Goal: Task Accomplishment & Management: Manage account settings

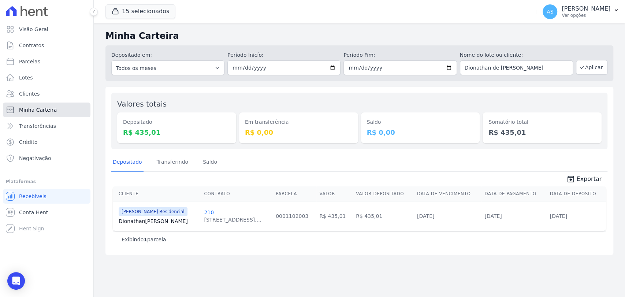
click at [41, 111] on span "Minha Carteira" at bounding box center [38, 109] width 38 height 7
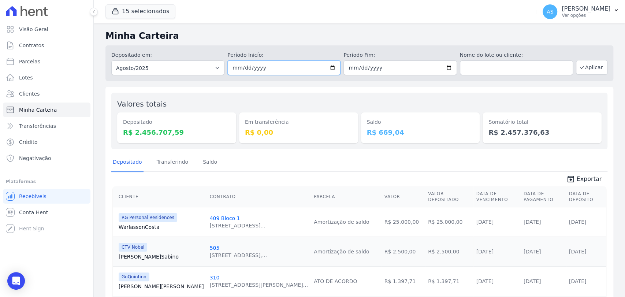
click at [331, 67] on input "[DATE]" at bounding box center [284, 67] width 113 height 15
type input "[DATE]"
click at [443, 66] on input "[DATE]" at bounding box center [400, 67] width 113 height 15
type input "[DATE]"
click at [592, 68] on button "Aplicar" at bounding box center [592, 67] width 32 height 15
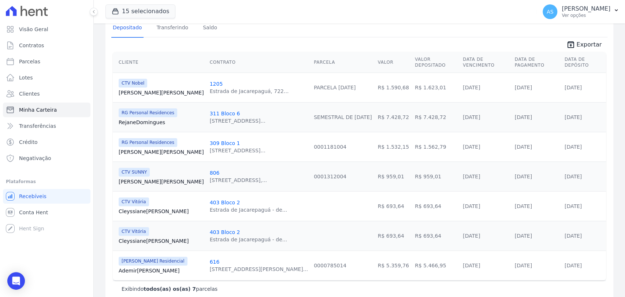
scroll to position [141, 0]
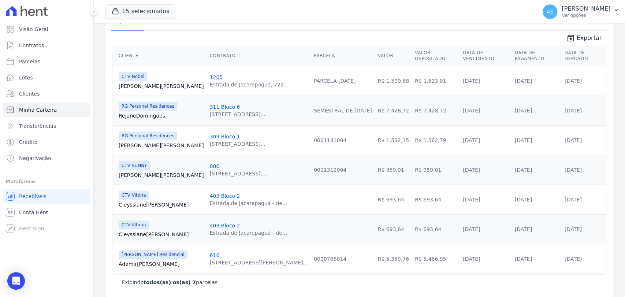
click at [136, 260] on link "Ademir Teixeira" at bounding box center [161, 263] width 85 height 7
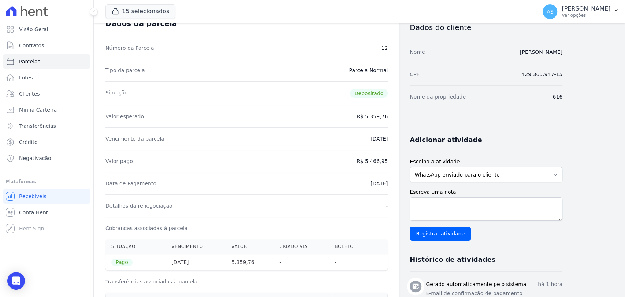
scroll to position [203, 0]
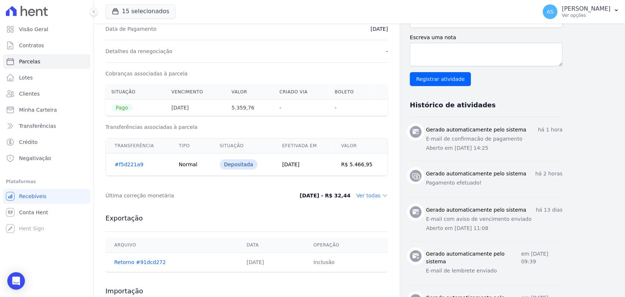
click at [134, 165] on link "#f5d221a9" at bounding box center [129, 165] width 29 height 6
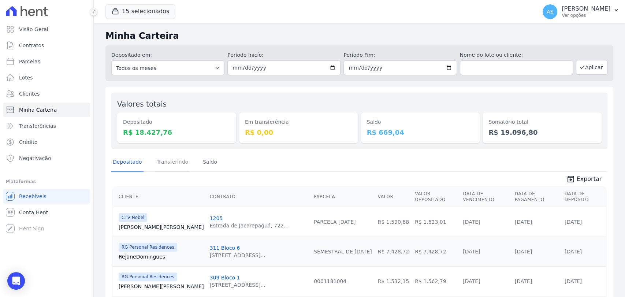
click at [173, 163] on link "Transferindo" at bounding box center [172, 162] width 35 height 19
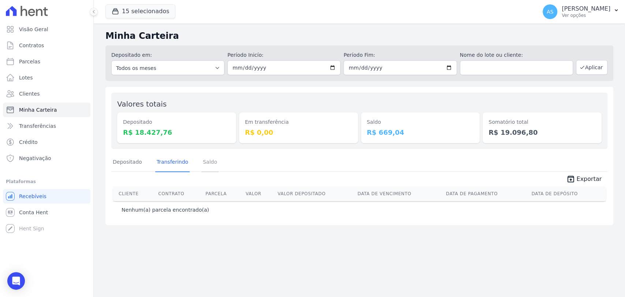
click at [210, 164] on link "Saldo" at bounding box center [210, 162] width 17 height 19
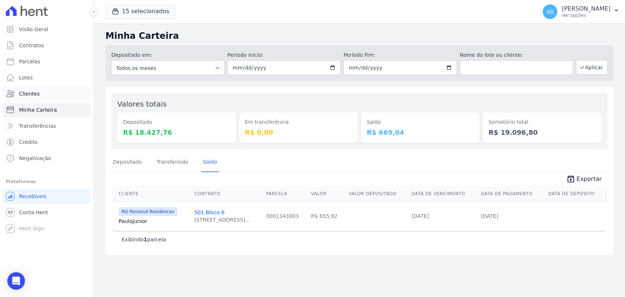
click at [26, 91] on span "Clientes" at bounding box center [29, 93] width 21 height 7
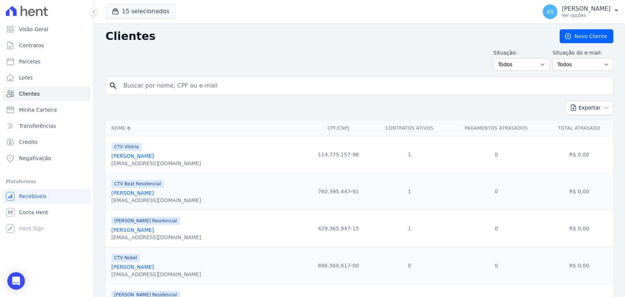
click at [159, 88] on input "search" at bounding box center [364, 85] width 491 height 15
paste input "Felipe Pires de Miranda"
type input "Felipe Pires de Miranda"
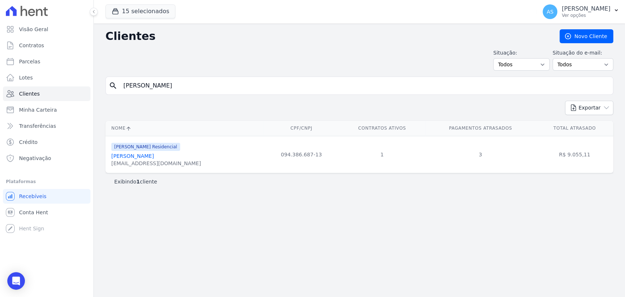
click at [144, 158] on link "Felipe Pires De Miranda" at bounding box center [132, 156] width 43 height 6
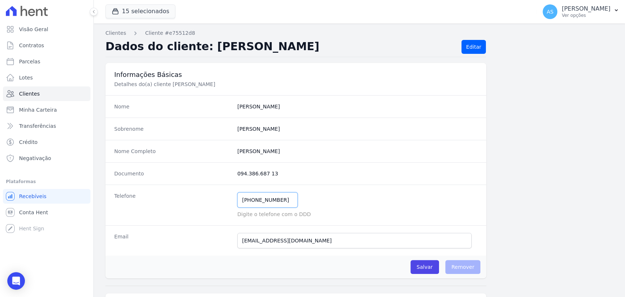
drag, startPoint x: 284, startPoint y: 203, endPoint x: 215, endPoint y: 200, distance: 69.7
click at [215, 200] on div "Telefone (21) 98873-8550 Mensagem de SMS ainda não enviada.. Mensagem de Whatsa…" at bounding box center [296, 205] width 381 height 41
click at [21, 95] on span "Clientes" at bounding box center [29, 93] width 21 height 7
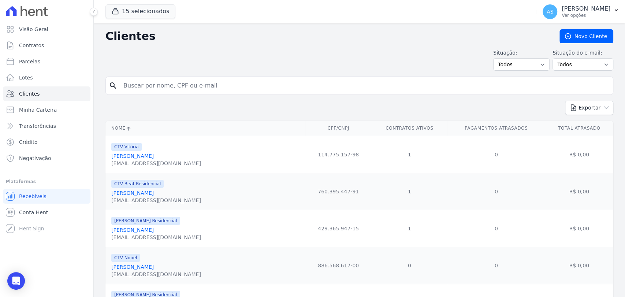
click at [135, 86] on input "search" at bounding box center [364, 85] width 491 height 15
paste input "Fernando De Araujo Santiago"
type input "Fernando De Araujo Santiago"
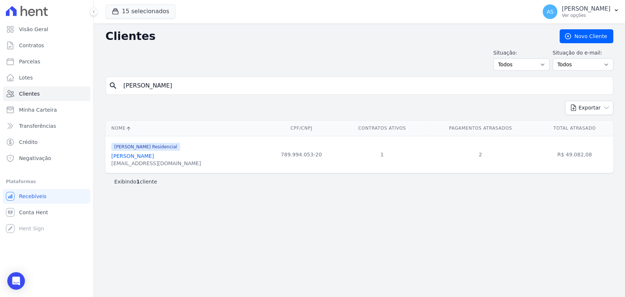
click at [125, 155] on link "Fernando De Araujo Santiago" at bounding box center [132, 156] width 43 height 6
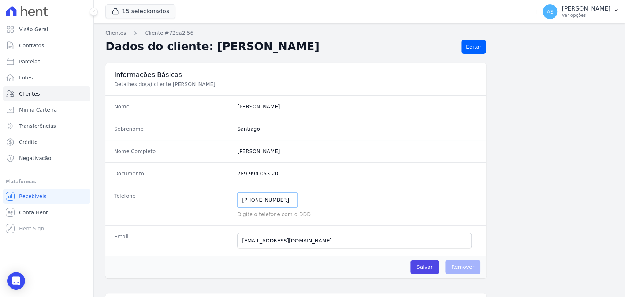
drag, startPoint x: 288, startPoint y: 198, endPoint x: 194, endPoint y: 200, distance: 94.2
click at [194, 200] on div "Telefone (21) 97288-9569 Mensagem de SMS ainda não enviada.. Mensagem de Whatsa…" at bounding box center [296, 205] width 381 height 41
drag, startPoint x: 314, startPoint y: 148, endPoint x: 224, endPoint y: 149, distance: 89.8
click at [224, 149] on div "Nome Completo Fernando De Araujo Santiago" at bounding box center [296, 151] width 381 height 22
copy div "Fernando De Araujo Santiago"
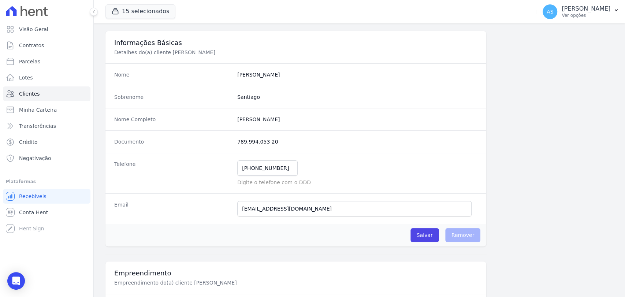
scroll to position [41, 0]
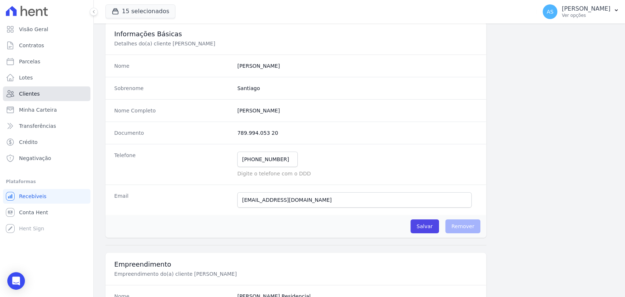
click at [30, 92] on span "Clientes" at bounding box center [29, 93] width 21 height 7
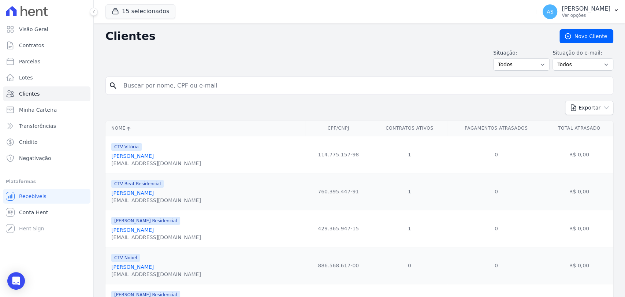
click at [126, 86] on input "search" at bounding box center [364, 85] width 491 height 15
paste input "Paulo Roberto dos Santos Felicissimo de Moura"
type input "Paulo Roberto dos Santos Felicissimo de Moura"
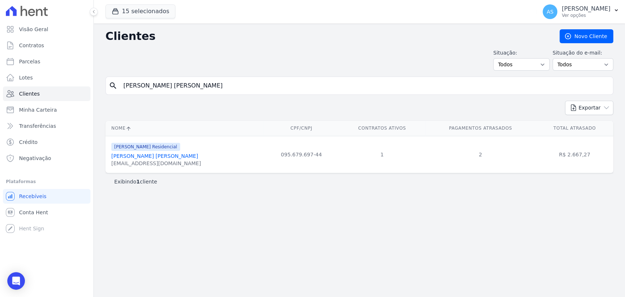
click at [155, 156] on link "Paulo Roberto Dos Santos Felicissimo De Moura" at bounding box center [154, 156] width 87 height 6
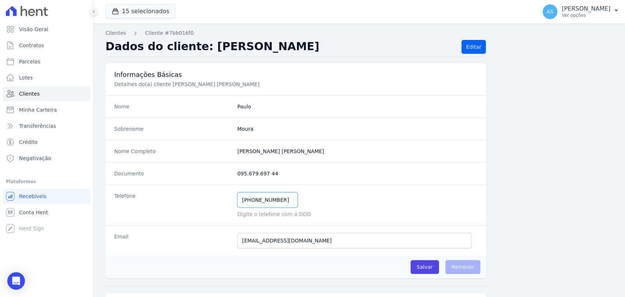
drag, startPoint x: 284, startPoint y: 199, endPoint x: 186, endPoint y: 198, distance: 98.2
click at [186, 198] on div "Telefone (21) 99932-7535 Mensagem de SMS ainda não enviada.. Mensagem de Whatsa…" at bounding box center [296, 205] width 381 height 41
click at [27, 95] on span "Clientes" at bounding box center [29, 93] width 21 height 7
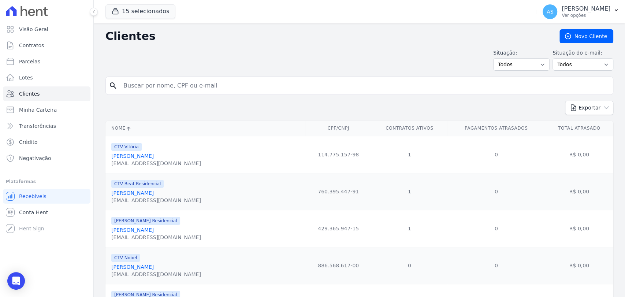
click at [133, 87] on input "search" at bounding box center [364, 85] width 491 height 15
paste input "Sergio Maciel Delbem"
type input "Sergio Maciel Delbem"
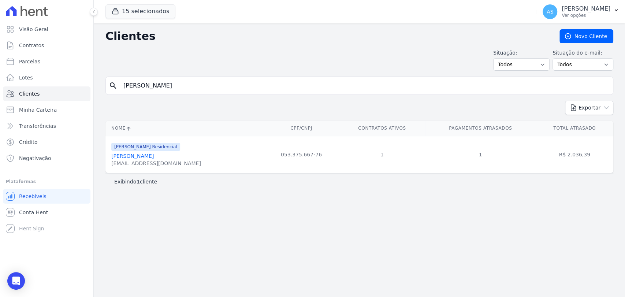
click at [140, 156] on link "Sergio Maciel Delbem" at bounding box center [132, 156] width 43 height 6
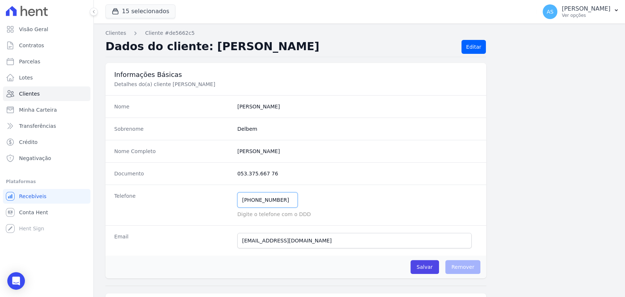
drag, startPoint x: 282, startPoint y: 199, endPoint x: 196, endPoint y: 202, distance: 86.2
click at [196, 202] on div "Telefone (21) 97016-3205 Mensagem de SMS ainda não enviada.. Mensagem de Whatsa…" at bounding box center [296, 205] width 381 height 41
click at [25, 111] on span "Minha Carteira" at bounding box center [38, 109] width 38 height 7
click at [36, 112] on span "Minha Carteira" at bounding box center [38, 109] width 38 height 7
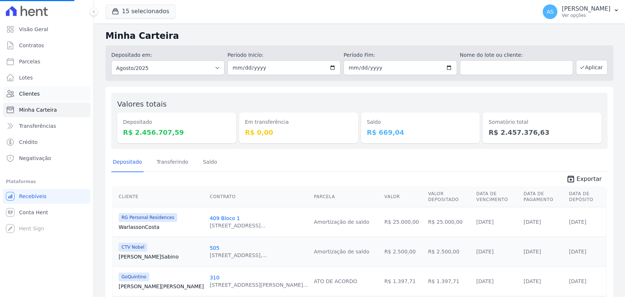
click at [34, 92] on span "Clientes" at bounding box center [29, 93] width 21 height 7
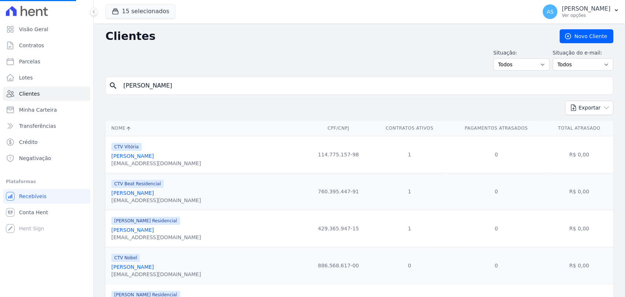
click at [160, 87] on input "Sergio Maciel Delbem" at bounding box center [364, 85] width 491 height 15
drag, startPoint x: 193, startPoint y: 86, endPoint x: 71, endPoint y: 101, distance: 123.6
click at [71, 101] on div "Visão Geral Contratos Parcelas Lotes Clientes Minha Carteira Transferências Cré…" at bounding box center [312, 148] width 625 height 297
paste input "Aldo Luiz Andrade Cabral"
type input "Aldo Luiz Andrade Cabral"
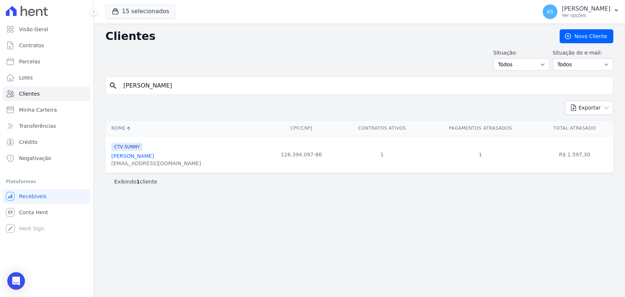
click at [154, 154] on link "Aldo Luiz Andrade Cabral" at bounding box center [132, 156] width 43 height 6
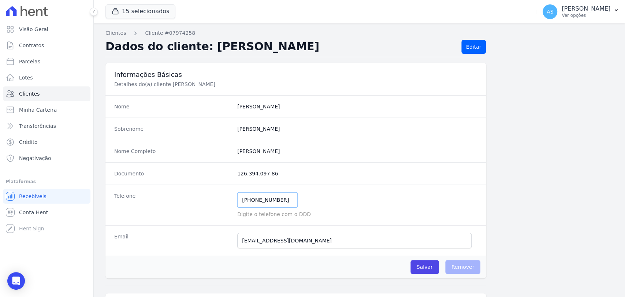
drag, startPoint x: 281, startPoint y: 200, endPoint x: 207, endPoint y: 203, distance: 74.1
click at [207, 203] on div "Telefone (21) 96871-3459 Mensagem de SMS ainda não enviada.. Mensagem de Whatsa…" at bounding box center [296, 205] width 381 height 41
click at [33, 97] on span "Clientes" at bounding box center [29, 93] width 21 height 7
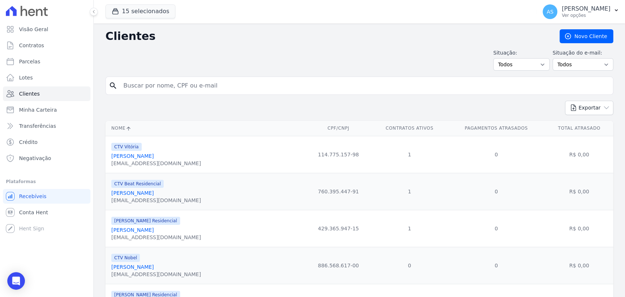
click at [147, 86] on input "search" at bounding box center [364, 85] width 491 height 15
paste input "Carlos Antonio Pinheiro dos Santos"
type input "Carlos Antonio Pinheiro dos Santos"
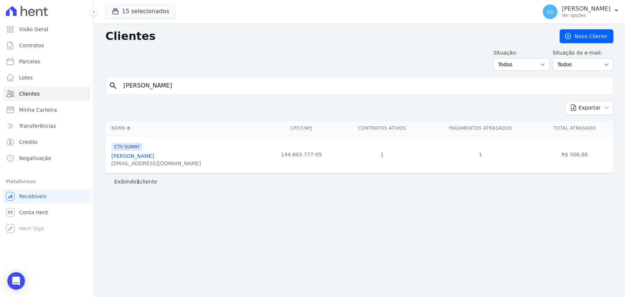
click at [143, 158] on link "Carlos Antônio Pinheiro Dos Santos" at bounding box center [132, 156] width 43 height 6
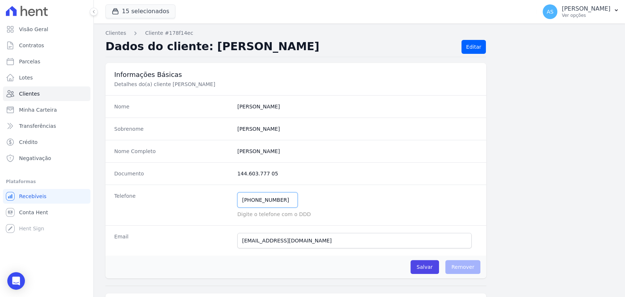
drag, startPoint x: 285, startPoint y: 197, endPoint x: 196, endPoint y: 208, distance: 90.3
click at [196, 208] on div "Telefone (21) 99365-6079 Mensagem de SMS ainda não enviada.. Mensagem de Whatsa…" at bounding box center [296, 205] width 381 height 41
click at [30, 92] on span "Clientes" at bounding box center [29, 93] width 21 height 7
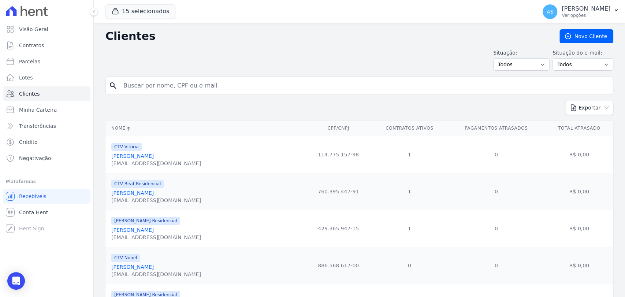
click at [147, 86] on input "search" at bounding box center [364, 85] width 491 height 15
paste input "Andressa Borges de Lima da Silva"
type input "Andressa Borges de Lima da Silva"
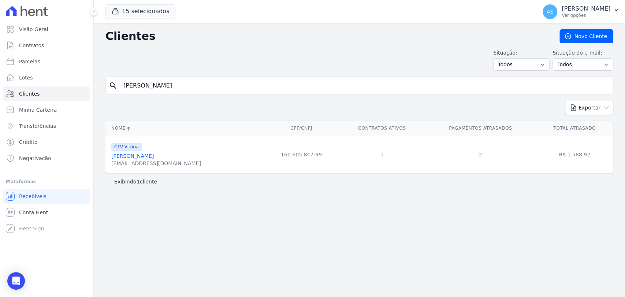
click at [140, 154] on link "Andressa Borges De Lima Da Silva" at bounding box center [132, 156] width 43 height 6
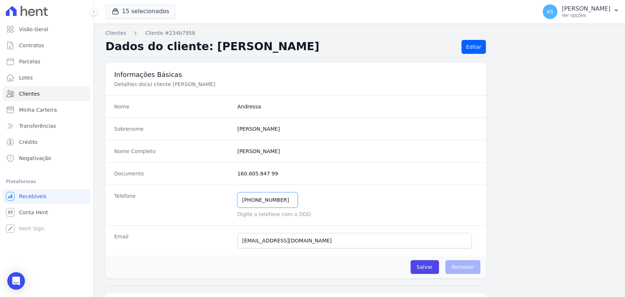
drag, startPoint x: 283, startPoint y: 202, endPoint x: 170, endPoint y: 203, distance: 112.9
click at [170, 203] on div "Telefone (21) 97872-0270 Mensagem de SMS ainda não enviada.. Mensagem de Whatsa…" at bounding box center [296, 205] width 381 height 41
click at [23, 94] on span "Clientes" at bounding box center [29, 93] width 21 height 7
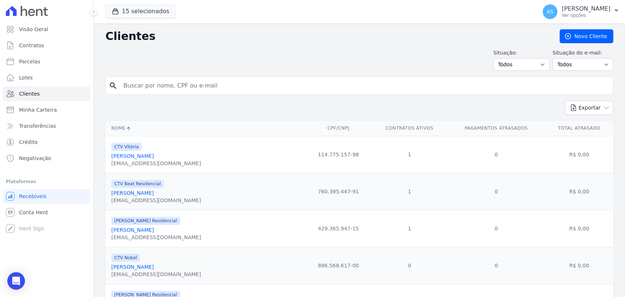
click at [152, 86] on input "search" at bounding box center [364, 85] width 491 height 15
paste input "Arthur Emílio Matheus Barbosa"
type input "Arthur Emílio Matheus Barbosa"
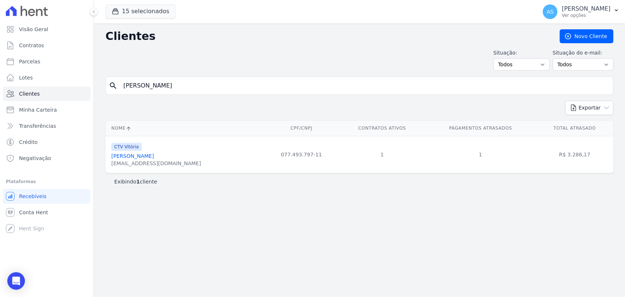
click at [153, 155] on link "Arthur Emílio Matheus Barbosa" at bounding box center [132, 156] width 43 height 6
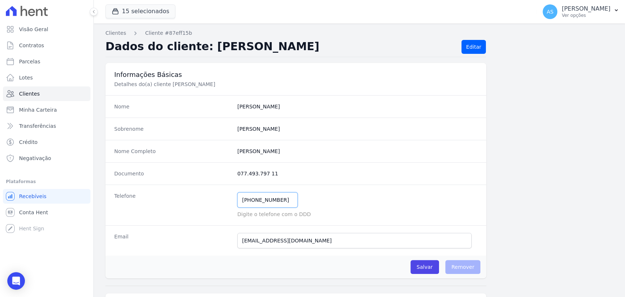
drag, startPoint x: 282, startPoint y: 202, endPoint x: 175, endPoint y: 203, distance: 107.0
click at [175, 203] on div "Telefone (21) 99500-5590 Mensagem de SMS ainda não enviada.. Mensagem de Whatsa…" at bounding box center [296, 205] width 381 height 41
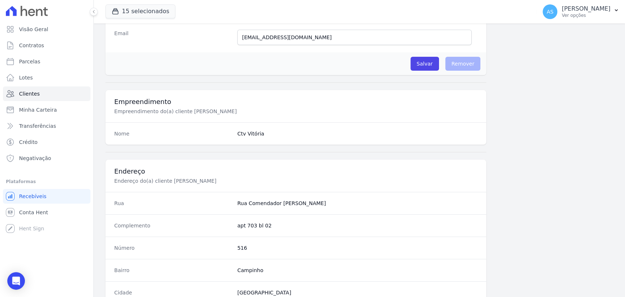
scroll to position [387, 0]
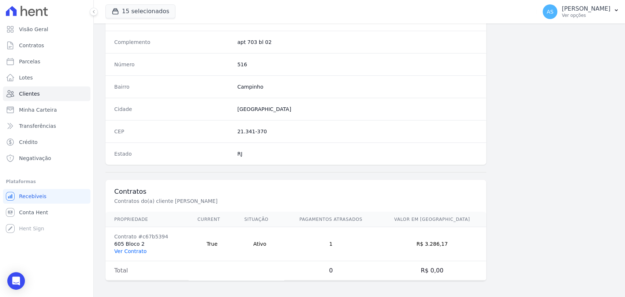
click at [120, 250] on link "Ver Contrato" at bounding box center [130, 251] width 32 height 6
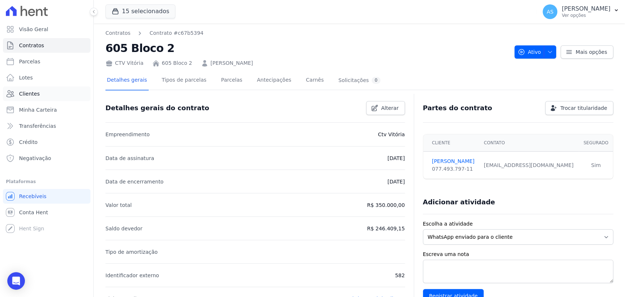
click at [22, 90] on span "Clientes" at bounding box center [29, 93] width 21 height 7
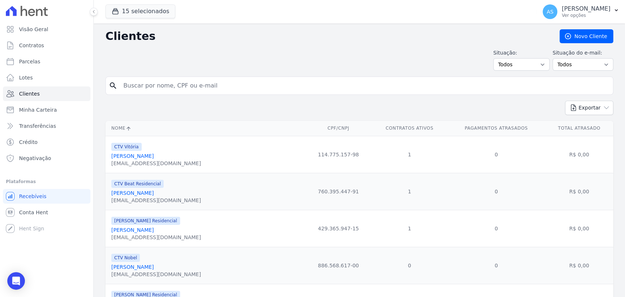
click at [131, 84] on input "search" at bounding box center [364, 85] width 491 height 15
paste input "Fabiola da Costa Vicente da Silva"
type input "Fabiola da Costa Vicente da Silva"
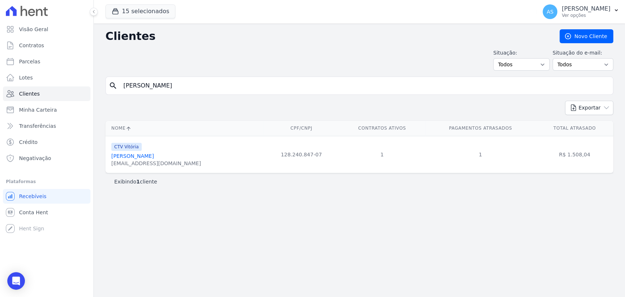
click at [131, 154] on link "Fabiola Da Costa Vicente Da Silva" at bounding box center [132, 156] width 43 height 6
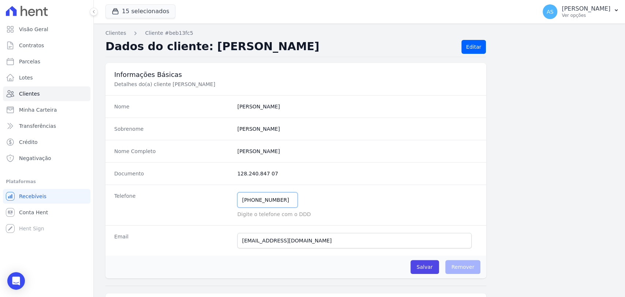
drag, startPoint x: 285, startPoint y: 203, endPoint x: 178, endPoint y: 203, distance: 107.4
click at [178, 203] on div "Telefone (21) 96734-8263 Mensagem de SMS ainda não enviada.. Mensagem de Whatsa…" at bounding box center [296, 205] width 381 height 41
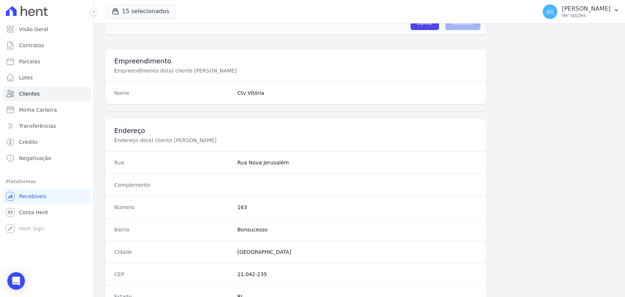
scroll to position [81, 0]
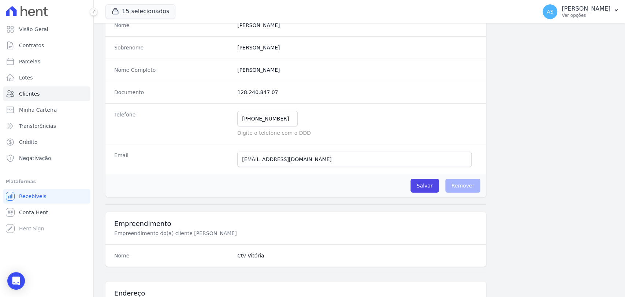
click at [305, 82] on div "Documento 128.240.847 07" at bounding box center [296, 92] width 381 height 22
drag, startPoint x: 314, startPoint y: 71, endPoint x: 230, endPoint y: 71, distance: 84.3
click at [230, 71] on div "Nome Completo Fabiola Da Costa Vicente Da Silva" at bounding box center [296, 70] width 381 height 22
copy div "Fabiola Da Costa Vicente Da Silva"
click at [26, 110] on span "Minha Carteira" at bounding box center [38, 109] width 38 height 7
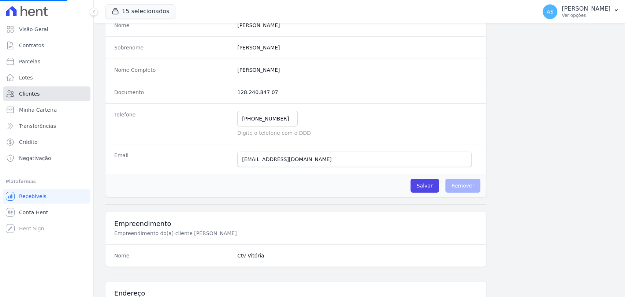
click at [18, 93] on link "Clientes" at bounding box center [47, 93] width 88 height 15
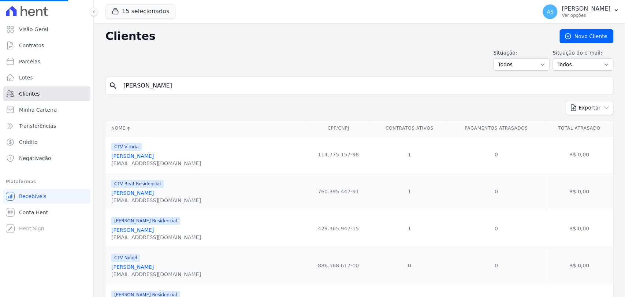
click at [23, 93] on span "Clientes" at bounding box center [29, 93] width 21 height 7
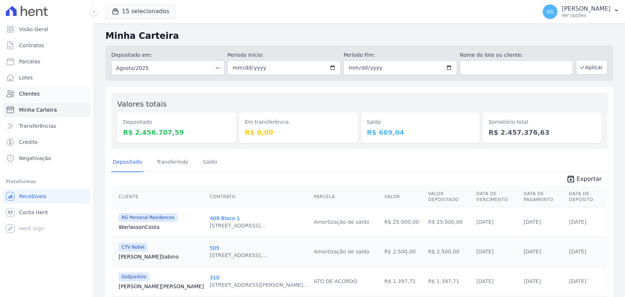
click at [28, 93] on span "Clientes" at bounding box center [29, 93] width 21 height 7
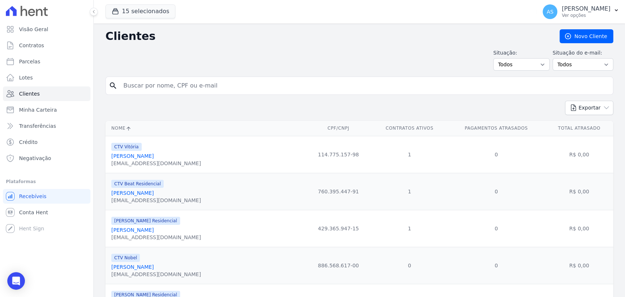
click at [128, 85] on input "search" at bounding box center [364, 85] width 491 height 15
paste input "Paulo Roberto dos Santos Felicissimo de Moura"
type input "Paulo Roberto dos Santos Felicissimo de Moura"
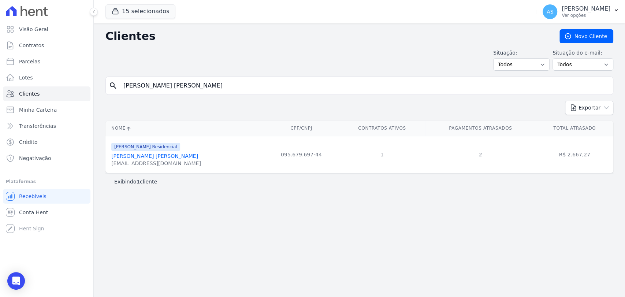
click at [181, 158] on link "Paulo Roberto Dos Santos Felicissimo De Moura" at bounding box center [154, 156] width 87 height 6
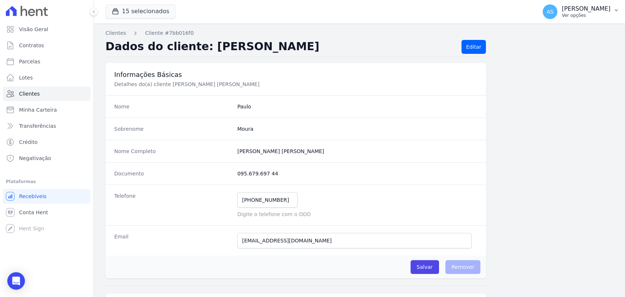
click at [579, 10] on p "[PERSON_NAME]" at bounding box center [586, 8] width 49 height 7
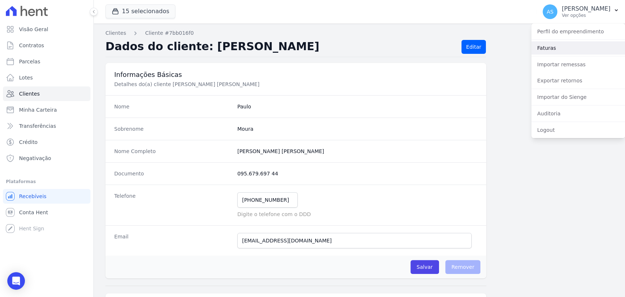
click at [554, 47] on link "Faturas" at bounding box center [579, 47] width 94 height 13
click at [548, 48] on link "Faturas" at bounding box center [579, 47] width 94 height 13
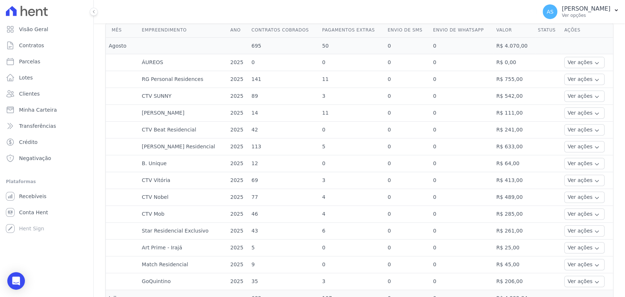
scroll to position [244, 0]
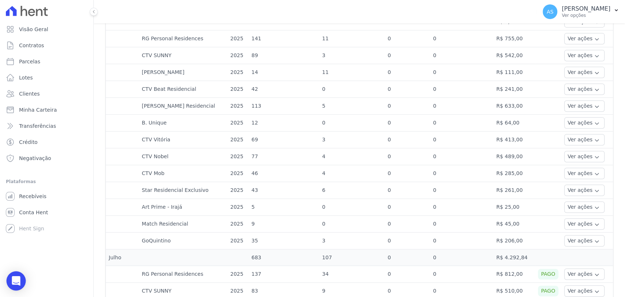
click at [16, 283] on icon "Open Intercom Messenger" at bounding box center [16, 281] width 10 height 10
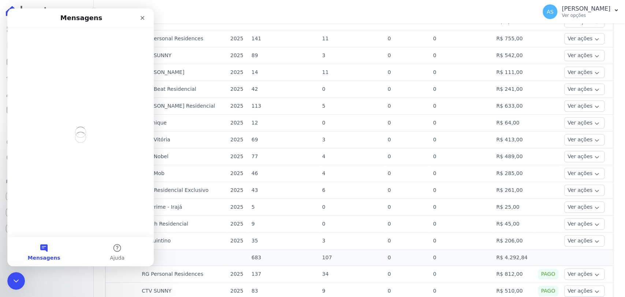
scroll to position [0, 0]
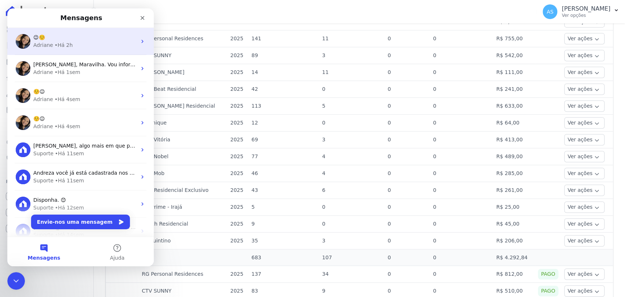
click at [49, 44] on div "Adriane" at bounding box center [43, 45] width 20 height 8
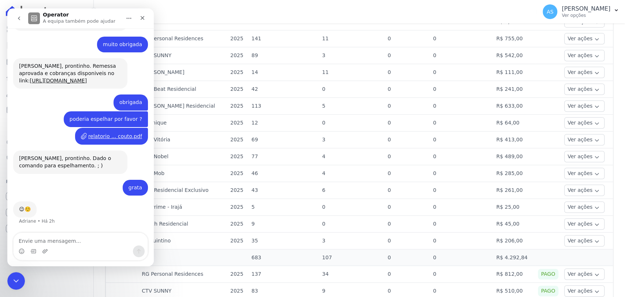
scroll to position [4090, 0]
type textarea "contrato pausado gera cobrança?"
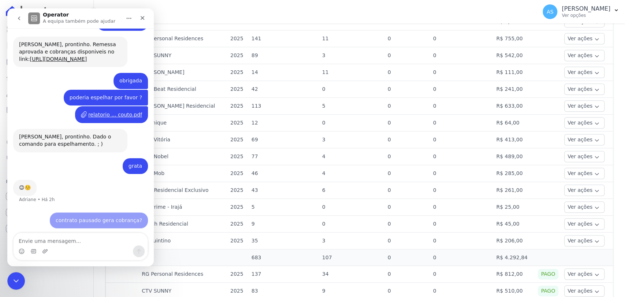
scroll to position [4112, 0]
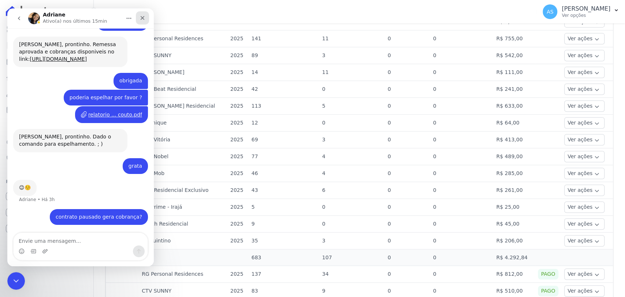
click at [142, 19] on icon "Fechar" at bounding box center [143, 18] width 6 height 6
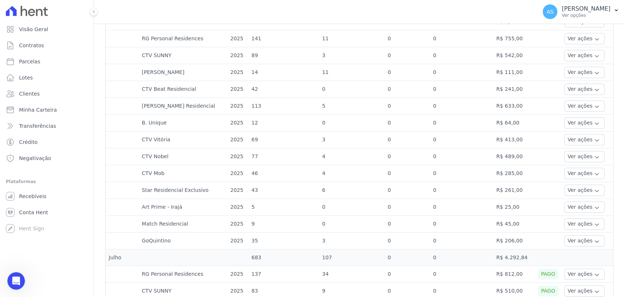
scroll to position [4228, 0]
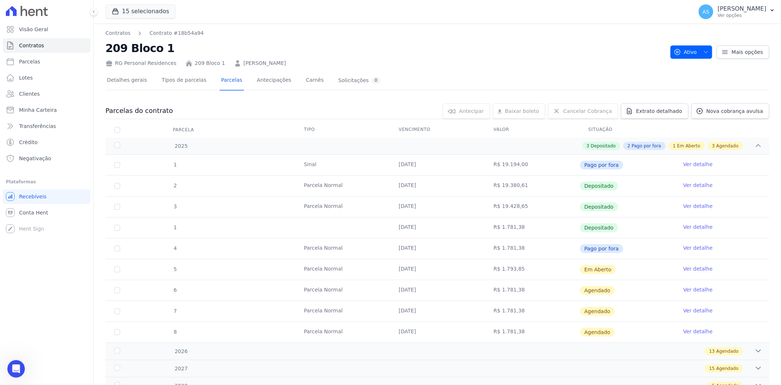
scroll to position [31, 0]
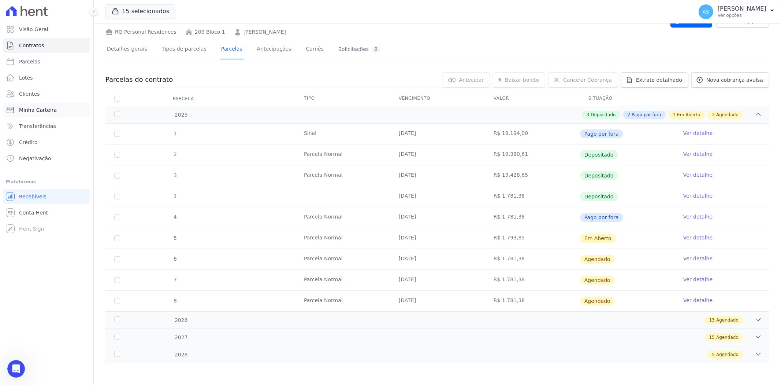
click at [29, 112] on span "Minha Carteira" at bounding box center [38, 109] width 38 height 7
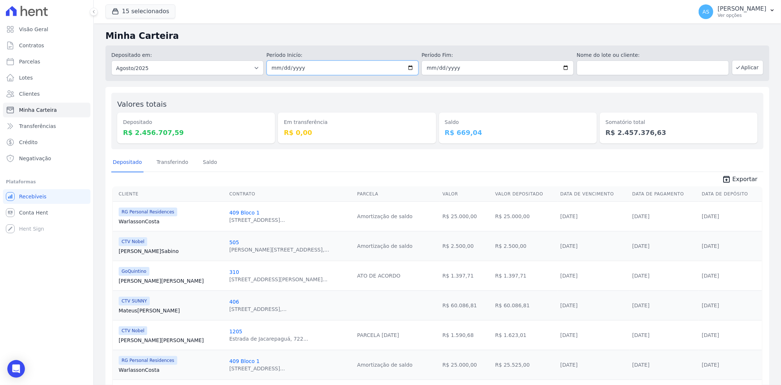
click at [408, 66] on input "[DATE]" at bounding box center [343, 67] width 152 height 15
type input "[DATE]"
click at [563, 67] on input "[DATE]" at bounding box center [498, 67] width 152 height 15
type input "[DATE]"
click at [741, 64] on button "Aplicar" at bounding box center [748, 67] width 32 height 15
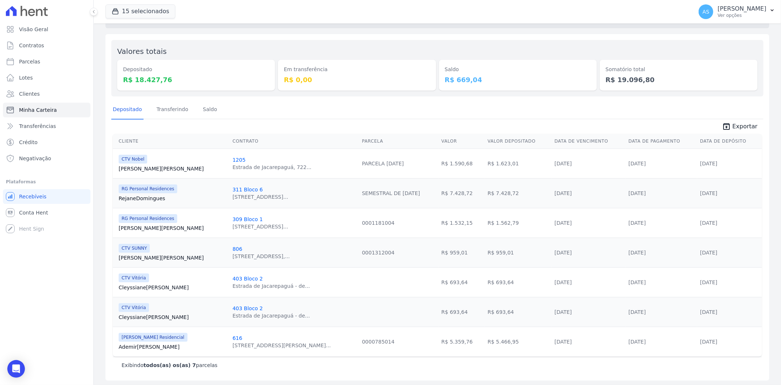
scroll to position [54, 0]
click at [164, 109] on link "Transferindo" at bounding box center [172, 108] width 35 height 19
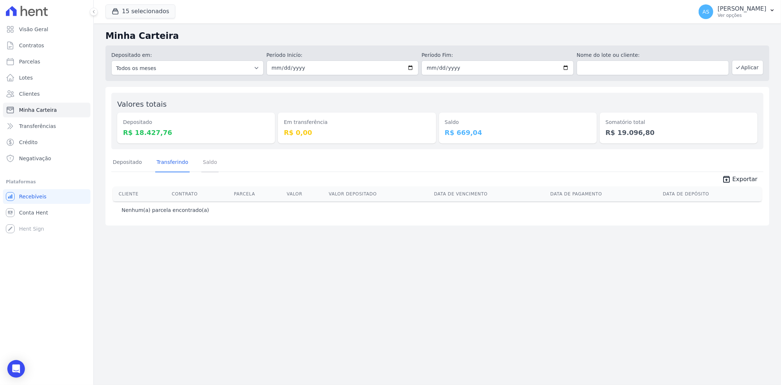
click at [202, 162] on link "Saldo" at bounding box center [210, 162] width 17 height 19
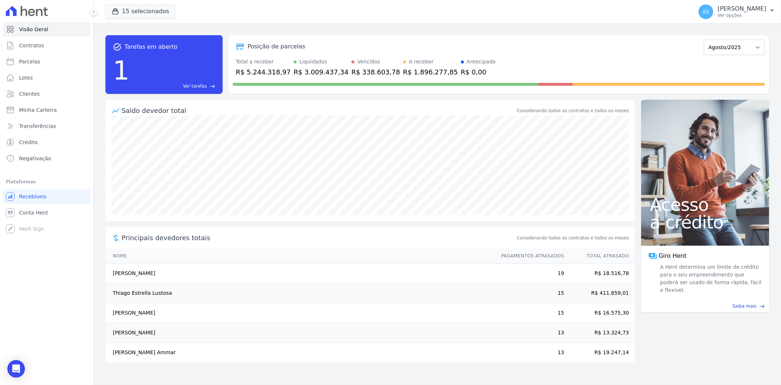
click at [196, 85] on span "Ver tarefas" at bounding box center [195, 86] width 24 height 7
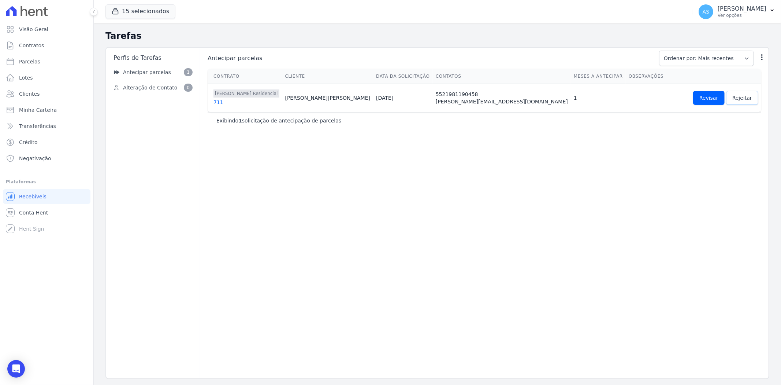
click at [733, 100] on span "Rejeitar" at bounding box center [743, 97] width 20 height 7
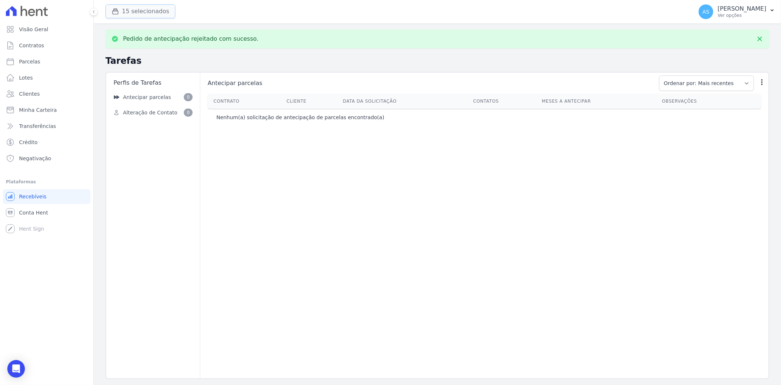
click at [131, 9] on button "15 selecionados" at bounding box center [141, 11] width 70 height 14
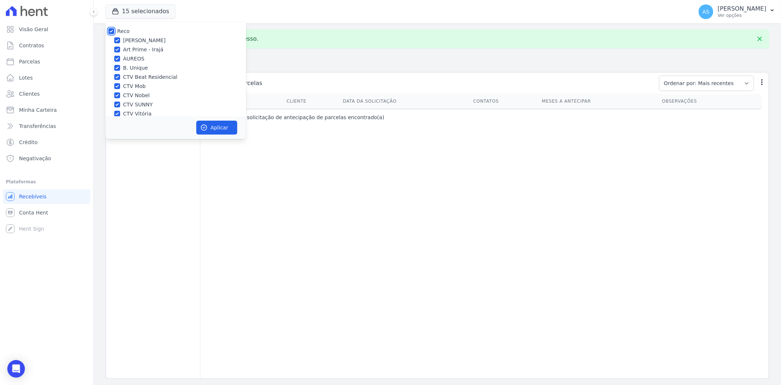
click at [112, 31] on input "Reco" at bounding box center [111, 31] width 6 height 6
checkbox input "false"
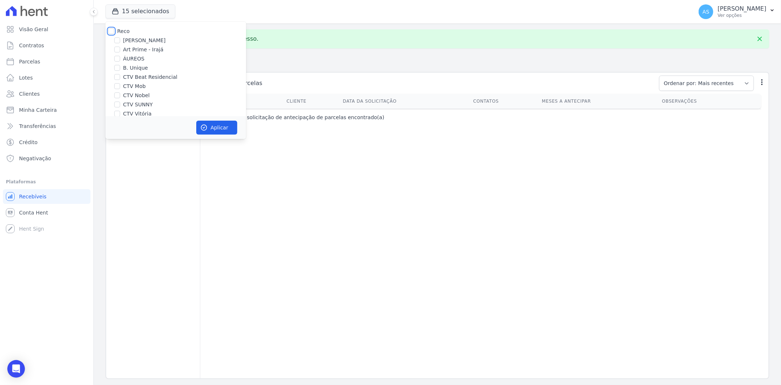
checkbox input "false"
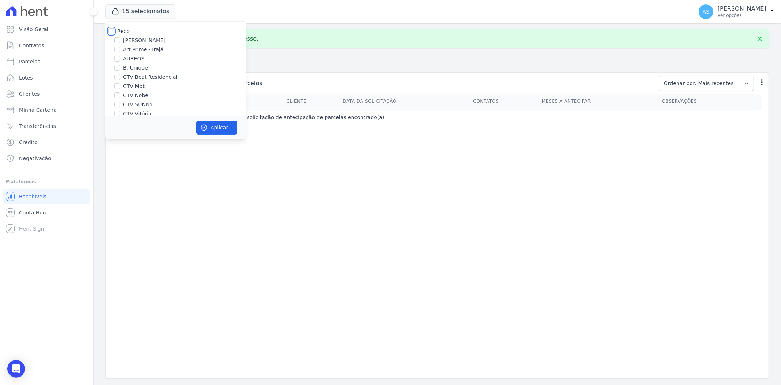
checkbox input "false"
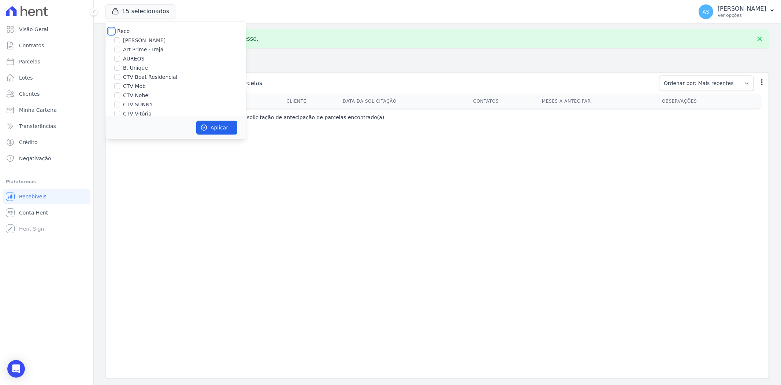
checkbox input "false"
click at [120, 43] on div at bounding box center [117, 40] width 6 height 7
click at [118, 39] on input "[PERSON_NAME]" at bounding box center [117, 40] width 6 height 6
checkbox input "true"
click at [212, 132] on button "Aplicar" at bounding box center [216, 128] width 41 height 14
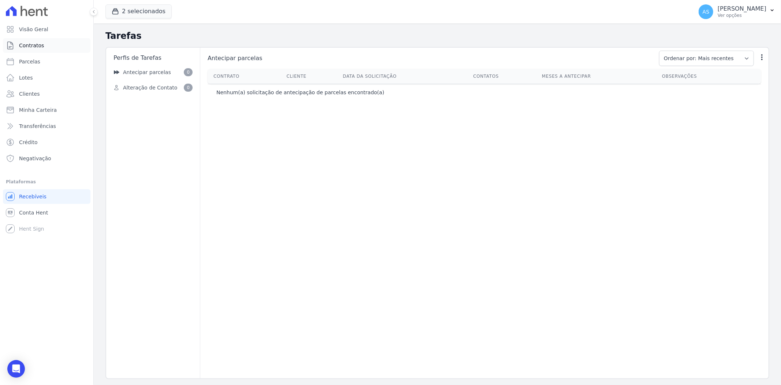
click at [41, 48] on span "Contratos" at bounding box center [31, 45] width 25 height 7
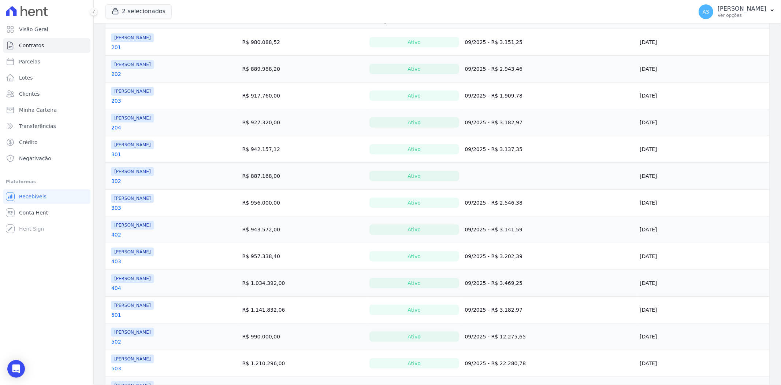
scroll to position [104, 0]
click at [116, 182] on link "302" at bounding box center [116, 180] width 10 height 7
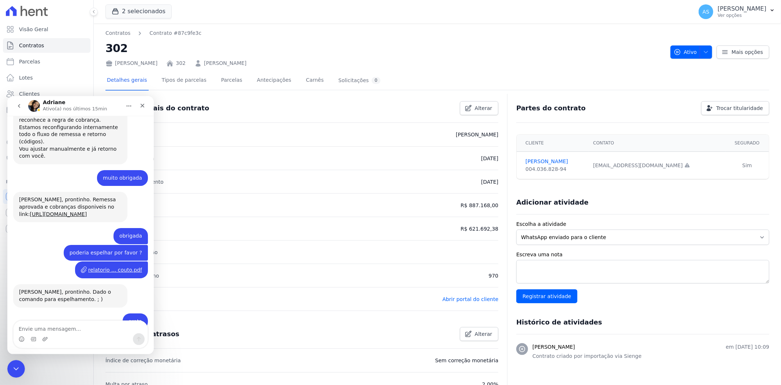
scroll to position [4111, 0]
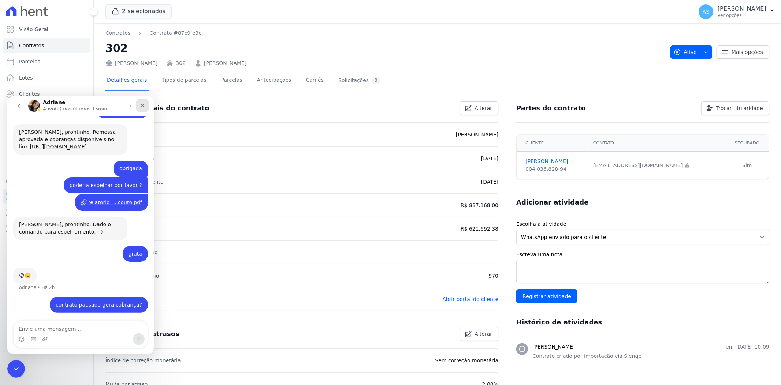
click at [142, 103] on icon "Fechar" at bounding box center [143, 105] width 6 height 6
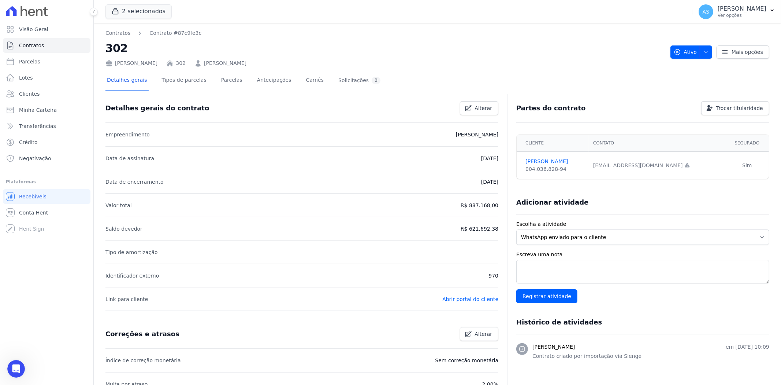
scroll to position [4110, 0]
drag, startPoint x: 263, startPoint y: 64, endPoint x: 197, endPoint y: 62, distance: 65.6
click at [197, 62] on div "Amaré Arpoador 302 Pedro Marcelino de Caldas" at bounding box center [385, 61] width 559 height 11
copy link "Pedro Marcelino de Caldas"
click at [705, 51] on icon "button" at bounding box center [707, 52] width 4 height 2
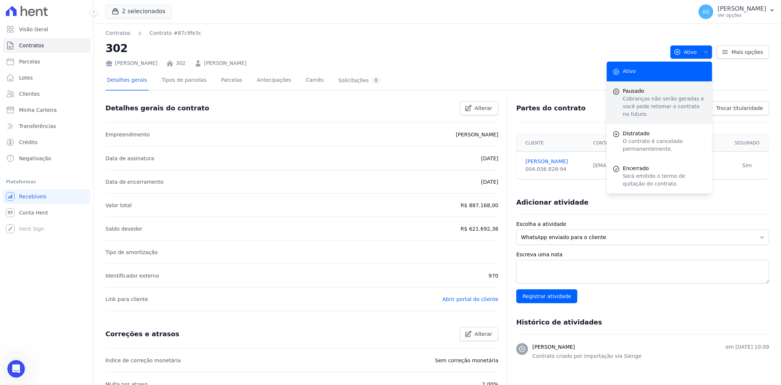
click at [637, 93] on span "Pausado" at bounding box center [665, 91] width 84 height 8
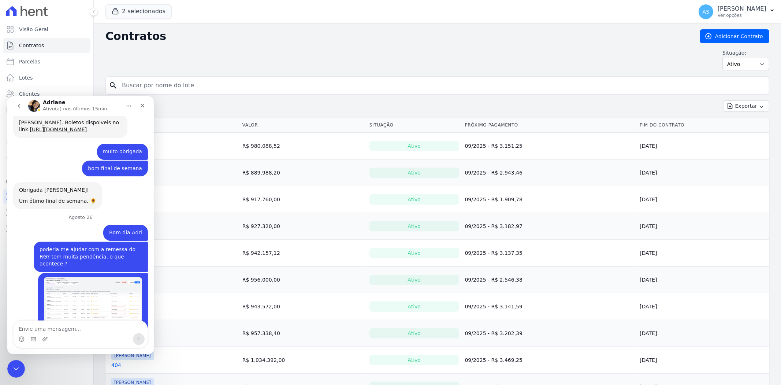
scroll to position [4111, 0]
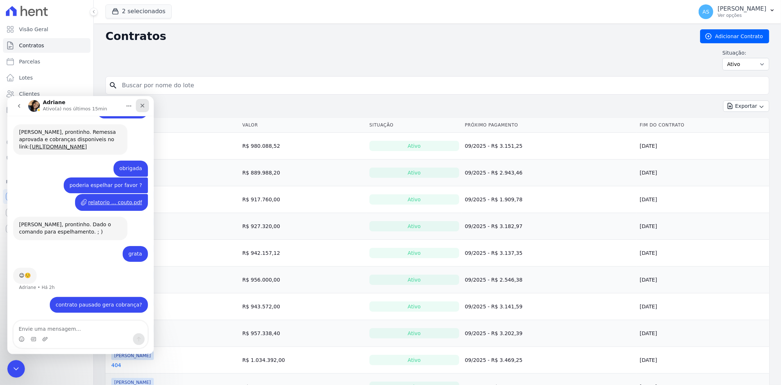
click at [141, 107] on icon "Fechar" at bounding box center [143, 105] width 6 height 6
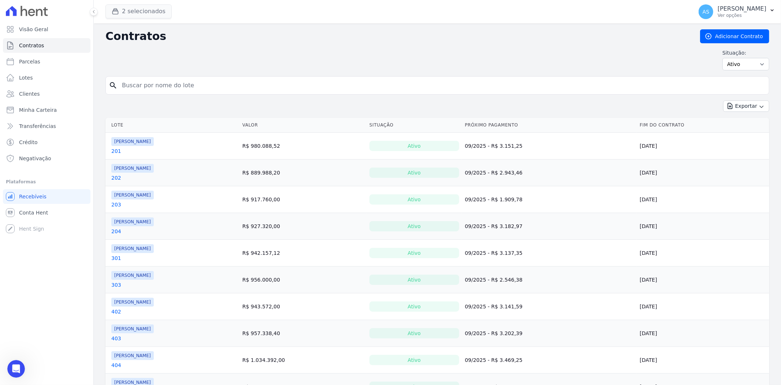
scroll to position [4110, 0]
click at [126, 10] on button "2 selecionados" at bounding box center [139, 11] width 66 height 14
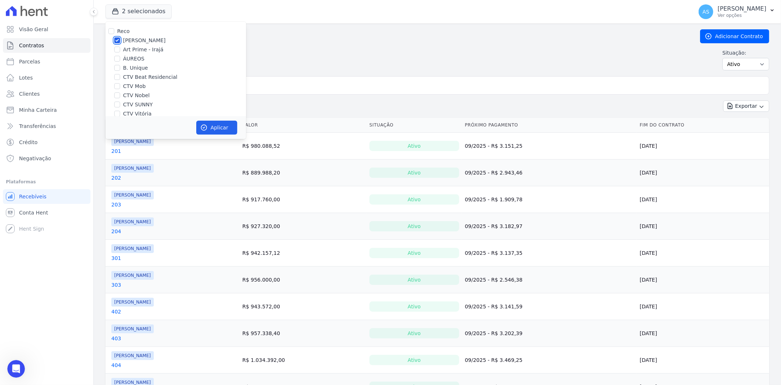
click at [114, 40] on input "[PERSON_NAME]" at bounding box center [117, 40] width 6 height 6
checkbox input "false"
click at [117, 48] on input "Art Prime - Irajá" at bounding box center [117, 50] width 6 height 6
checkbox input "true"
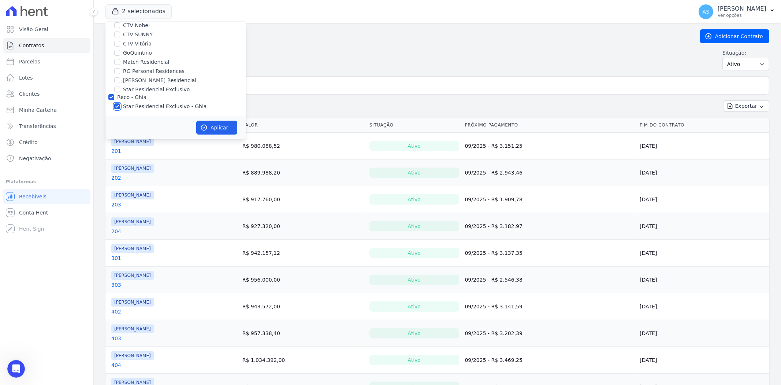
click at [117, 107] on input "Star Residencial Exclusivo - Ghia" at bounding box center [117, 106] width 6 height 6
checkbox input "false"
click at [208, 127] on button "Aplicar" at bounding box center [216, 128] width 41 height 14
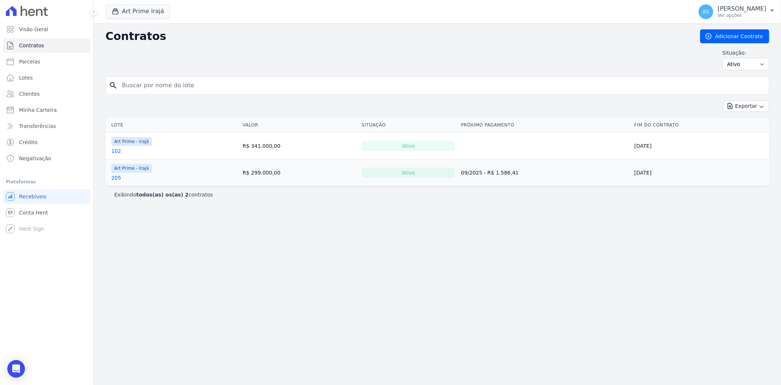
click at [115, 152] on link "102" at bounding box center [116, 150] width 10 height 7
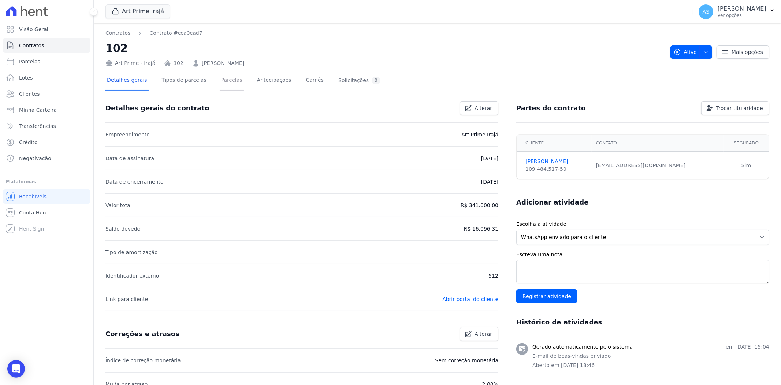
click at [226, 82] on link "Parcelas" at bounding box center [232, 80] width 24 height 19
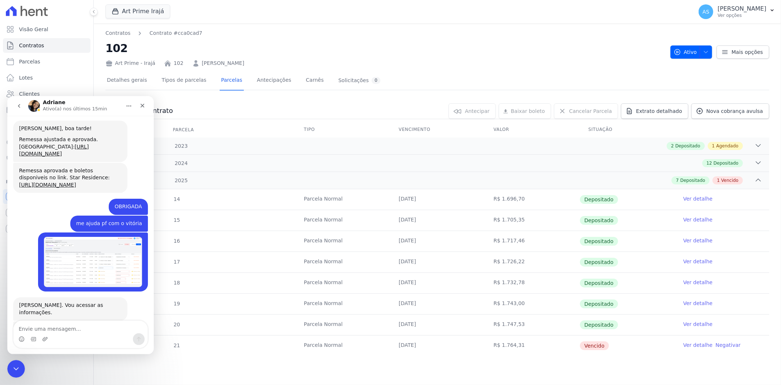
scroll to position [2276, 0]
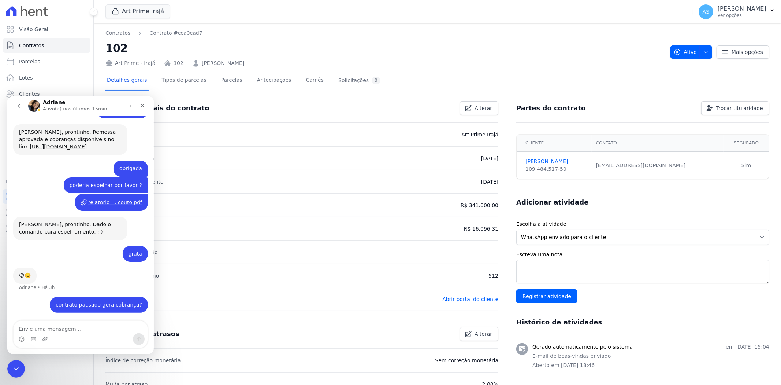
scroll to position [4111, 0]
drag, startPoint x: 257, startPoint y: 62, endPoint x: 194, endPoint y: 63, distance: 63.0
click at [194, 63] on div "Art Prime - Irajá 102 Gabriell Oliveira de Araujo" at bounding box center [385, 61] width 559 height 11
click at [140, 110] on div "Fechar" at bounding box center [142, 105] width 13 height 13
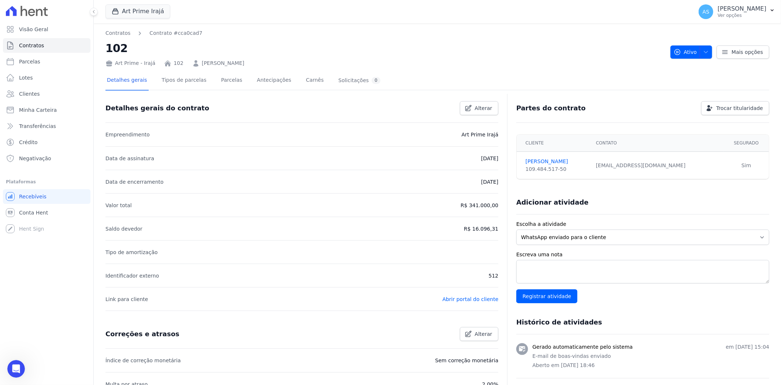
scroll to position [4110, 0]
click at [256, 71] on link "Antecipações" at bounding box center [274, 80] width 37 height 19
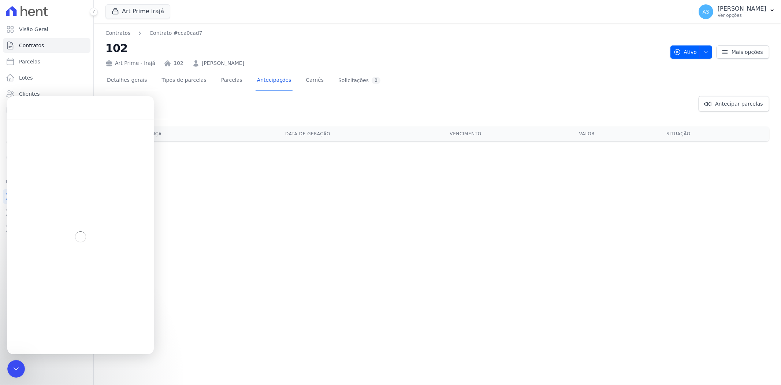
drag, startPoint x: 260, startPoint y: 64, endPoint x: 191, endPoint y: 66, distance: 70.0
click at [191, 66] on div "Art Prime - Irajá 102 Gabriell Oliveira de Araujo" at bounding box center [385, 61] width 559 height 11
copy link "Gabriell Oliveira de Araujo"
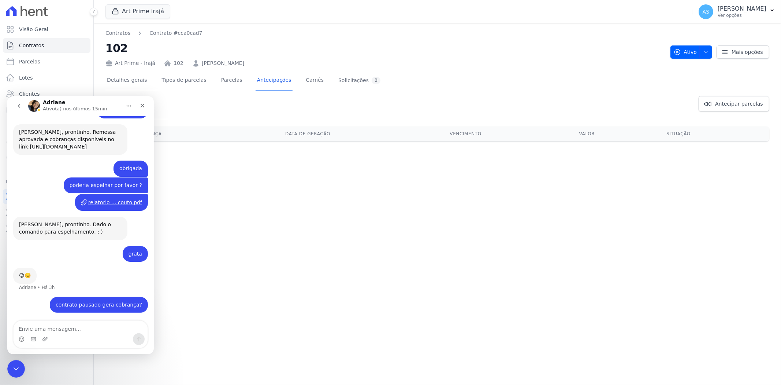
scroll to position [4111, 0]
click at [140, 106] on icon "Fechar" at bounding box center [143, 105] width 6 height 6
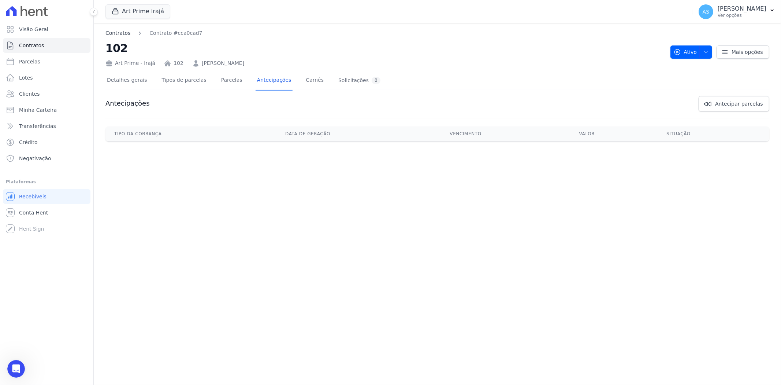
scroll to position [4110, 0]
click at [133, 12] on button "Art Prime Irajá" at bounding box center [138, 11] width 65 height 14
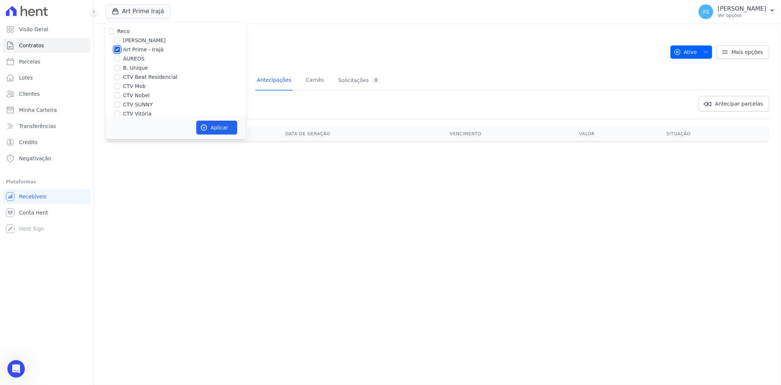
click at [115, 49] on input "Art Prime - Irajá" at bounding box center [117, 50] width 6 height 6
checkbox input "false"
click at [118, 67] on input "B. Unique" at bounding box center [117, 68] width 6 height 6
checkbox input "true"
click at [214, 126] on button "Aplicar" at bounding box center [216, 128] width 41 height 14
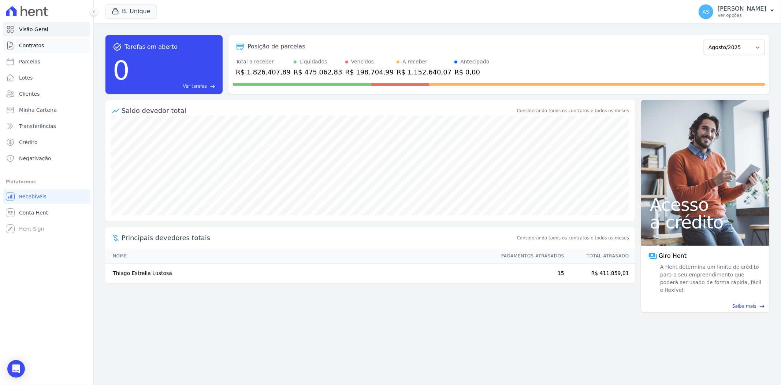
click at [34, 47] on span "Contratos" at bounding box center [31, 45] width 25 height 7
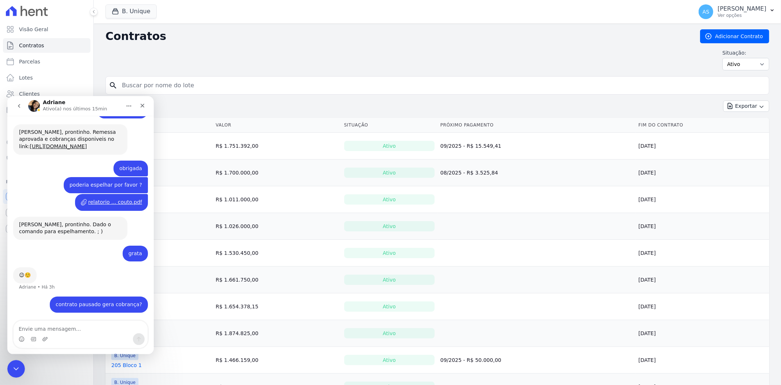
scroll to position [4111, 0]
click at [158, 245] on td "B. Unique 201 Bloco 2" at bounding box center [159, 253] width 107 height 26
click at [144, 104] on icon "Fechar" at bounding box center [143, 105] width 6 height 6
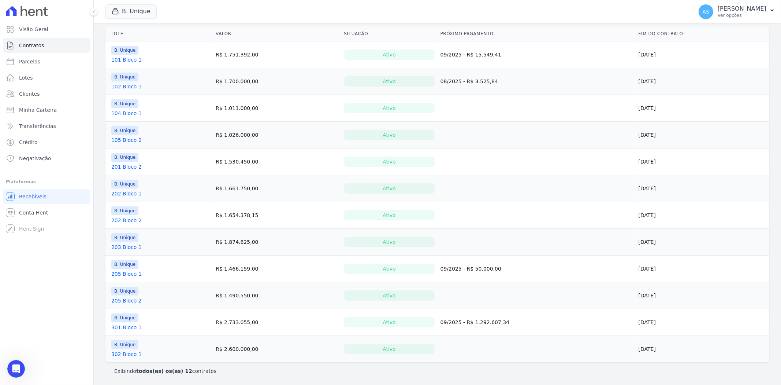
scroll to position [51, 0]
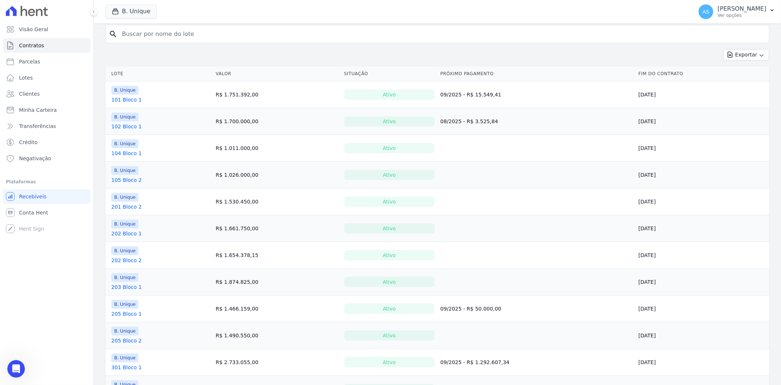
click at [116, 154] on link "104 Bloco 1" at bounding box center [126, 152] width 30 height 7
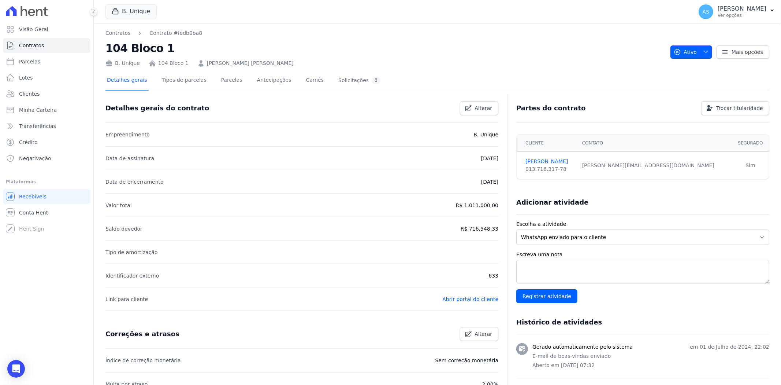
click at [705, 48] on span "button" at bounding box center [704, 52] width 9 height 12
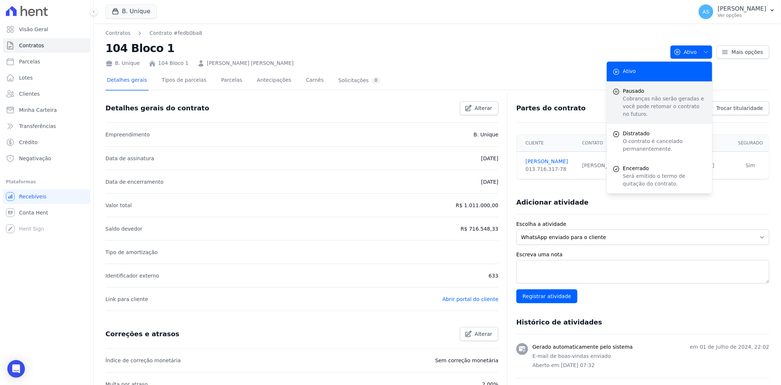
click at [632, 94] on span "Pausado" at bounding box center [665, 91] width 84 height 8
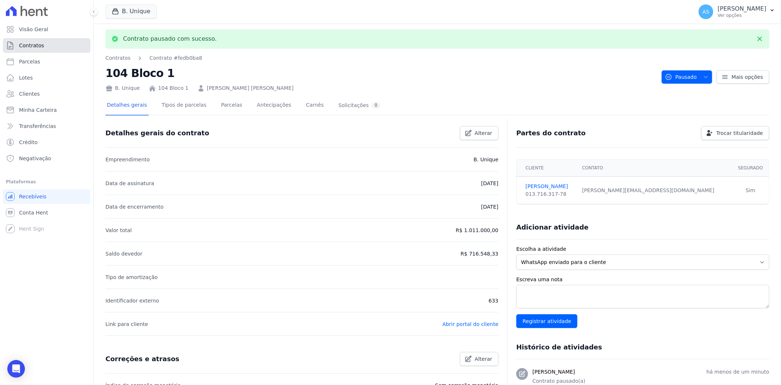
click at [27, 43] on span "Contratos" at bounding box center [31, 45] width 25 height 7
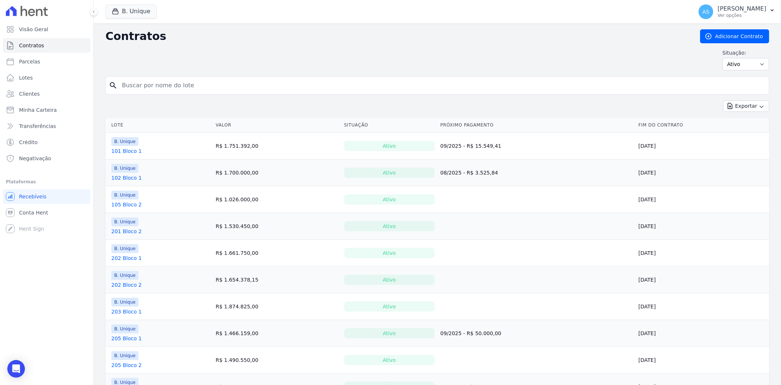
click at [125, 204] on link "105 Bloco 2" at bounding box center [126, 204] width 30 height 7
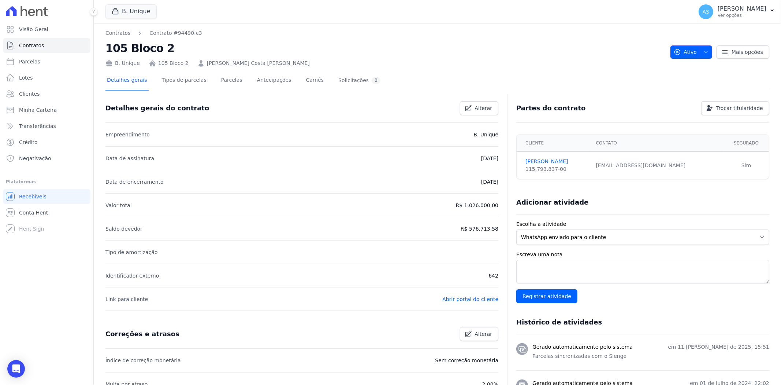
click at [705, 51] on icon "button" at bounding box center [707, 52] width 4 height 2
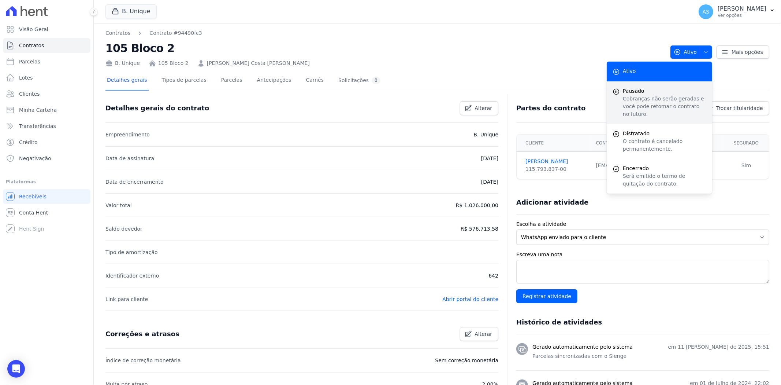
click at [633, 96] on p "Cobranças não serão geradas e você pode retomar o contrato no futuro." at bounding box center [665, 106] width 84 height 23
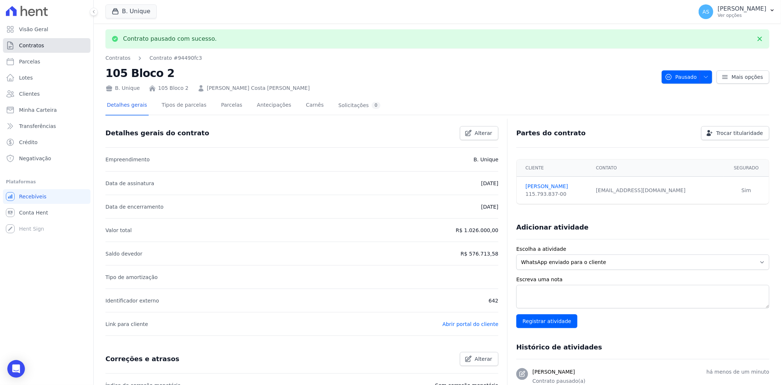
click at [28, 45] on span "Contratos" at bounding box center [31, 45] width 25 height 7
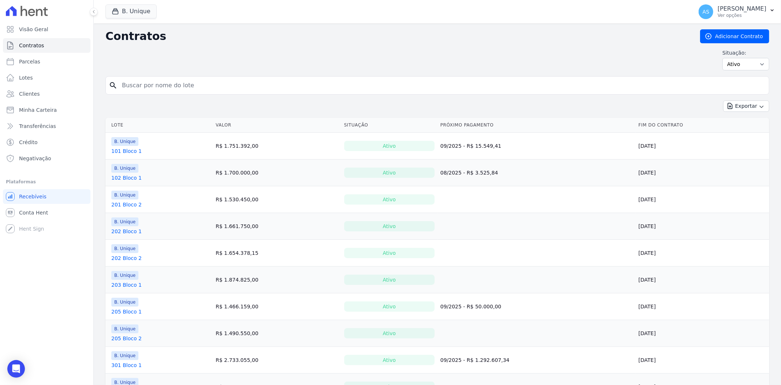
click at [119, 203] on link "201 Bloco 2" at bounding box center [126, 204] width 30 height 7
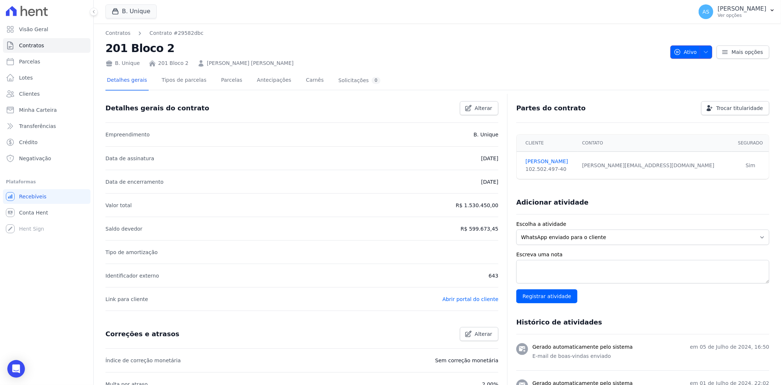
click at [703, 50] on icon "button" at bounding box center [706, 52] width 6 height 6
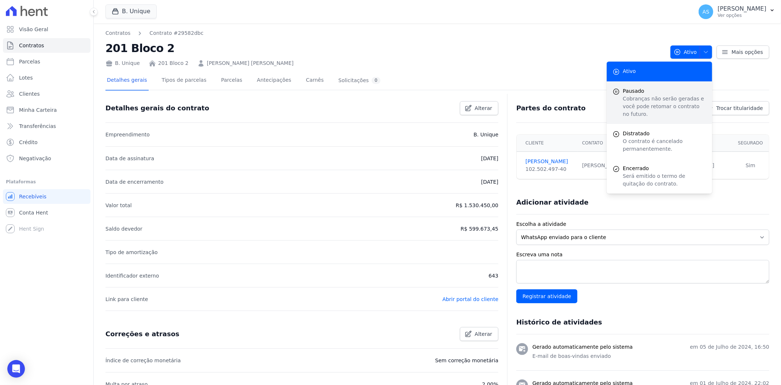
click at [629, 100] on p "Cobranças não serão geradas e você pode retomar o contrato no futuro." at bounding box center [665, 106] width 84 height 23
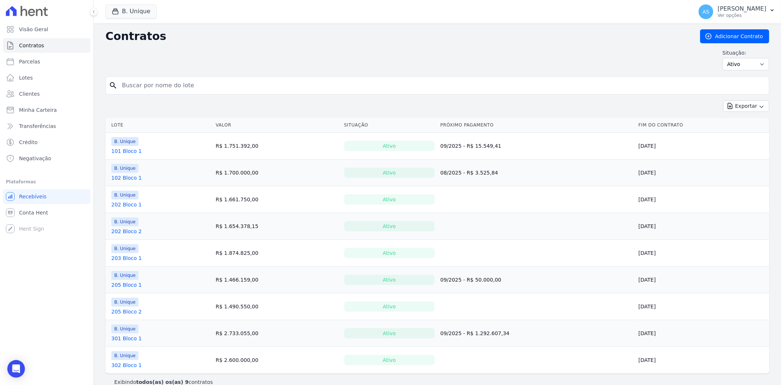
click at [132, 204] on link "202 Bloco 1" at bounding box center [126, 204] width 30 height 7
click at [127, 203] on link "202 Bloco 1" at bounding box center [126, 204] width 30 height 7
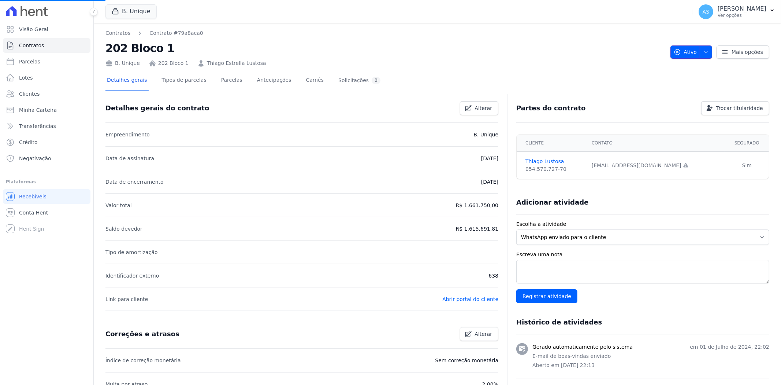
click at [707, 51] on button "Ativo" at bounding box center [692, 51] width 42 height 13
click at [704, 51] on icon "button" at bounding box center [706, 52] width 6 height 6
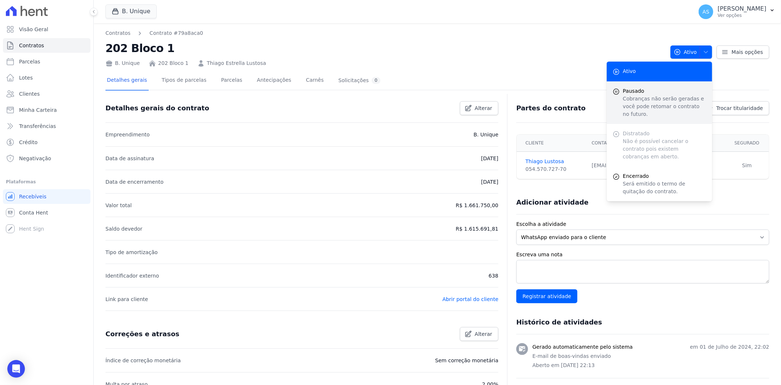
click at [634, 95] on p "Cobranças não serão geradas e você pode retomar o contrato no futuro." at bounding box center [665, 106] width 84 height 23
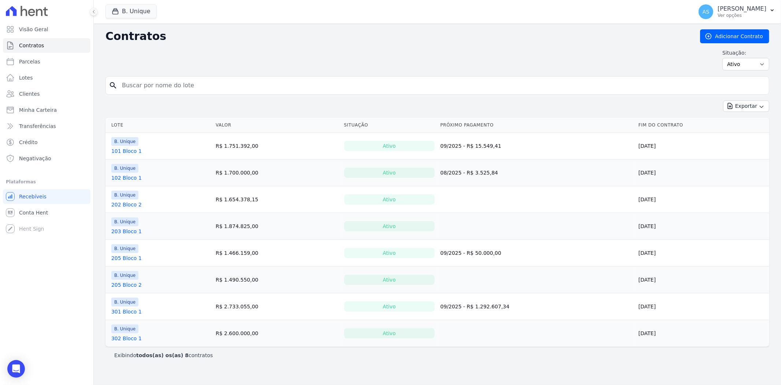
click at [130, 203] on link "202 Bloco 2" at bounding box center [126, 204] width 30 height 7
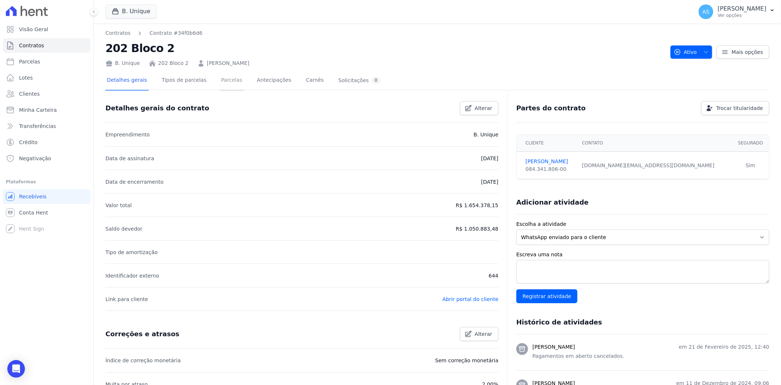
click at [220, 82] on link "Parcelas" at bounding box center [232, 80] width 24 height 19
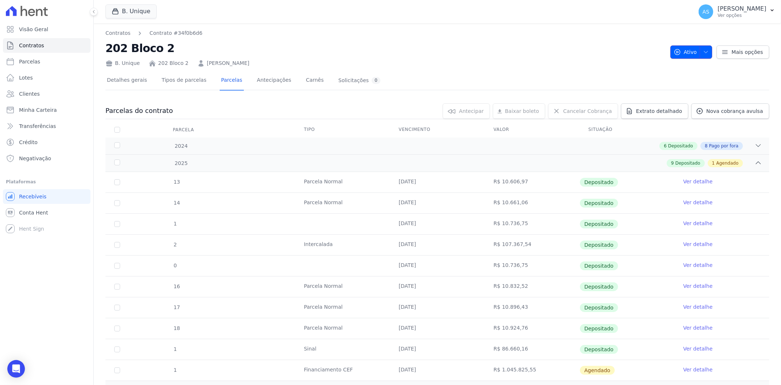
click at [707, 49] on button "Ativo" at bounding box center [692, 51] width 42 height 13
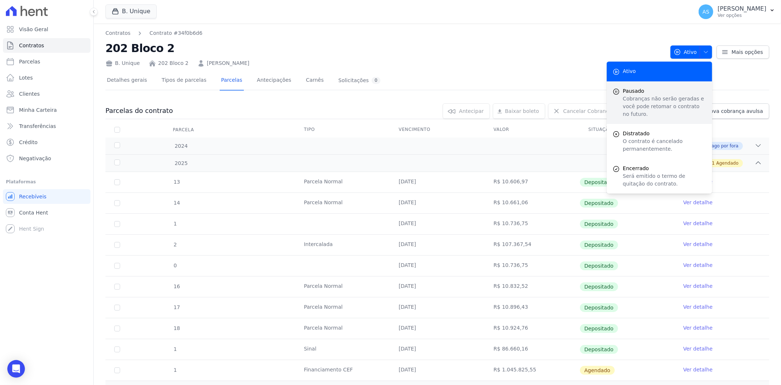
click at [625, 92] on span "Pausado" at bounding box center [665, 91] width 84 height 8
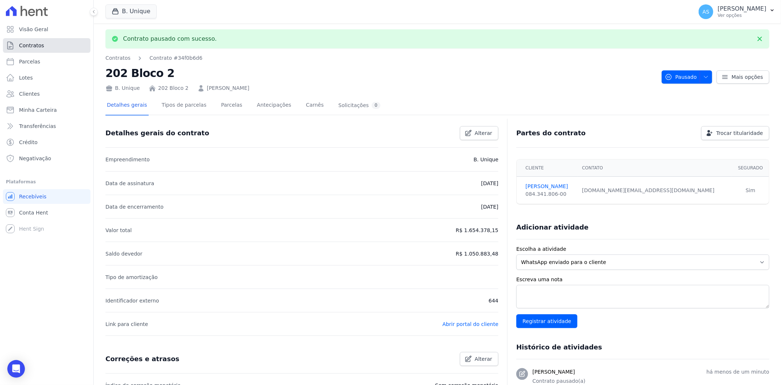
click at [25, 44] on span "Contratos" at bounding box center [31, 45] width 25 height 7
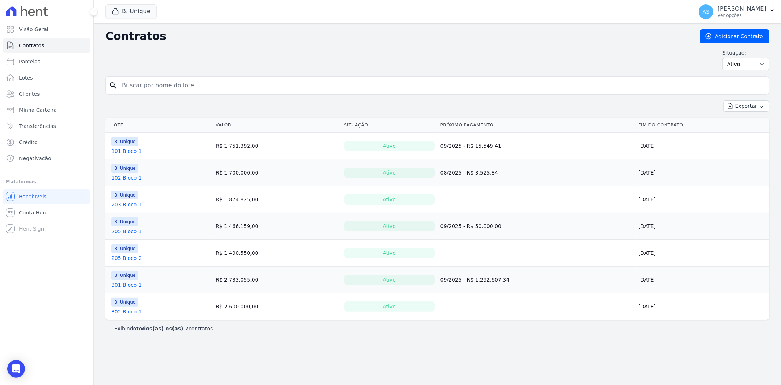
click at [118, 205] on link "203 Bloco 1" at bounding box center [126, 204] width 30 height 7
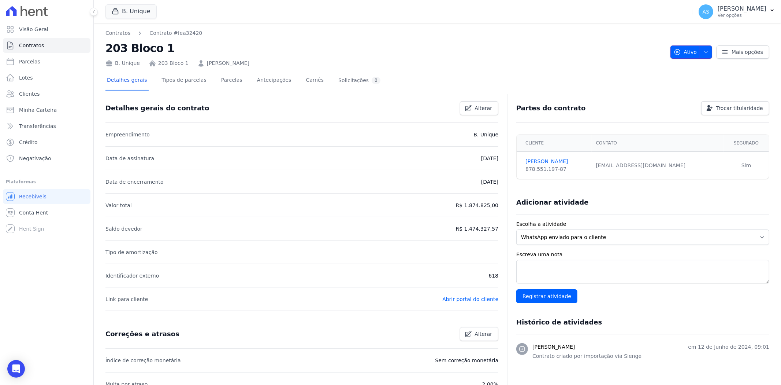
click at [703, 52] on icon "button" at bounding box center [706, 52] width 6 height 6
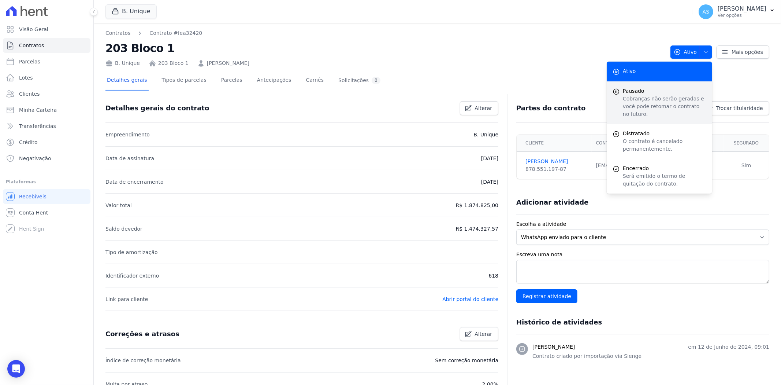
click at [640, 97] on p "Cobranças não serão geradas e você pode retomar o contrato no futuro." at bounding box center [665, 106] width 84 height 23
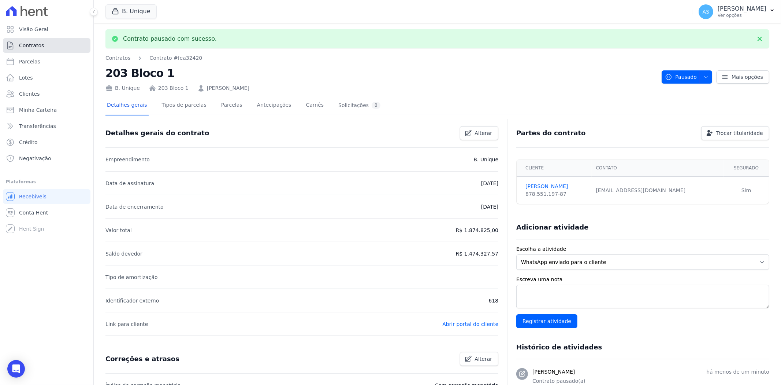
click at [27, 43] on span "Contratos" at bounding box center [31, 45] width 25 height 7
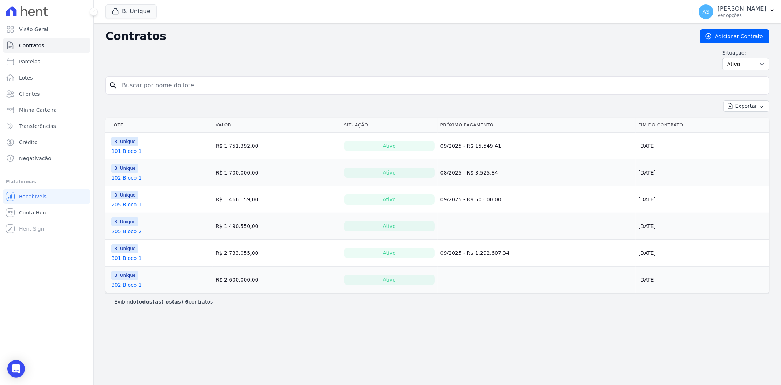
click at [133, 231] on link "205 Bloco 2" at bounding box center [126, 231] width 30 height 7
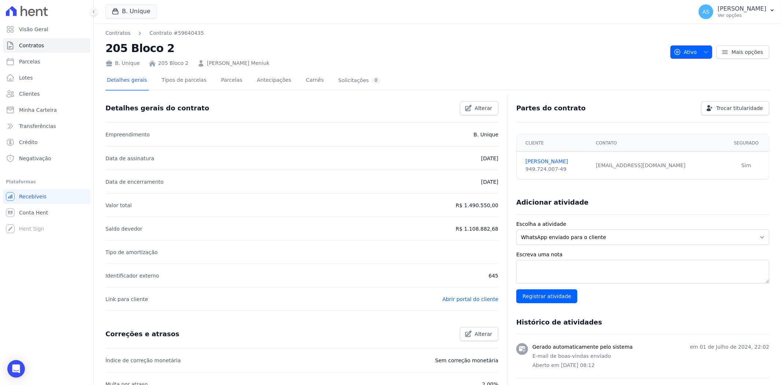
click at [705, 49] on icon "button" at bounding box center [706, 52] width 6 height 6
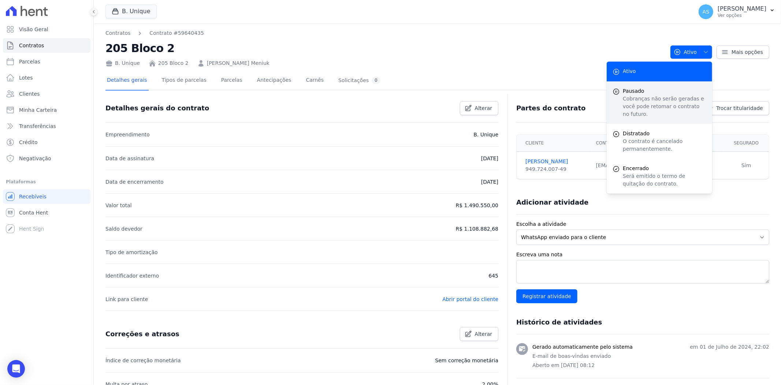
click at [627, 95] on p "Cobranças não serão geradas e você pode retomar o contrato no futuro." at bounding box center [665, 106] width 84 height 23
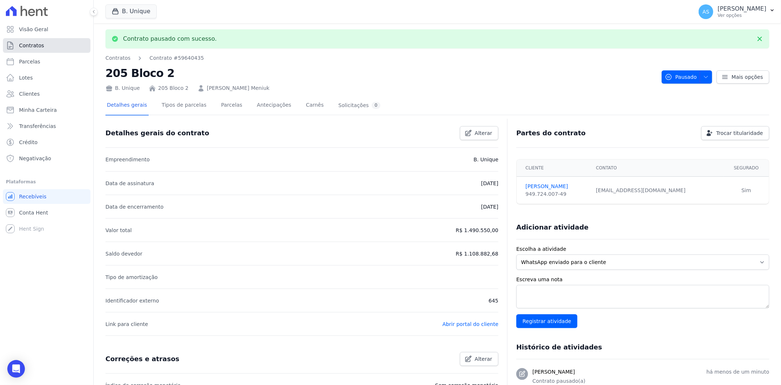
click at [31, 44] on span "Contratos" at bounding box center [31, 45] width 25 height 7
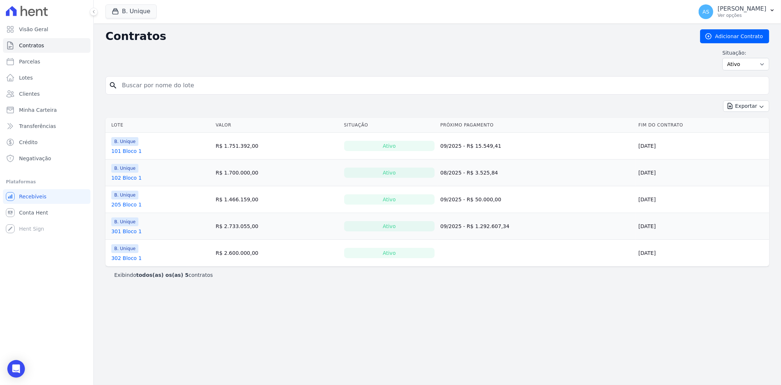
click at [117, 258] on link "302 Bloco 1" at bounding box center [126, 257] width 30 height 7
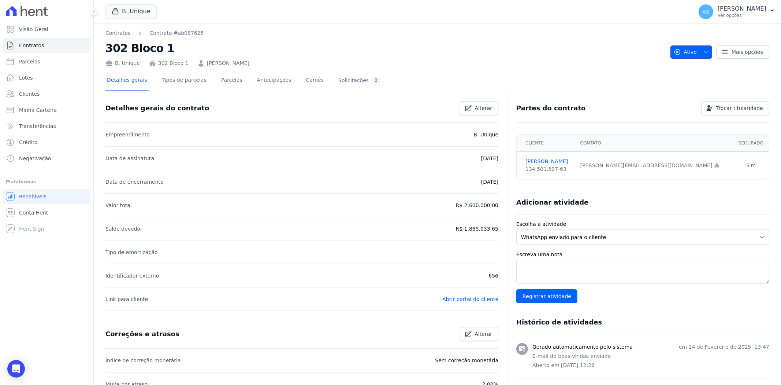
click at [705, 52] on icon "button" at bounding box center [706, 52] width 6 height 6
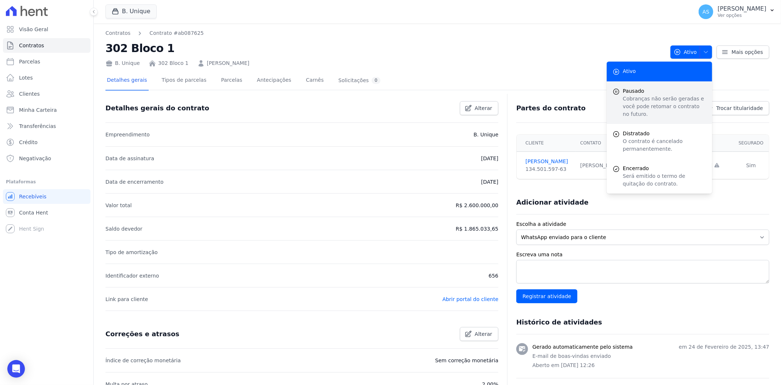
click at [637, 96] on p "Cobranças não serão geradas e você pode retomar o contrato no futuro." at bounding box center [665, 106] width 84 height 23
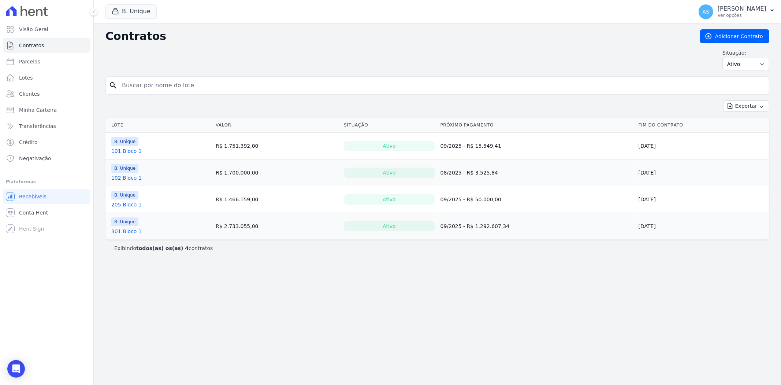
click at [120, 203] on link "205 Bloco 1" at bounding box center [126, 204] width 30 height 7
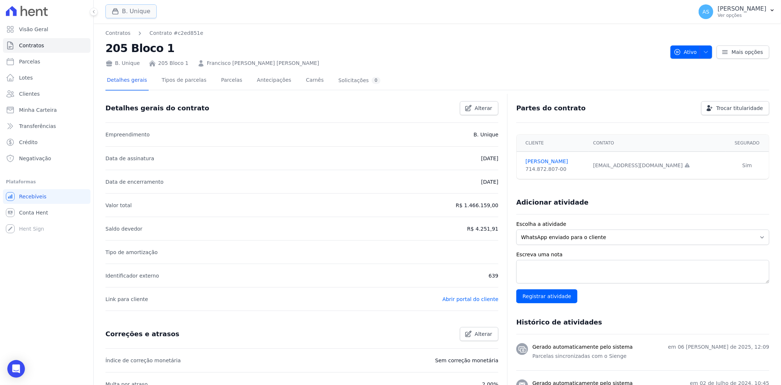
click at [133, 11] on button "B. Unique" at bounding box center [131, 11] width 51 height 14
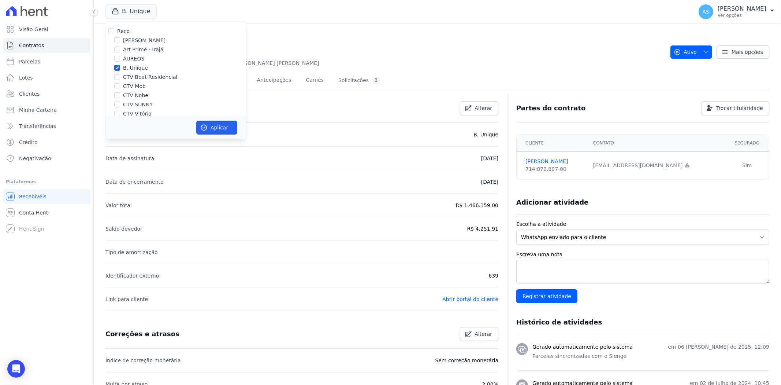
click at [126, 69] on label "B. Unique" at bounding box center [135, 68] width 25 height 8
click at [120, 69] on input "B. Unique" at bounding box center [117, 68] width 6 height 6
checkbox input "false"
click at [131, 78] on label "CTV Beat Residencial" at bounding box center [150, 77] width 54 height 8
click at [120, 78] on input "CTV Beat Residencial" at bounding box center [117, 77] width 6 height 6
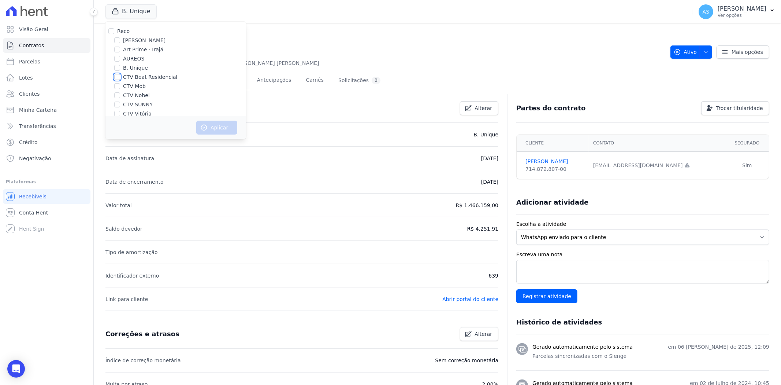
checkbox input "true"
click at [218, 130] on button "Aplicar" at bounding box center [216, 128] width 41 height 14
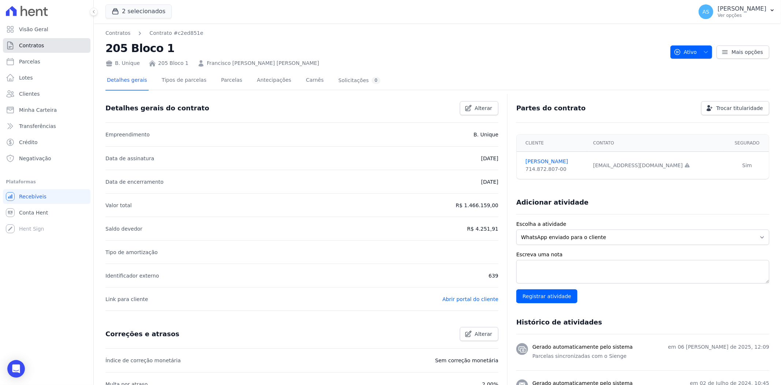
click at [26, 45] on span "Contratos" at bounding box center [31, 45] width 25 height 7
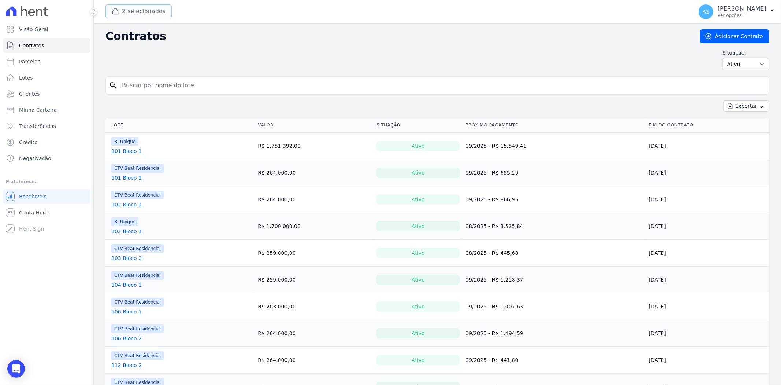
click at [141, 14] on button "2 selecionados" at bounding box center [139, 11] width 66 height 14
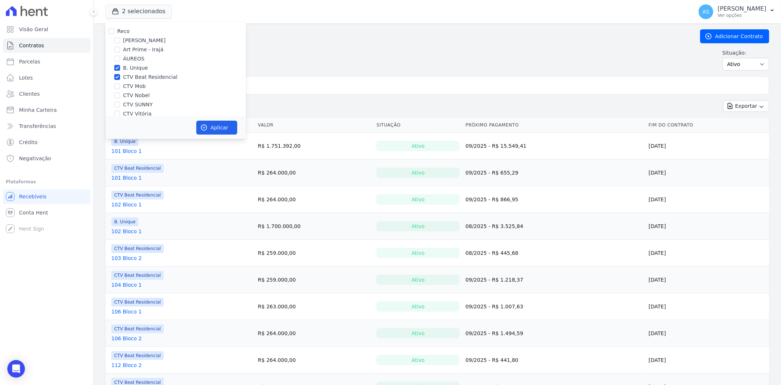
click at [137, 68] on label "B. Unique" at bounding box center [135, 68] width 25 height 8
click at [120, 68] on input "B. Unique" at bounding box center [117, 68] width 6 height 6
checkbox input "false"
click at [212, 125] on button "Aplicar" at bounding box center [216, 128] width 41 height 14
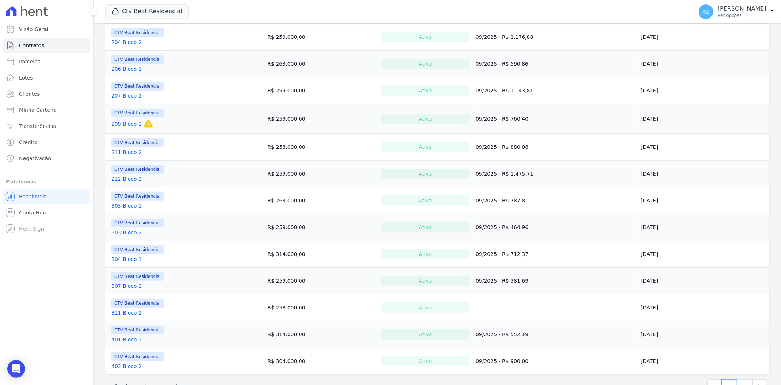
scroll to position [452, 0]
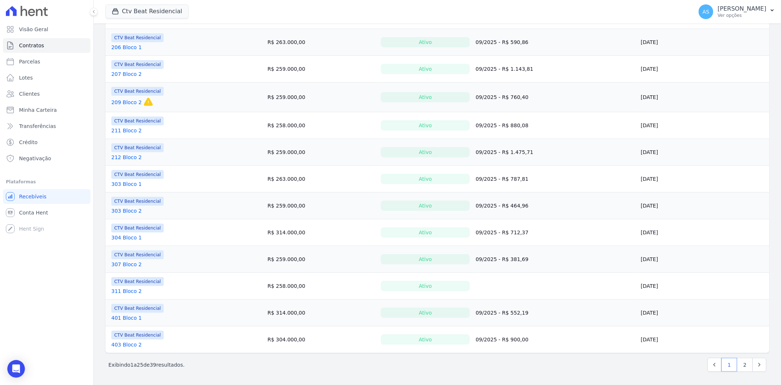
click at [122, 291] on link "311 Bloco 2" at bounding box center [126, 290] width 30 height 7
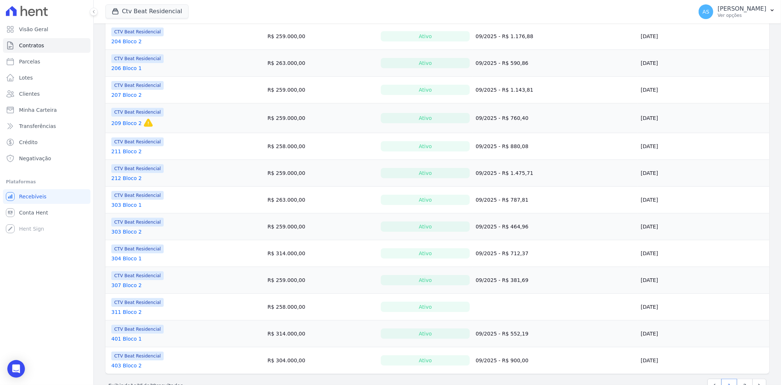
scroll to position [452, 0]
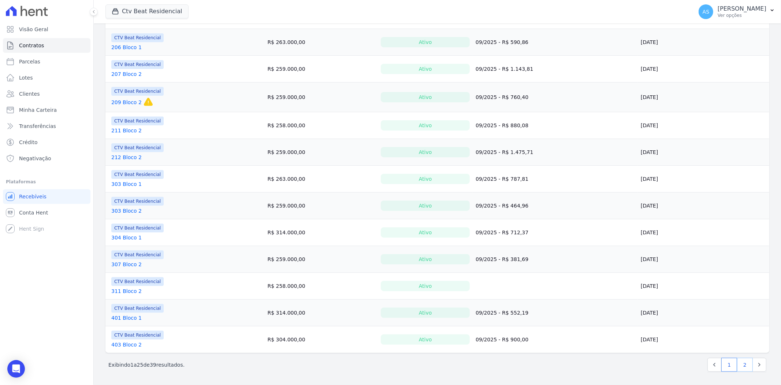
click at [740, 360] on link "2" at bounding box center [746, 365] width 16 height 14
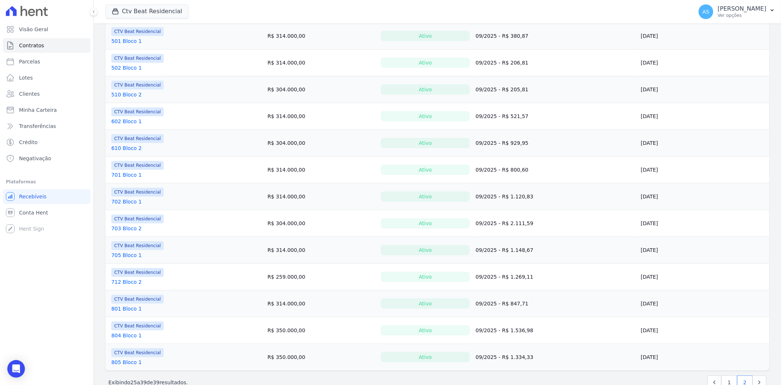
scroll to position [155, 0]
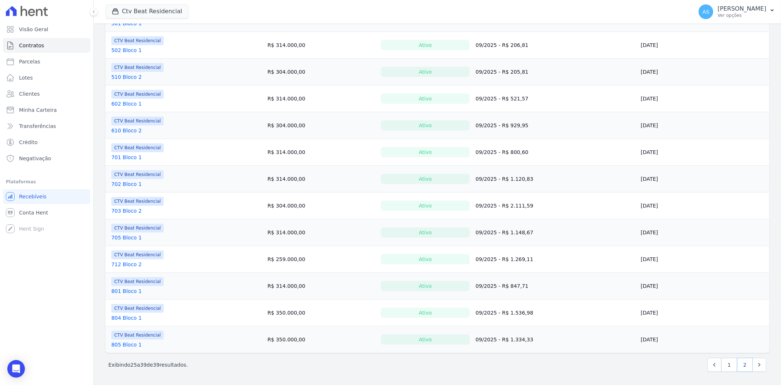
click at [738, 365] on link "2" at bounding box center [746, 365] width 16 height 14
click at [756, 365] on icon "Next" at bounding box center [759, 364] width 7 height 7
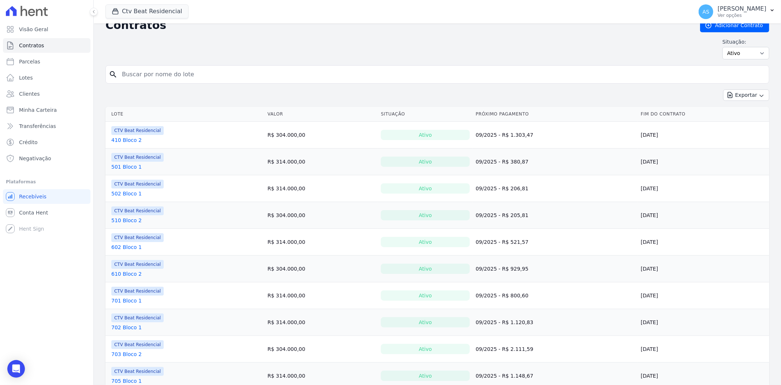
scroll to position [0, 0]
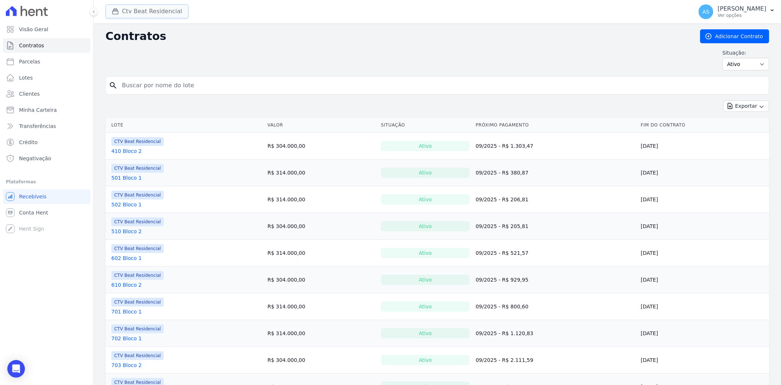
click at [129, 7] on button "Ctv Beat Residencial" at bounding box center [147, 11] width 83 height 14
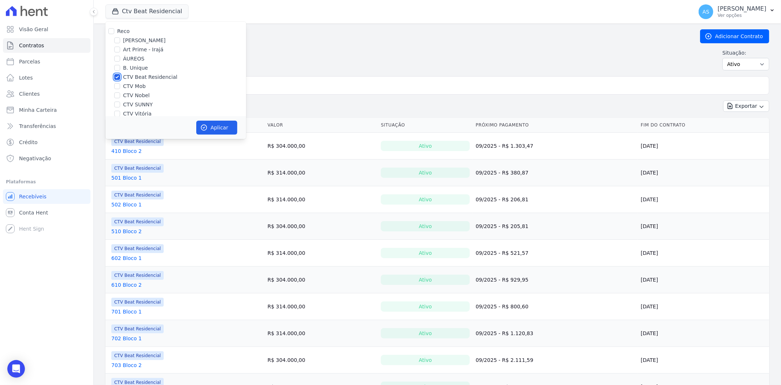
click at [115, 76] on input "CTV Beat Residencial" at bounding box center [117, 77] width 6 height 6
checkbox input "false"
click at [118, 85] on input "CTV Mob" at bounding box center [117, 86] width 6 height 6
checkbox input "true"
click at [210, 128] on button "Aplicar" at bounding box center [216, 128] width 41 height 14
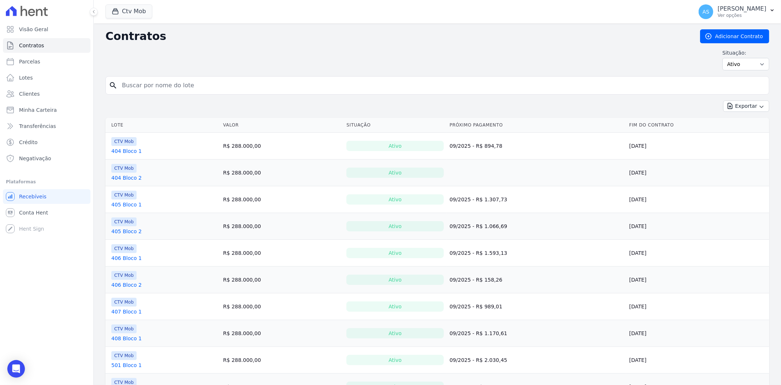
click at [129, 178] on link "404 Bloco 2" at bounding box center [126, 177] width 30 height 7
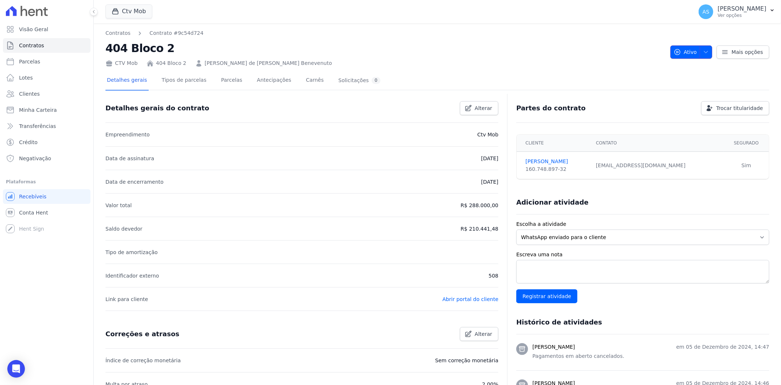
click at [706, 48] on button "Ativo" at bounding box center [692, 51] width 42 height 13
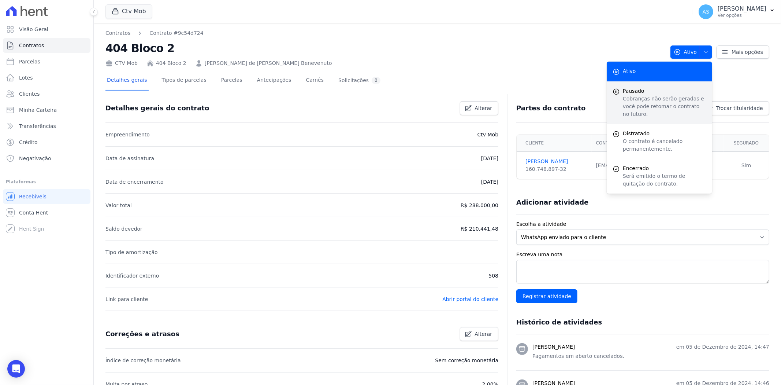
click at [628, 97] on p "Cobranças não serão geradas e você pode retomar o contrato no futuro." at bounding box center [665, 106] width 84 height 23
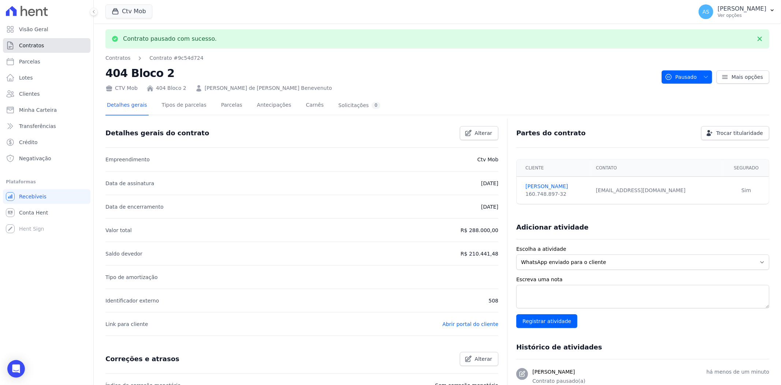
click at [18, 48] on link "Contratos" at bounding box center [47, 45] width 88 height 15
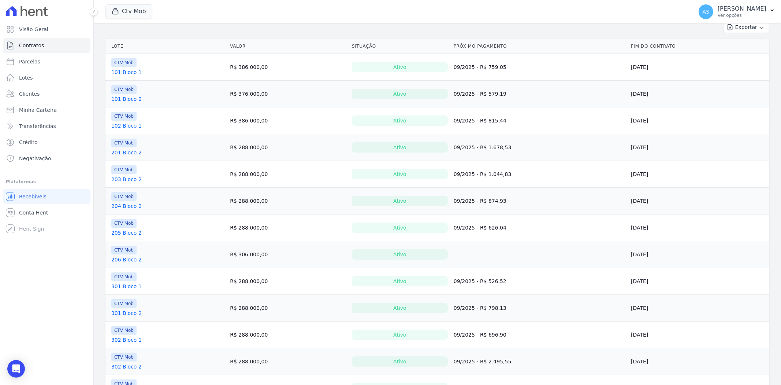
scroll to position [81, 0]
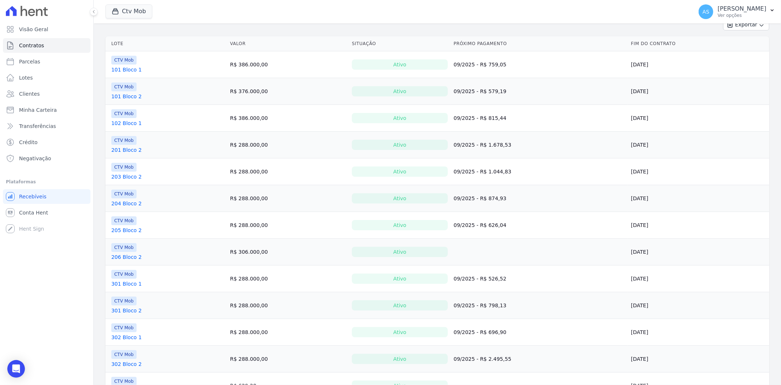
click at [122, 258] on link "206 Bloco 2" at bounding box center [126, 256] width 30 height 7
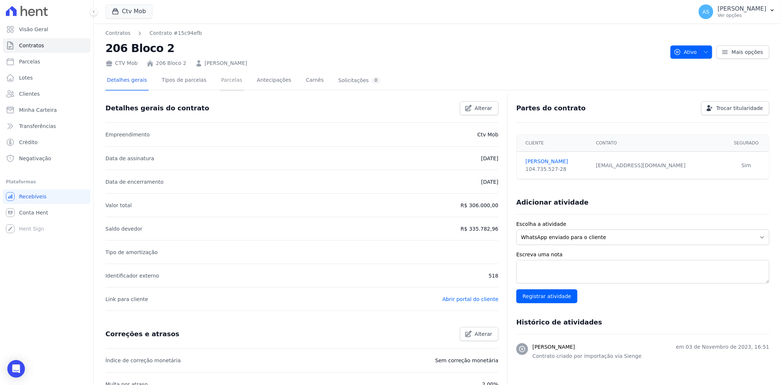
click at [220, 82] on link "Parcelas" at bounding box center [232, 80] width 24 height 19
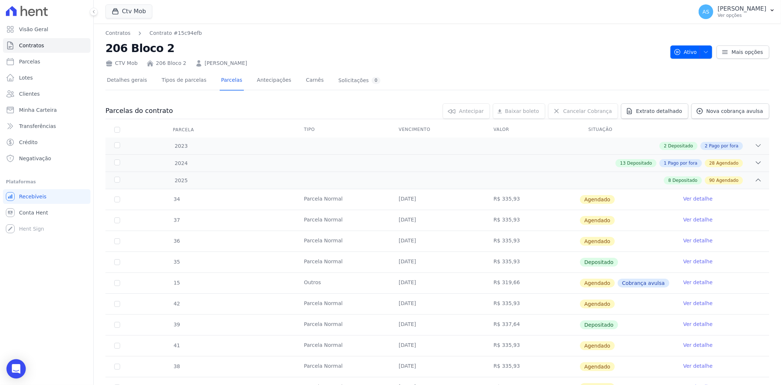
click at [13, 365] on icon "Open Intercom Messenger" at bounding box center [16, 369] width 8 height 10
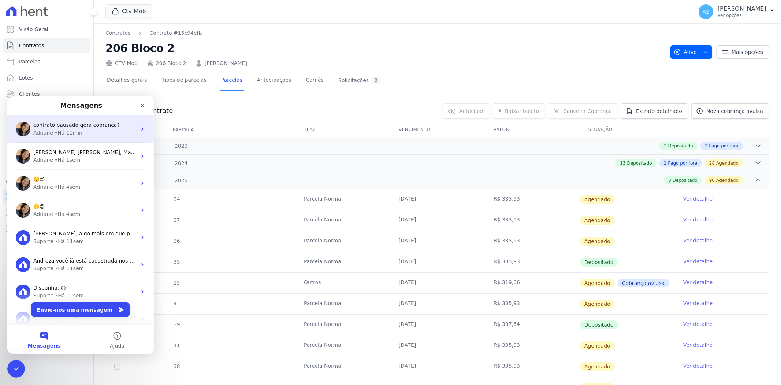
click at [71, 130] on div "• Há 11min" at bounding box center [69, 133] width 28 height 8
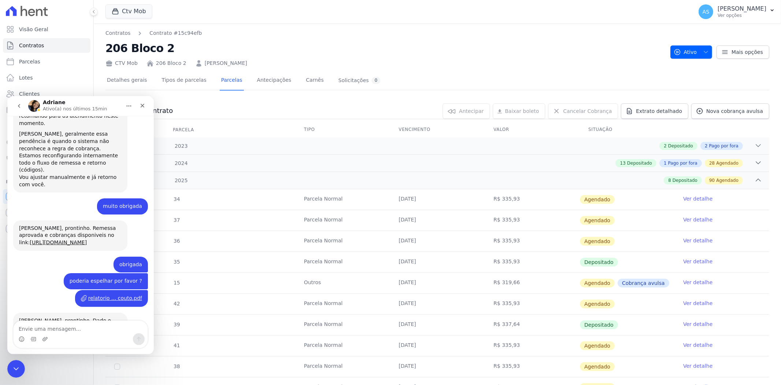
scroll to position [4111, 0]
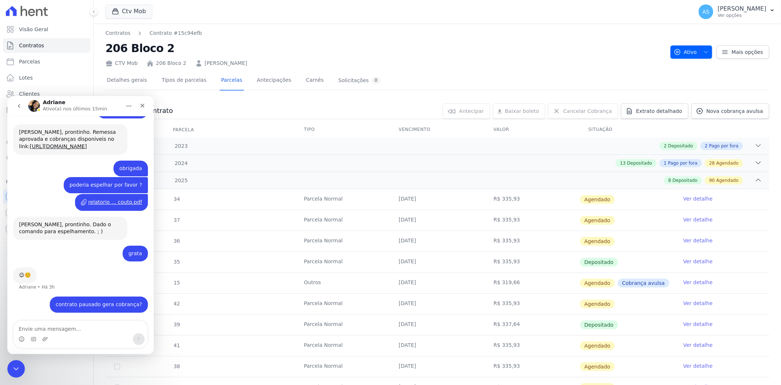
click at [41, 331] on textarea "Envie uma mensagem..." at bounding box center [81, 326] width 134 height 12
type textarea "esse cliente está com o fluxo triplicado aqui"
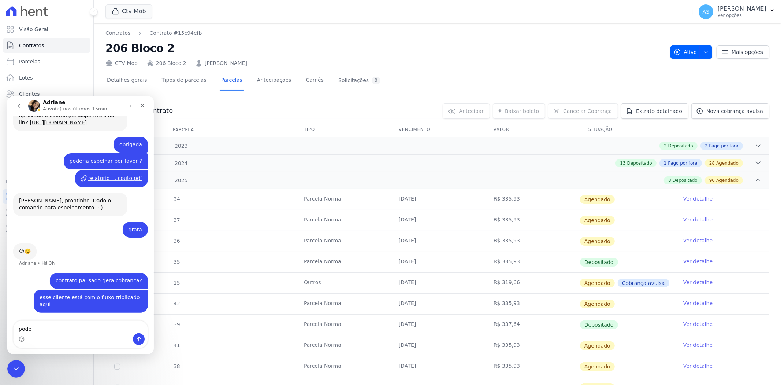
scroll to position [4127, 0]
type textarea "poderia ajustar por favor ?"
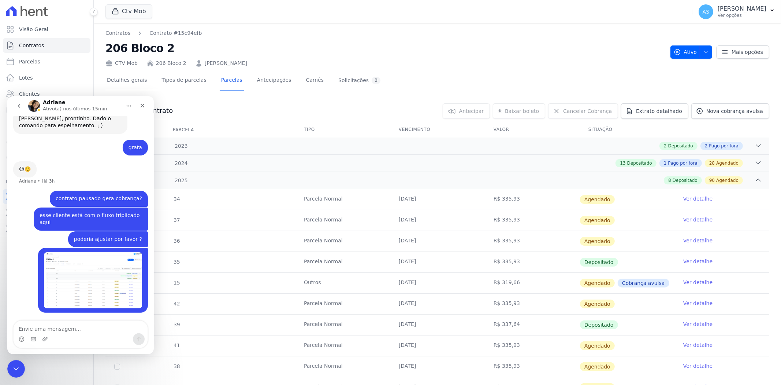
scroll to position [4209, 0]
click at [43, 338] on icon "Carregar anexo" at bounding box center [45, 338] width 5 height 4
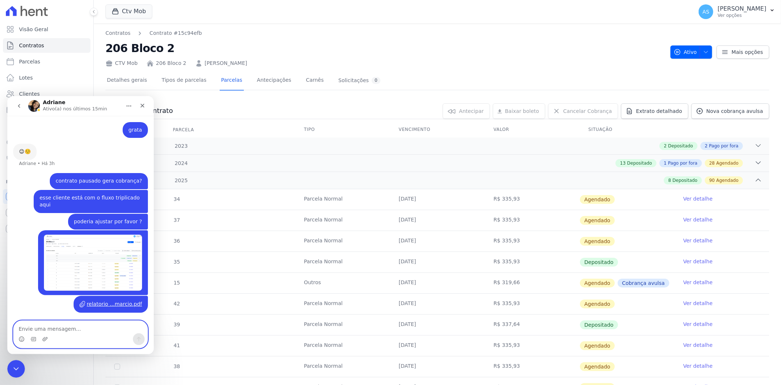
scroll to position [4227, 0]
click at [13, 364] on icon "Fechar mensagem da Intercom" at bounding box center [15, 367] width 9 height 9
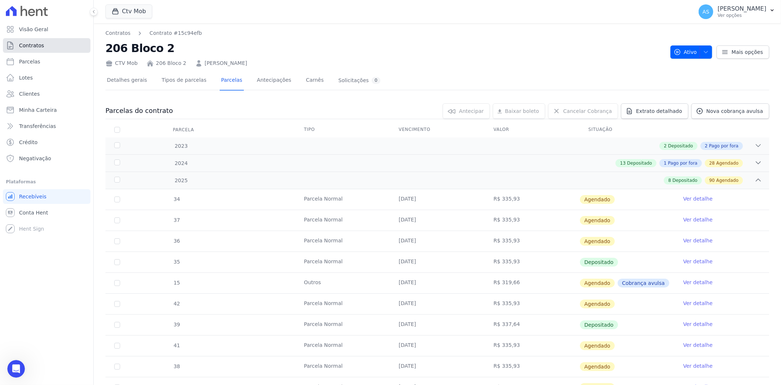
click at [32, 49] on span "Contratos" at bounding box center [31, 45] width 25 height 7
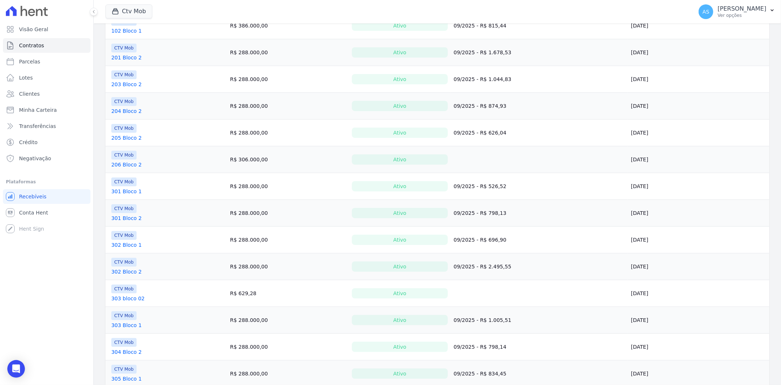
scroll to position [203, 0]
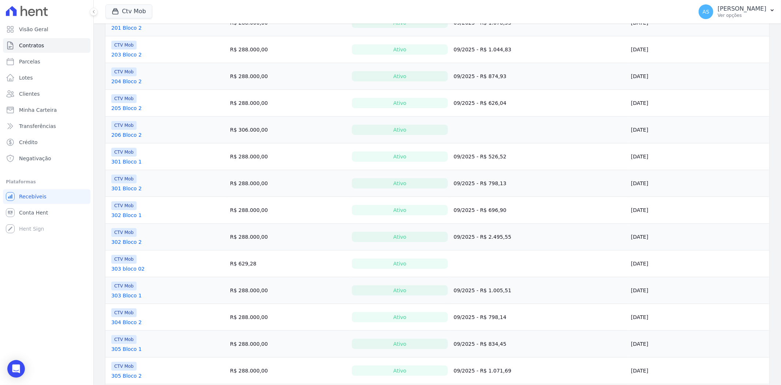
click at [124, 269] on link "303 bloco 02" at bounding box center [127, 268] width 33 height 7
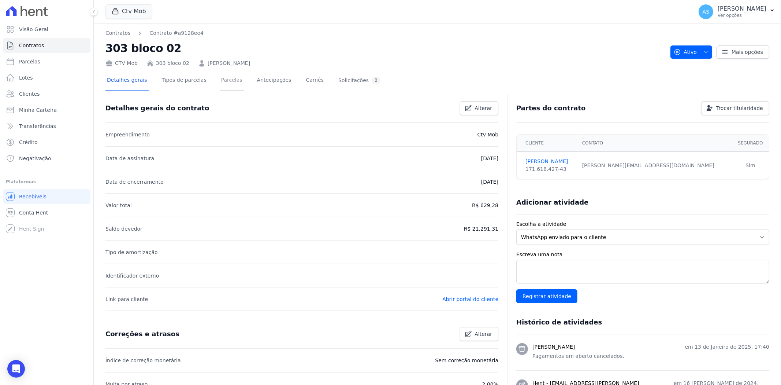
click at [223, 81] on link "Parcelas" at bounding box center [232, 80] width 24 height 19
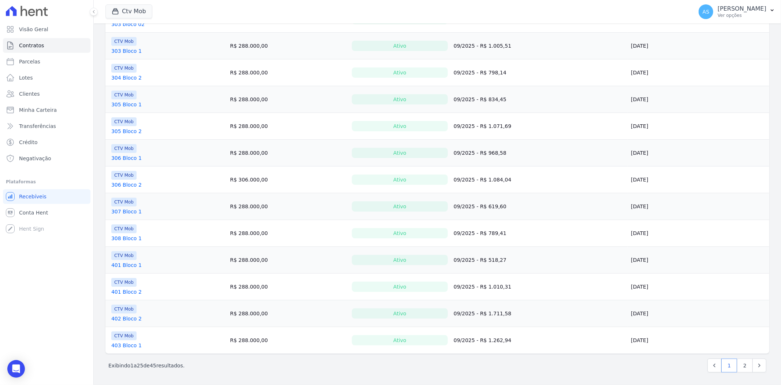
scroll to position [450, 0]
click at [742, 361] on link "2" at bounding box center [746, 365] width 16 height 14
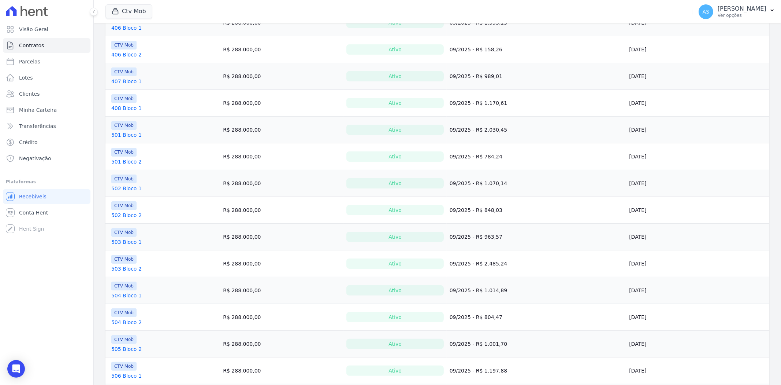
scroll to position [316, 0]
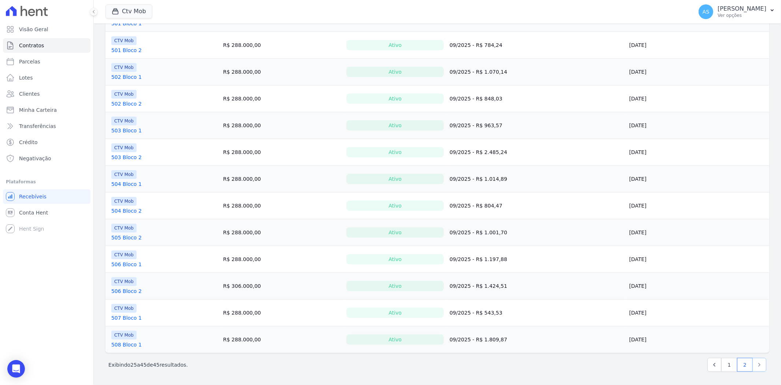
click at [756, 364] on icon "Next" at bounding box center [759, 364] width 7 height 7
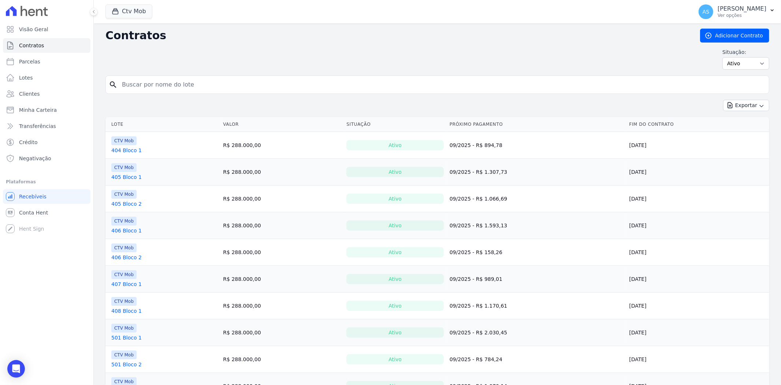
scroll to position [0, 0]
click at [131, 7] on button "Ctv Mob" at bounding box center [129, 11] width 47 height 14
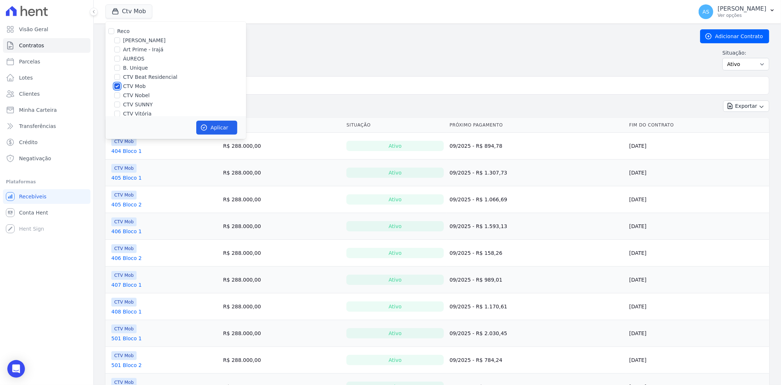
click at [118, 85] on input "CTV Mob" at bounding box center [117, 86] width 6 height 6
checkbox input "false"
click at [116, 93] on input "CTV Nobel" at bounding box center [117, 95] width 6 height 6
checkbox input "true"
click at [215, 126] on button "Aplicar" at bounding box center [216, 128] width 41 height 14
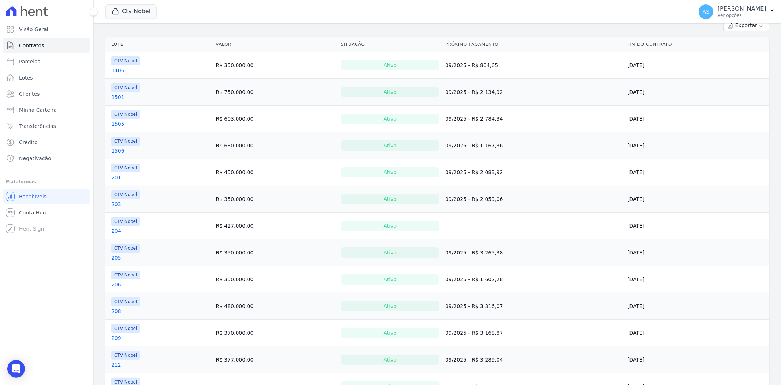
scroll to position [81, 0]
click at [114, 229] on link "204" at bounding box center [116, 229] width 10 height 7
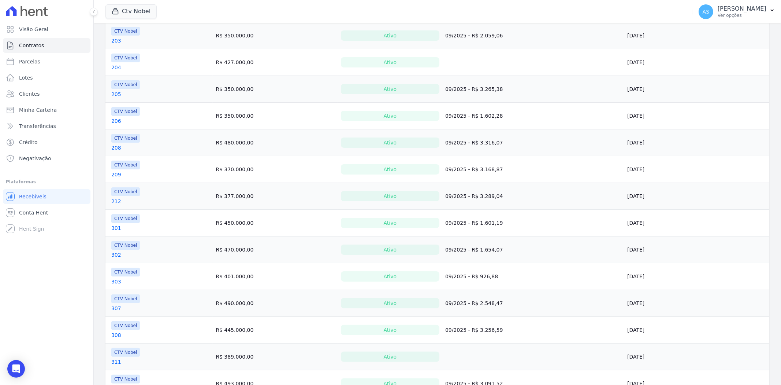
scroll to position [163, 0]
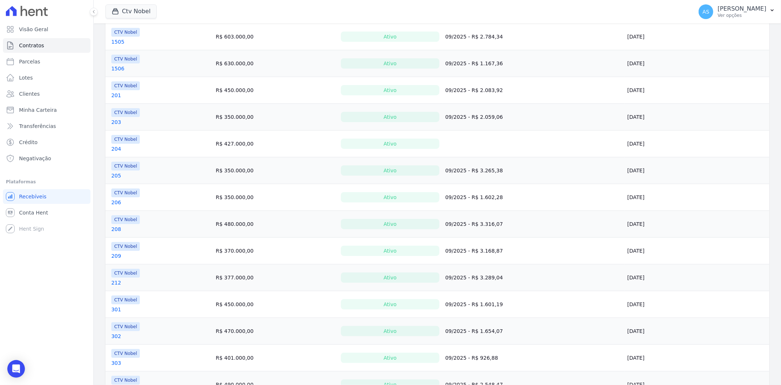
click at [118, 149] on link "204" at bounding box center [116, 148] width 10 height 7
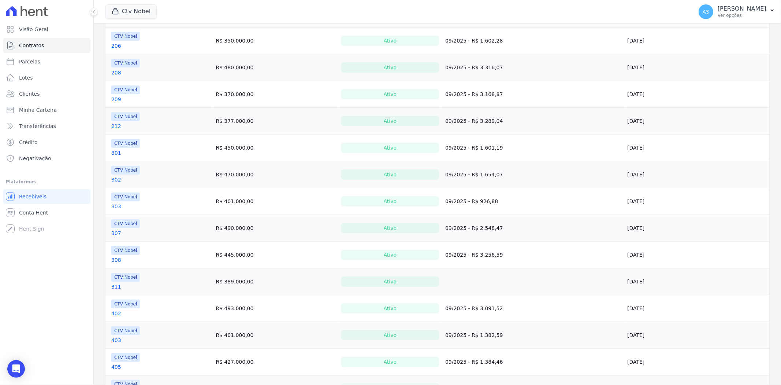
scroll to position [325, 0]
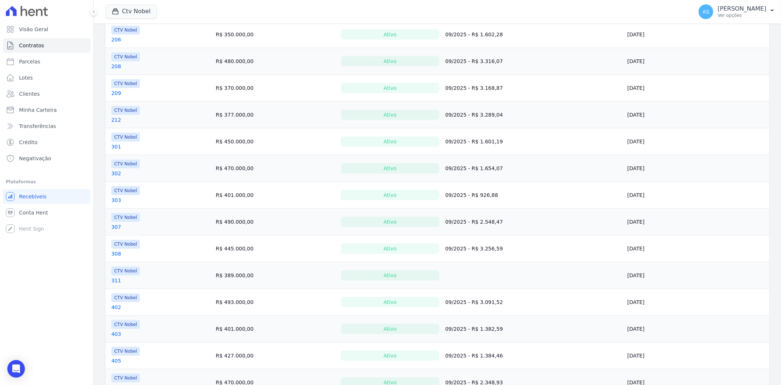
click at [117, 279] on link "311" at bounding box center [116, 280] width 10 height 7
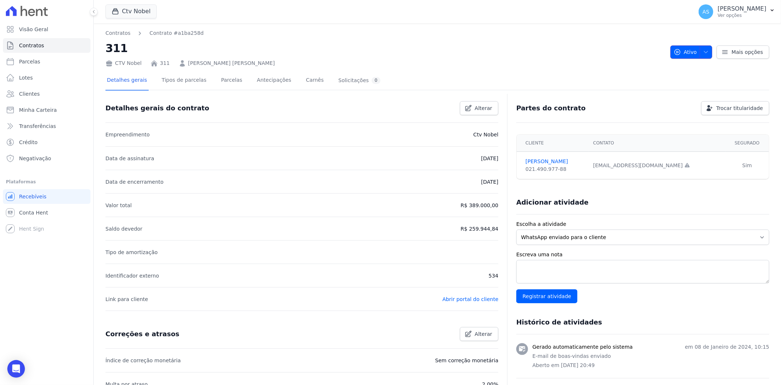
click at [703, 49] on icon "button" at bounding box center [706, 52] width 6 height 6
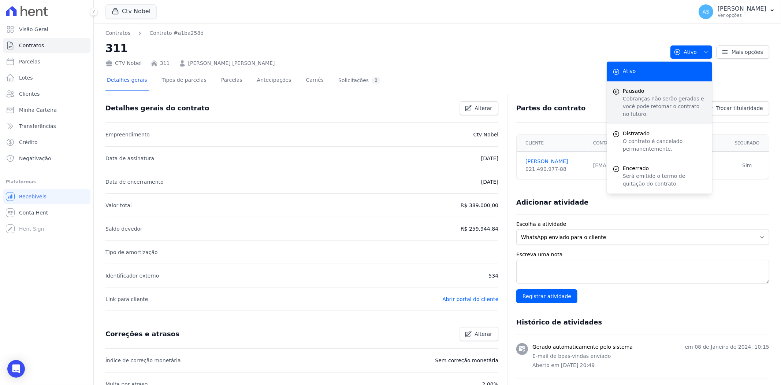
click at [633, 93] on span "Pausado" at bounding box center [665, 91] width 84 height 8
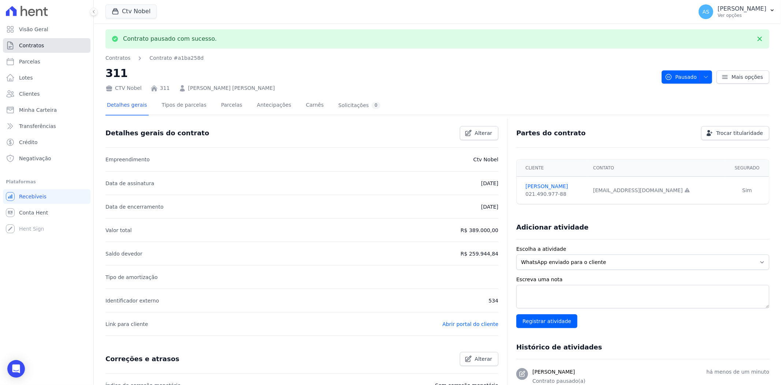
click at [31, 45] on span "Contratos" at bounding box center [31, 45] width 25 height 7
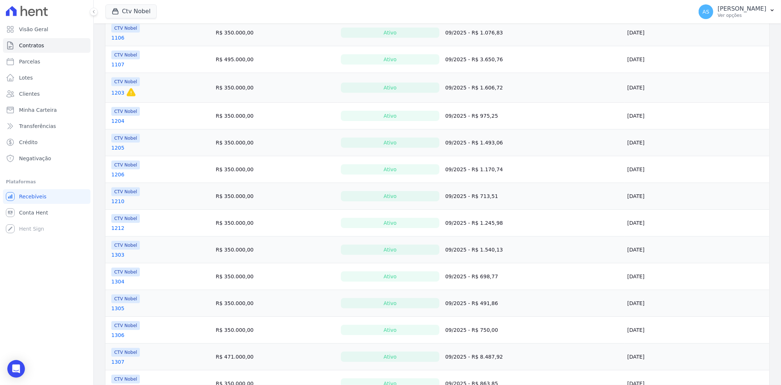
scroll to position [455, 0]
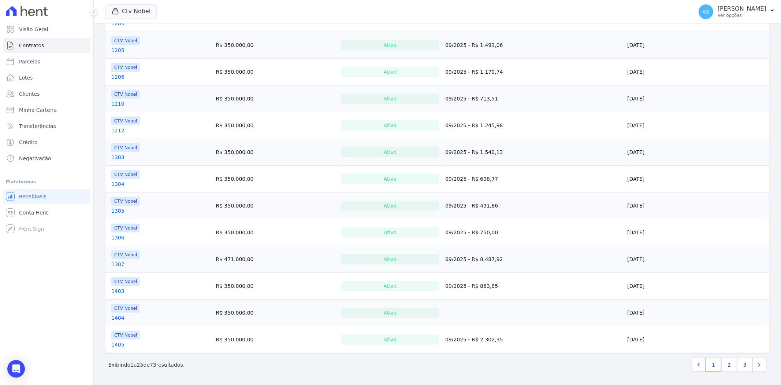
click at [115, 318] on link "1404" at bounding box center [117, 317] width 13 height 7
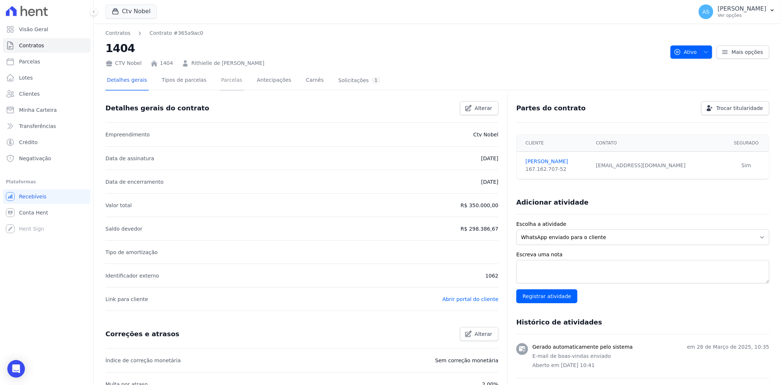
click at [221, 79] on link "Parcelas" at bounding box center [232, 80] width 24 height 19
click at [31, 43] on span "Contratos" at bounding box center [31, 45] width 25 height 7
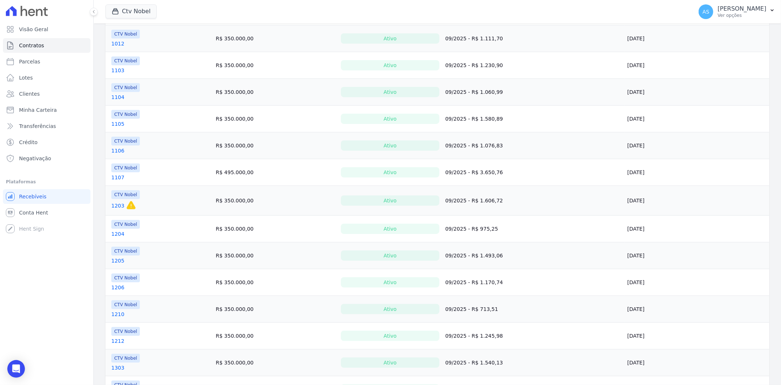
scroll to position [455, 0]
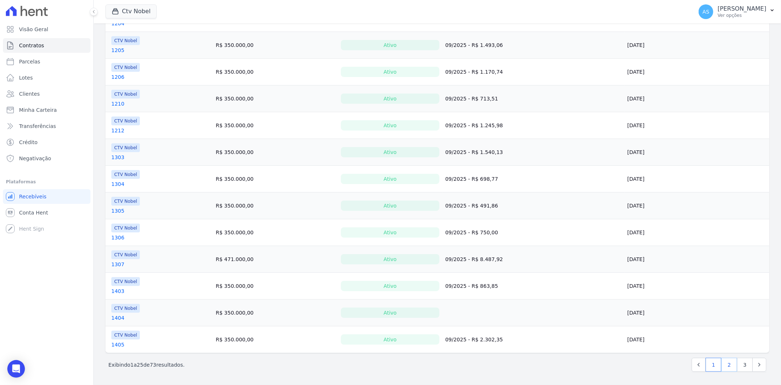
click at [726, 368] on link "2" at bounding box center [730, 365] width 16 height 14
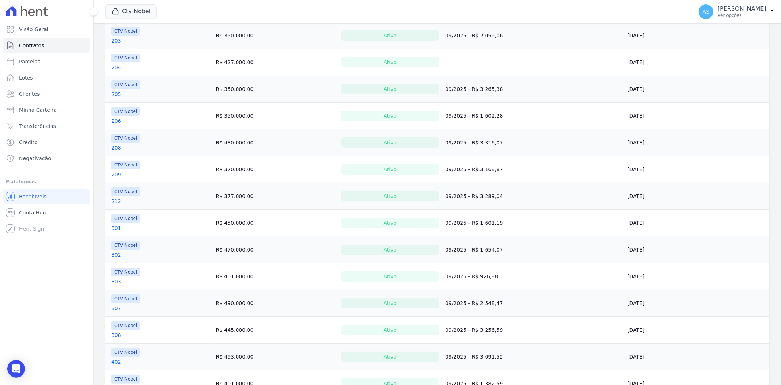
scroll to position [448, 0]
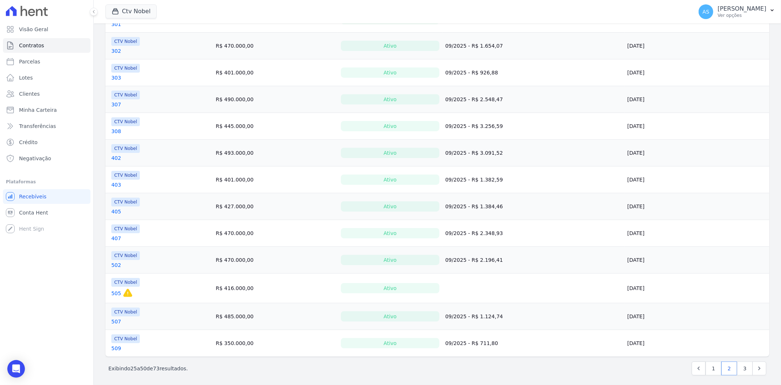
click at [113, 294] on link "505" at bounding box center [116, 292] width 10 height 7
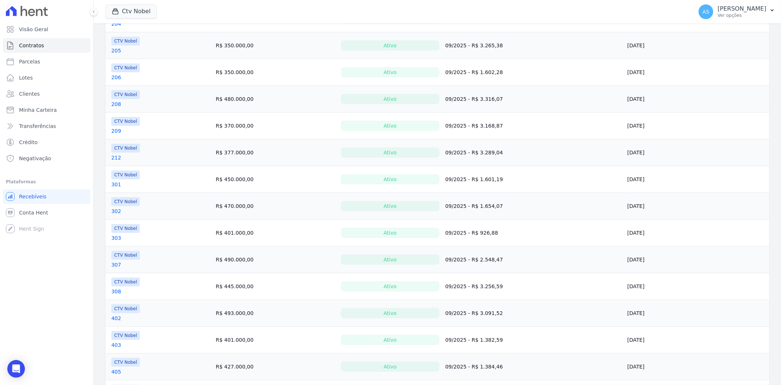
scroll to position [452, 0]
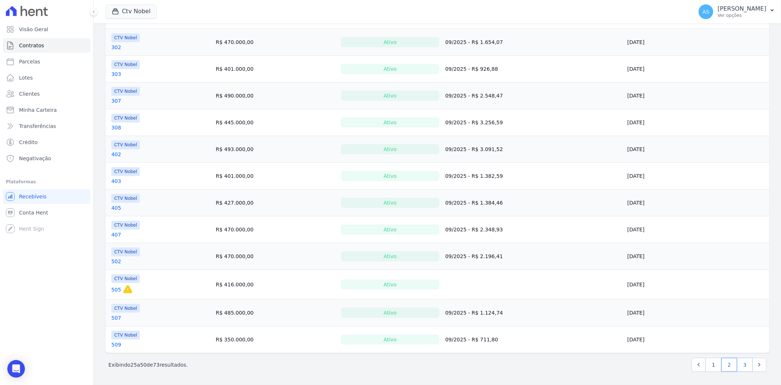
click at [738, 365] on link "3" at bounding box center [746, 365] width 16 height 14
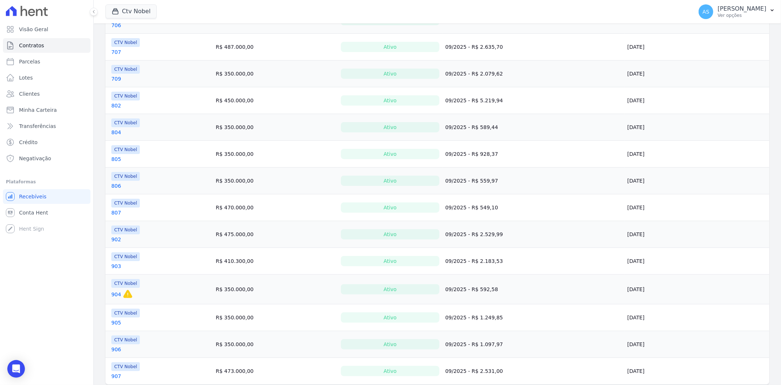
scroll to position [399, 0]
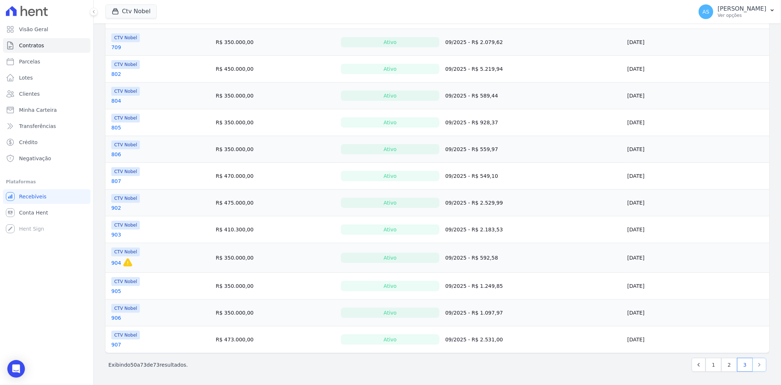
click at [756, 366] on icon "Next" at bounding box center [759, 364] width 7 height 7
click at [757, 363] on icon "Next" at bounding box center [759, 364] width 7 height 7
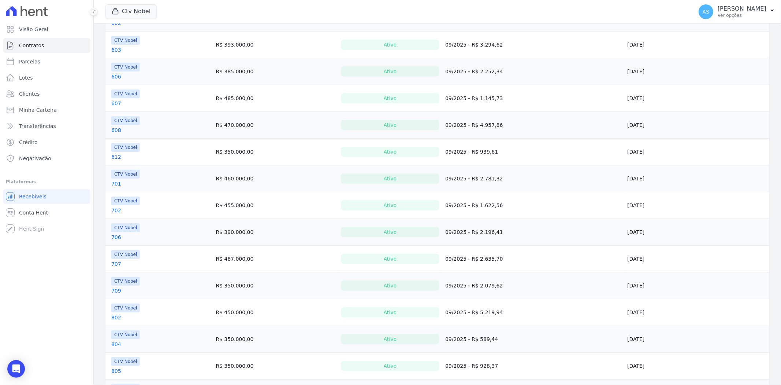
scroll to position [0, 0]
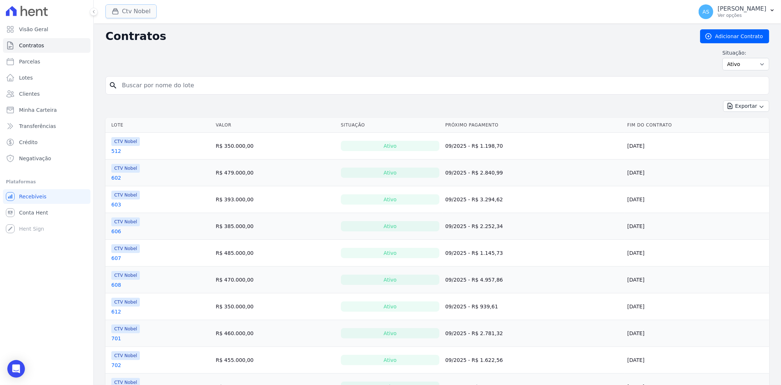
click at [119, 13] on div "button" at bounding box center [117, 11] width 10 height 7
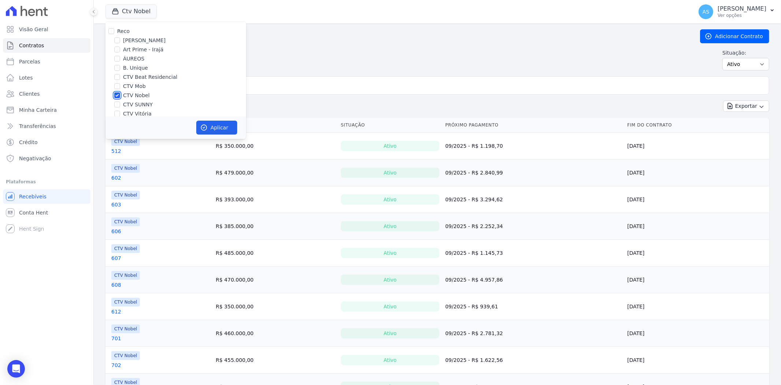
click at [118, 96] on input "CTV Nobel" at bounding box center [117, 95] width 6 height 6
checkbox input "false"
click at [140, 74] on label "CTV Vitória" at bounding box center [137, 73] width 29 height 8
click at [120, 74] on input "CTV Vitória" at bounding box center [117, 73] width 6 height 6
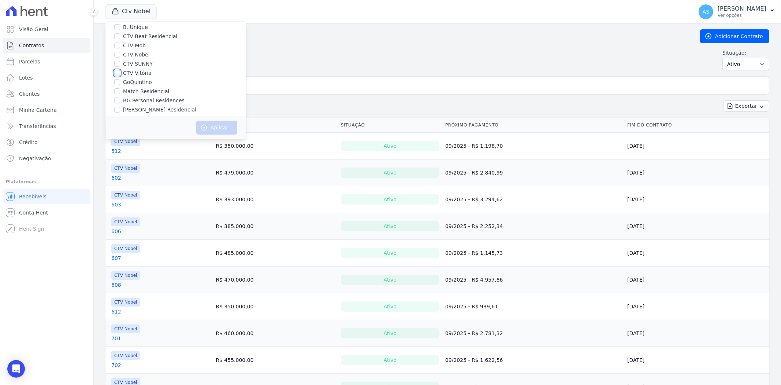
checkbox input "true"
click at [213, 126] on button "Aplicar" at bounding box center [216, 128] width 41 height 14
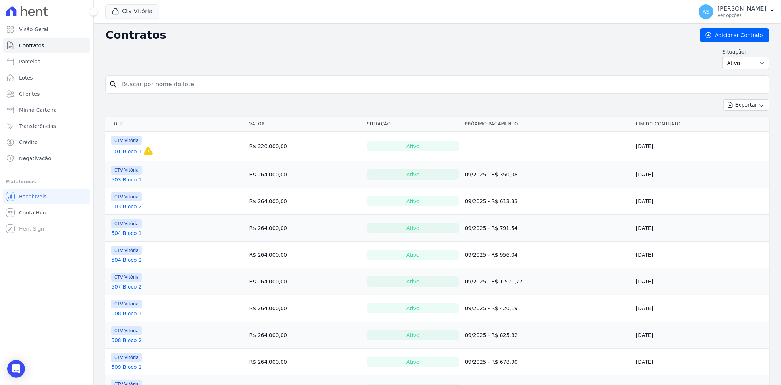
scroll to position [0, 0]
click at [126, 151] on link "501 Bloco 1" at bounding box center [126, 152] width 30 height 7
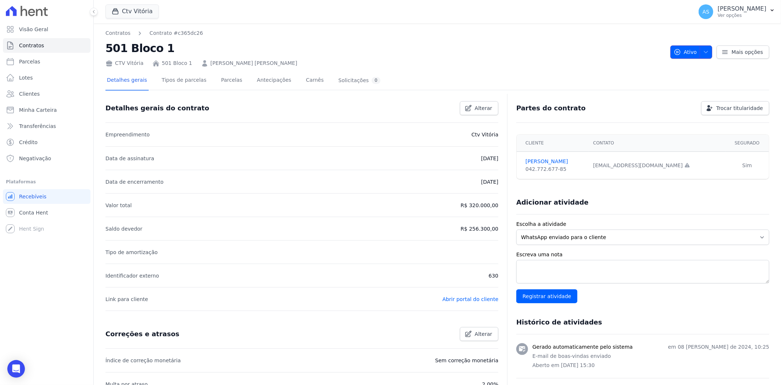
drag, startPoint x: 703, startPoint y: 50, endPoint x: 698, endPoint y: 51, distance: 5.2
click at [703, 50] on icon "button" at bounding box center [706, 52] width 6 height 6
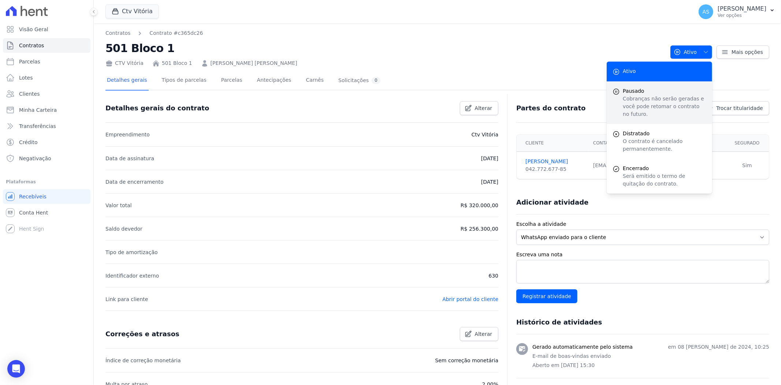
click at [636, 92] on span "Pausado" at bounding box center [665, 91] width 84 height 8
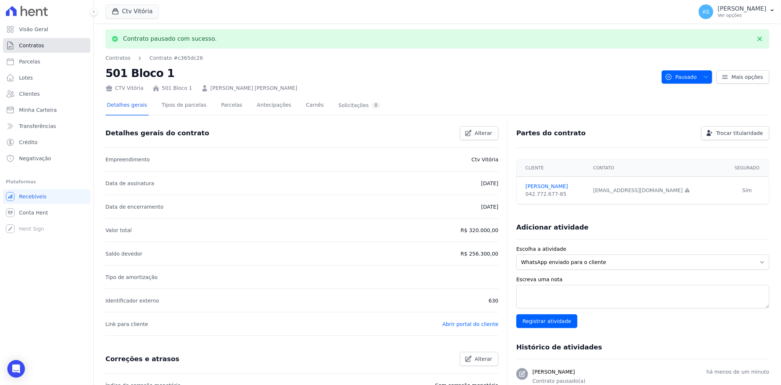
click at [28, 43] on span "Contratos" at bounding box center [31, 45] width 25 height 7
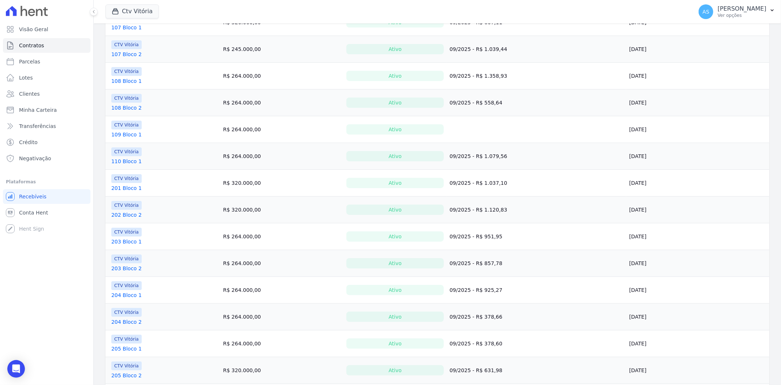
scroll to position [285, 0]
click at [123, 131] on link "109 Bloco 1" at bounding box center [126, 133] width 30 height 7
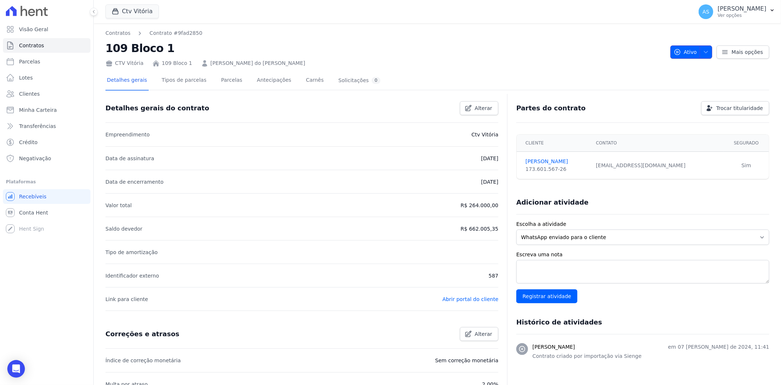
click at [702, 48] on span "button" at bounding box center [704, 52] width 9 height 12
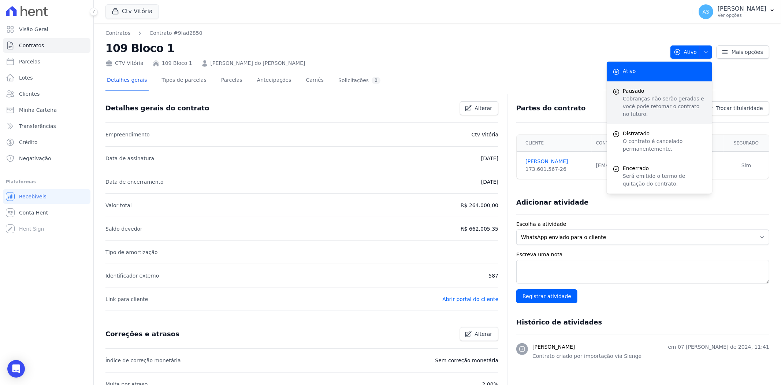
click at [628, 92] on span "Pausado" at bounding box center [665, 91] width 84 height 8
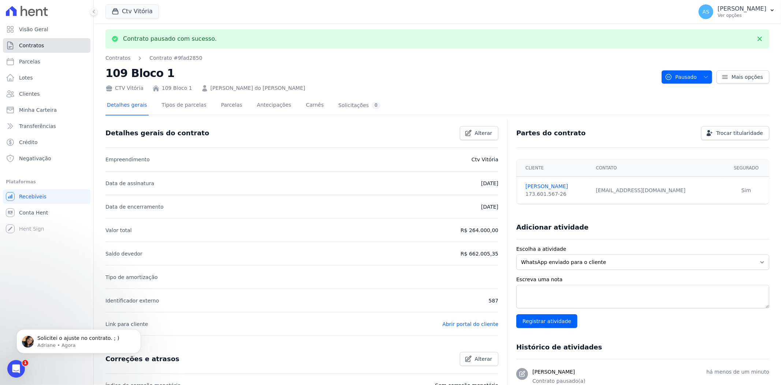
click at [30, 48] on span "Contratos" at bounding box center [31, 45] width 25 height 7
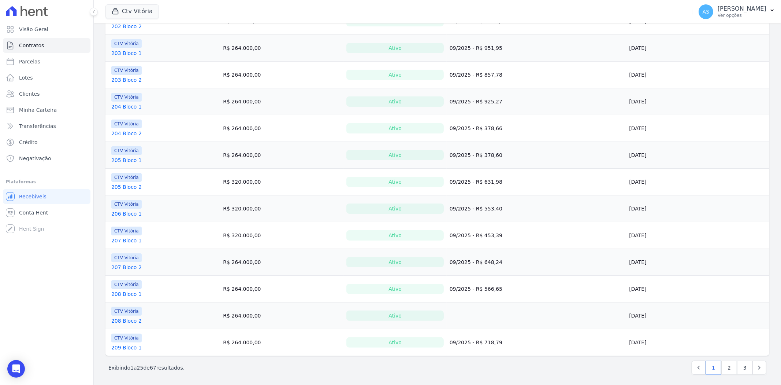
scroll to position [450, 0]
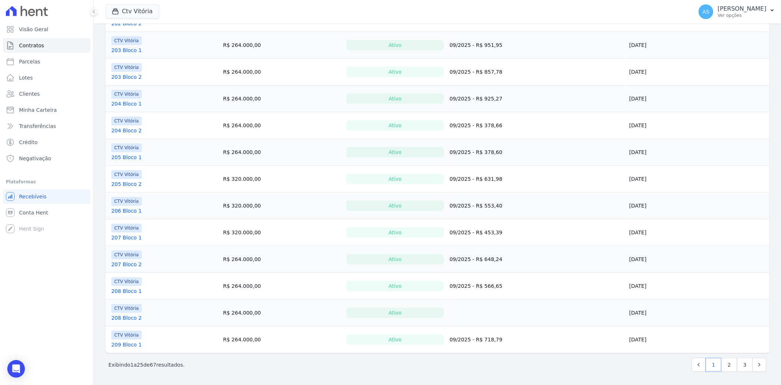
click at [126, 318] on link "208 Bloco 2" at bounding box center [126, 317] width 30 height 7
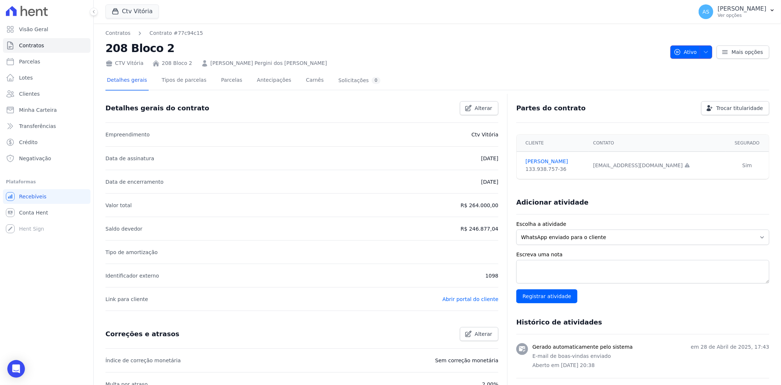
click at [703, 52] on icon "button" at bounding box center [706, 52] width 6 height 6
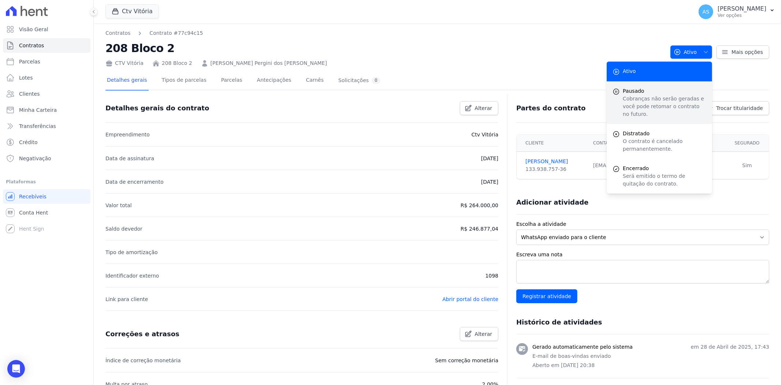
click at [631, 94] on span "Pausado" at bounding box center [665, 91] width 84 height 8
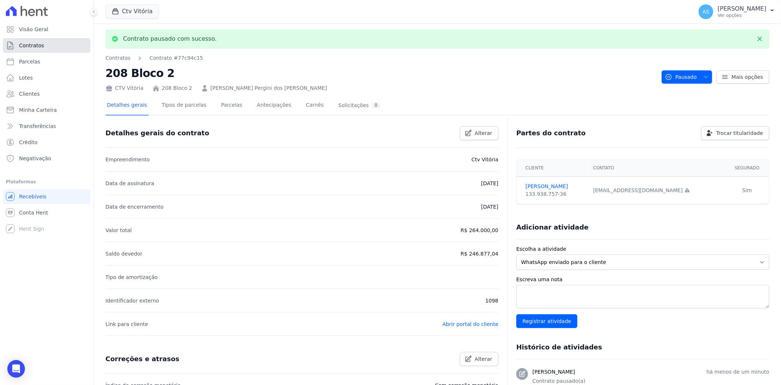
click at [29, 46] on span "Contratos" at bounding box center [31, 45] width 25 height 7
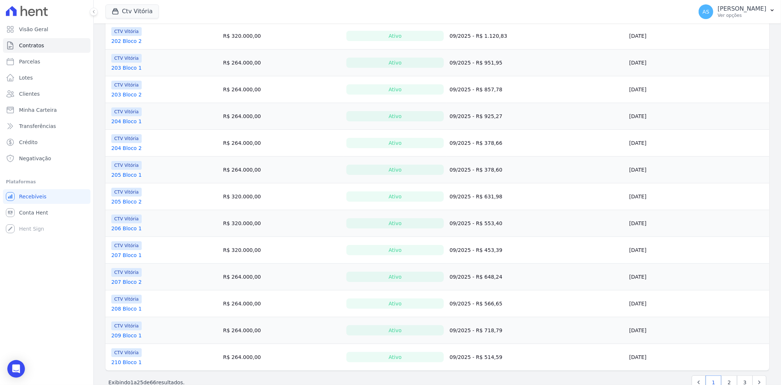
scroll to position [450, 0]
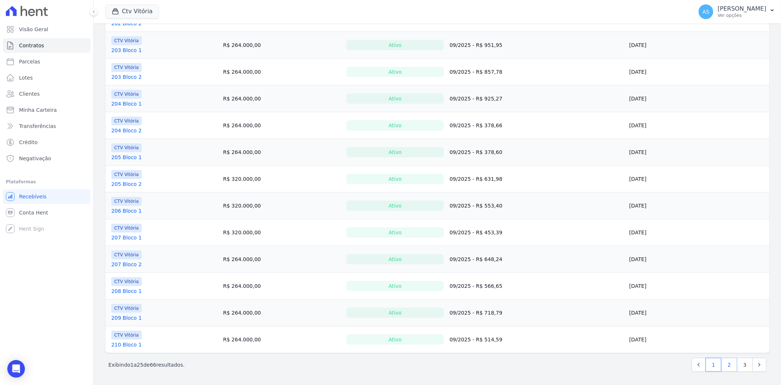
click at [725, 365] on link "2" at bounding box center [730, 365] width 16 height 14
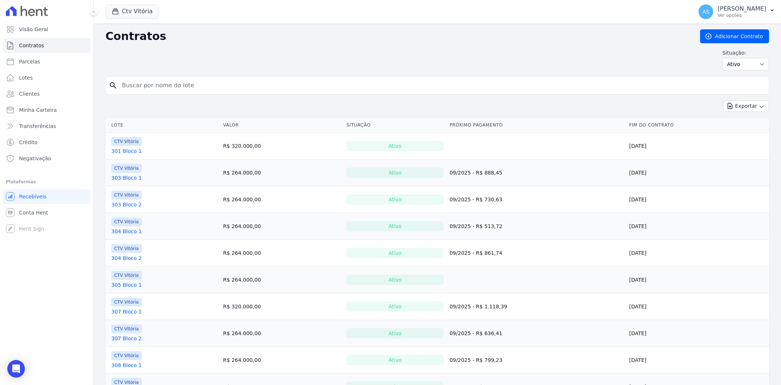
click at [125, 151] on link "301 Bloco 1" at bounding box center [126, 150] width 30 height 7
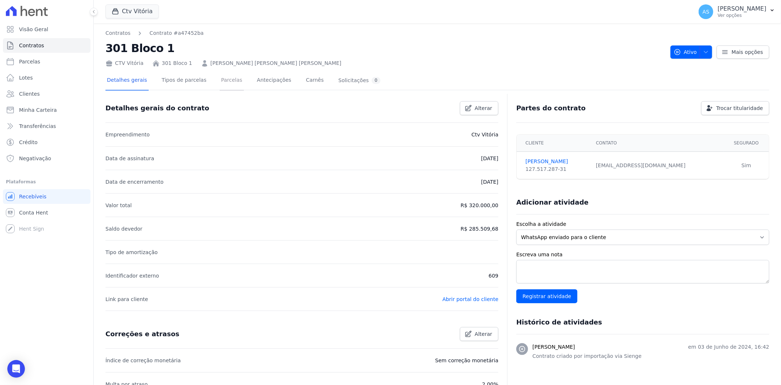
click at [224, 81] on link "Parcelas" at bounding box center [232, 80] width 24 height 19
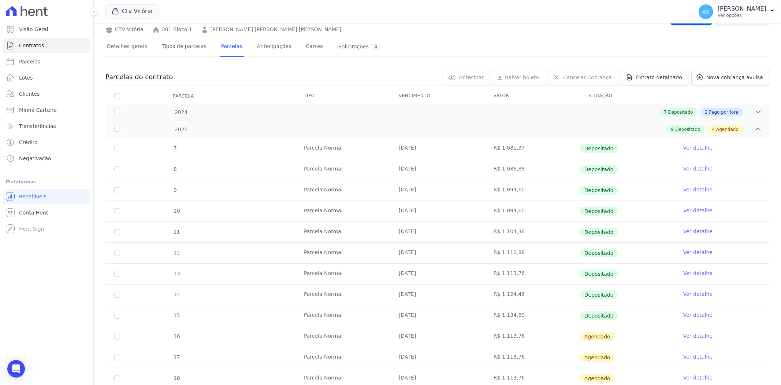
scroll to position [115, 0]
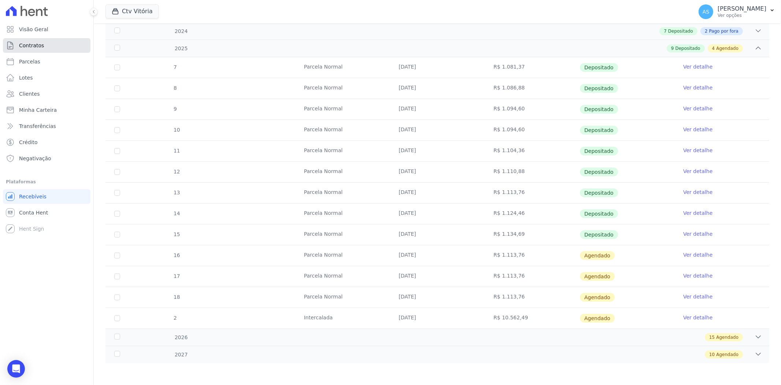
click at [25, 44] on span "Contratos" at bounding box center [31, 45] width 25 height 7
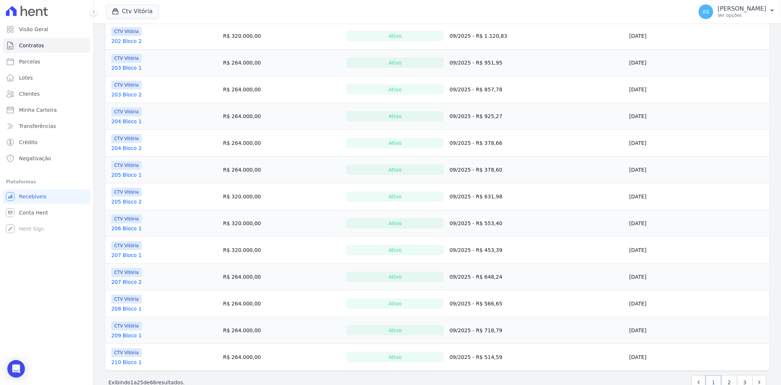
scroll to position [450, 0]
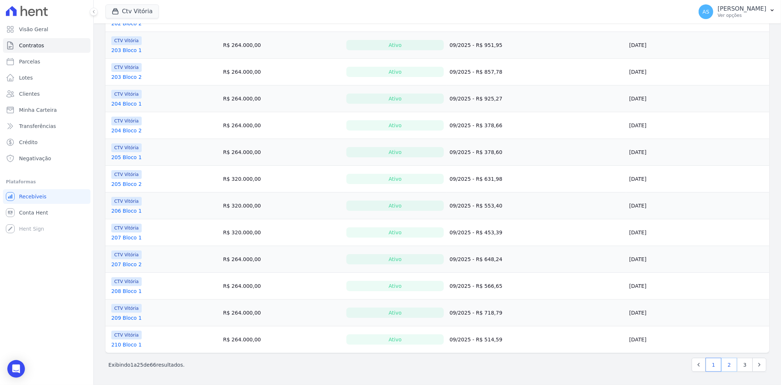
click at [726, 366] on link "2" at bounding box center [730, 365] width 16 height 14
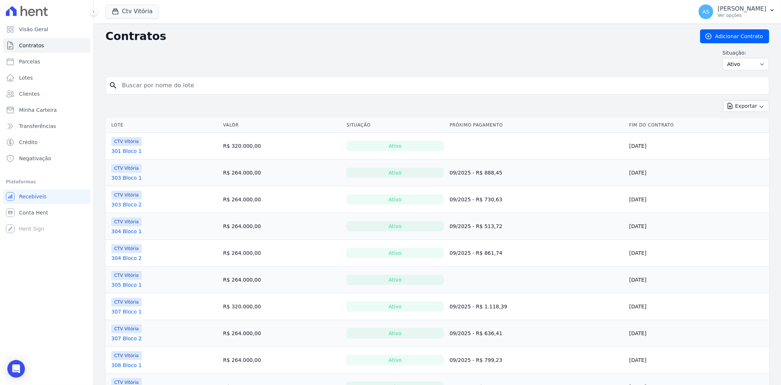
click at [131, 284] on link "305 Bloco 1" at bounding box center [126, 284] width 30 height 7
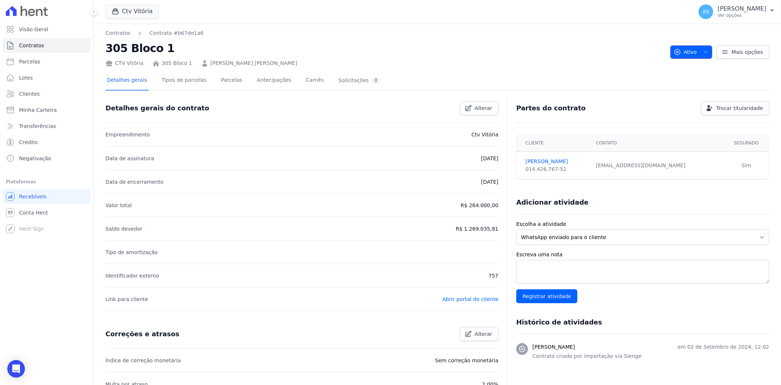
click at [704, 52] on icon "button" at bounding box center [706, 52] width 6 height 6
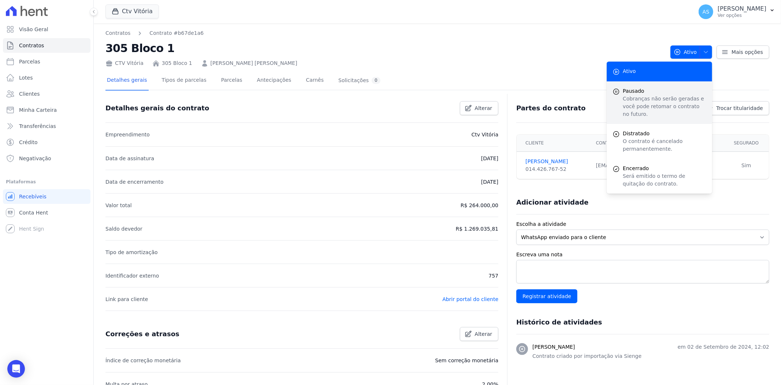
click at [645, 91] on span "Pausado" at bounding box center [665, 91] width 84 height 8
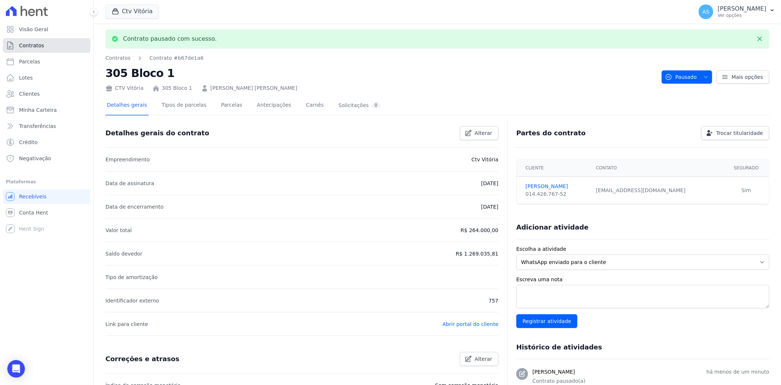
click at [32, 44] on span "Contratos" at bounding box center [31, 45] width 25 height 7
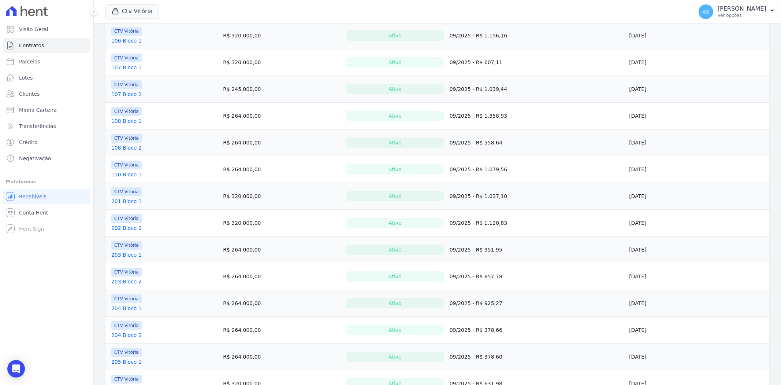
scroll to position [450, 0]
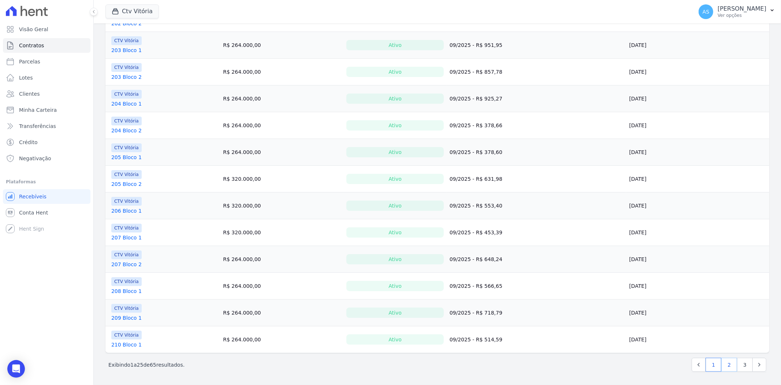
click at [726, 366] on link "2" at bounding box center [730, 365] width 16 height 14
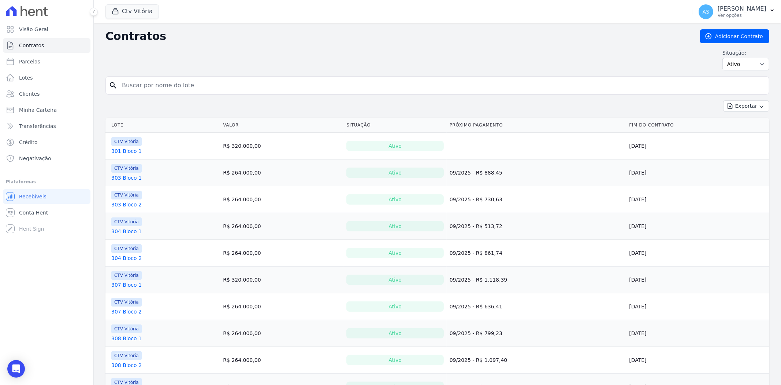
click at [121, 151] on link "301 Bloco 1" at bounding box center [126, 150] width 30 height 7
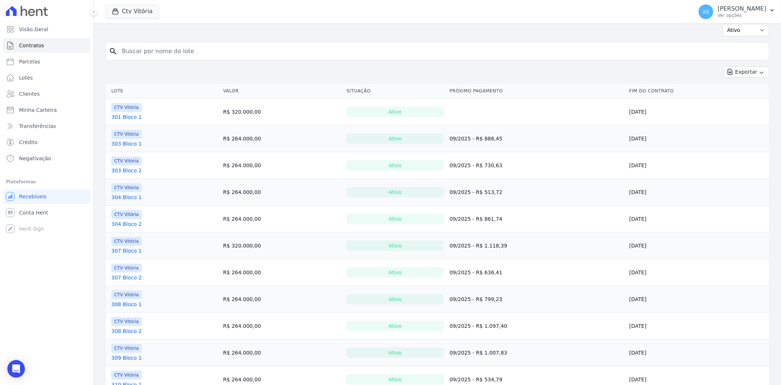
scroll to position [244, 0]
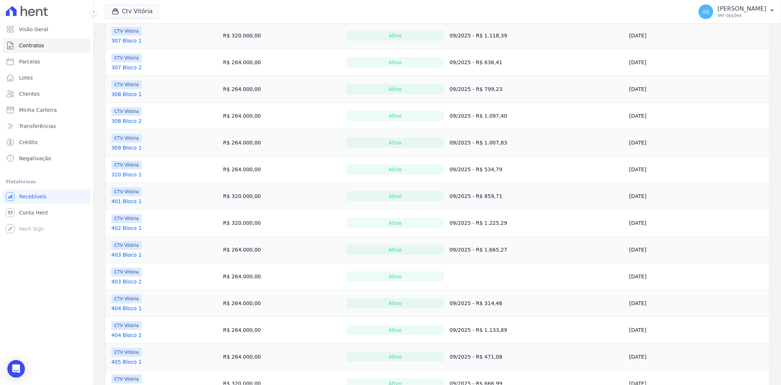
click at [124, 280] on link "403 Bloco 2" at bounding box center [126, 281] width 30 height 7
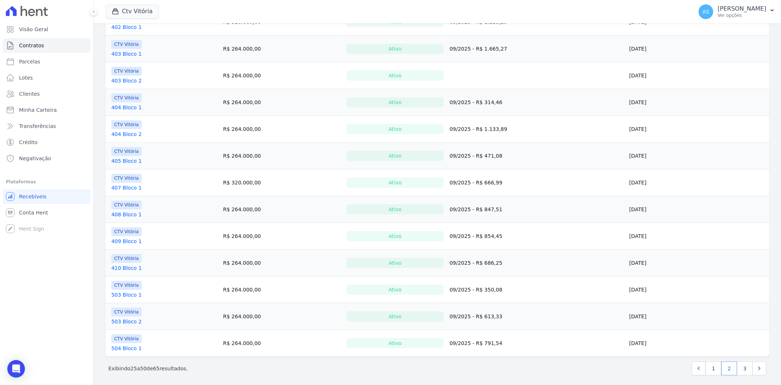
scroll to position [450, 0]
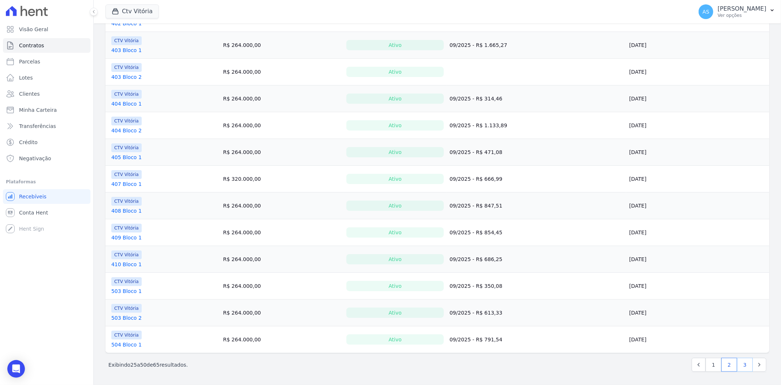
click at [738, 365] on link "3" at bounding box center [746, 365] width 16 height 14
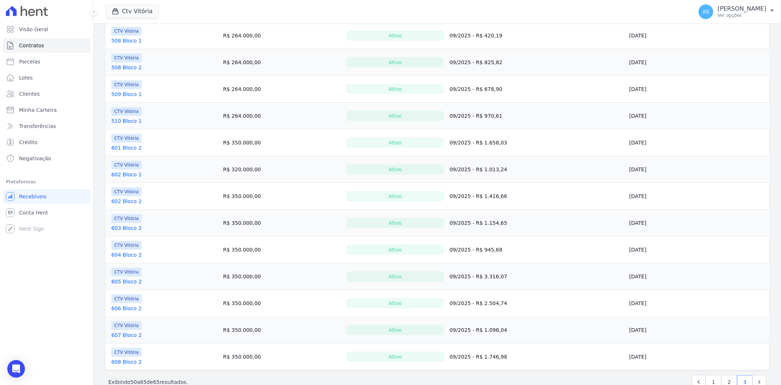
scroll to position [182, 0]
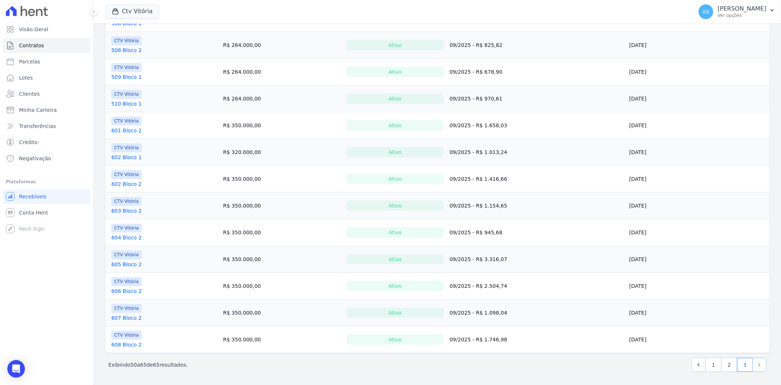
click at [756, 365] on icon "Next" at bounding box center [759, 364] width 7 height 7
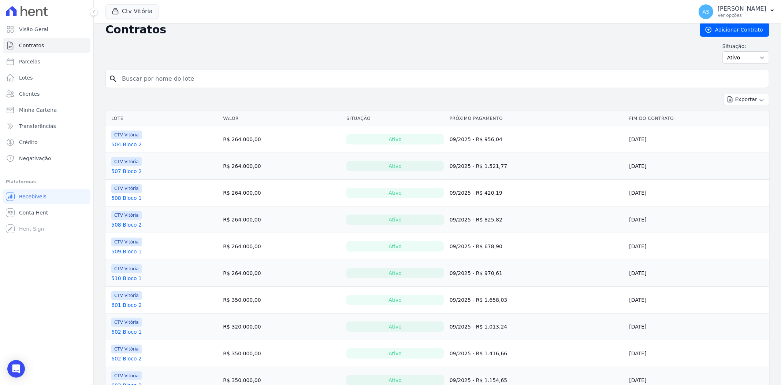
scroll to position [0, 0]
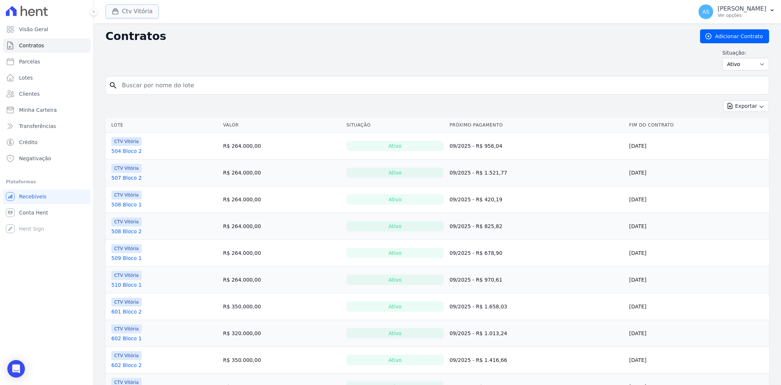
click at [123, 12] on button "Ctv Vitória" at bounding box center [132, 11] width 53 height 14
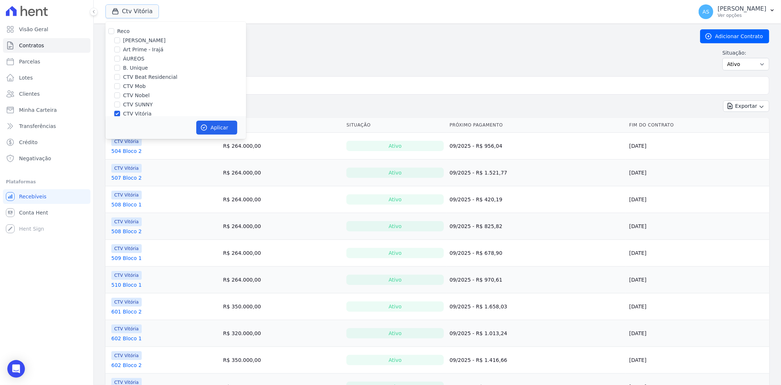
scroll to position [41, 0]
click at [117, 73] on input "CTV Vitória" at bounding box center [117, 73] width 6 height 6
checkbox input "false"
click at [117, 81] on input "GoQuintino" at bounding box center [117, 82] width 6 height 6
checkbox input "true"
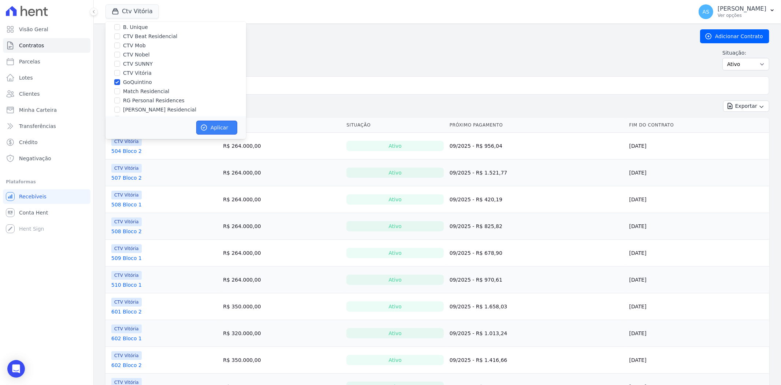
click at [208, 127] on button "Aplicar" at bounding box center [216, 128] width 41 height 14
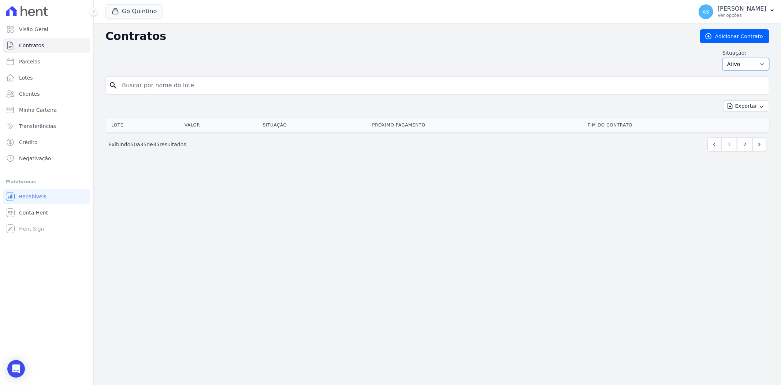
click at [763, 65] on select "Ativo Todos Pausado Distratado Rascunho Expirado Encerrado" at bounding box center [746, 64] width 47 height 12
click at [756, 63] on select "Ativo Todos Pausado Distratado Rascunho Expirado Encerrado" at bounding box center [746, 64] width 47 height 12
select select "all"
click at [726, 58] on select "Ativo Todos Pausado Distratado Rascunho Expirado Encerrado" at bounding box center [746, 64] width 47 height 12
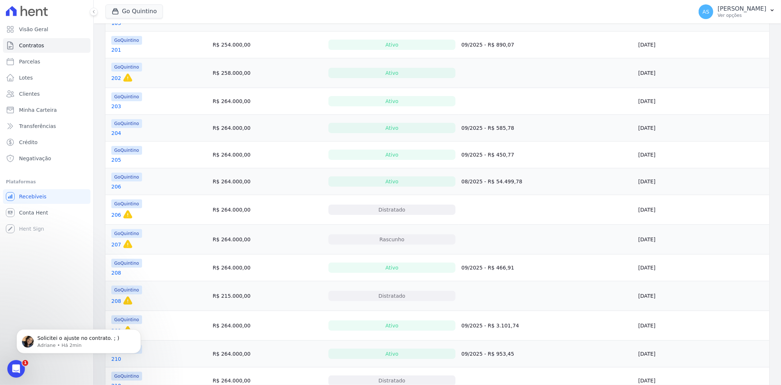
scroll to position [163, 0]
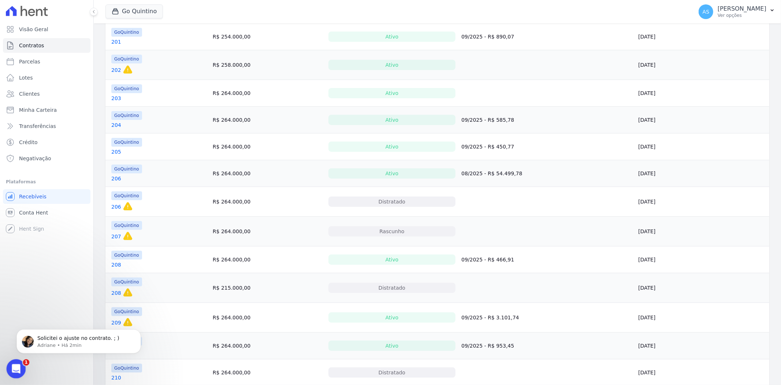
click at [18, 367] on icon "Abrir mensagem da Intercom" at bounding box center [15, 368] width 12 height 12
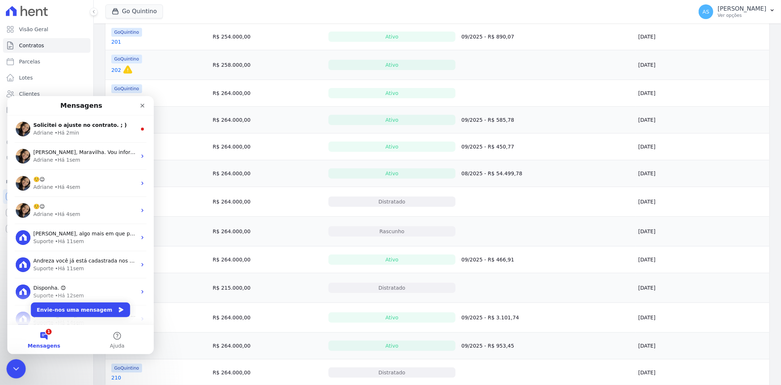
scroll to position [0, 0]
click at [70, 127] on span "Solicitei o ajuste no contrato. ; )" at bounding box center [79, 125] width 93 height 6
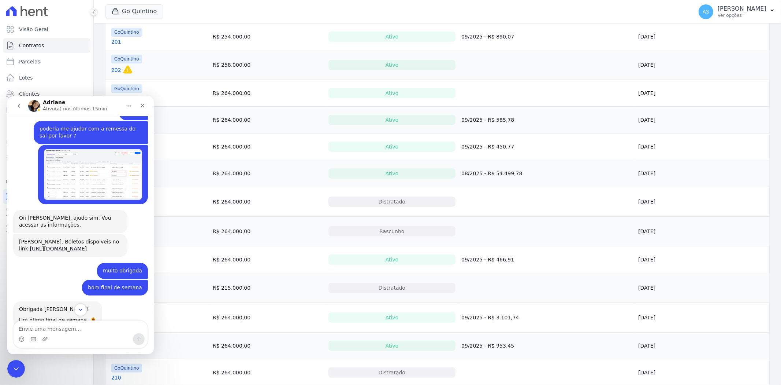
scroll to position [4283, 0]
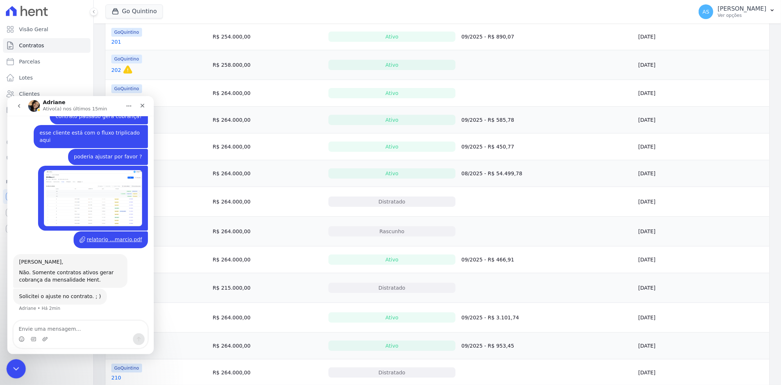
click at [11, 367] on icon "Fechar mensagem da Intercom" at bounding box center [15, 367] width 9 height 9
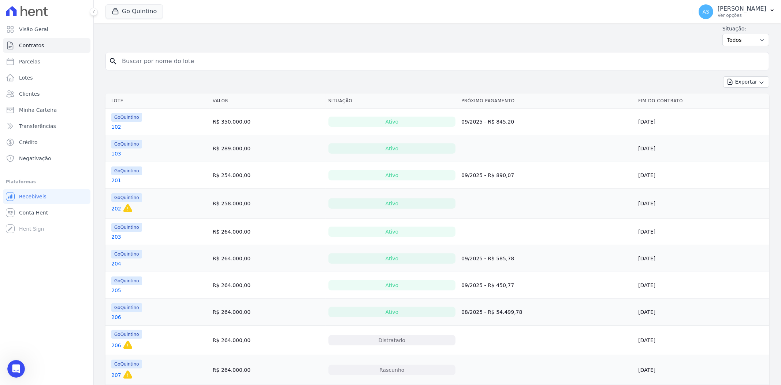
scroll to position [0, 0]
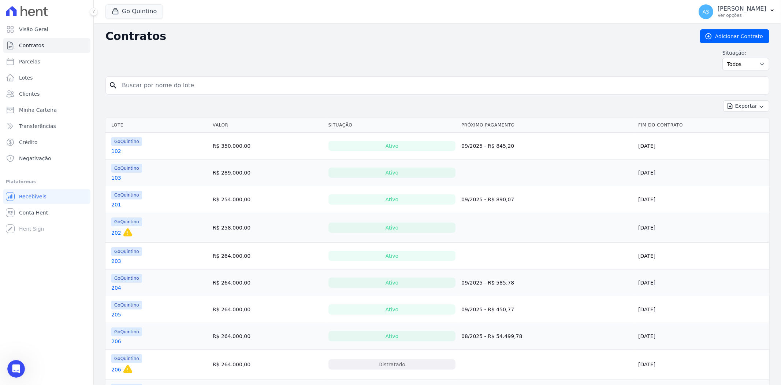
click at [116, 178] on link "103" at bounding box center [116, 177] width 10 height 7
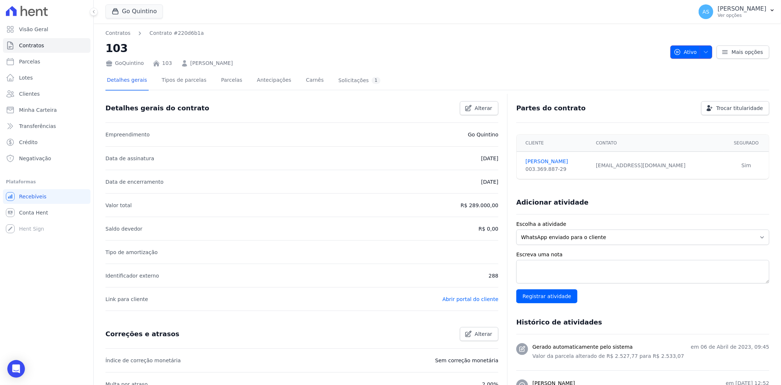
click at [704, 50] on icon "button" at bounding box center [706, 52] width 6 height 6
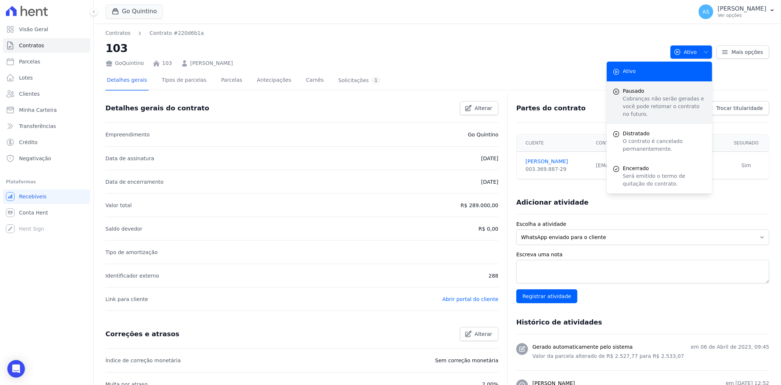
click at [635, 92] on span "Pausado" at bounding box center [665, 91] width 84 height 8
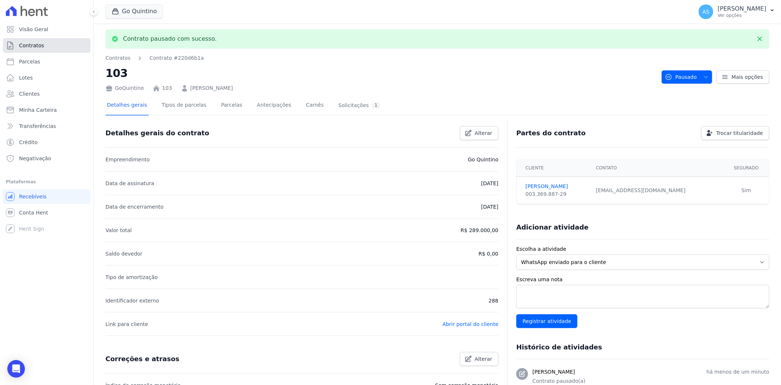
click at [25, 46] on span "Contratos" at bounding box center [31, 45] width 25 height 7
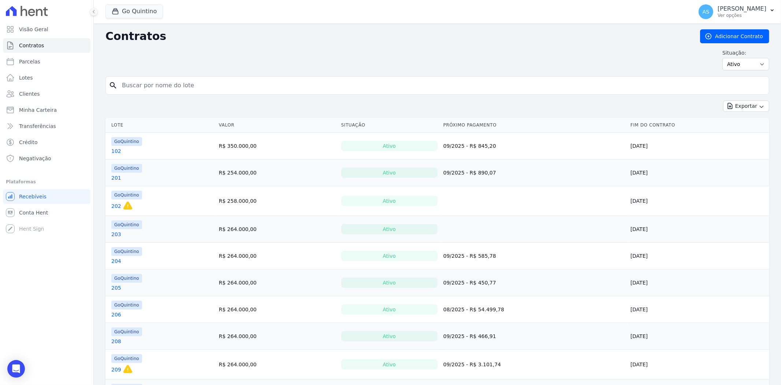
click at [116, 206] on link "202" at bounding box center [116, 205] width 10 height 7
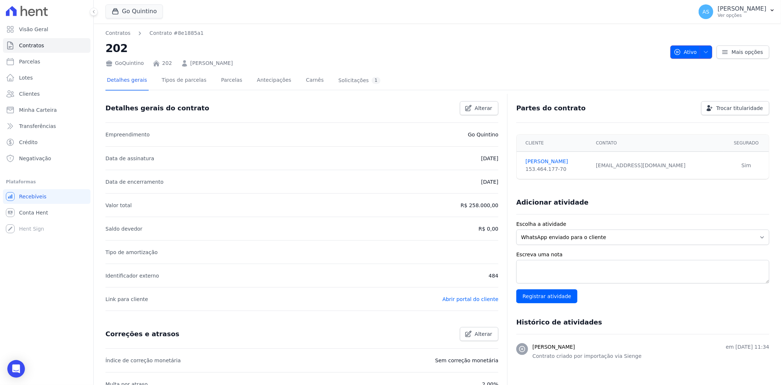
click at [705, 49] on icon "button" at bounding box center [706, 52] width 6 height 6
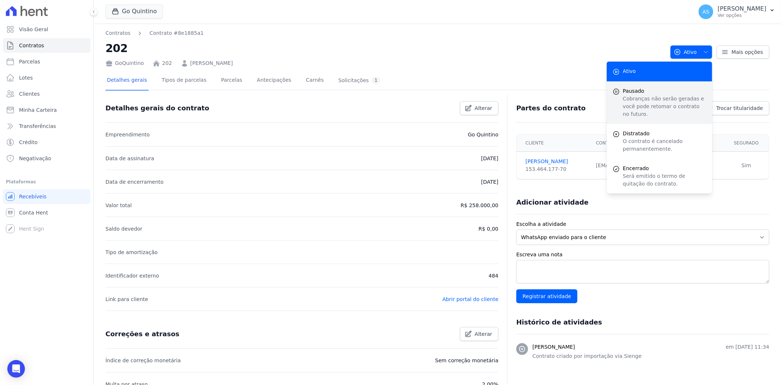
click at [635, 90] on span "Pausado" at bounding box center [665, 91] width 84 height 8
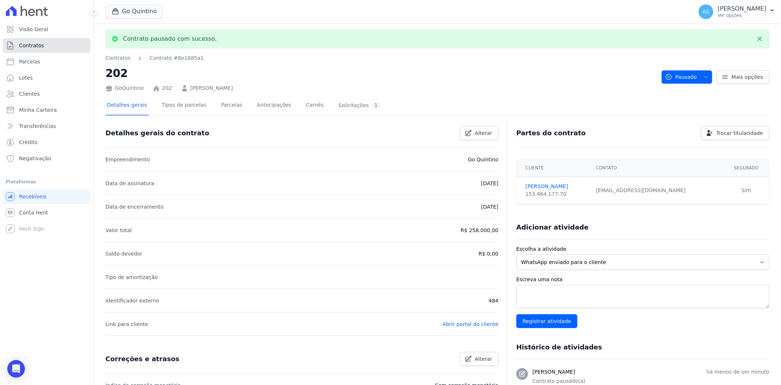
click at [32, 46] on span "Contratos" at bounding box center [31, 45] width 25 height 7
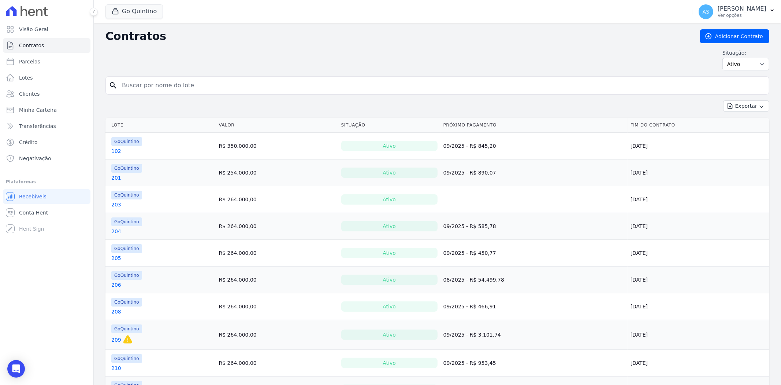
click at [114, 204] on link "203" at bounding box center [116, 204] width 10 height 7
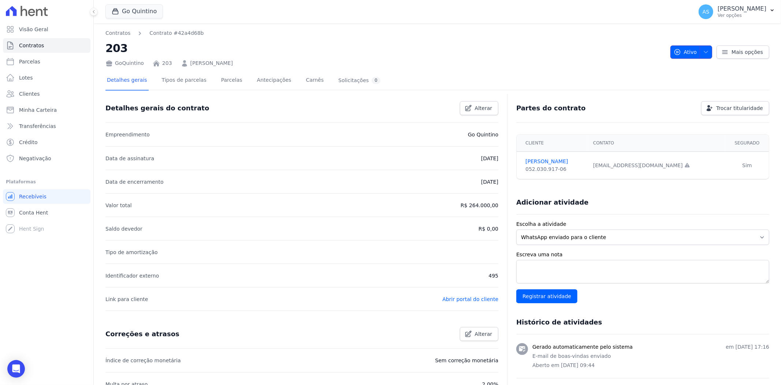
click at [703, 49] on icon "button" at bounding box center [706, 52] width 6 height 6
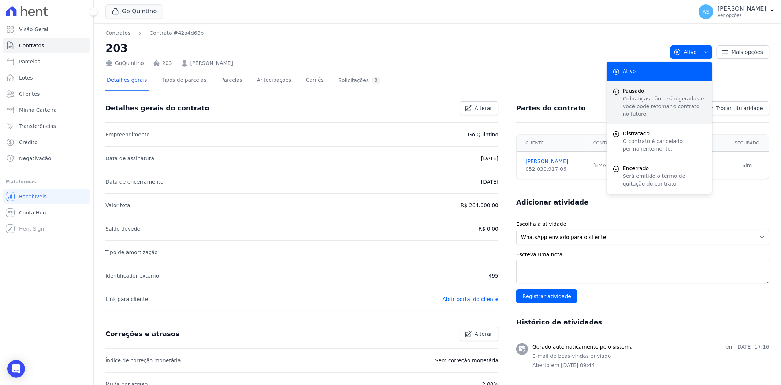
click at [638, 93] on span "Pausado" at bounding box center [665, 91] width 84 height 8
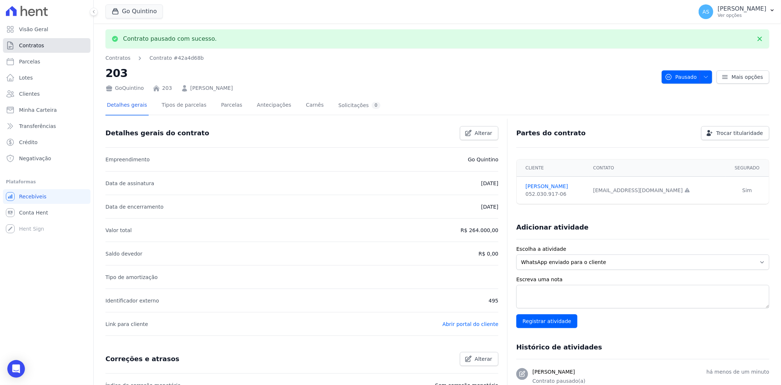
click at [34, 47] on span "Contratos" at bounding box center [31, 45] width 25 height 7
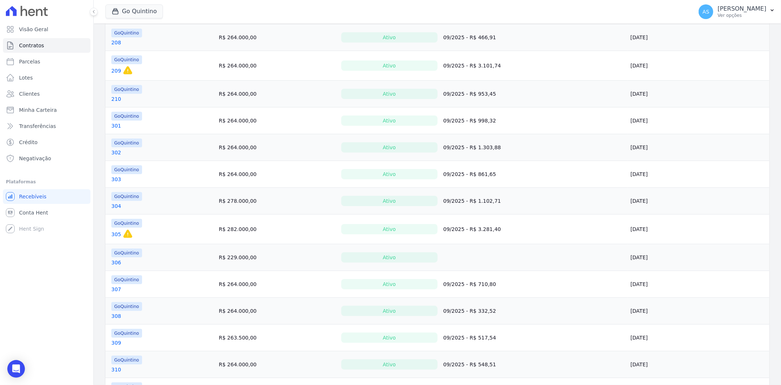
scroll to position [244, 0]
click at [114, 261] on link "306" at bounding box center [116, 260] width 10 height 7
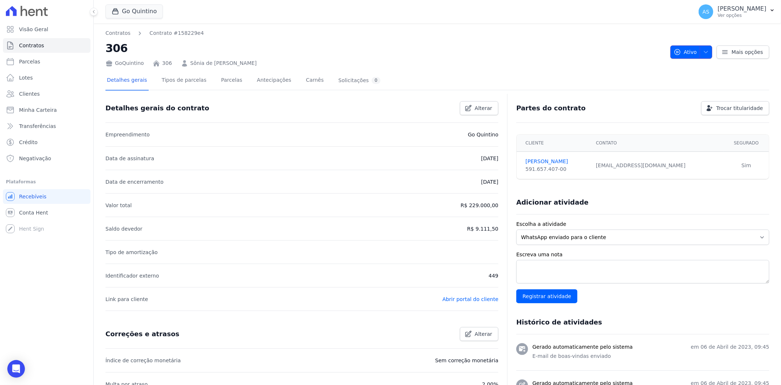
click at [705, 51] on icon "button" at bounding box center [706, 52] width 6 height 6
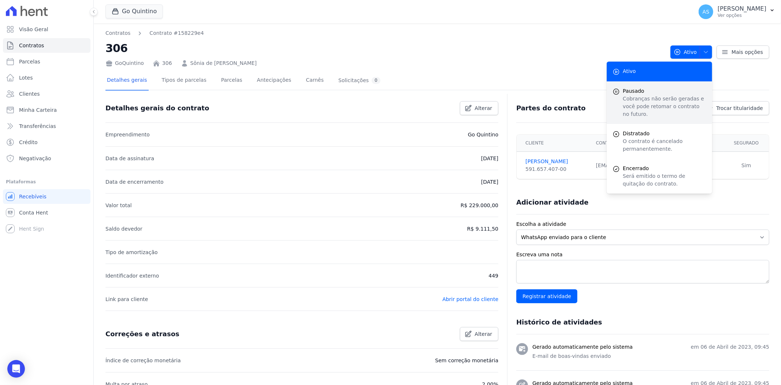
click at [631, 90] on span "Pausado" at bounding box center [665, 91] width 84 height 8
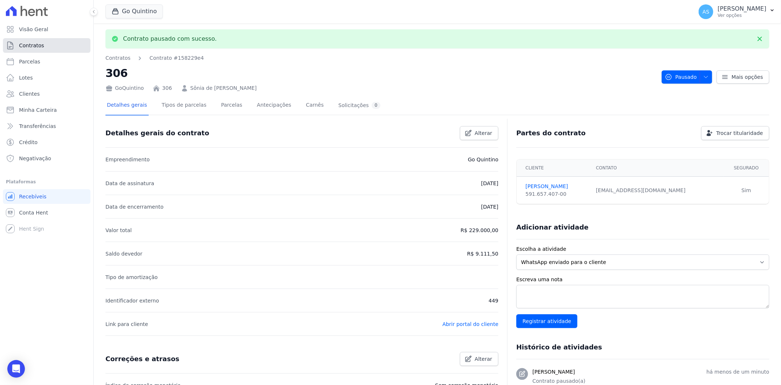
click at [23, 45] on span "Contratos" at bounding box center [31, 45] width 25 height 7
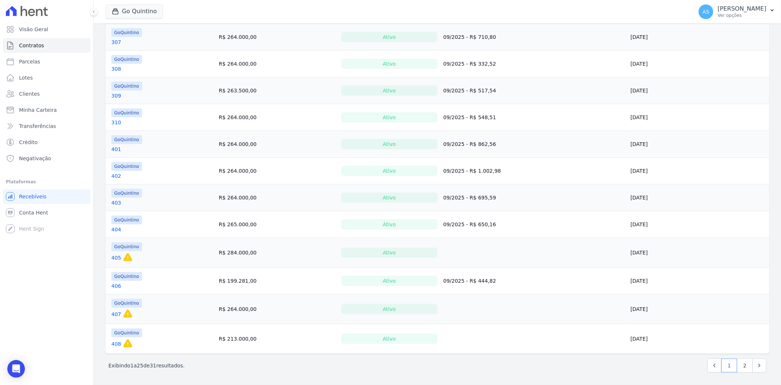
scroll to position [464, 0]
click at [111, 257] on link "405" at bounding box center [116, 256] width 10 height 7
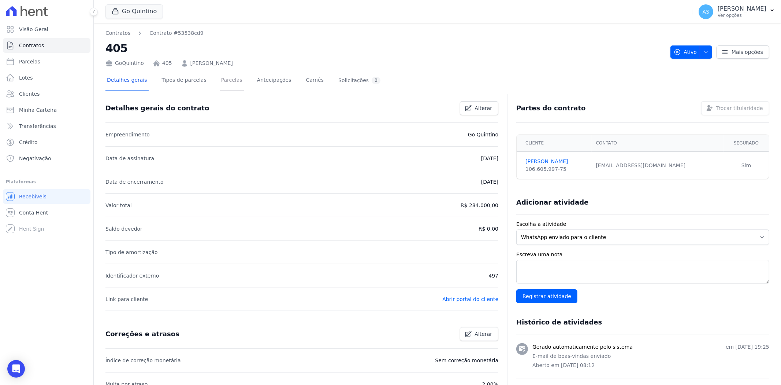
click at [225, 81] on link "Parcelas" at bounding box center [232, 80] width 24 height 19
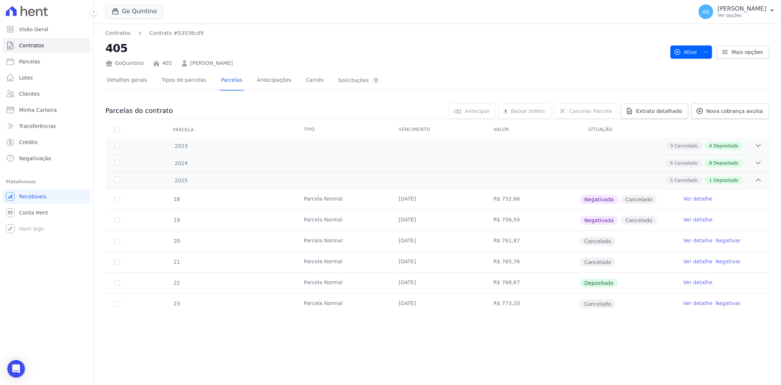
click at [730, 241] on link "Negativar" at bounding box center [728, 240] width 25 height 6
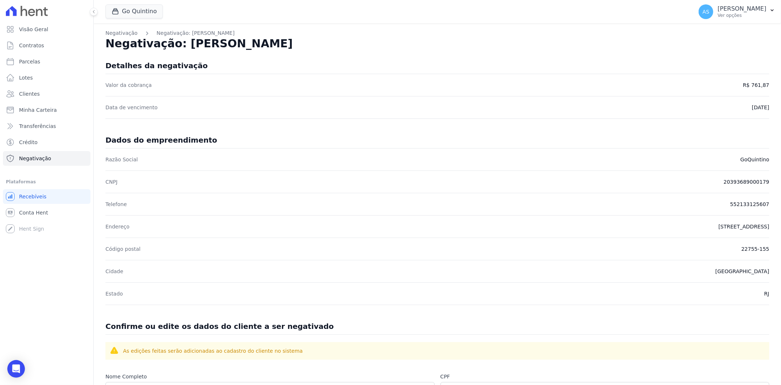
scroll to position [239, 0]
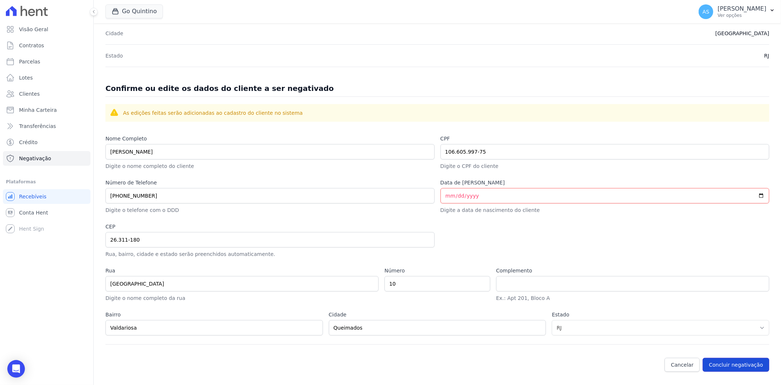
click at [726, 365] on button "Concluir negativação" at bounding box center [736, 365] width 67 height 14
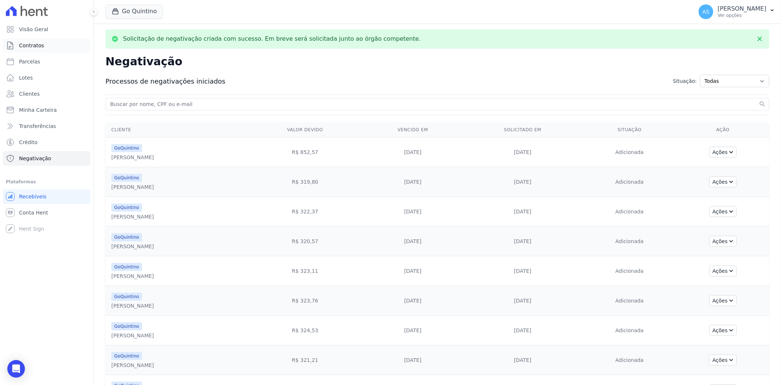
click at [33, 47] on span "Contratos" at bounding box center [31, 45] width 25 height 7
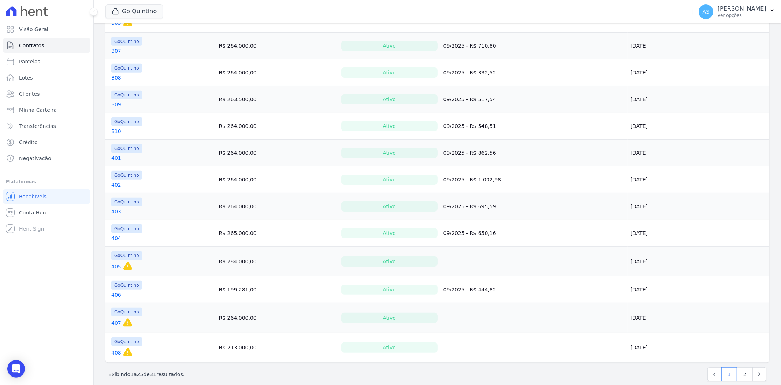
scroll to position [464, 0]
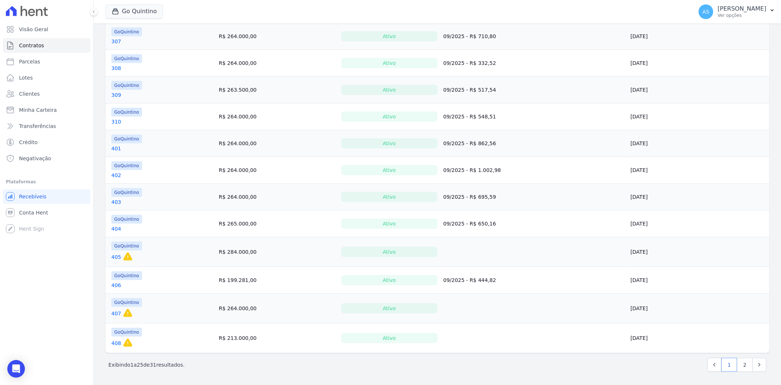
click at [115, 256] on link "405" at bounding box center [116, 256] width 10 height 7
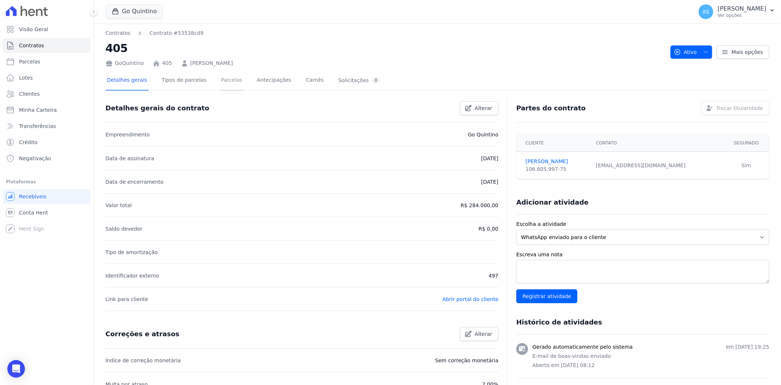
click at [221, 83] on link "Parcelas" at bounding box center [232, 80] width 24 height 19
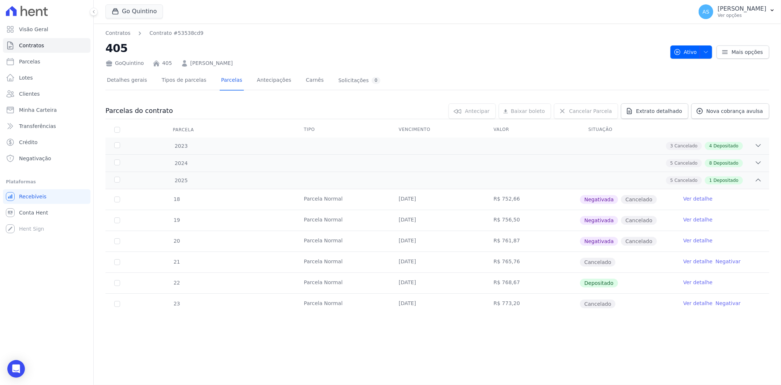
click at [728, 261] on link "Negativar" at bounding box center [728, 261] width 25 height 6
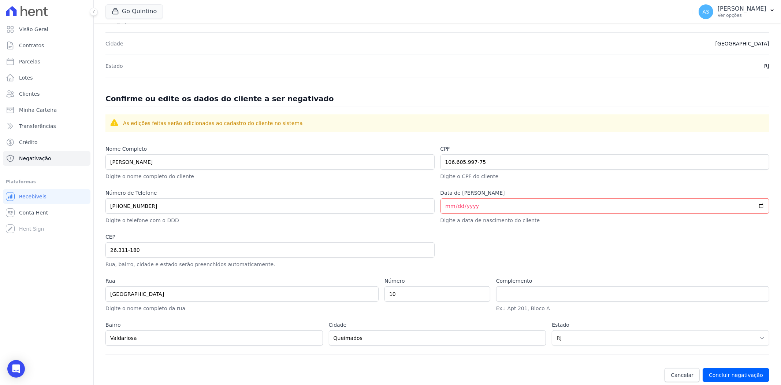
scroll to position [239, 0]
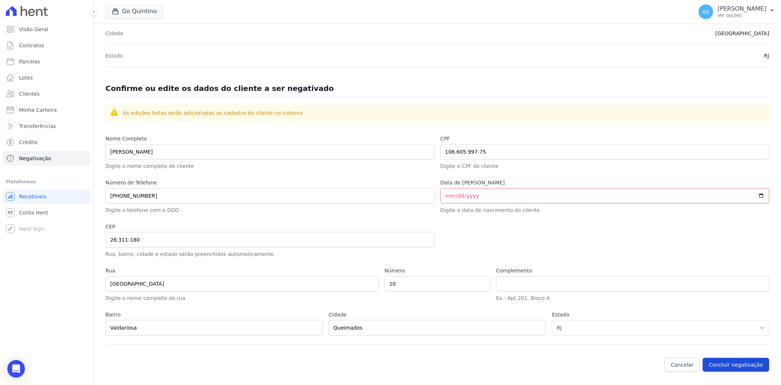
click at [732, 364] on button "Concluir negativação" at bounding box center [736, 365] width 67 height 14
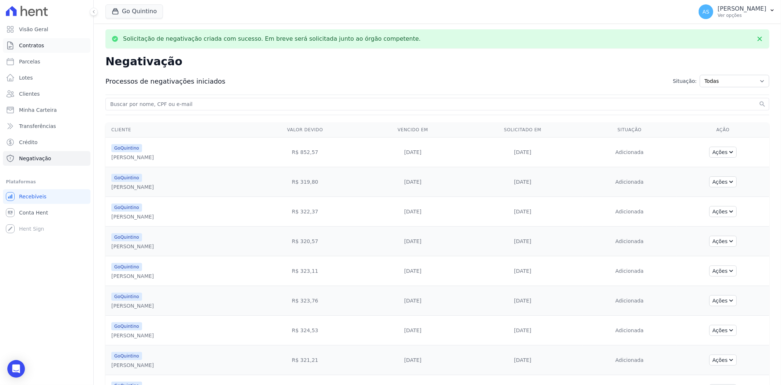
click at [27, 47] on span "Contratos" at bounding box center [31, 45] width 25 height 7
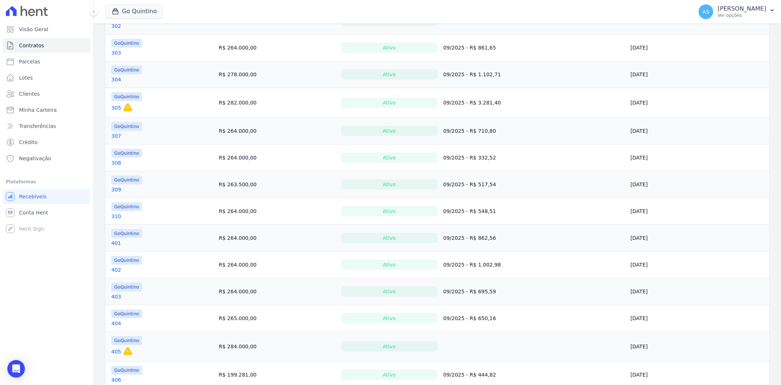
scroll to position [464, 0]
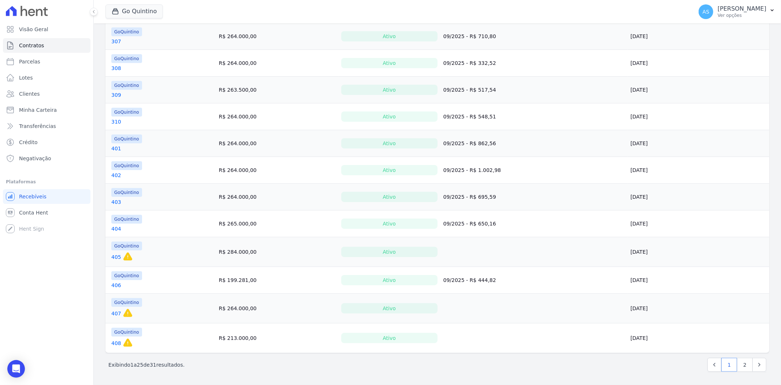
click at [112, 255] on link "405" at bounding box center [116, 256] width 10 height 7
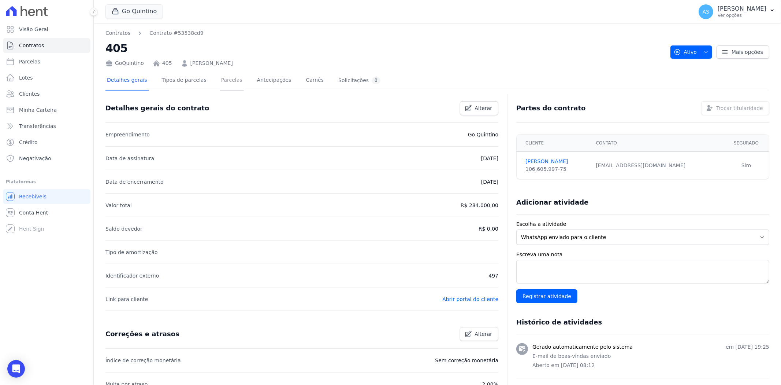
click at [221, 83] on link "Parcelas" at bounding box center [232, 80] width 24 height 19
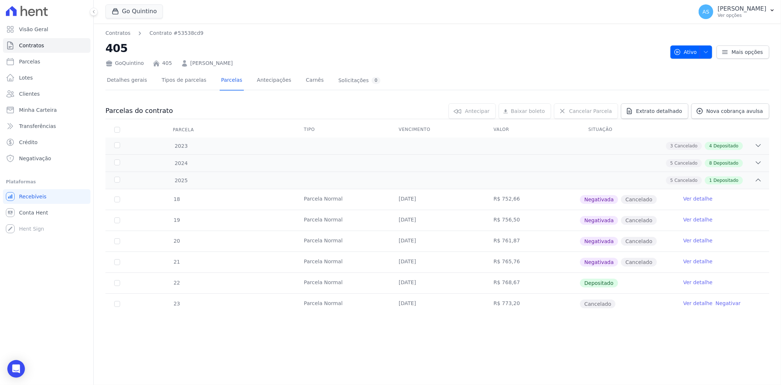
click at [727, 302] on link "Negativar" at bounding box center [728, 303] width 25 height 6
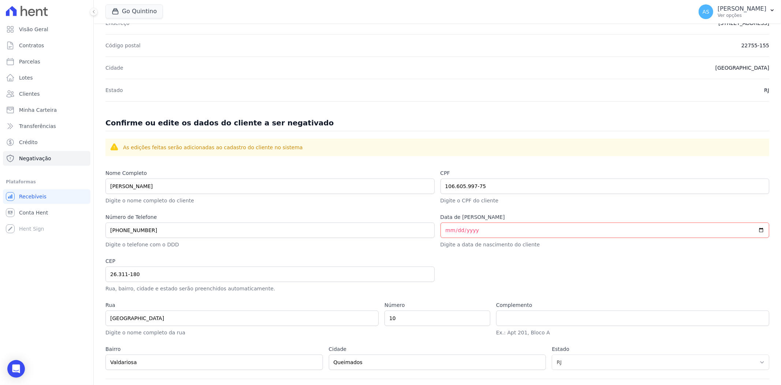
scroll to position [239, 0]
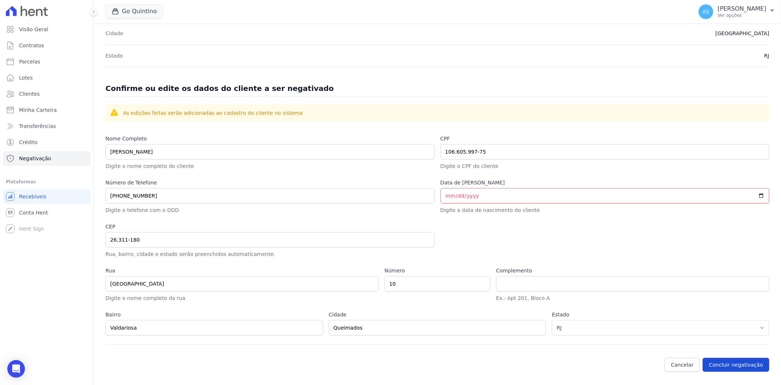
click at [731, 367] on button "Concluir negativação" at bounding box center [736, 365] width 67 height 14
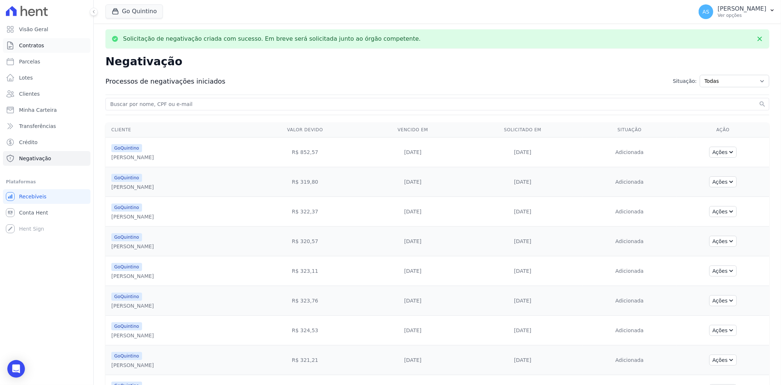
click at [31, 45] on span "Contratos" at bounding box center [31, 45] width 25 height 7
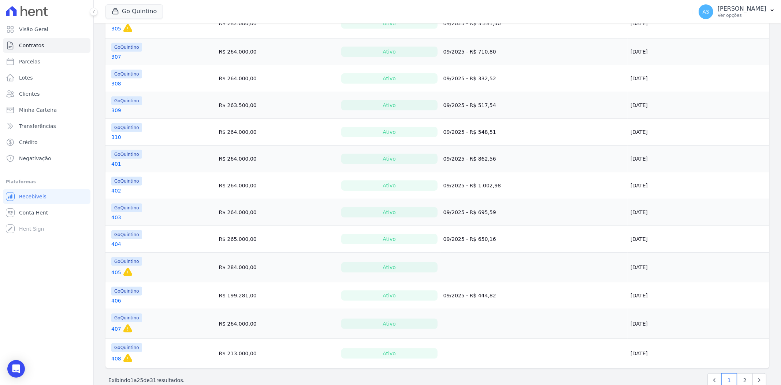
scroll to position [464, 0]
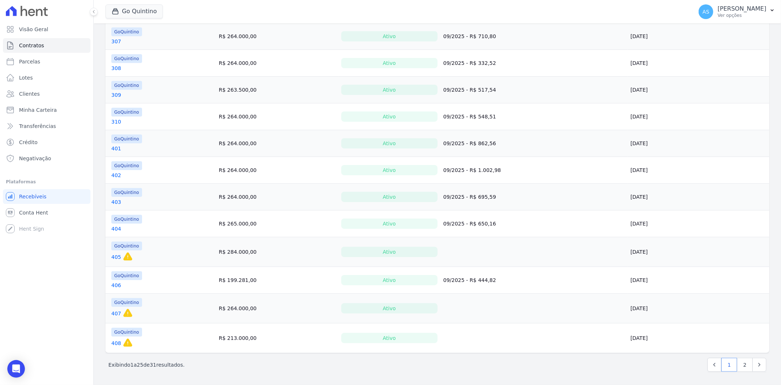
click at [111, 313] on td "GoQuintino 407 Esse contrato irá expirar em 30/Jun/2025 e a partir dessa data n…" at bounding box center [161, 307] width 111 height 29
click at [114, 311] on link "407" at bounding box center [116, 313] width 10 height 7
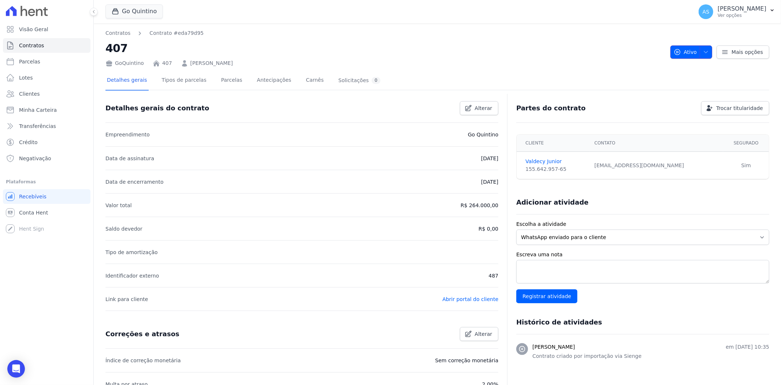
click at [701, 48] on span "button" at bounding box center [704, 52] width 9 height 12
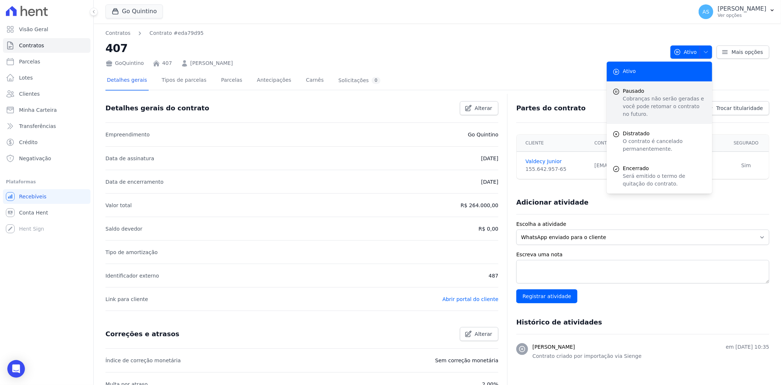
click at [644, 96] on p "Cobranças não serão geradas e você pode retomar o contrato no futuro." at bounding box center [665, 106] width 84 height 23
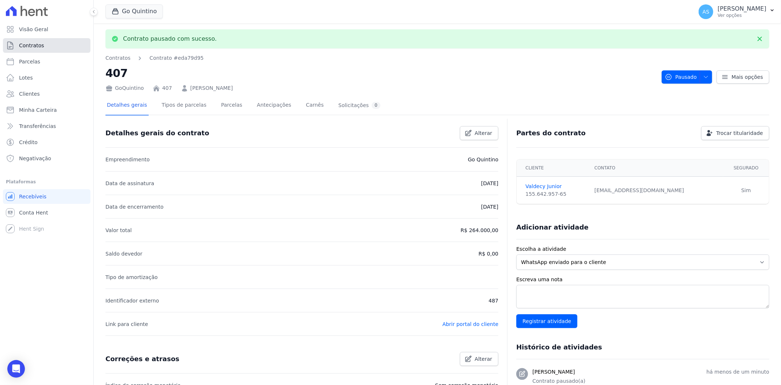
click at [27, 47] on span "Contratos" at bounding box center [31, 45] width 25 height 7
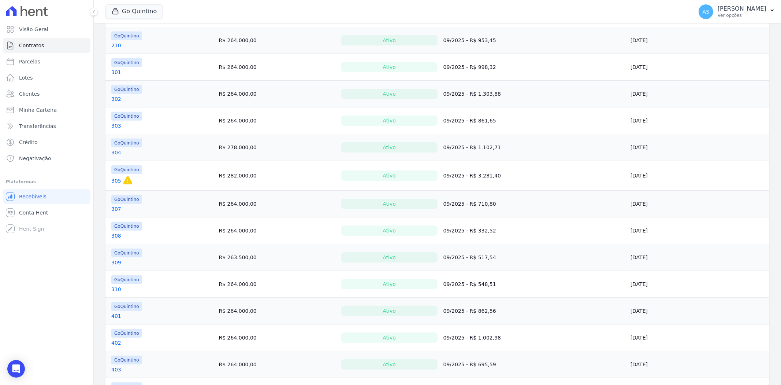
scroll to position [448, 0]
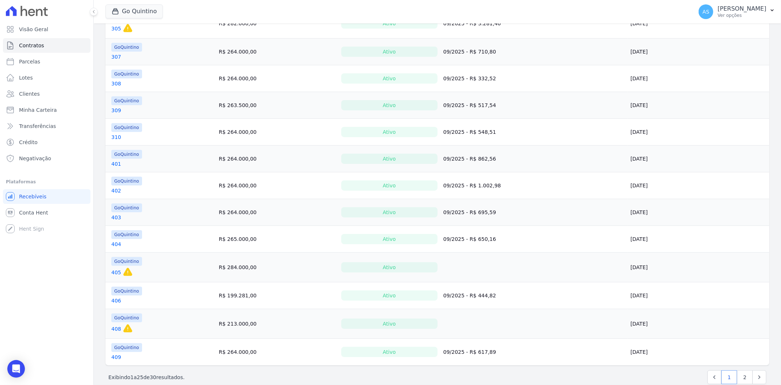
click at [115, 328] on link "408" at bounding box center [116, 328] width 10 height 7
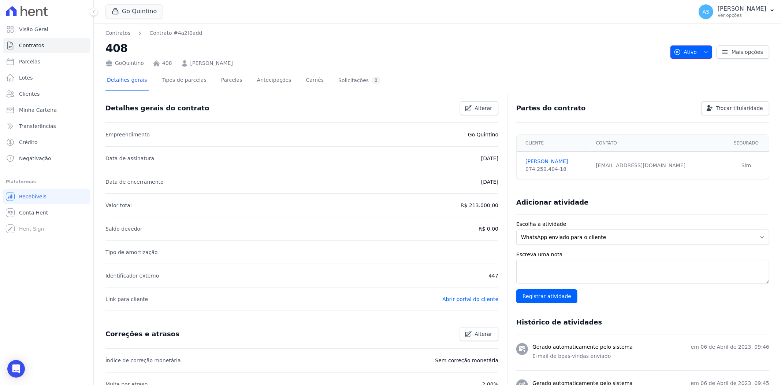
click at [703, 49] on icon "button" at bounding box center [706, 52] width 6 height 6
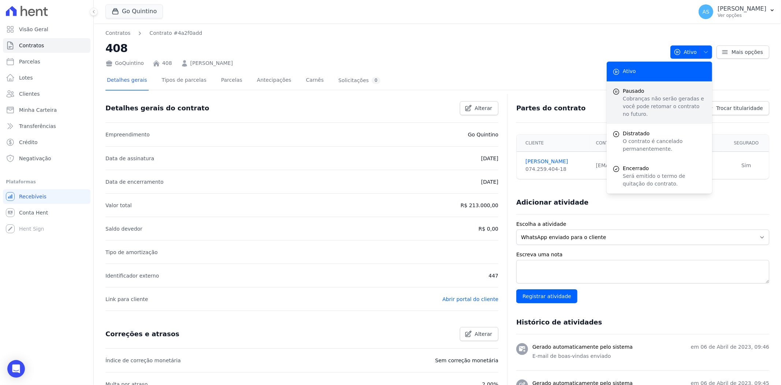
click at [635, 92] on span "Pausado" at bounding box center [665, 91] width 84 height 8
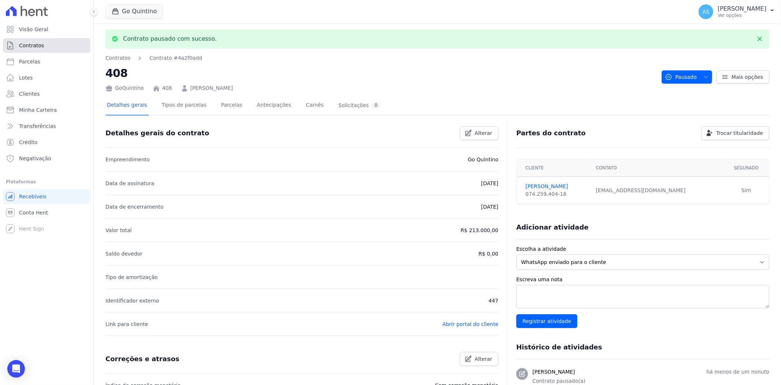
click at [34, 45] on span "Contratos" at bounding box center [31, 45] width 25 height 7
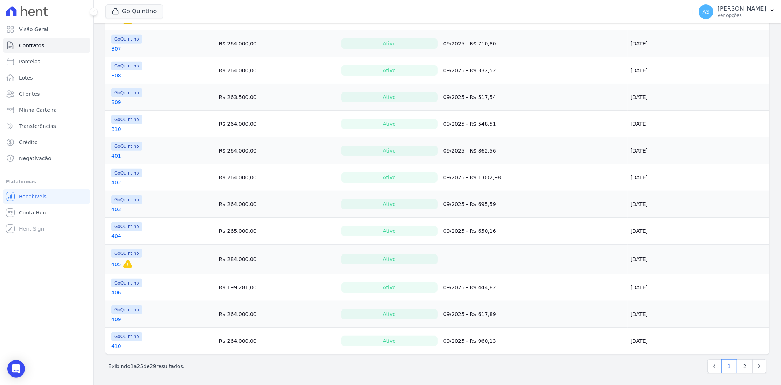
scroll to position [458, 0]
click at [742, 365] on link "2" at bounding box center [746, 365] width 16 height 14
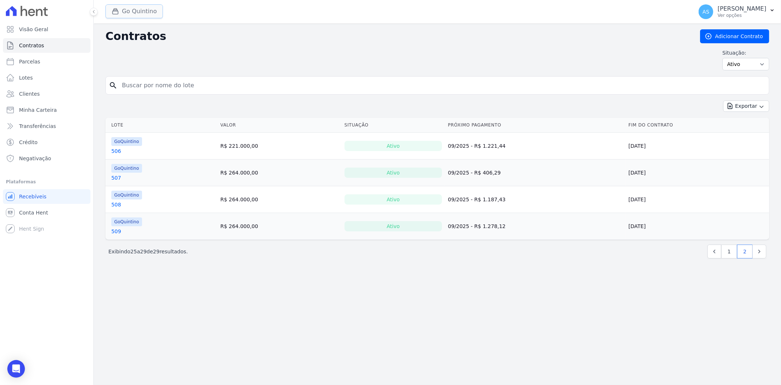
click at [130, 8] on button "Go Quintino" at bounding box center [135, 11] width 58 height 14
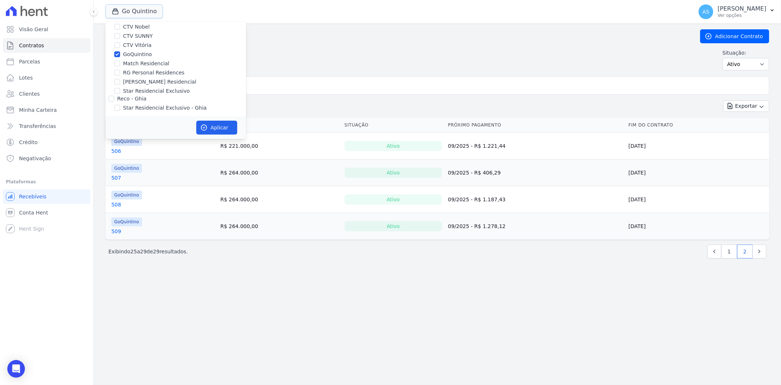
scroll to position [70, 0]
click at [134, 52] on label "GoQuintino" at bounding box center [137, 53] width 29 height 8
click at [120, 52] on input "GoQuintino" at bounding box center [117, 53] width 6 height 6
checkbox input "false"
click at [130, 61] on label "Match Residencial" at bounding box center [146, 62] width 47 height 8
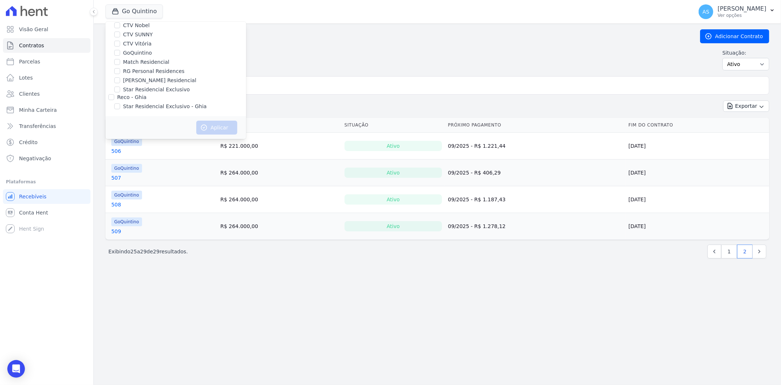
click at [120, 61] on input "Match Residencial" at bounding box center [117, 62] width 6 height 6
checkbox input "true"
click at [215, 129] on button "Aplicar" at bounding box center [216, 128] width 41 height 14
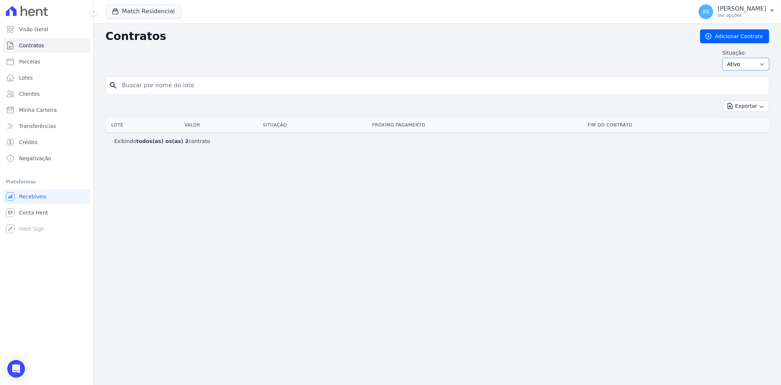
click at [753, 60] on select "Ativo Todos Pausado Distratado Rascunho Expirado Encerrado" at bounding box center [746, 64] width 47 height 12
select select "all"
click at [726, 58] on select "Ativo Todos Pausado Distratado Rascunho Expirado Encerrado" at bounding box center [746, 64] width 47 height 12
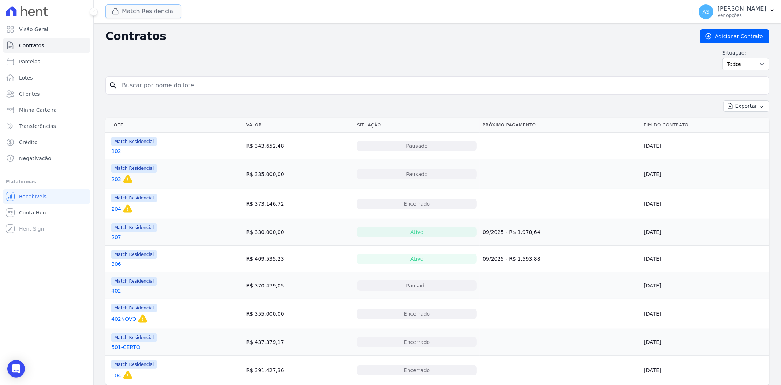
click at [136, 10] on button "Match Residencial" at bounding box center [144, 11] width 76 height 14
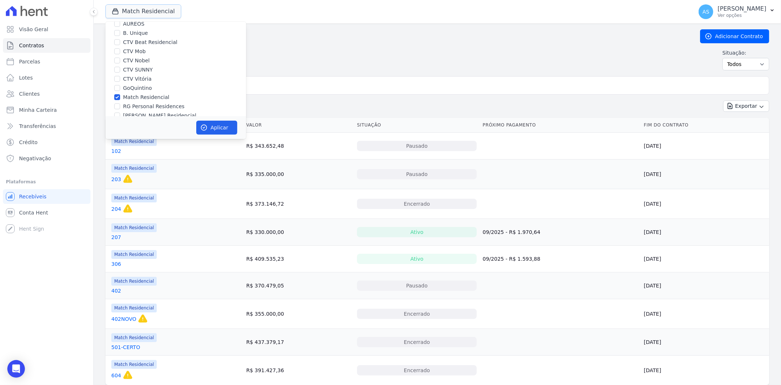
scroll to position [70, 0]
click at [134, 62] on label "Match Residencial" at bounding box center [146, 62] width 47 height 8
click at [120, 62] on input "Match Residencial" at bounding box center [117, 62] width 6 height 6
checkbox input "false"
click at [130, 82] on label "[PERSON_NAME] Residencial" at bounding box center [159, 81] width 73 height 8
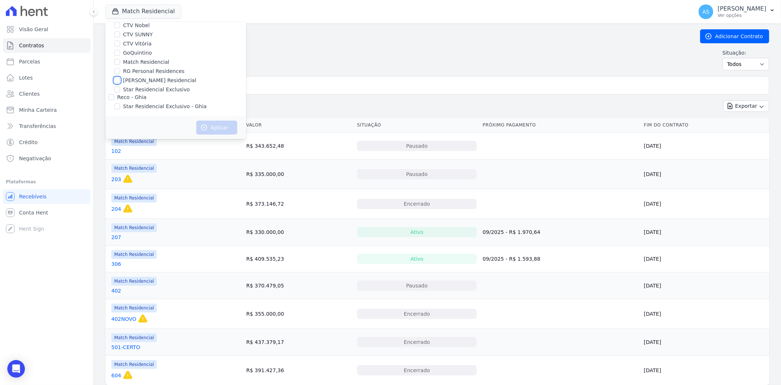
click at [120, 82] on input "[PERSON_NAME] Residencial" at bounding box center [117, 80] width 6 height 6
checkbox input "true"
click at [212, 130] on button "Aplicar" at bounding box center [216, 128] width 41 height 14
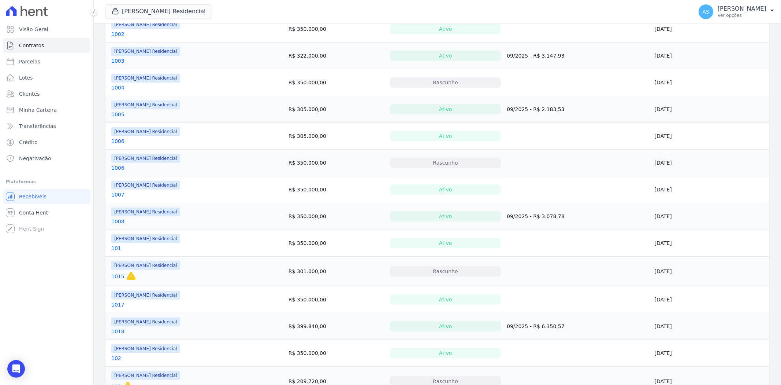
scroll to position [0, 0]
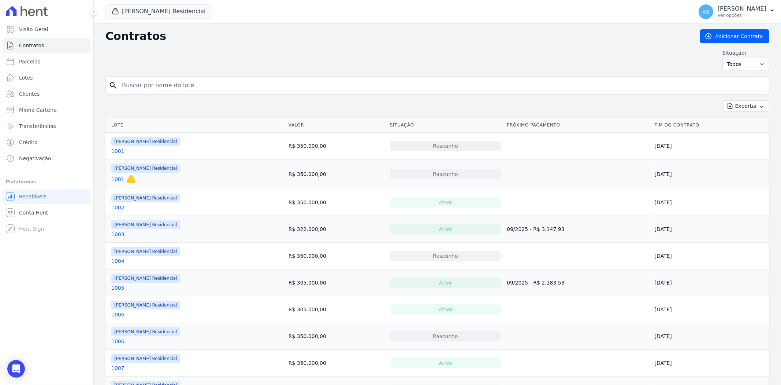
click at [115, 151] on link "1001" at bounding box center [117, 150] width 13 height 7
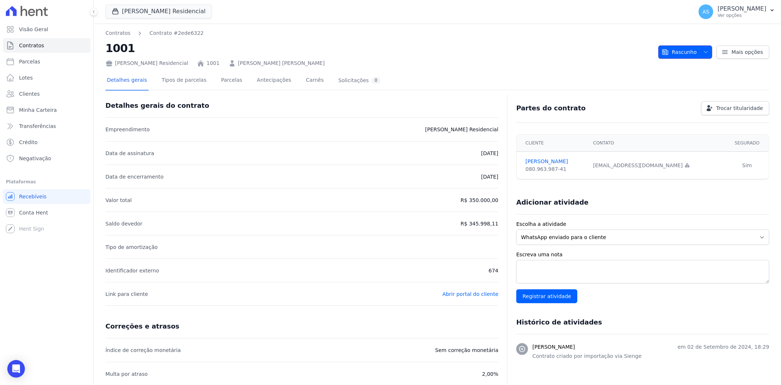
click at [705, 52] on icon "button" at bounding box center [706, 52] width 6 height 6
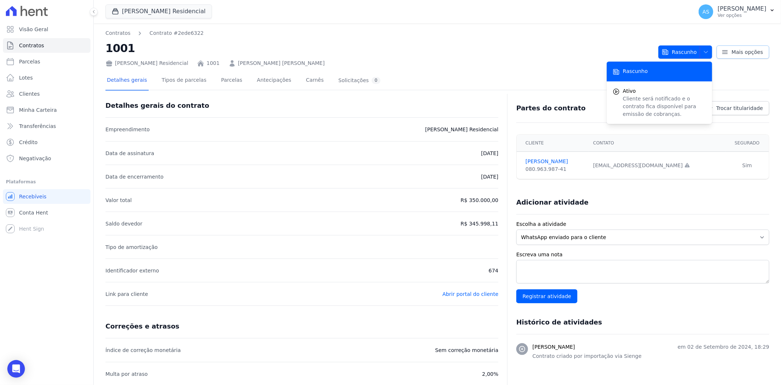
click at [737, 51] on span "Mais opções" at bounding box center [748, 51] width 32 height 7
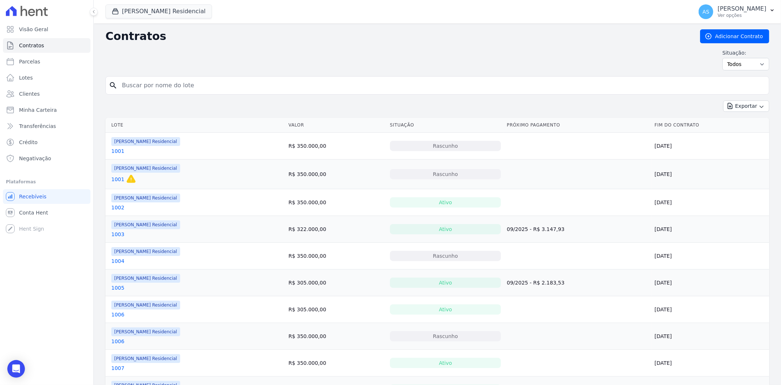
click at [114, 181] on link "1001" at bounding box center [117, 178] width 13 height 7
click at [115, 261] on link "1004" at bounding box center [117, 260] width 13 height 7
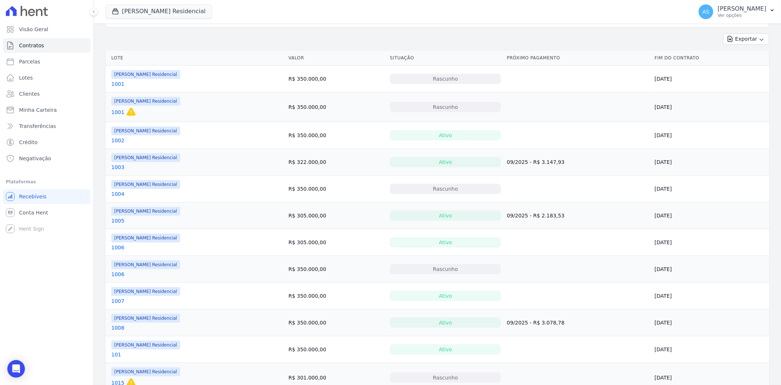
scroll to position [81, 0]
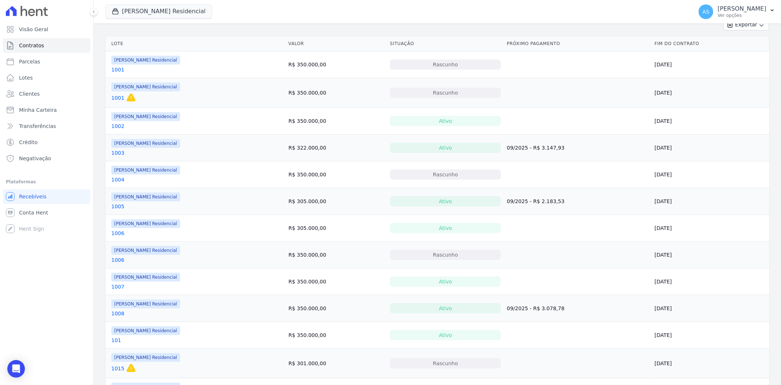
click at [112, 233] on link "1006" at bounding box center [117, 232] width 13 height 7
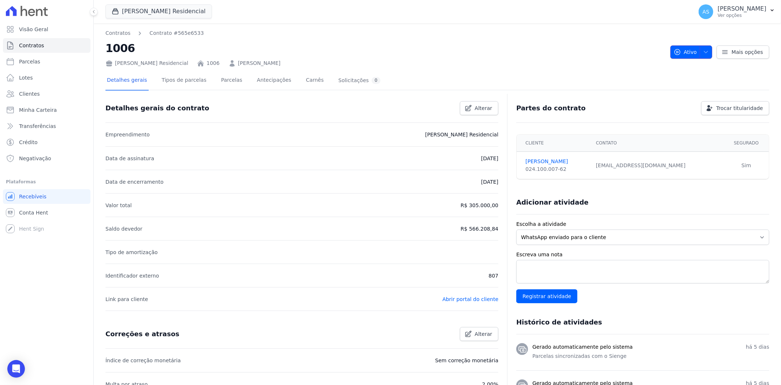
click at [704, 52] on icon "button" at bounding box center [706, 52] width 6 height 6
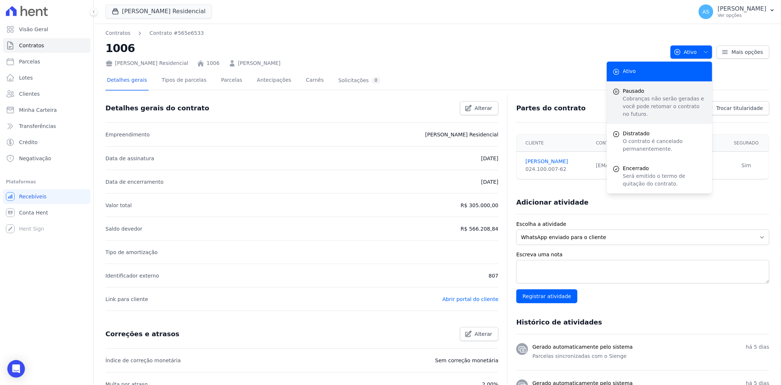
click at [647, 93] on span "Pausado" at bounding box center [665, 91] width 84 height 8
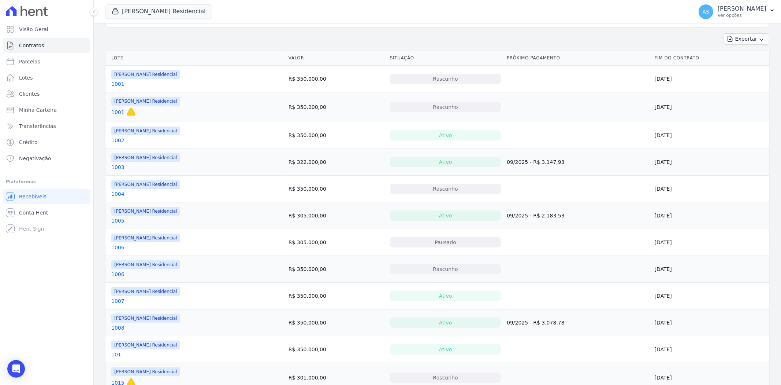
scroll to position [81, 0]
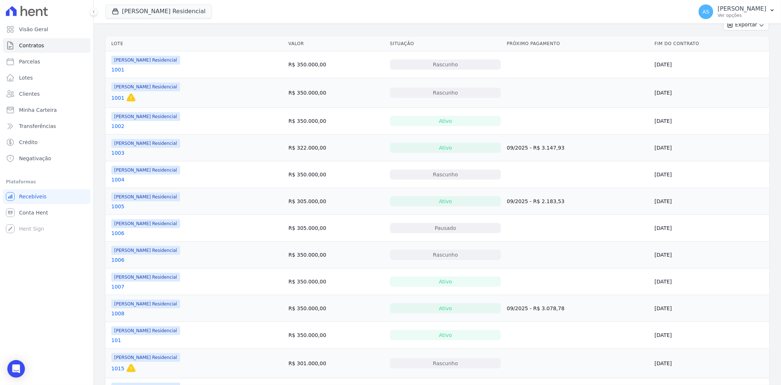
click at [116, 286] on link "1007" at bounding box center [117, 286] width 13 height 7
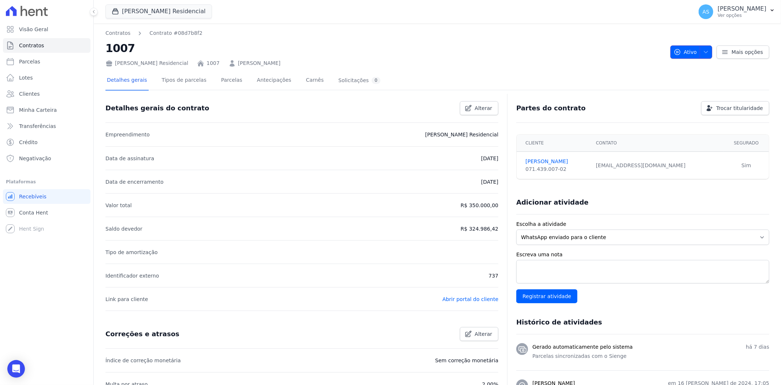
click at [703, 53] on icon "button" at bounding box center [706, 52] width 6 height 6
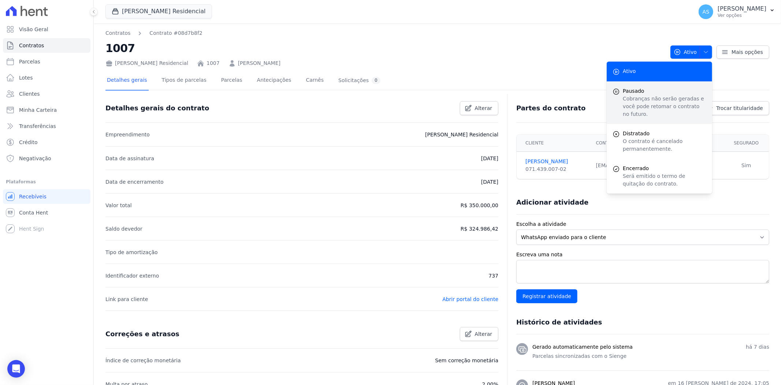
click at [636, 100] on p "Cobranças não serão geradas e você pode retomar o contrato no futuro." at bounding box center [665, 106] width 84 height 23
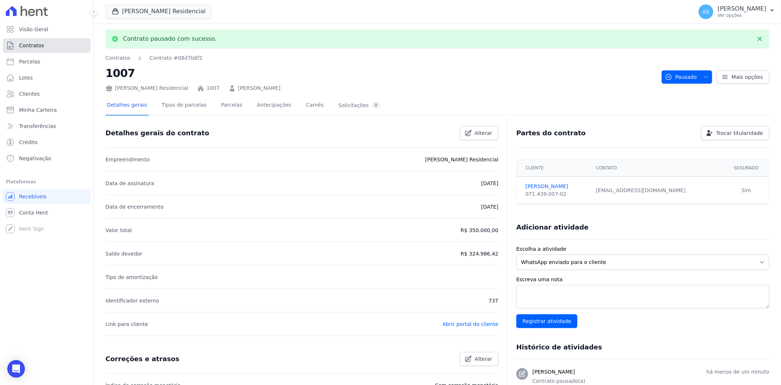
click at [26, 44] on span "Contratos" at bounding box center [31, 45] width 25 height 7
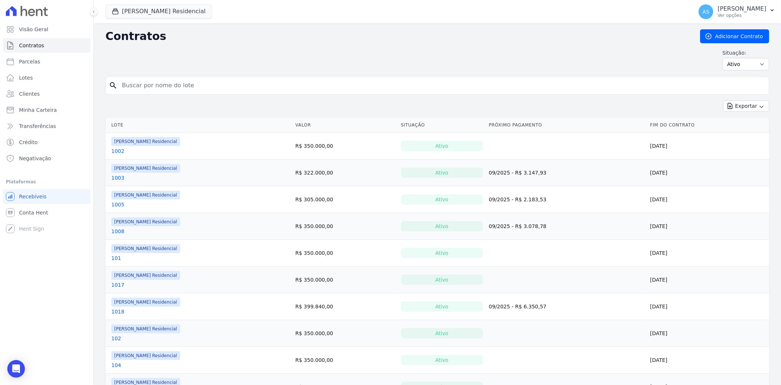
click at [118, 151] on link "1002" at bounding box center [117, 150] width 13 height 7
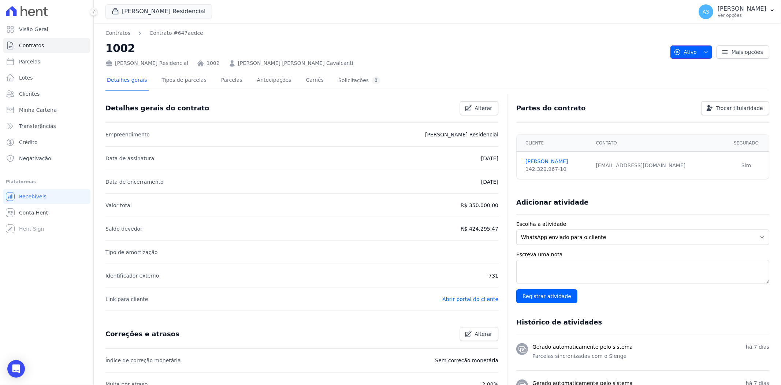
click at [700, 48] on span "button" at bounding box center [704, 52] width 9 height 12
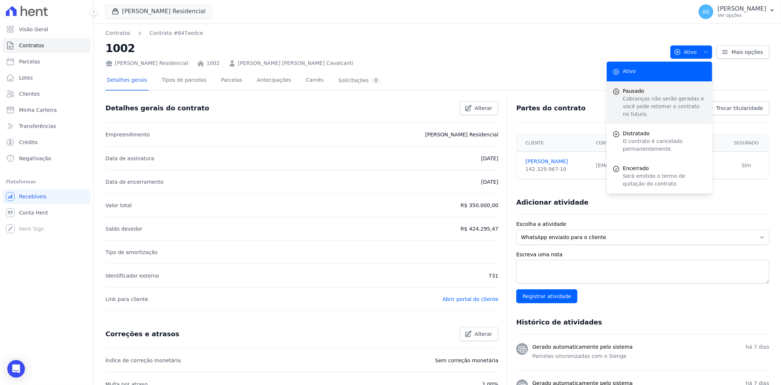
click at [632, 95] on p "Cobranças não serão geradas e você pode retomar o contrato no futuro." at bounding box center [665, 106] width 84 height 23
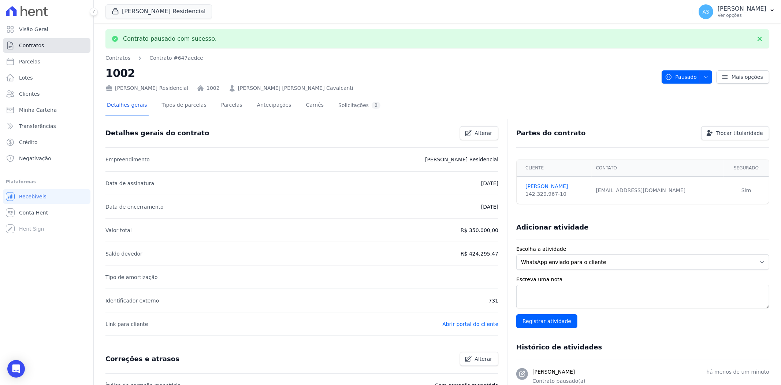
click at [27, 45] on span "Contratos" at bounding box center [31, 45] width 25 height 7
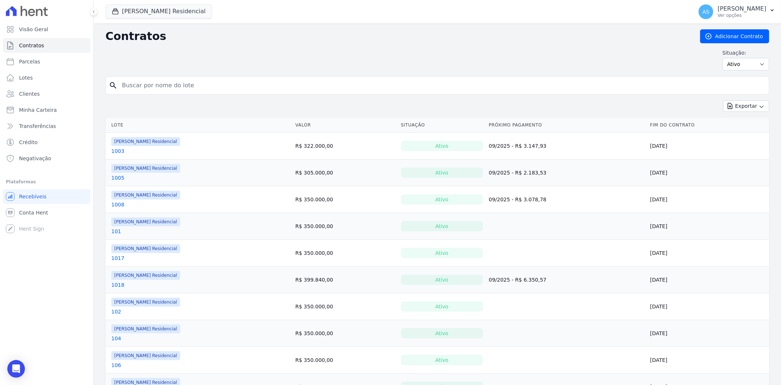
click at [114, 230] on link "101" at bounding box center [116, 231] width 10 height 7
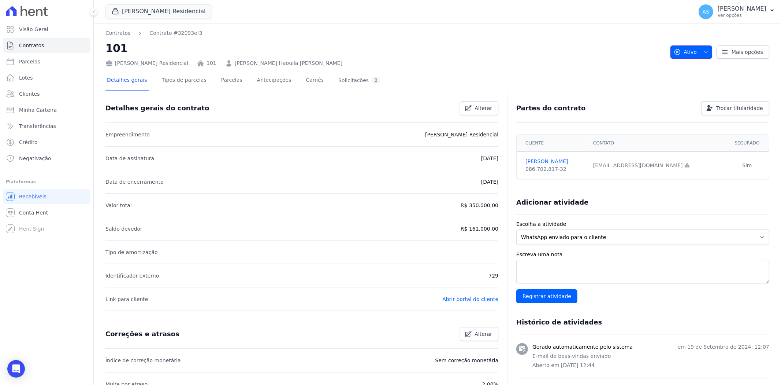
click at [706, 51] on button "Ativo" at bounding box center [692, 51] width 42 height 13
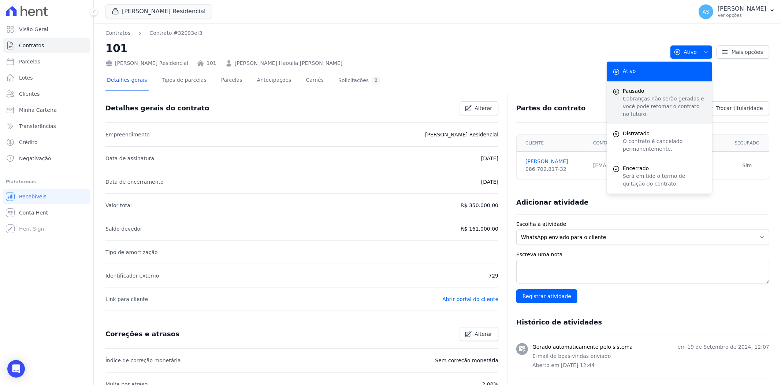
click at [631, 98] on p "Cobranças não serão geradas e você pode retomar o contrato no futuro." at bounding box center [665, 106] width 84 height 23
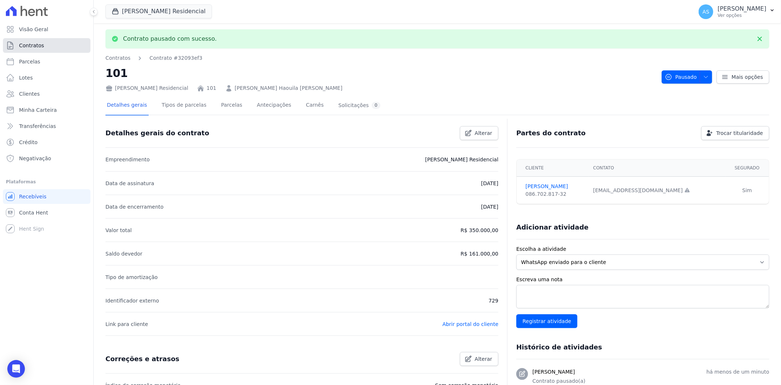
click at [27, 42] on span "Contratos" at bounding box center [31, 45] width 25 height 7
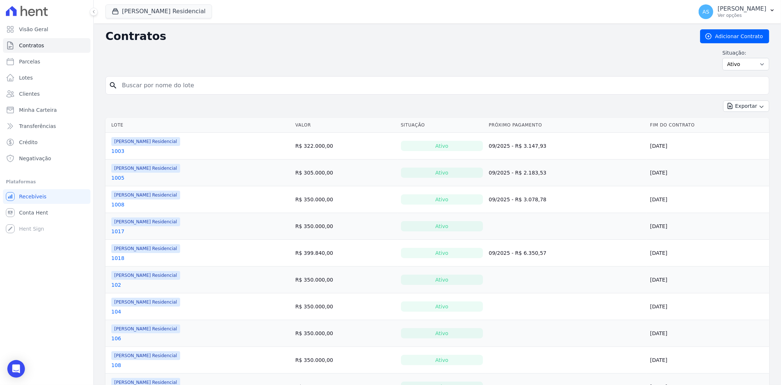
click at [120, 230] on link "1017" at bounding box center [117, 231] width 13 height 7
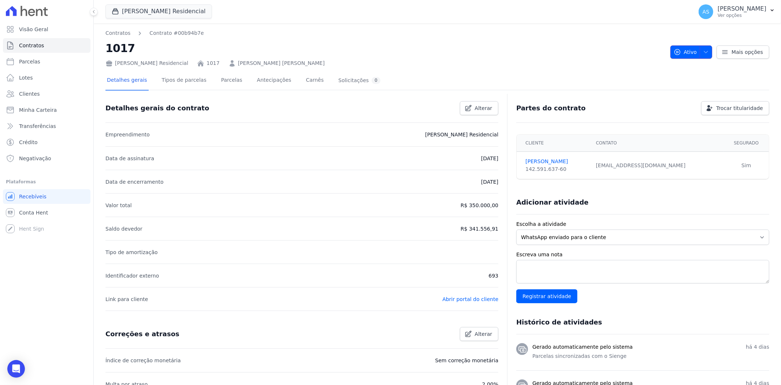
click at [703, 49] on icon "button" at bounding box center [706, 52] width 6 height 6
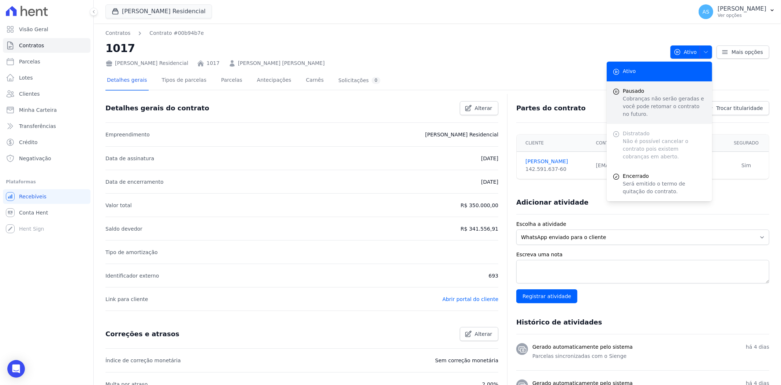
click at [624, 97] on p "Cobranças não serão geradas e você pode retomar o contrato no futuro." at bounding box center [665, 106] width 84 height 23
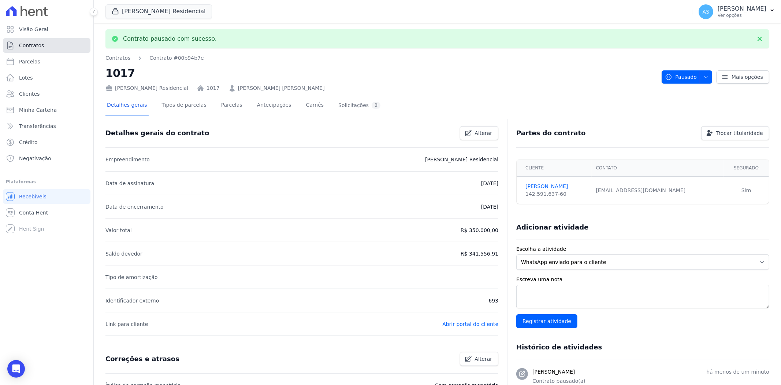
click at [29, 45] on span "Contratos" at bounding box center [31, 45] width 25 height 7
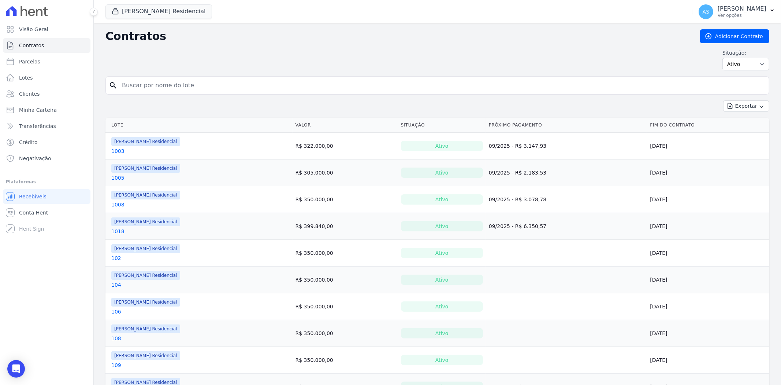
click at [114, 261] on link "102" at bounding box center [116, 257] width 10 height 7
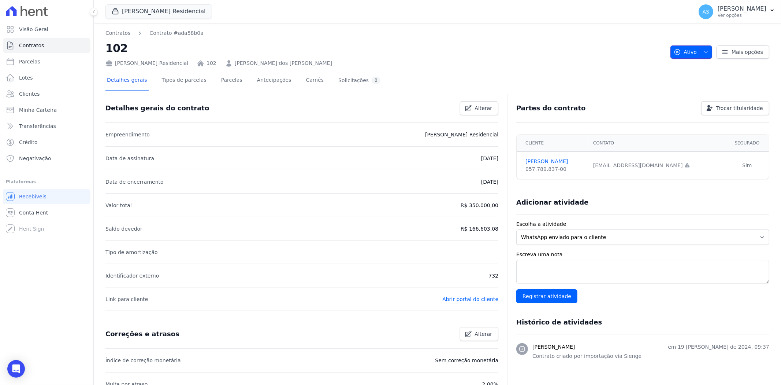
click at [703, 49] on icon "button" at bounding box center [706, 52] width 6 height 6
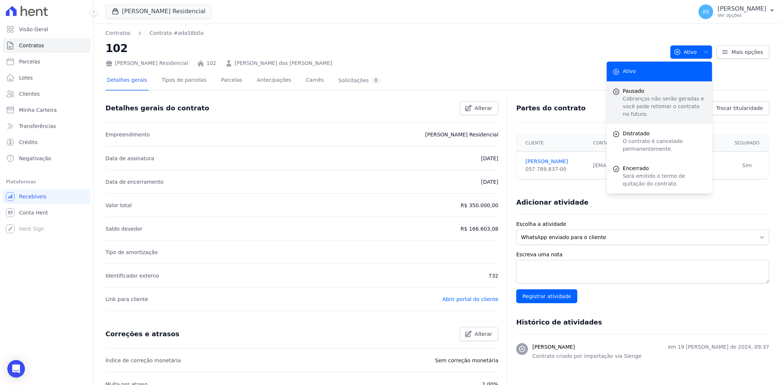
click at [638, 91] on span "Pausado" at bounding box center [665, 91] width 84 height 8
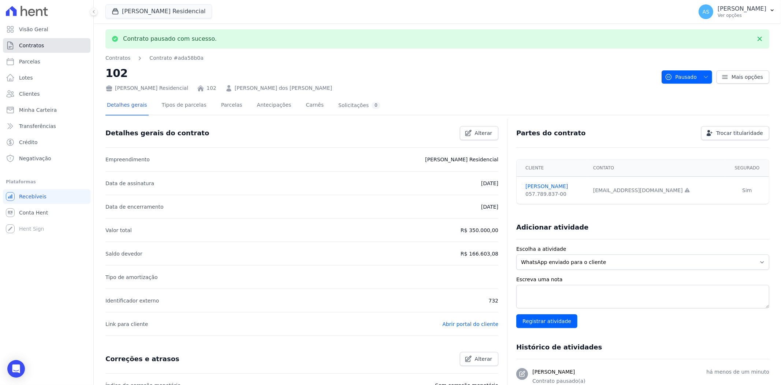
click at [22, 47] on span "Contratos" at bounding box center [31, 45] width 25 height 7
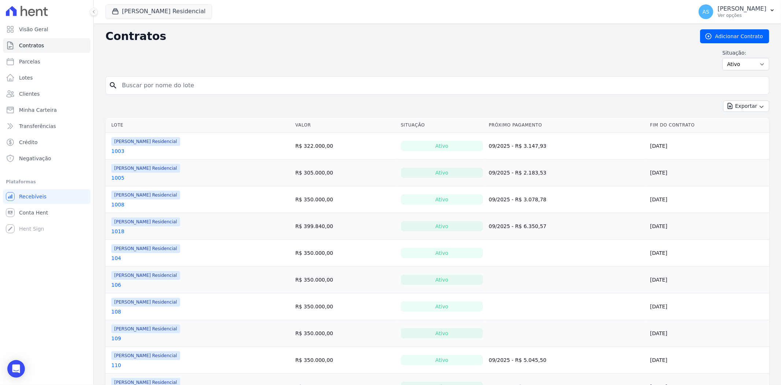
click at [112, 259] on link "104" at bounding box center [116, 257] width 10 height 7
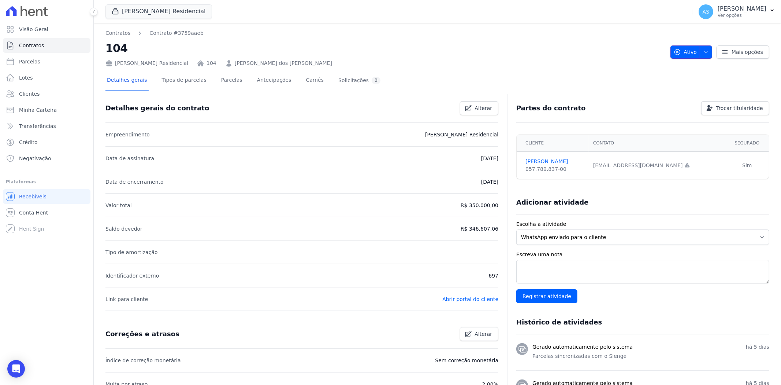
click at [703, 51] on icon "button" at bounding box center [706, 52] width 6 height 6
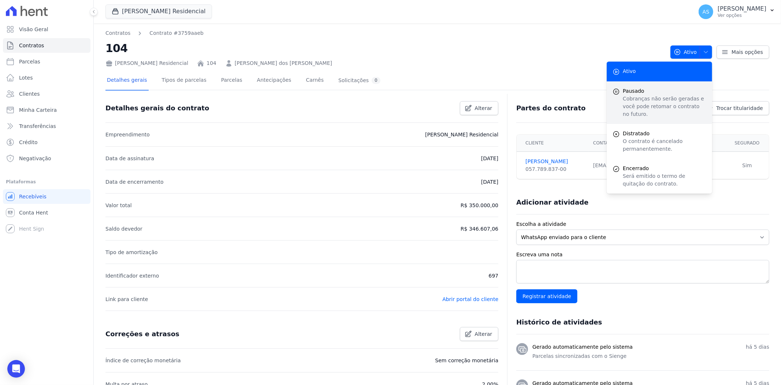
click at [636, 93] on span "Pausado" at bounding box center [665, 91] width 84 height 8
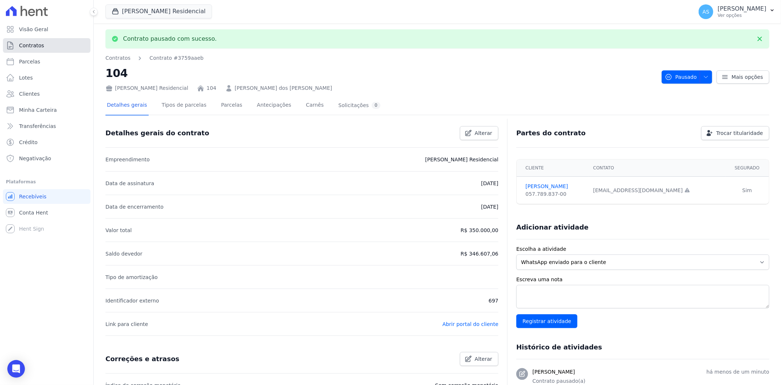
click at [32, 43] on span "Contratos" at bounding box center [31, 45] width 25 height 7
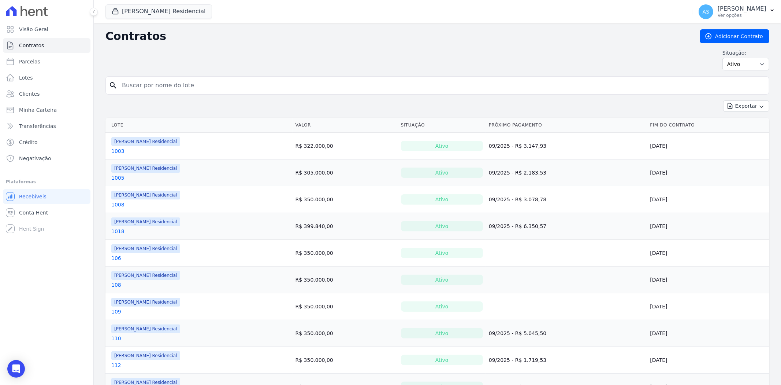
click at [114, 259] on link "106" at bounding box center [116, 257] width 10 height 7
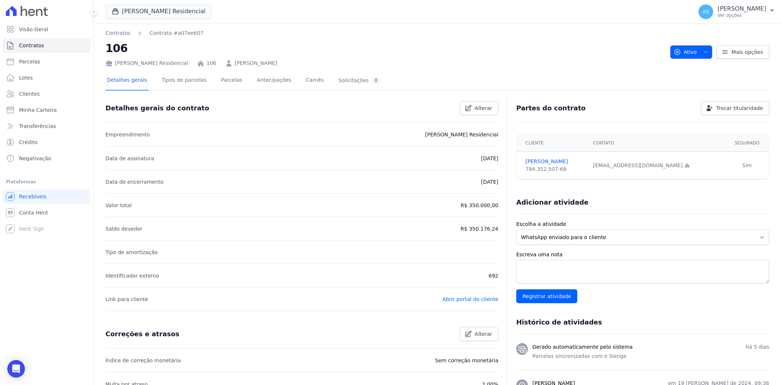
click at [706, 49] on button "Ativo" at bounding box center [692, 51] width 42 height 13
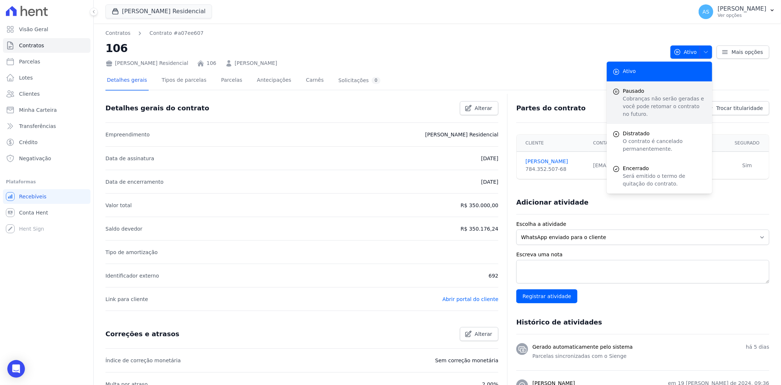
click at [627, 94] on span "Pausado" at bounding box center [665, 91] width 84 height 8
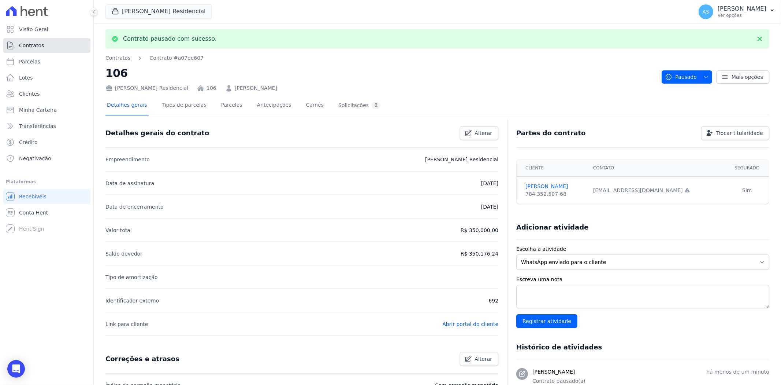
click at [34, 45] on span "Contratos" at bounding box center [31, 45] width 25 height 7
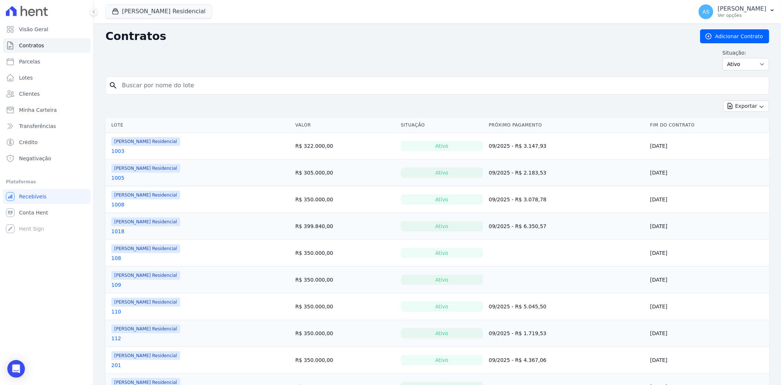
click at [117, 258] on link "108" at bounding box center [116, 257] width 10 height 7
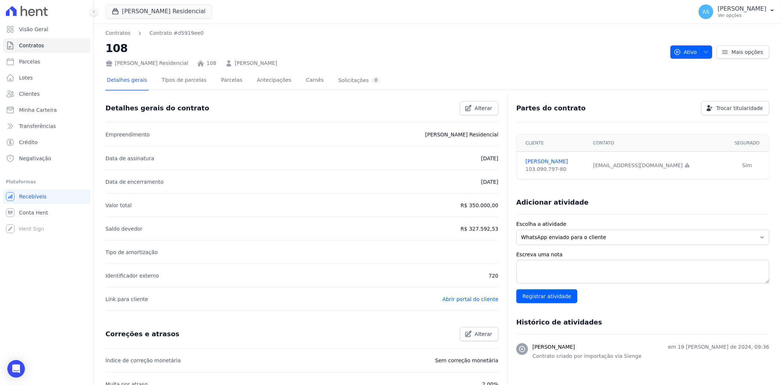
click at [705, 52] on icon "button" at bounding box center [706, 52] width 6 height 6
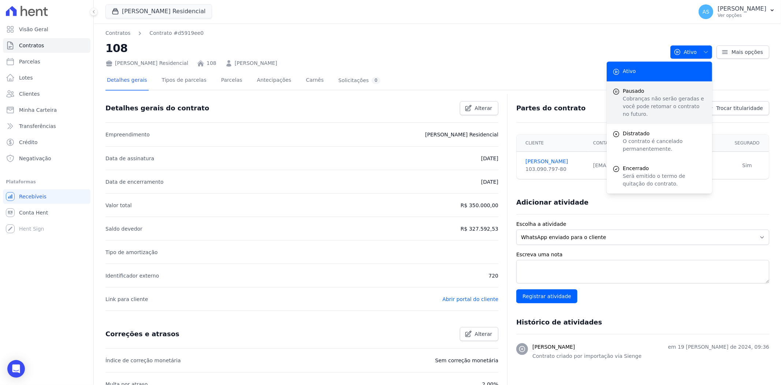
click at [623, 97] on p "Cobranças não serão geradas e você pode retomar o contrato no futuro." at bounding box center [665, 106] width 84 height 23
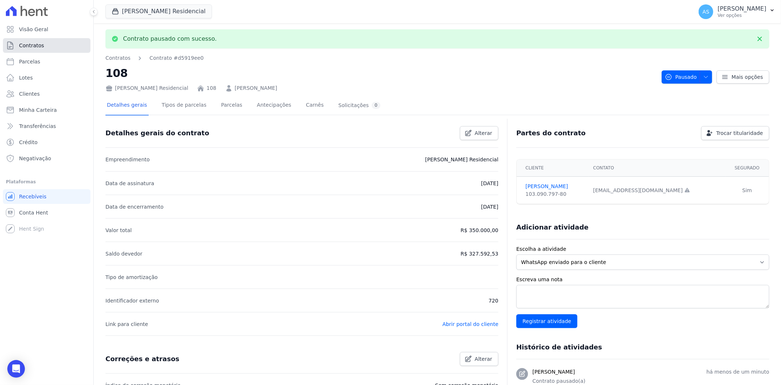
click at [22, 44] on span "Contratos" at bounding box center [31, 45] width 25 height 7
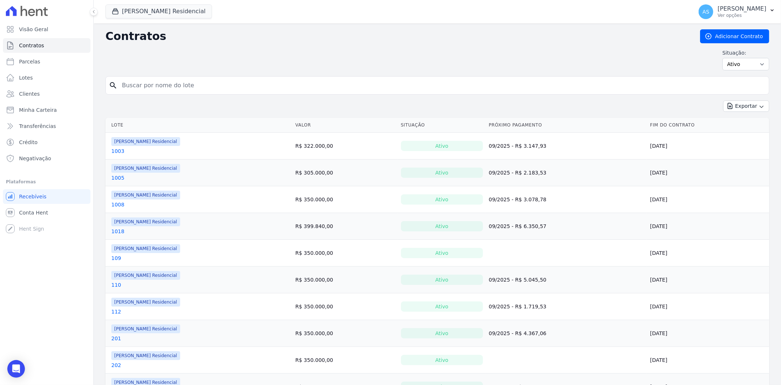
click at [118, 257] on link "109" at bounding box center [116, 257] width 10 height 7
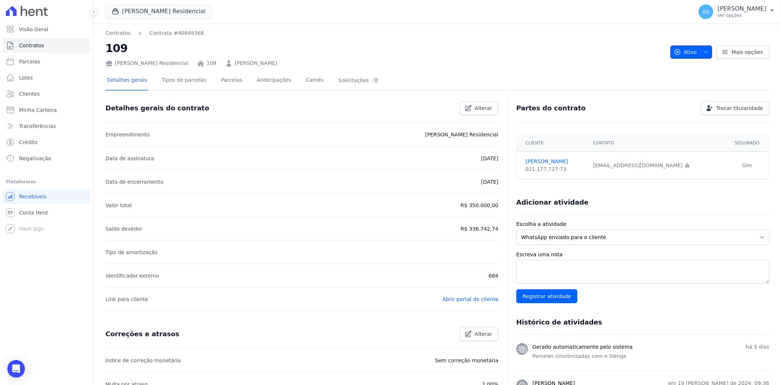
click at [701, 47] on span "button" at bounding box center [704, 52] width 9 height 12
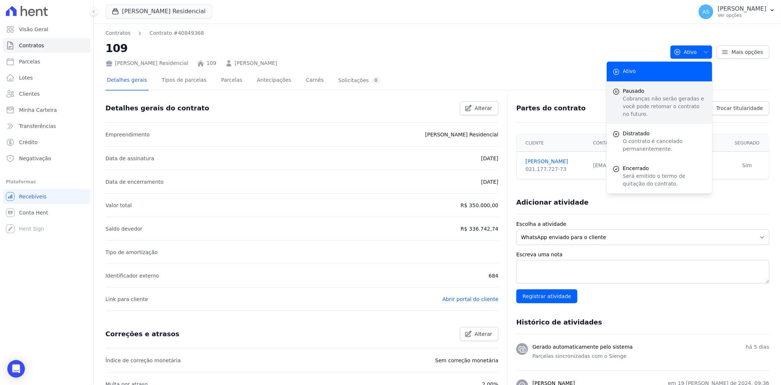
click at [636, 91] on span "Pausado" at bounding box center [665, 91] width 84 height 8
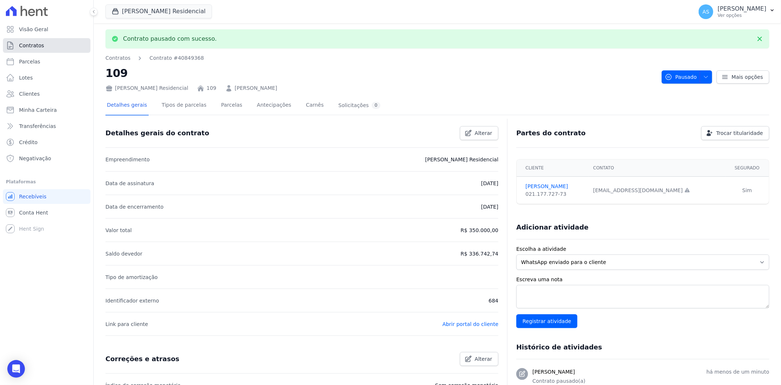
click at [28, 47] on span "Contratos" at bounding box center [31, 45] width 25 height 7
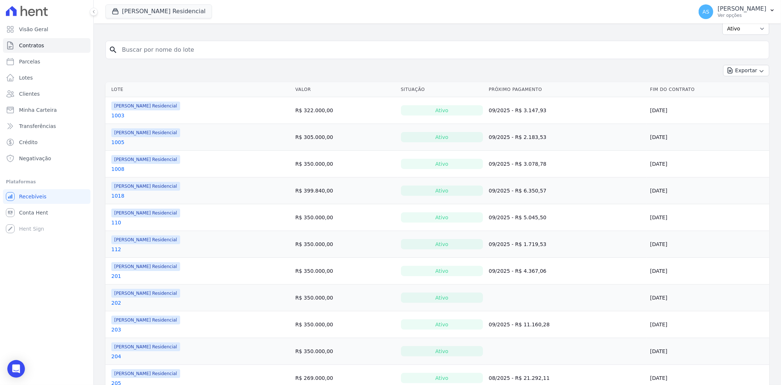
scroll to position [81, 0]
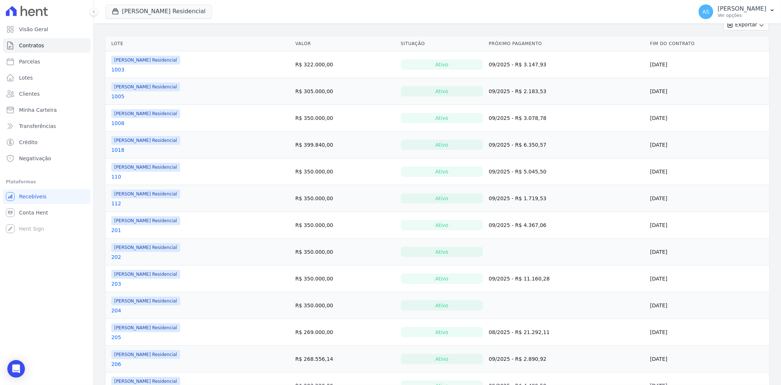
click at [114, 256] on link "202" at bounding box center [116, 256] width 10 height 7
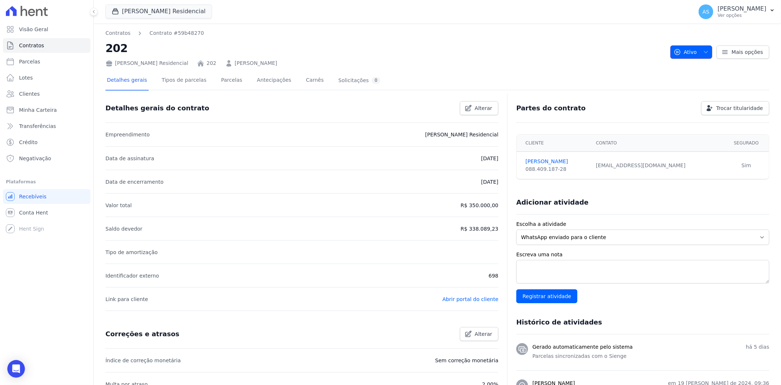
click at [703, 51] on icon "button" at bounding box center [706, 52] width 6 height 6
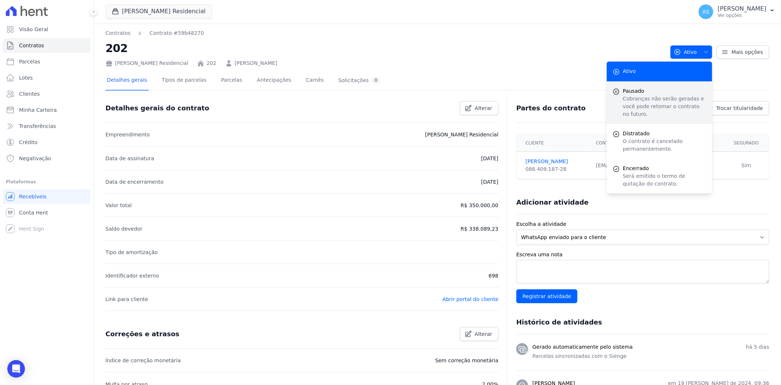
click at [628, 95] on p "Cobranças não serão geradas e você pode retomar o contrato no futuro." at bounding box center [665, 106] width 84 height 23
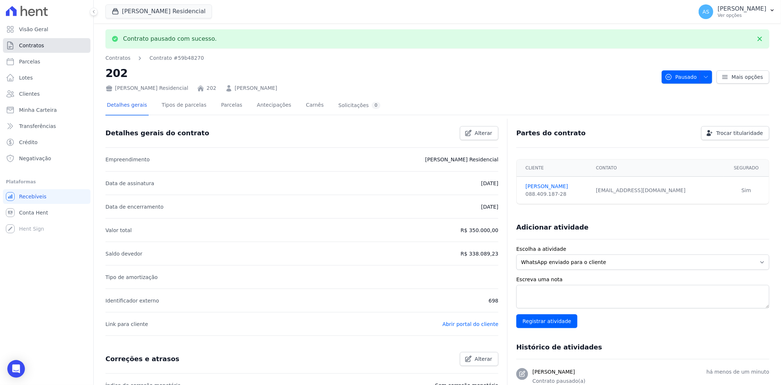
click at [26, 45] on span "Contratos" at bounding box center [31, 45] width 25 height 7
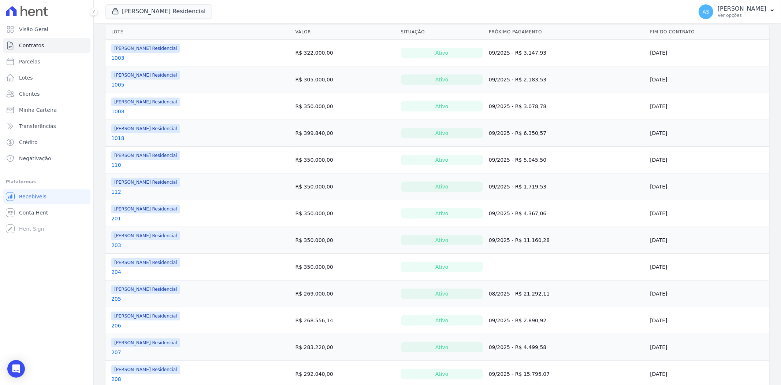
scroll to position [122, 0]
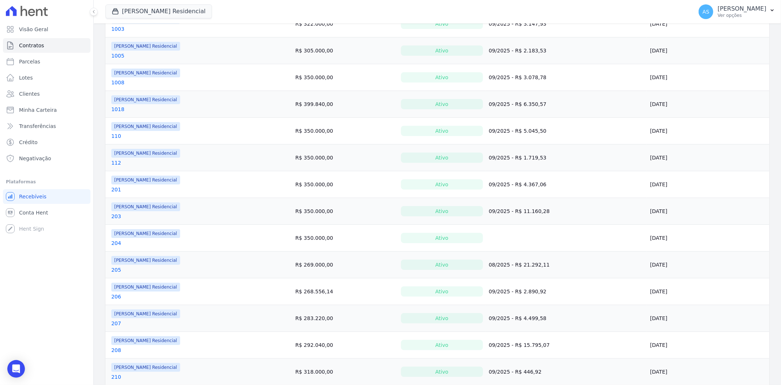
click at [114, 244] on link "204" at bounding box center [116, 242] width 10 height 7
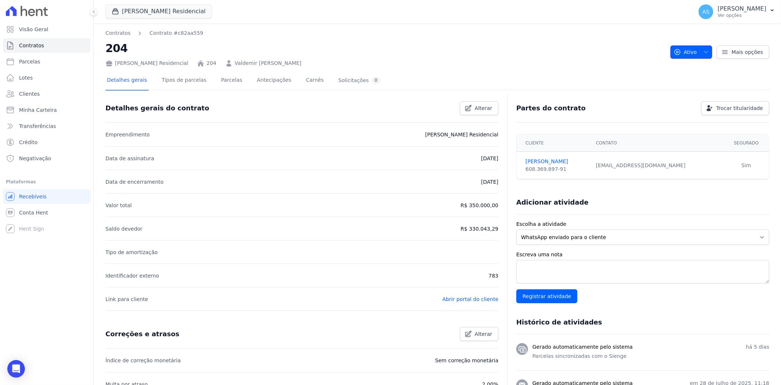
click at [700, 50] on span "button" at bounding box center [704, 52] width 9 height 12
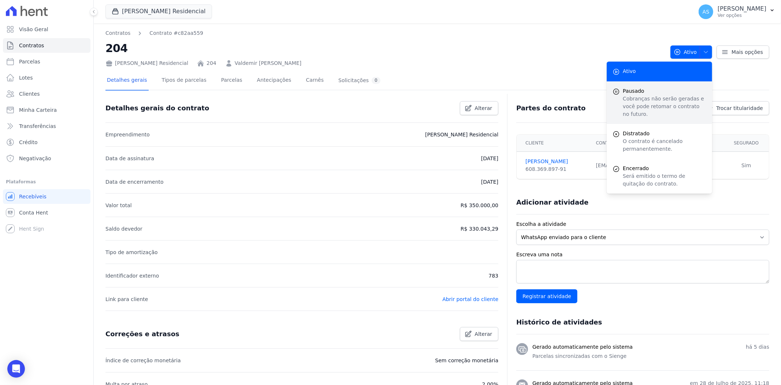
click at [631, 92] on span "Pausado" at bounding box center [665, 91] width 84 height 8
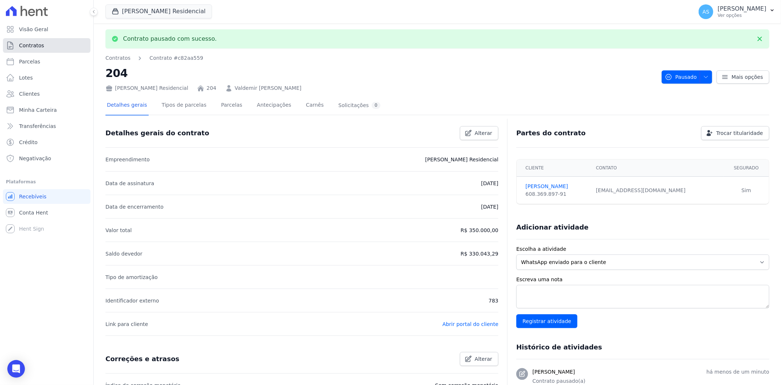
click at [24, 46] on span "Contratos" at bounding box center [31, 45] width 25 height 7
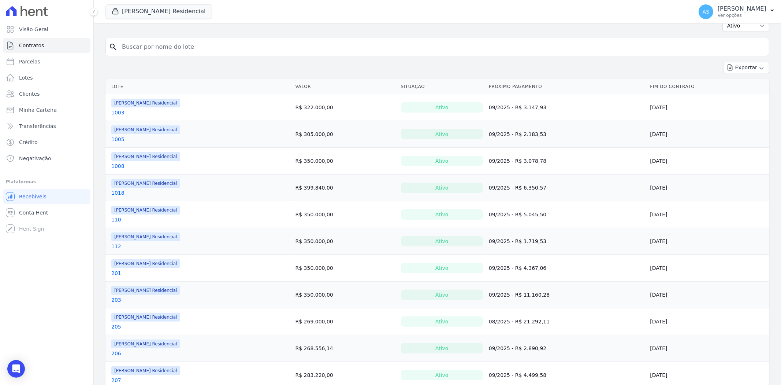
scroll to position [244, 0]
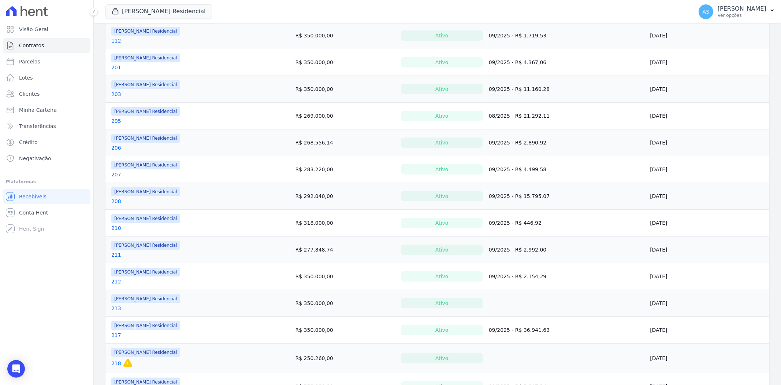
click at [114, 310] on link "213" at bounding box center [116, 307] width 10 height 7
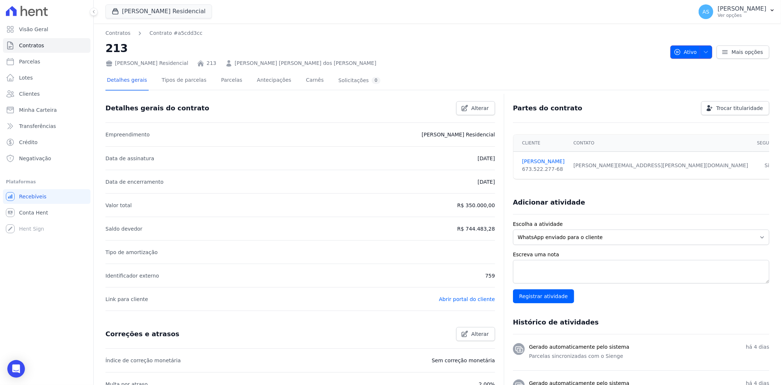
click at [703, 50] on icon "button" at bounding box center [706, 52] width 6 height 6
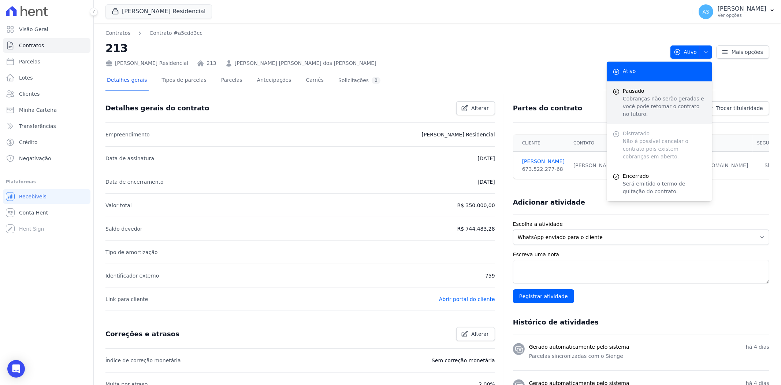
click at [639, 94] on span "Pausado" at bounding box center [665, 91] width 84 height 8
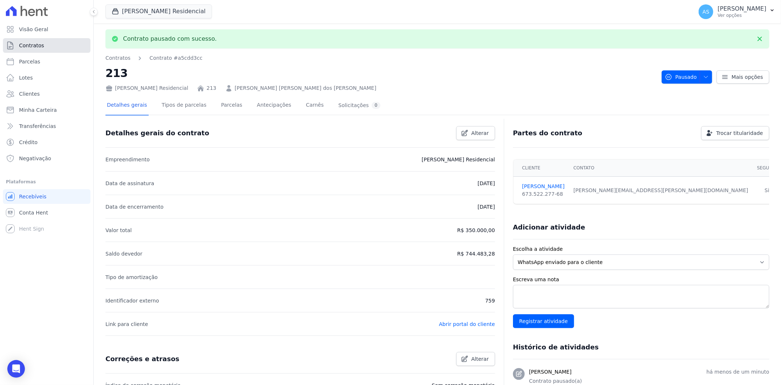
click at [29, 49] on span "Contratos" at bounding box center [31, 45] width 25 height 7
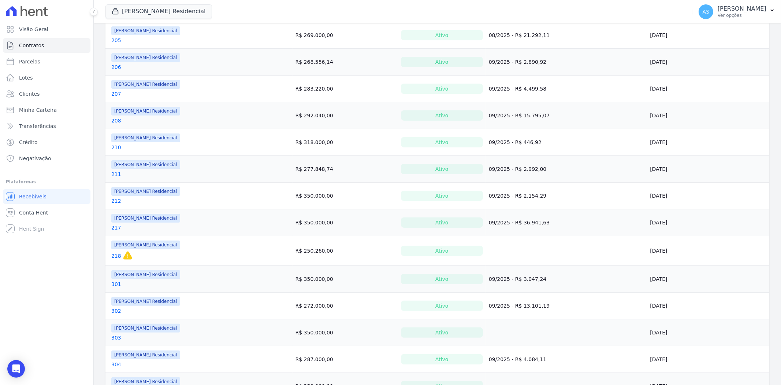
scroll to position [325, 0]
click at [112, 255] on link "218" at bounding box center [116, 254] width 10 height 7
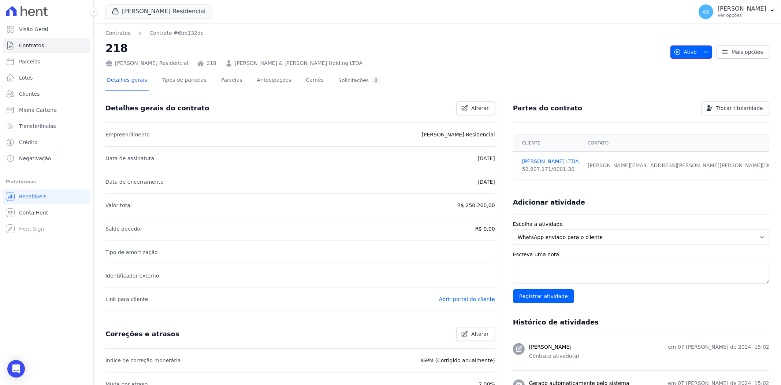
click at [705, 49] on icon "button" at bounding box center [706, 52] width 6 height 6
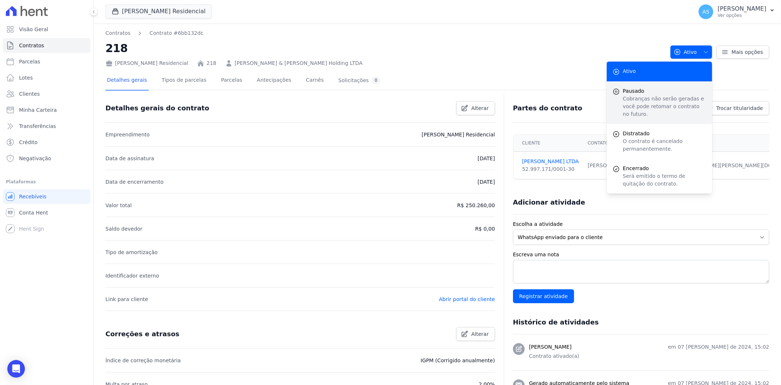
click at [629, 96] on p "Cobranças não serão geradas e você pode retomar o contrato no futuro." at bounding box center [665, 106] width 84 height 23
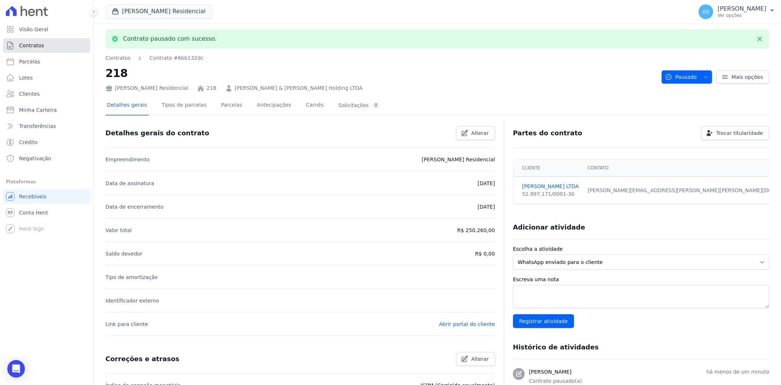
click at [36, 44] on span "Contratos" at bounding box center [31, 45] width 25 height 7
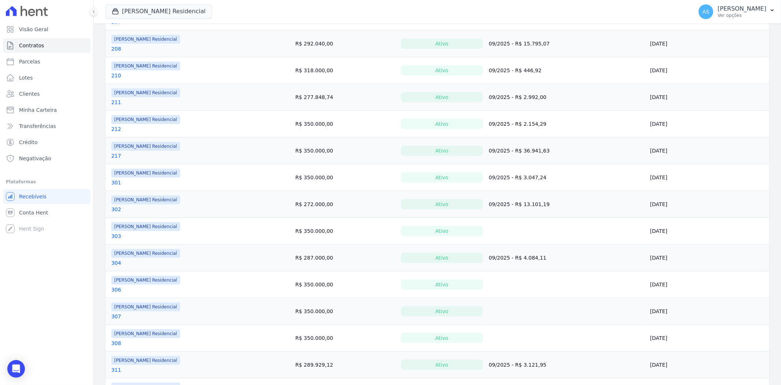
scroll to position [407, 0]
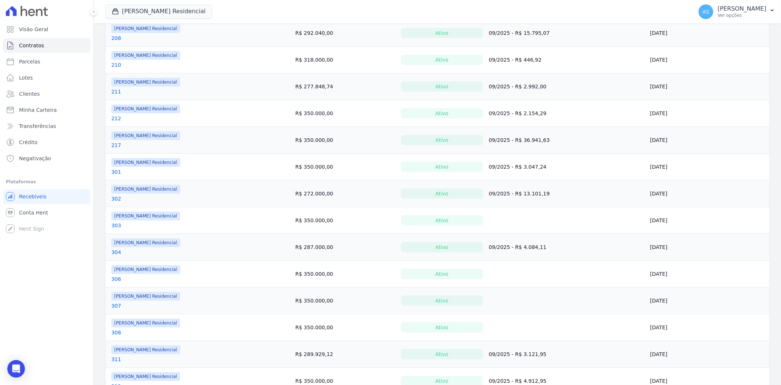
click at [111, 226] on link "303" at bounding box center [116, 225] width 10 height 7
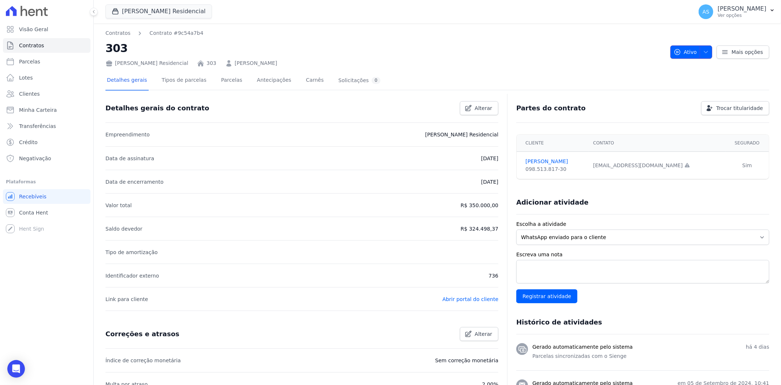
click at [705, 52] on icon "button" at bounding box center [706, 52] width 6 height 6
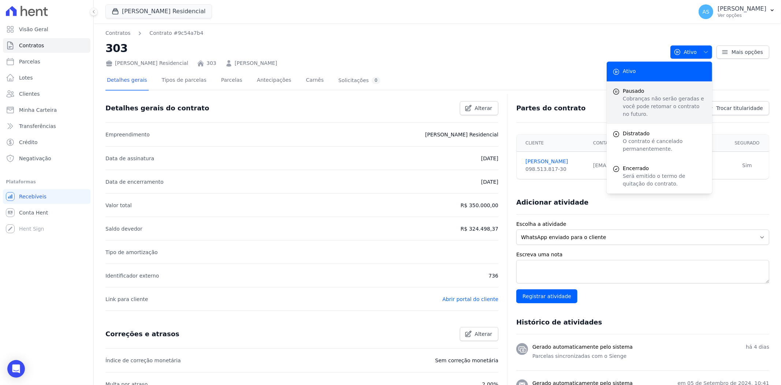
click at [623, 96] on p "Cobranças não serão geradas e você pode retomar o contrato no futuro." at bounding box center [665, 106] width 84 height 23
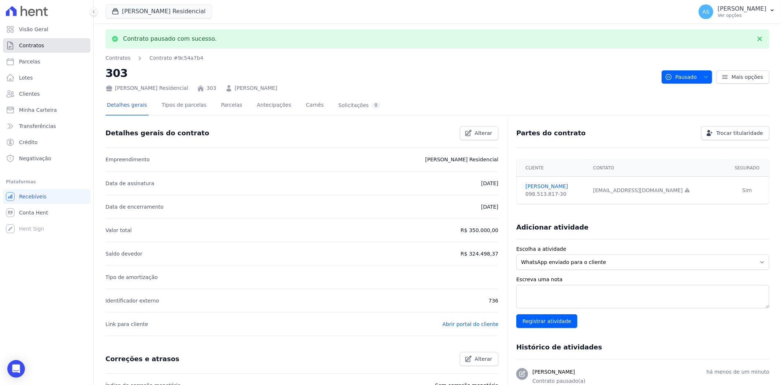
click at [32, 45] on span "Contratos" at bounding box center [31, 45] width 25 height 7
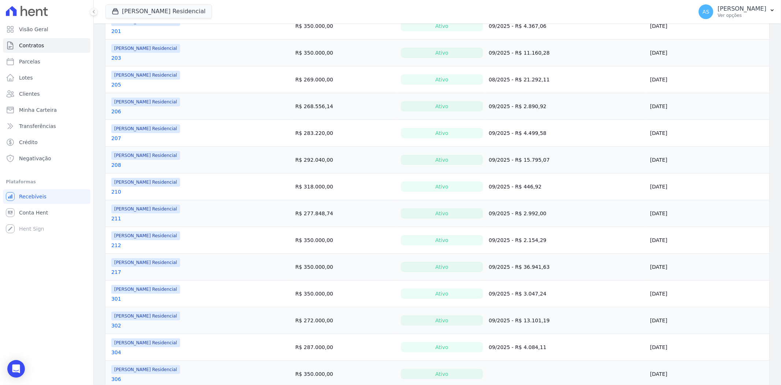
scroll to position [366, 0]
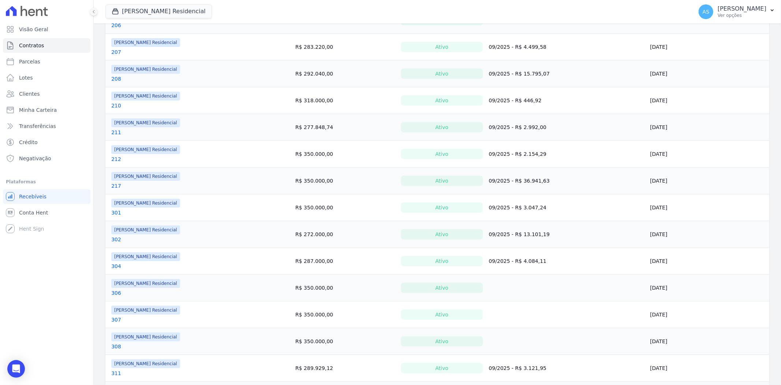
click at [114, 293] on link "306" at bounding box center [116, 292] width 10 height 7
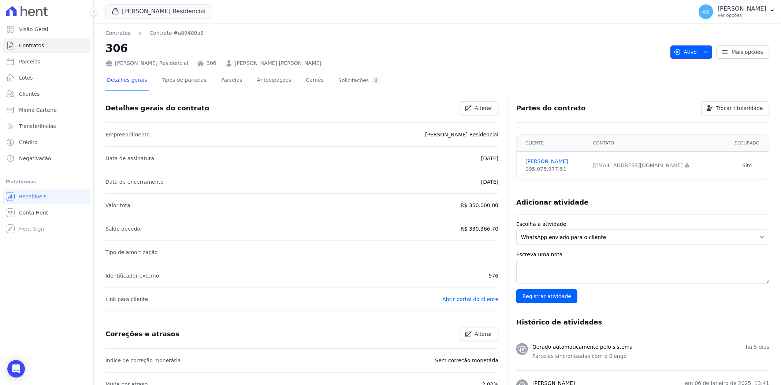
click at [703, 52] on icon "button" at bounding box center [706, 52] width 6 height 6
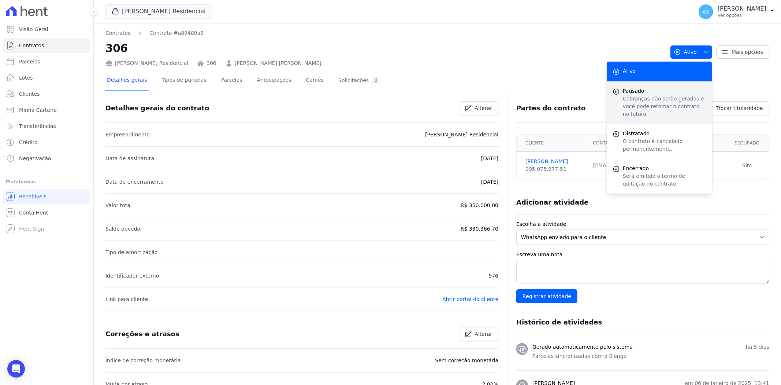
click at [635, 97] on p "Cobranças não serão geradas e você pode retomar o contrato no futuro." at bounding box center [665, 106] width 84 height 23
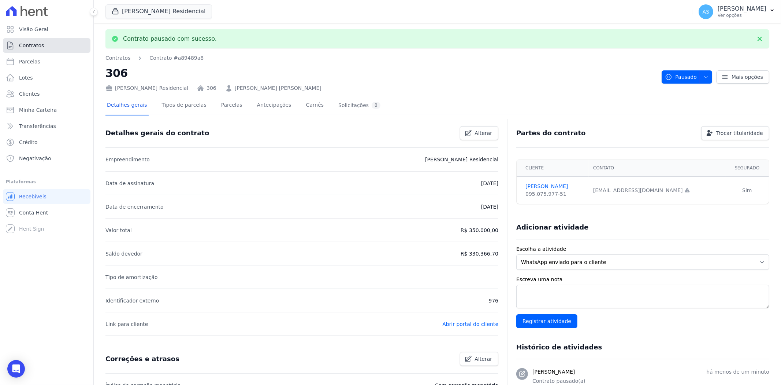
click at [40, 43] on span "Contratos" at bounding box center [31, 45] width 25 height 7
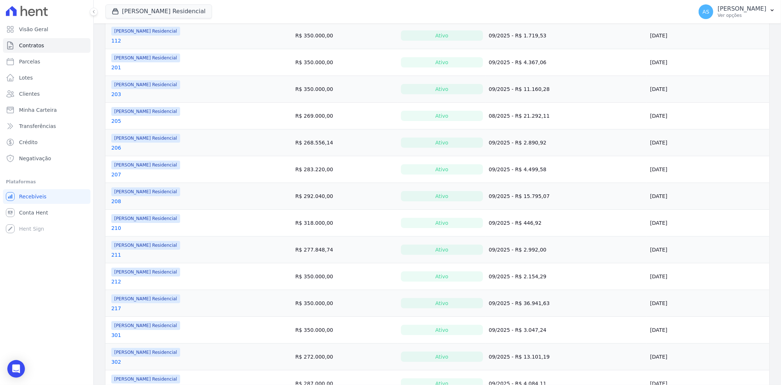
scroll to position [407, 0]
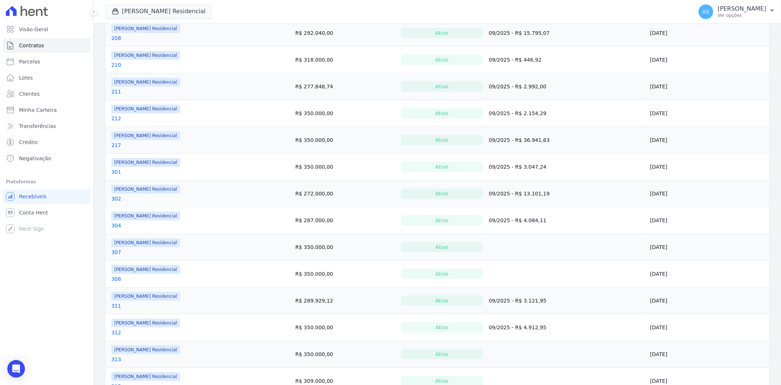
click at [118, 254] on link "307" at bounding box center [116, 251] width 10 height 7
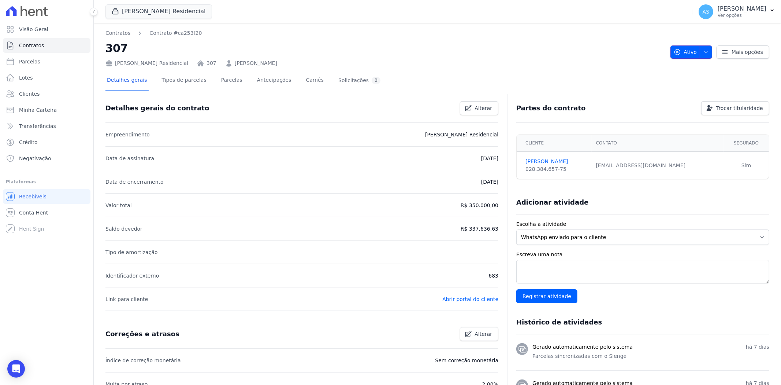
click at [703, 50] on icon "button" at bounding box center [706, 52] width 6 height 6
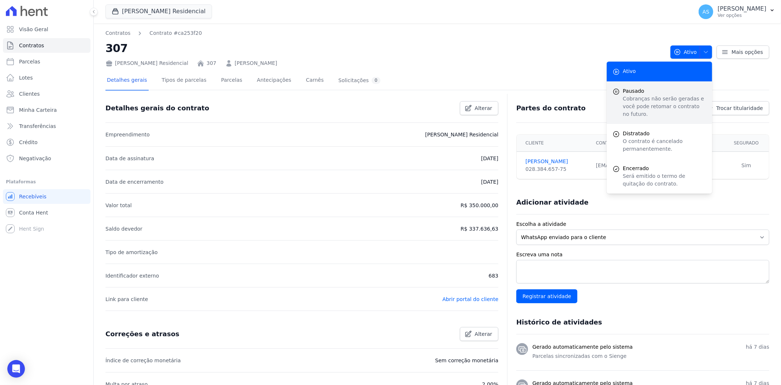
click at [639, 90] on span "Pausado" at bounding box center [665, 91] width 84 height 8
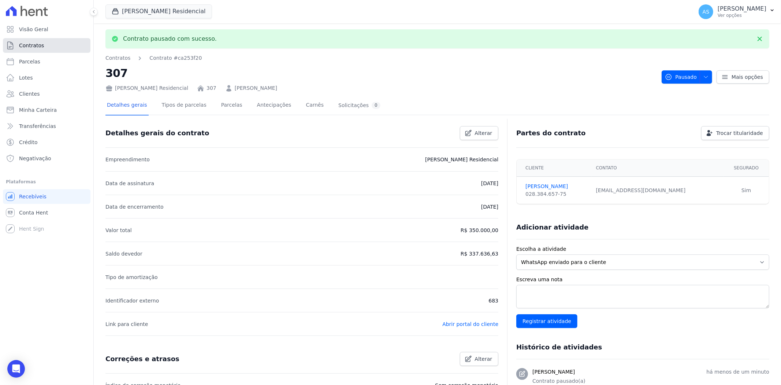
click at [36, 47] on span "Contratos" at bounding box center [31, 45] width 25 height 7
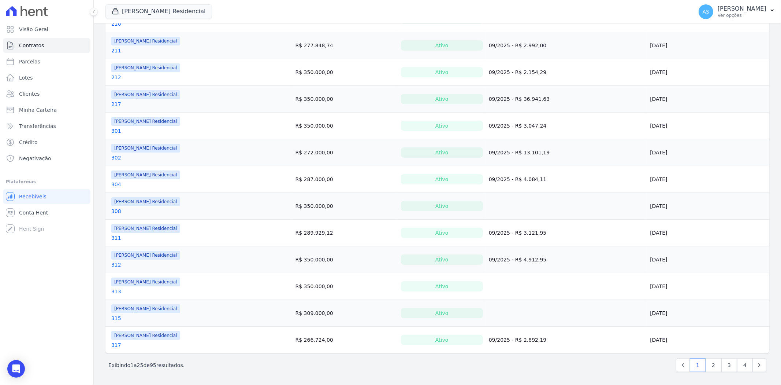
scroll to position [450, 0]
click at [112, 207] on link "308" at bounding box center [116, 210] width 10 height 7
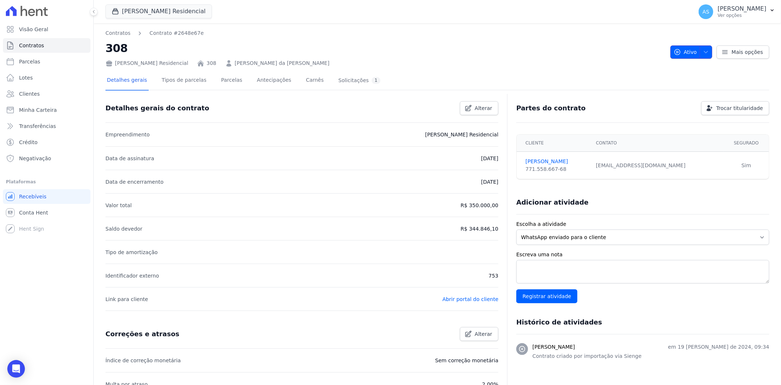
click at [700, 52] on span "button" at bounding box center [704, 52] width 9 height 12
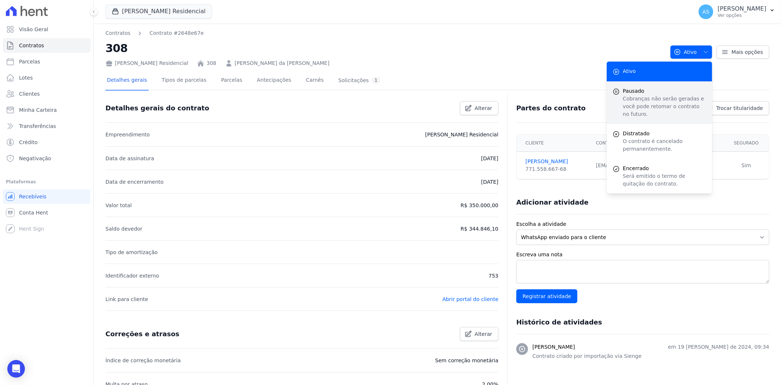
click at [639, 96] on p "Cobranças não serão geradas e você pode retomar o contrato no futuro." at bounding box center [665, 106] width 84 height 23
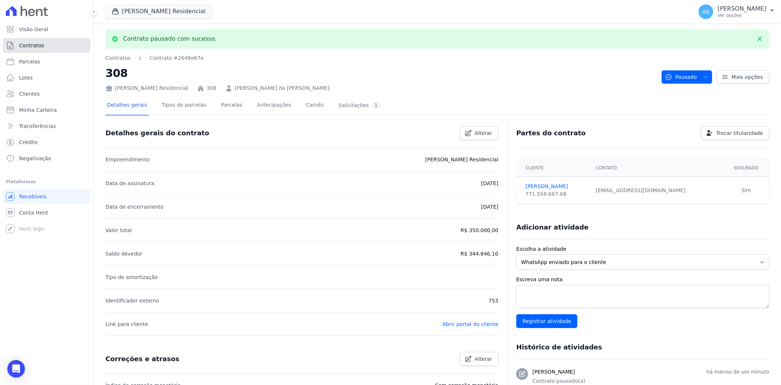
click at [31, 41] on link "Contratos" at bounding box center [47, 45] width 88 height 15
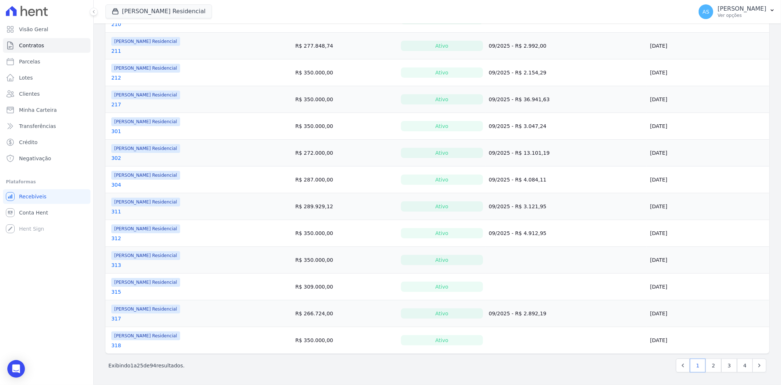
scroll to position [450, 0]
click at [114, 261] on link "313" at bounding box center [116, 263] width 10 height 7
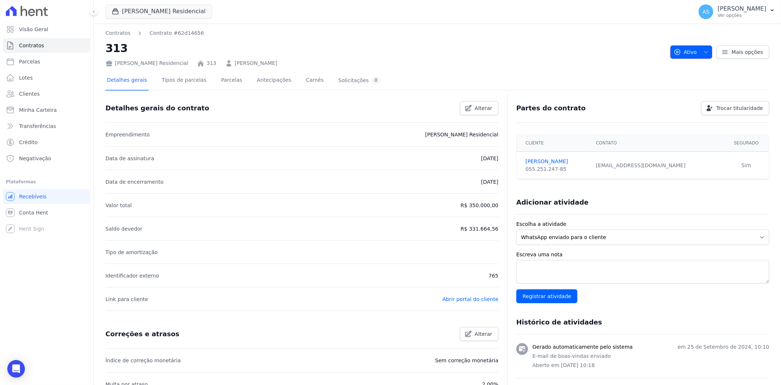
click at [703, 50] on icon "button" at bounding box center [706, 52] width 6 height 6
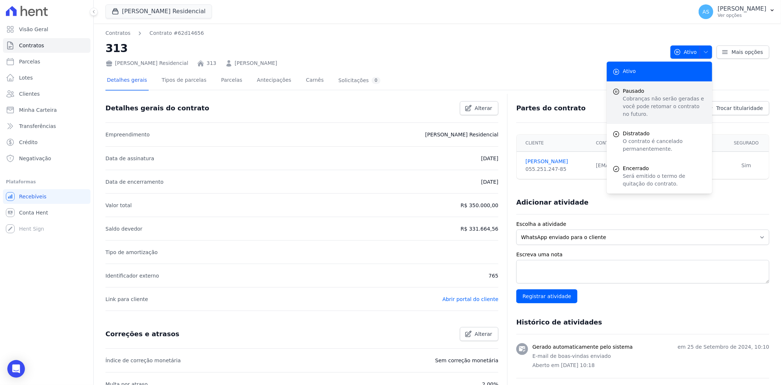
click at [625, 91] on span "Pausado" at bounding box center [665, 91] width 84 height 8
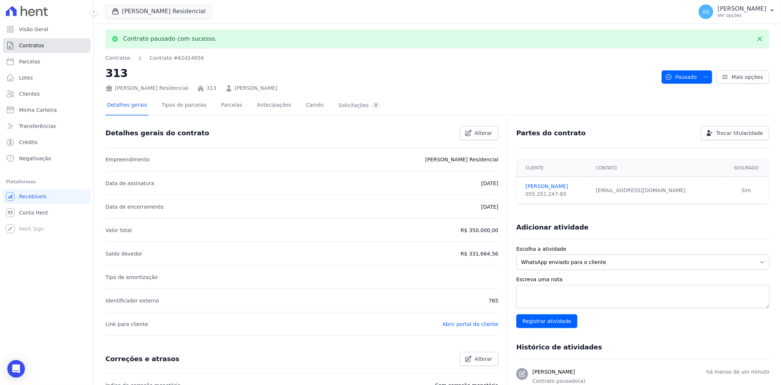
click at [26, 44] on span "Contratos" at bounding box center [31, 45] width 25 height 7
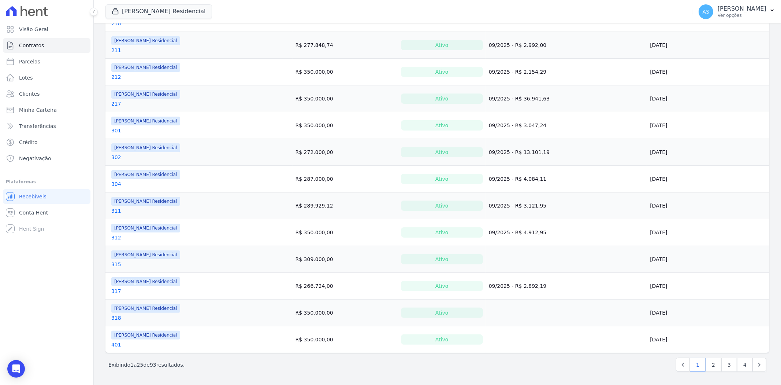
scroll to position [450, 0]
click at [114, 263] on link "315" at bounding box center [116, 263] width 10 height 7
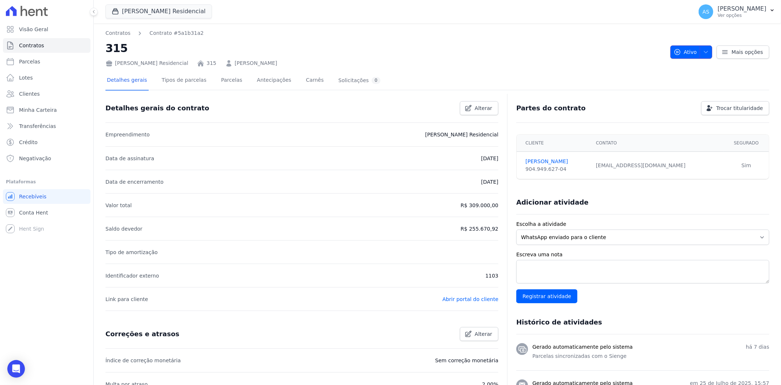
click at [705, 52] on icon "button" at bounding box center [707, 52] width 4 height 2
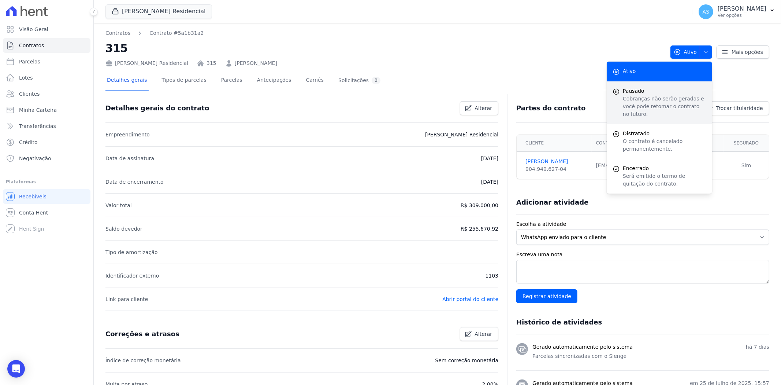
click at [628, 97] on p "Cobranças não serão geradas e você pode retomar o contrato no futuro." at bounding box center [665, 106] width 84 height 23
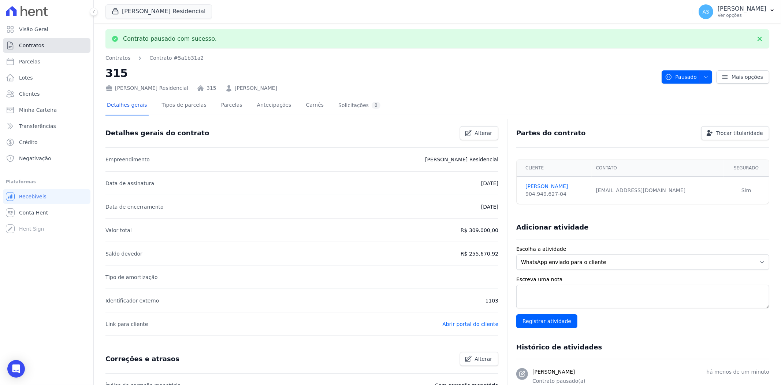
click at [23, 48] on span "Contratos" at bounding box center [31, 45] width 25 height 7
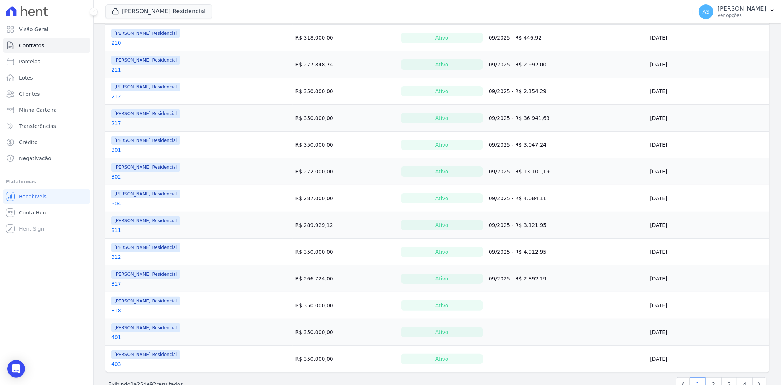
scroll to position [450, 0]
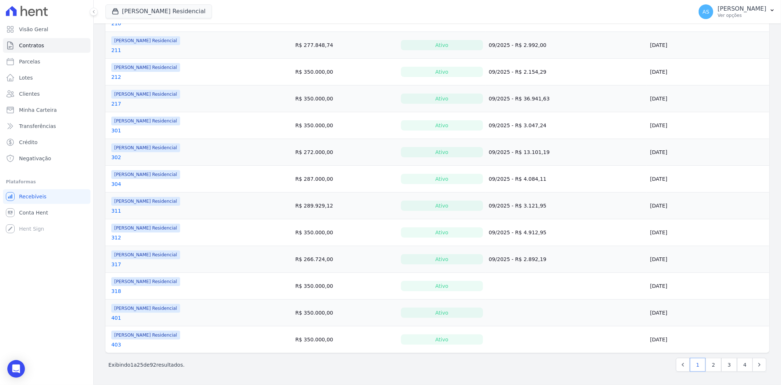
click at [114, 291] on link "318" at bounding box center [116, 290] width 10 height 7
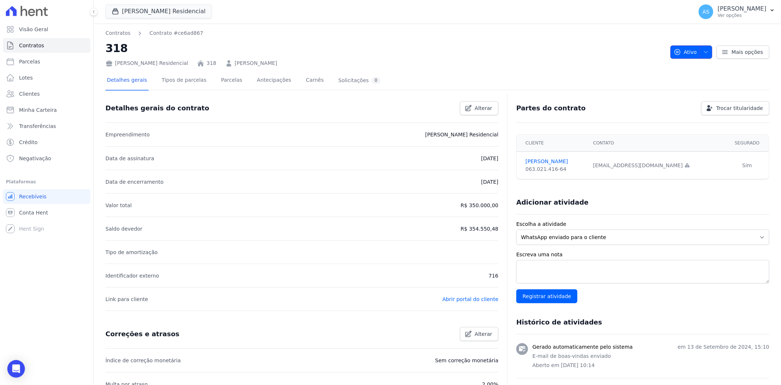
click at [703, 51] on icon "button" at bounding box center [706, 52] width 6 height 6
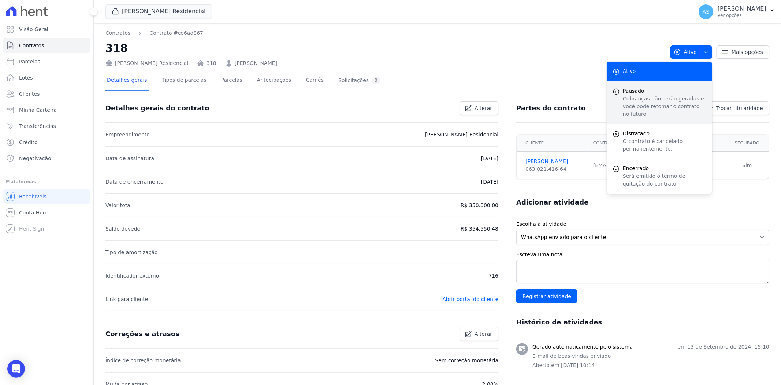
click at [623, 93] on span "Pausado" at bounding box center [665, 91] width 84 height 8
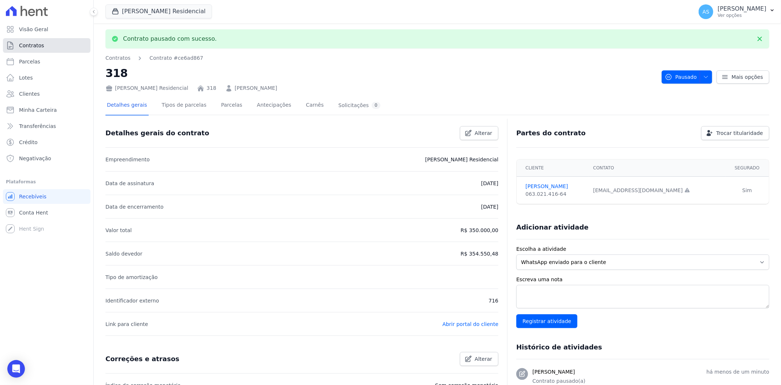
click at [32, 47] on span "Contratos" at bounding box center [31, 45] width 25 height 7
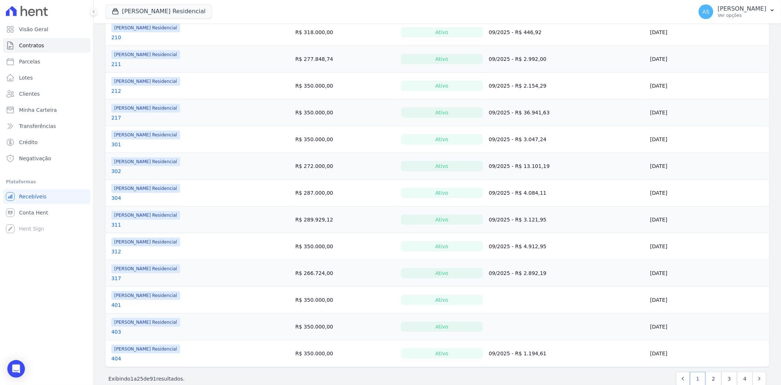
scroll to position [450, 0]
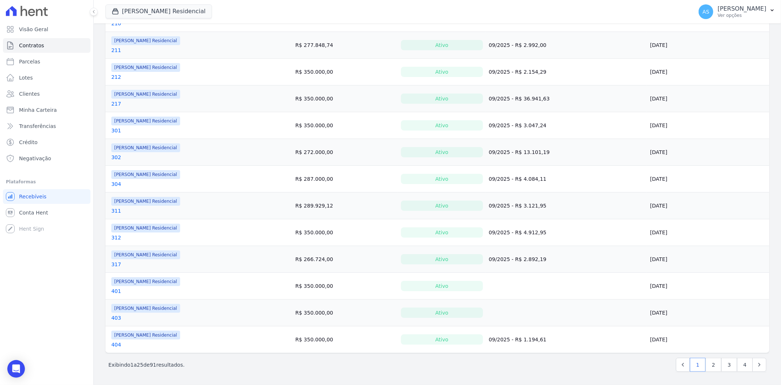
click at [115, 291] on link "401" at bounding box center [116, 290] width 10 height 7
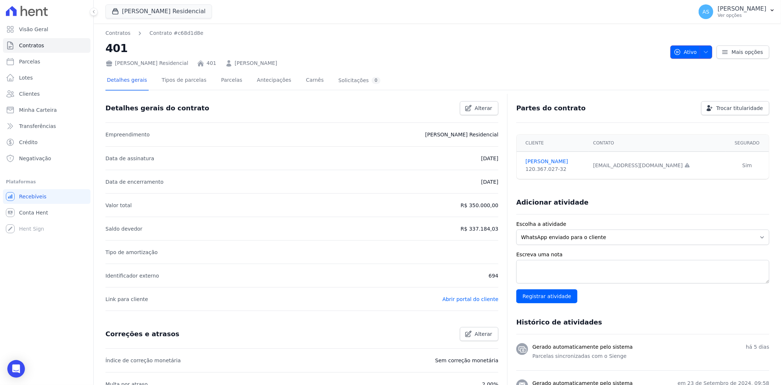
click at [703, 51] on icon "button" at bounding box center [706, 52] width 6 height 6
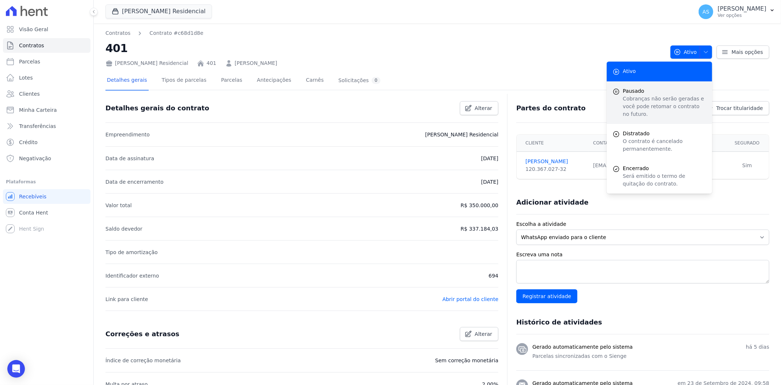
click at [631, 93] on span "Pausado" at bounding box center [665, 91] width 84 height 8
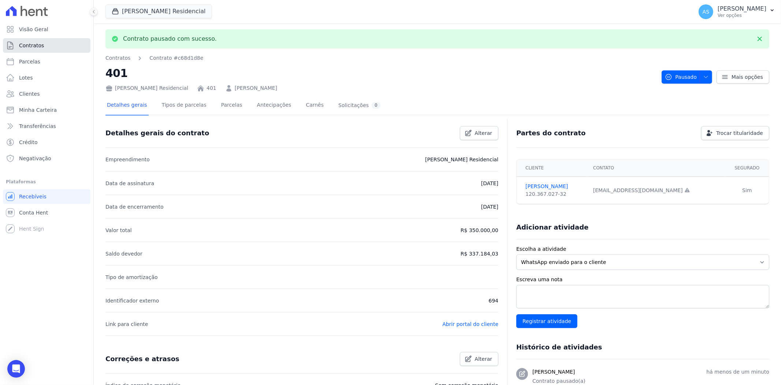
click at [37, 44] on span "Contratos" at bounding box center [31, 45] width 25 height 7
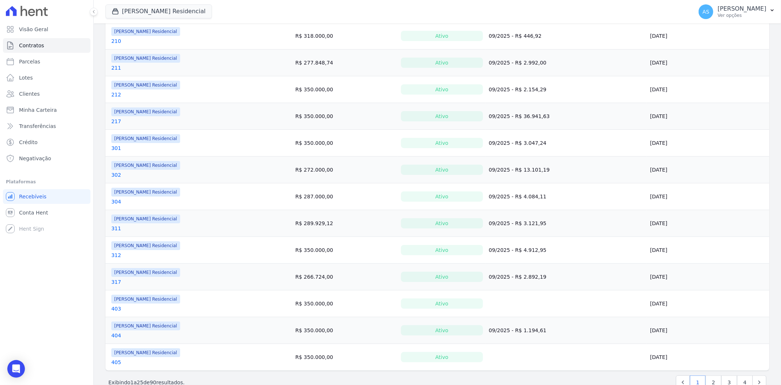
scroll to position [450, 0]
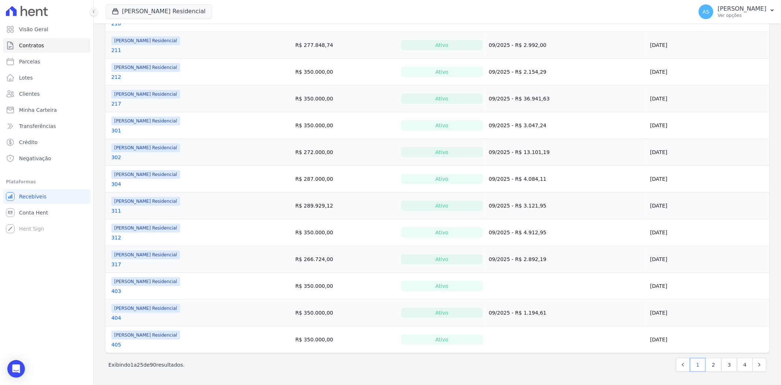
click at [116, 291] on link "403" at bounding box center [116, 290] width 10 height 7
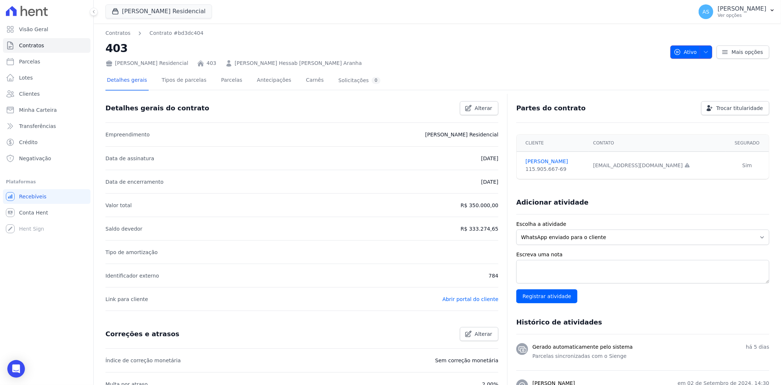
click at [703, 50] on icon "button" at bounding box center [706, 52] width 6 height 6
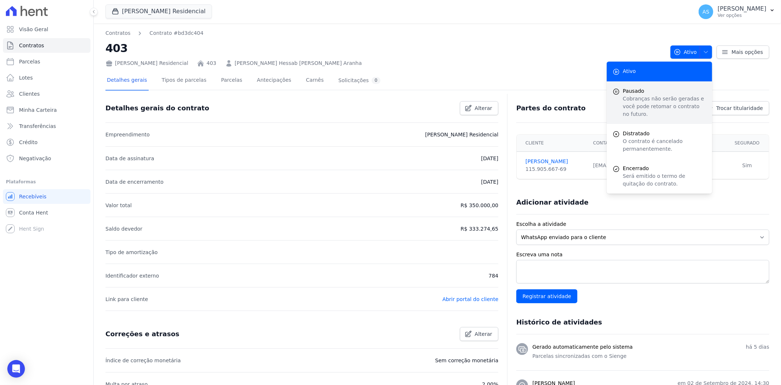
click at [625, 96] on p "Cobranças não serão geradas e você pode retomar o contrato no futuro." at bounding box center [665, 106] width 84 height 23
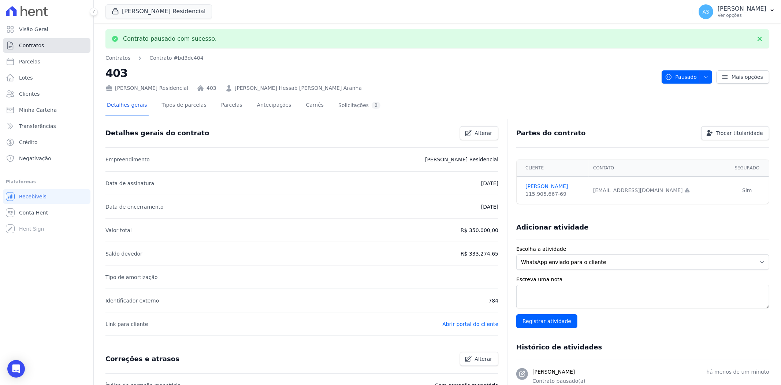
click at [21, 43] on span "Contratos" at bounding box center [31, 45] width 25 height 7
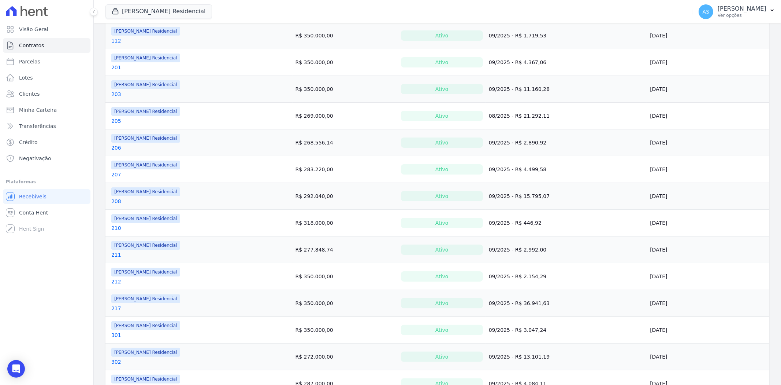
scroll to position [450, 0]
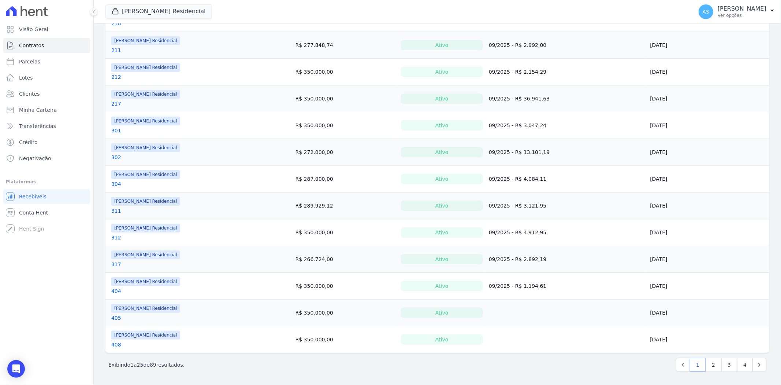
click at [114, 318] on link "405" at bounding box center [116, 317] width 10 height 7
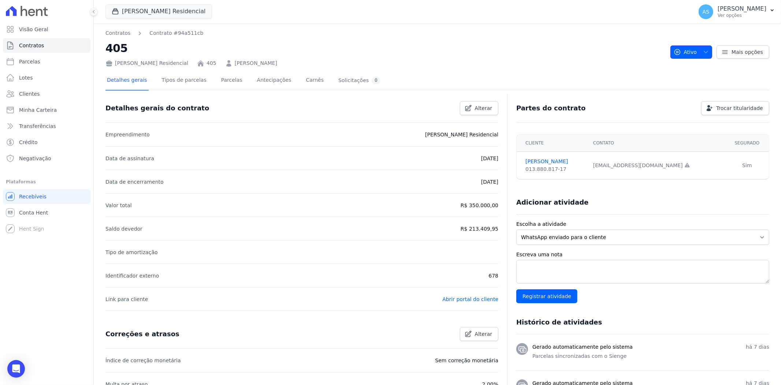
click at [704, 55] on span "button" at bounding box center [704, 52] width 9 height 12
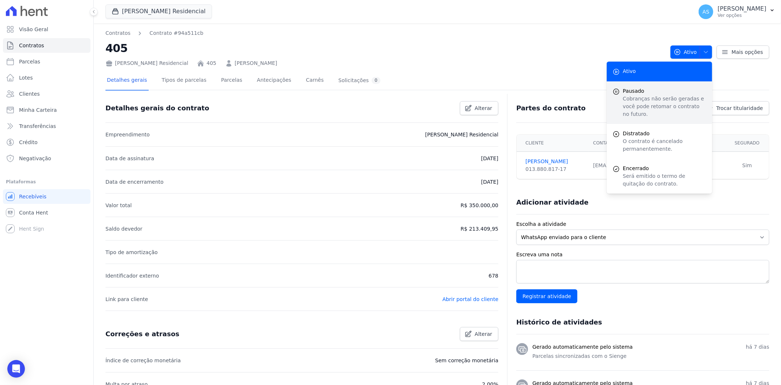
click at [613, 101] on div "submit" at bounding box center [616, 102] width 7 height 31
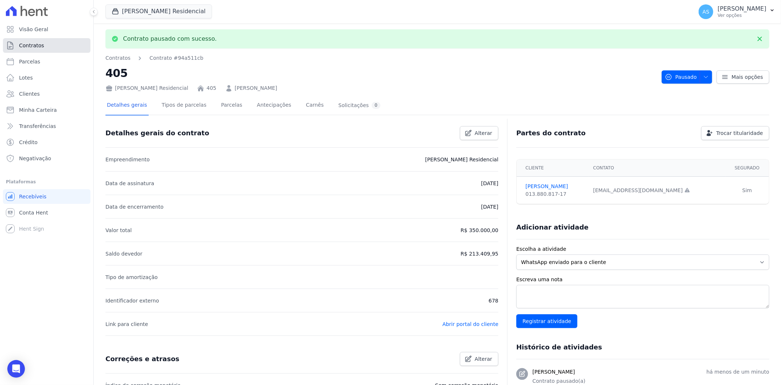
click at [23, 46] on span "Contratos" at bounding box center [31, 45] width 25 height 7
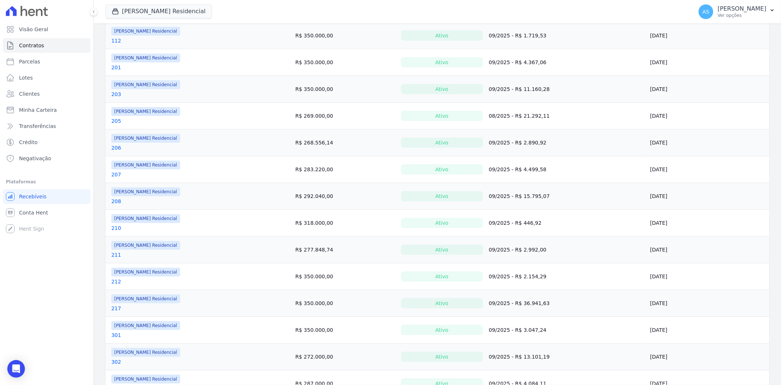
scroll to position [450, 0]
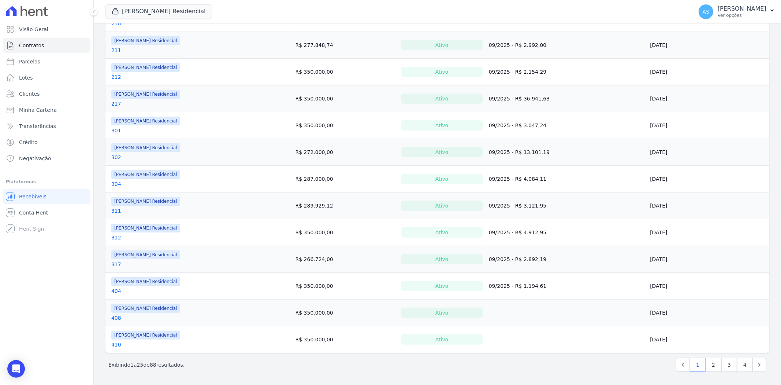
click at [115, 314] on link "408" at bounding box center [116, 317] width 10 height 7
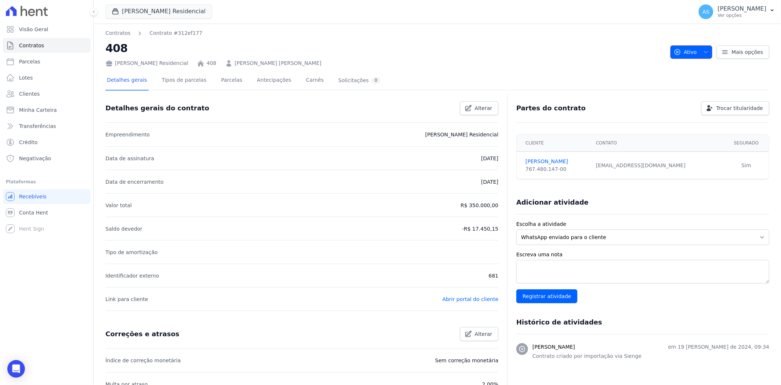
click at [704, 52] on icon "button" at bounding box center [706, 52] width 6 height 6
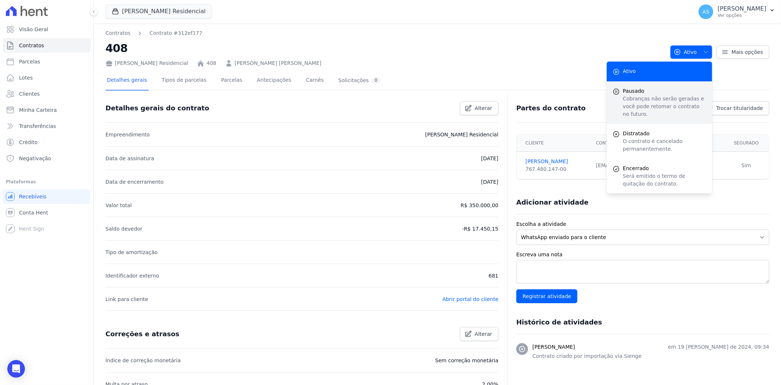
click at [623, 97] on p "Cobranças não serão geradas e você pode retomar o contrato no futuro." at bounding box center [665, 106] width 84 height 23
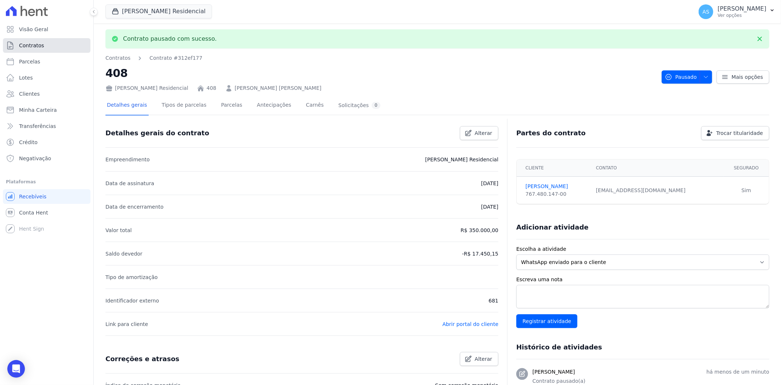
click at [32, 46] on span "Contratos" at bounding box center [31, 45] width 25 height 7
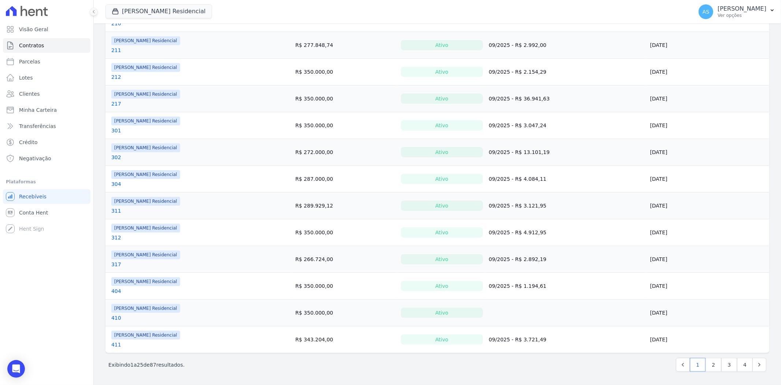
scroll to position [450, 0]
click at [112, 317] on link "410" at bounding box center [116, 317] width 10 height 7
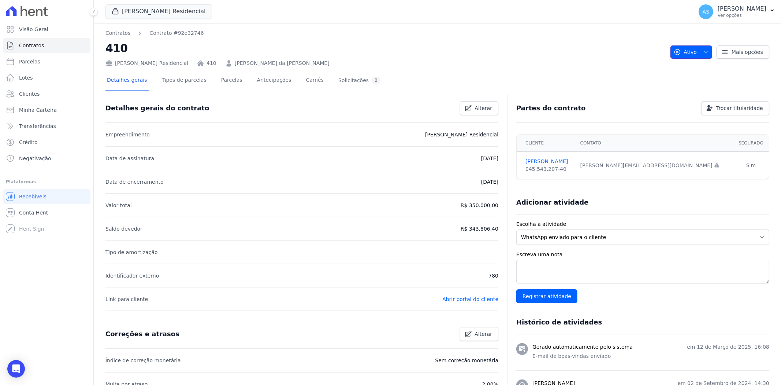
click at [703, 49] on icon "button" at bounding box center [706, 52] width 6 height 6
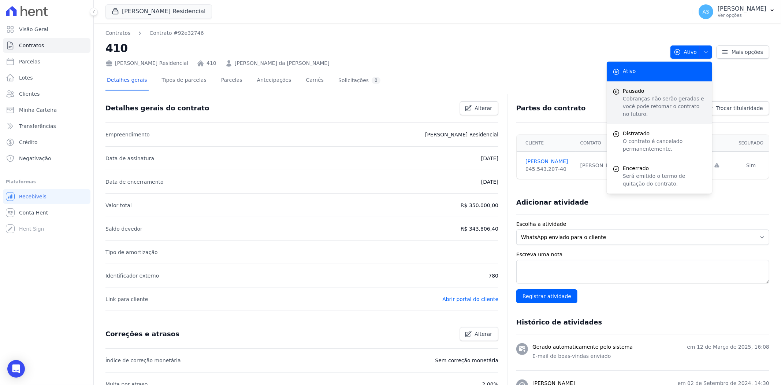
click at [636, 100] on p "Cobranças não serão geradas e você pode retomar o contrato no futuro." at bounding box center [665, 106] width 84 height 23
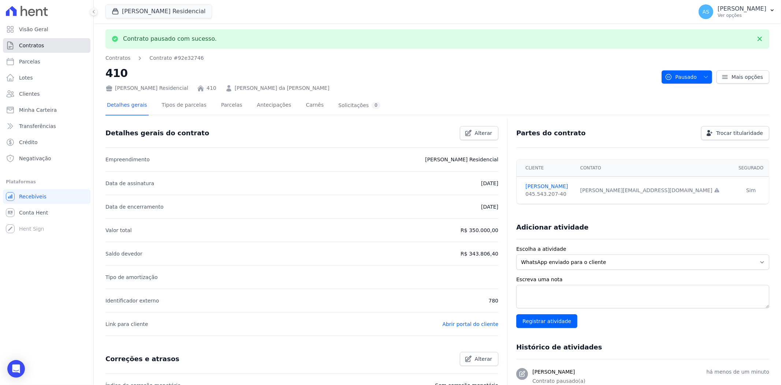
click at [32, 47] on span "Contratos" at bounding box center [31, 45] width 25 height 7
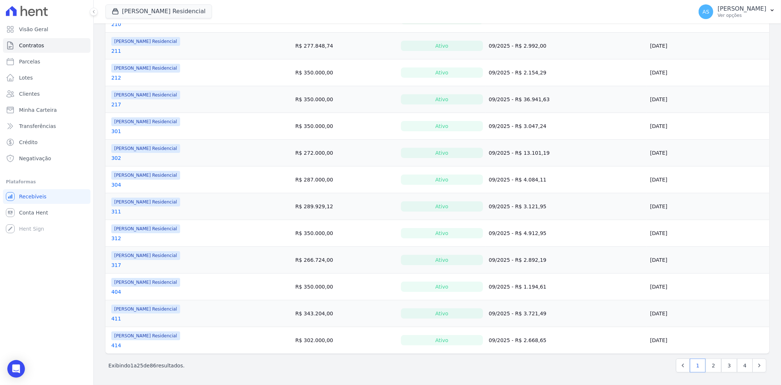
scroll to position [450, 0]
click at [710, 367] on link "2" at bounding box center [714, 365] width 16 height 14
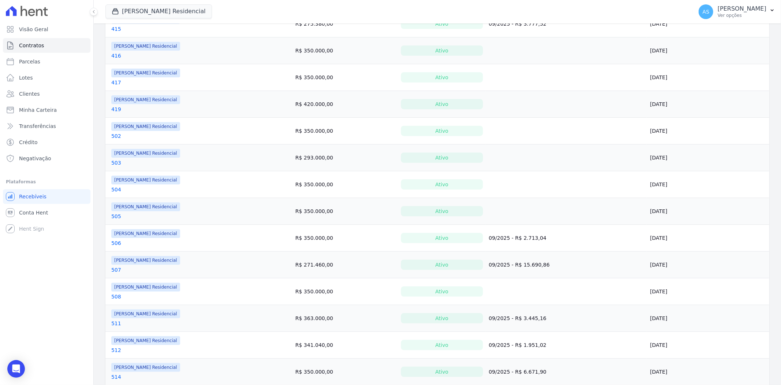
scroll to position [41, 0]
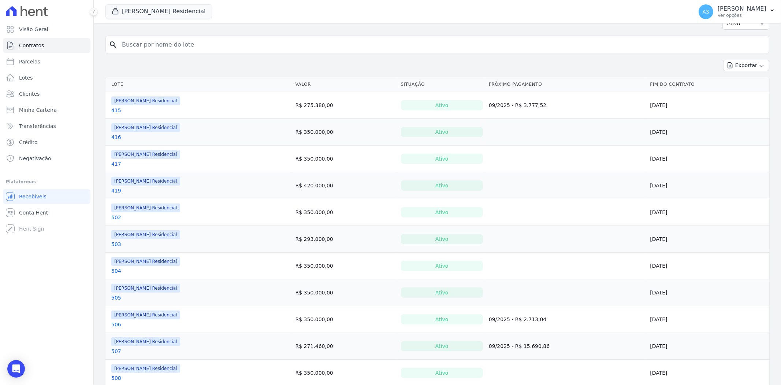
click at [116, 137] on link "416" at bounding box center [116, 136] width 10 height 7
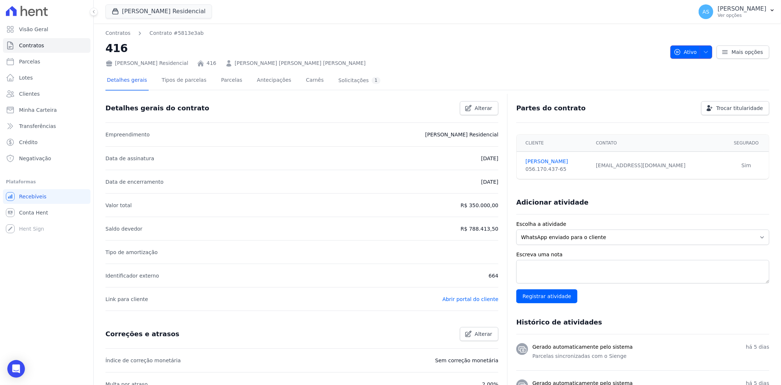
click at [703, 49] on icon "button" at bounding box center [706, 52] width 6 height 6
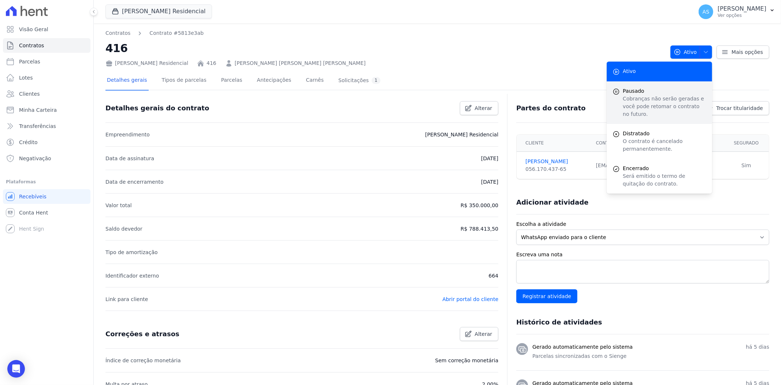
click at [633, 92] on span "Pausado" at bounding box center [665, 91] width 84 height 8
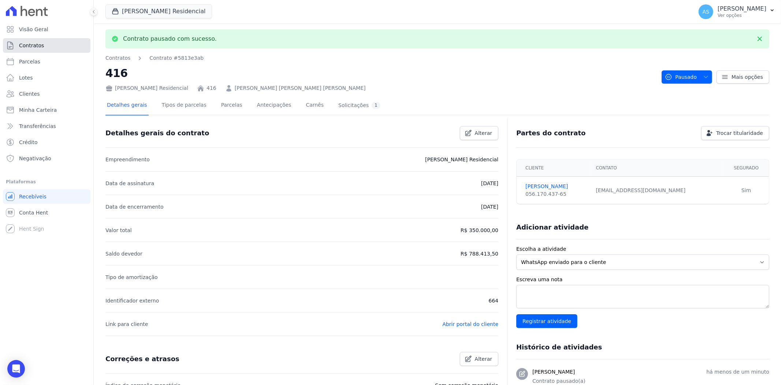
click at [35, 48] on span "Contratos" at bounding box center [31, 45] width 25 height 7
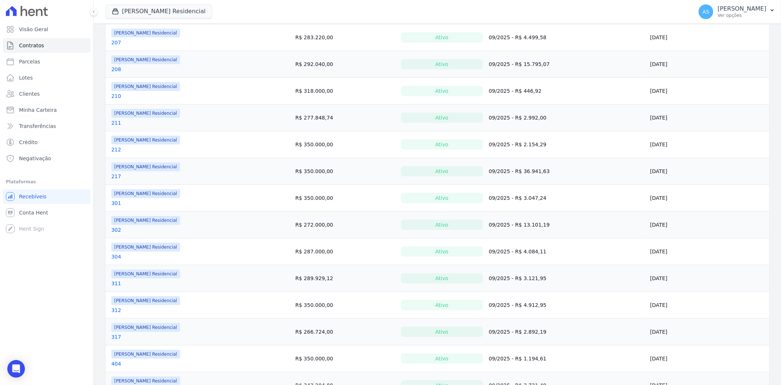
scroll to position [450, 0]
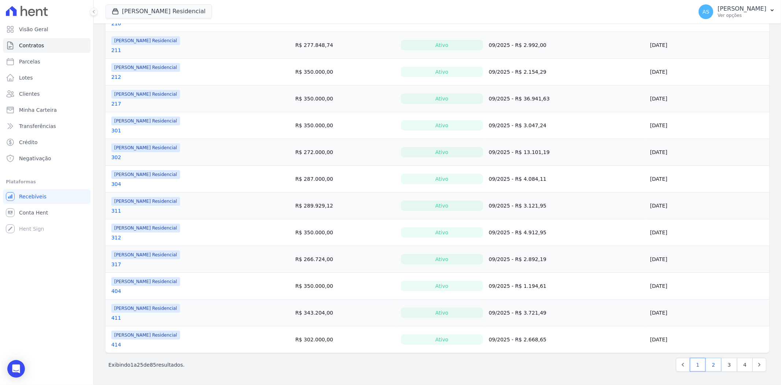
click at [712, 363] on link "2" at bounding box center [714, 365] width 16 height 14
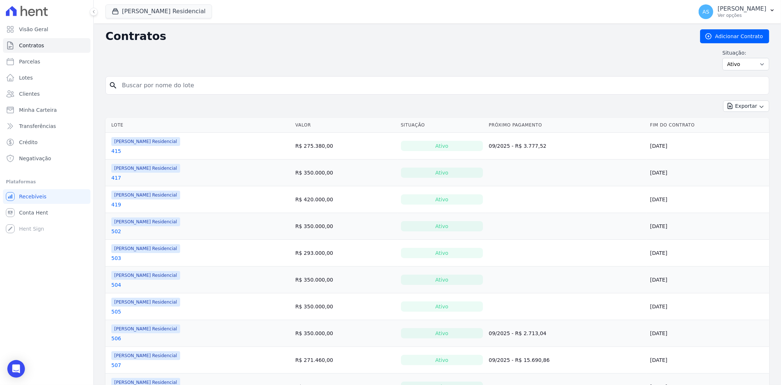
click at [114, 177] on link "417" at bounding box center [116, 177] width 10 height 7
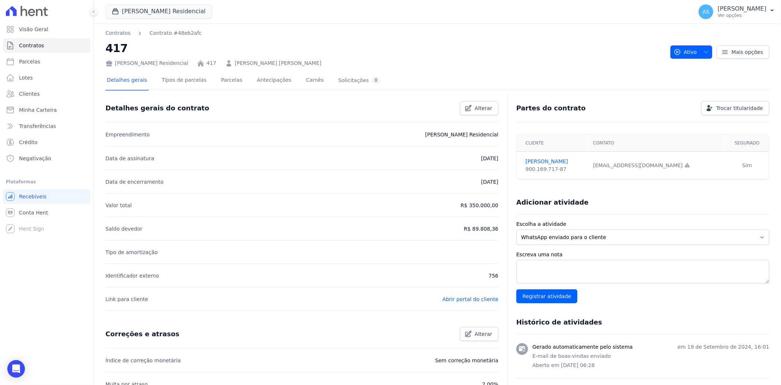
click at [703, 50] on icon "button" at bounding box center [706, 52] width 6 height 6
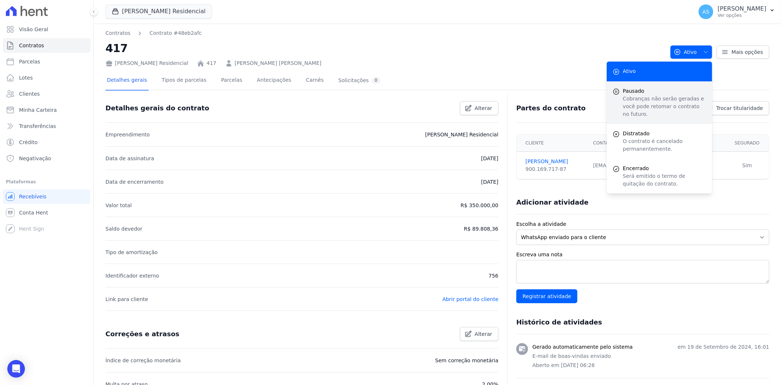
click at [651, 92] on span "Pausado" at bounding box center [665, 91] width 84 height 8
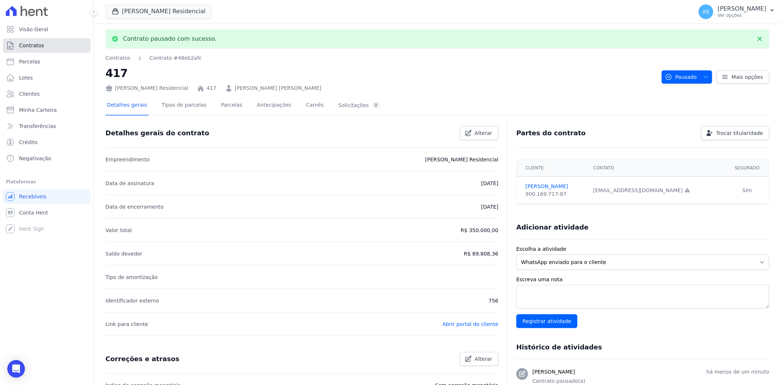
click at [28, 44] on span "Contratos" at bounding box center [31, 45] width 25 height 7
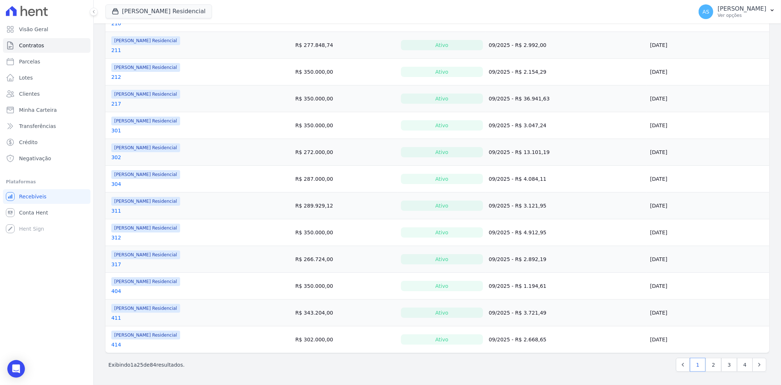
scroll to position [450, 0]
click at [709, 363] on link "2" at bounding box center [714, 365] width 16 height 14
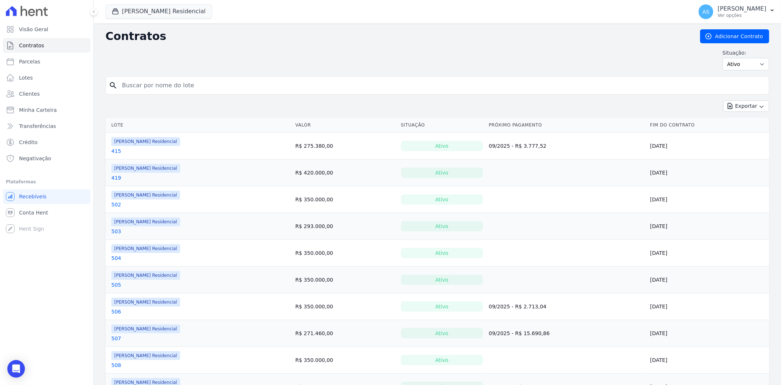
click at [114, 178] on link "419" at bounding box center [116, 177] width 10 height 7
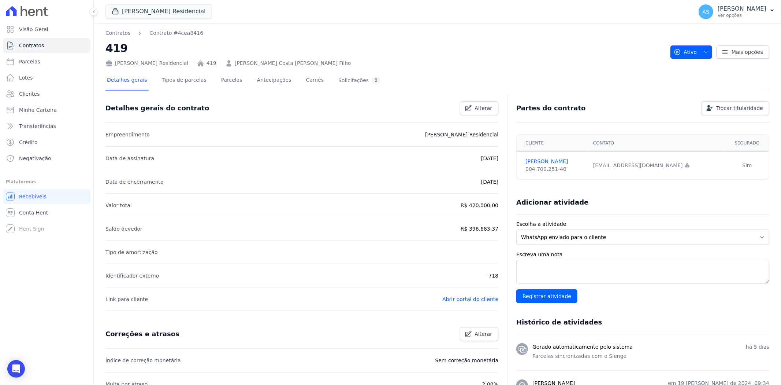
click at [705, 49] on icon "button" at bounding box center [706, 52] width 6 height 6
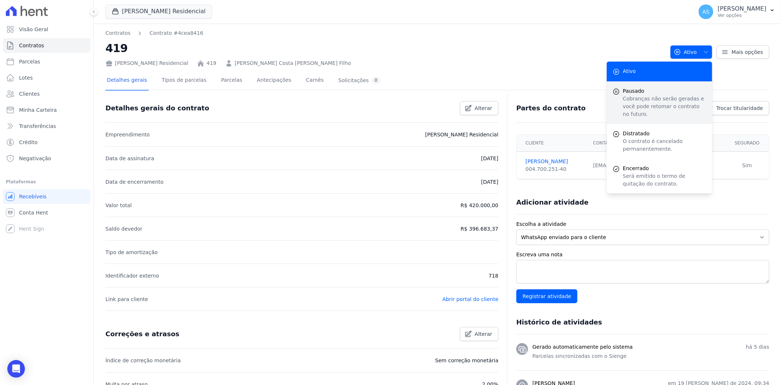
click at [623, 98] on p "Cobranças não serão geradas e você pode retomar o contrato no futuro." at bounding box center [665, 106] width 84 height 23
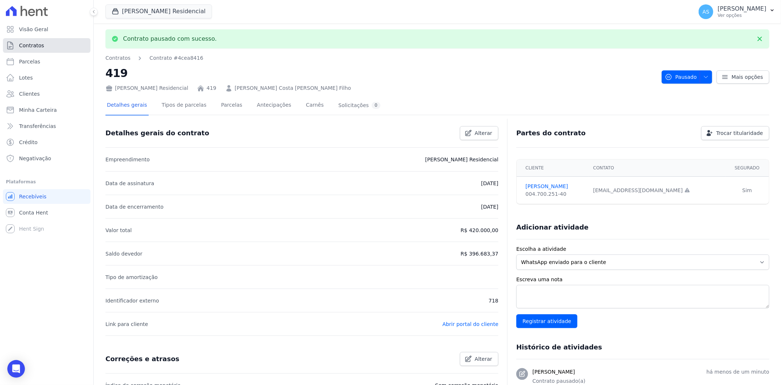
click at [32, 45] on span "Contratos" at bounding box center [31, 45] width 25 height 7
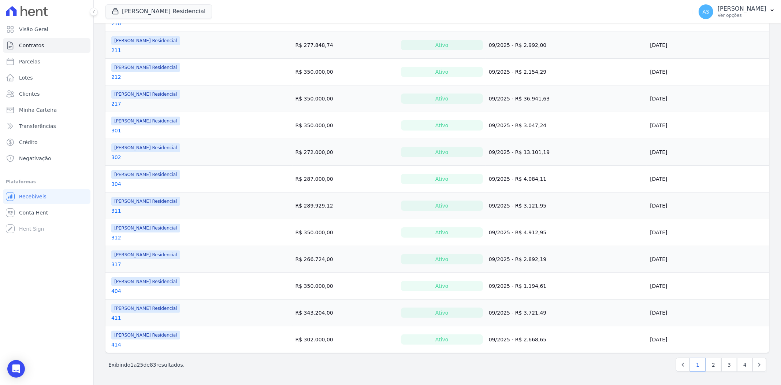
scroll to position [450, 0]
click at [706, 363] on link "2" at bounding box center [714, 365] width 16 height 14
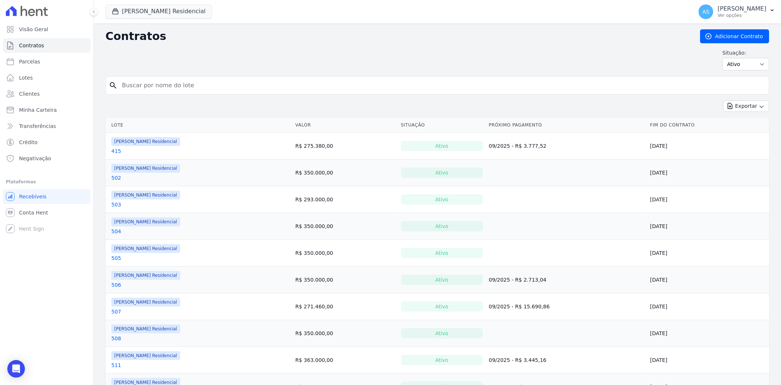
click at [116, 177] on link "502" at bounding box center [116, 177] width 10 height 7
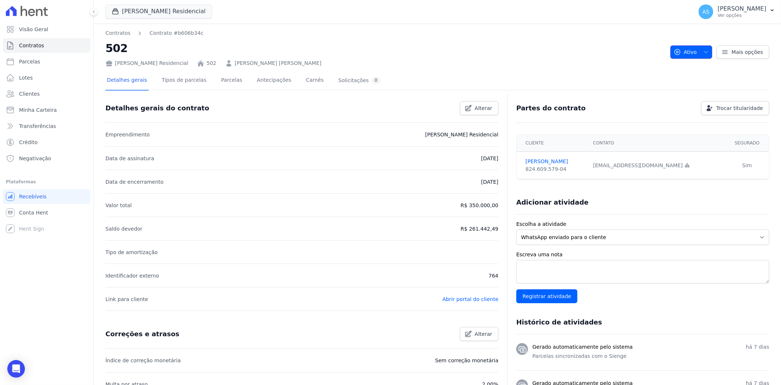
click at [704, 46] on span "button" at bounding box center [704, 52] width 9 height 12
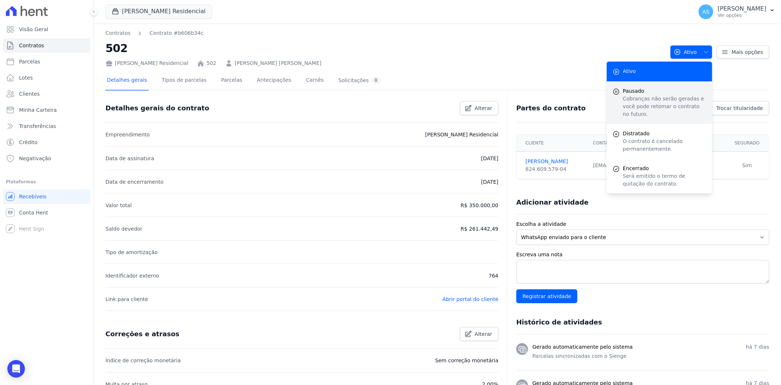
click at [637, 98] on p "Cobranças não serão geradas e você pode retomar o contrato no futuro." at bounding box center [665, 106] width 84 height 23
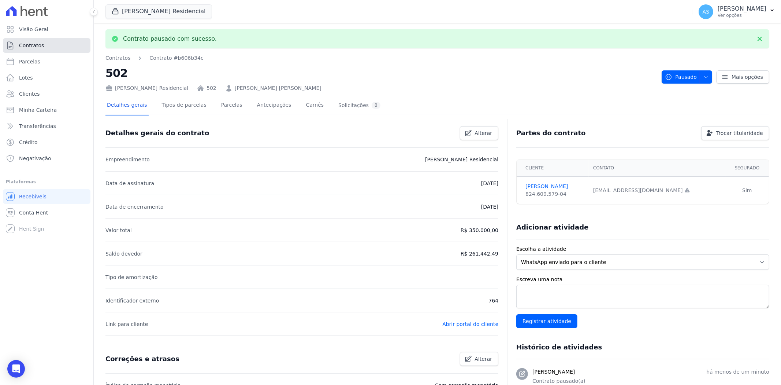
click at [30, 44] on span "Contratos" at bounding box center [31, 45] width 25 height 7
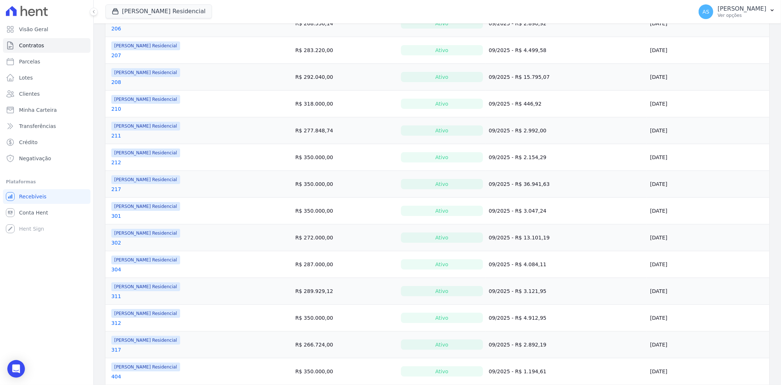
scroll to position [450, 0]
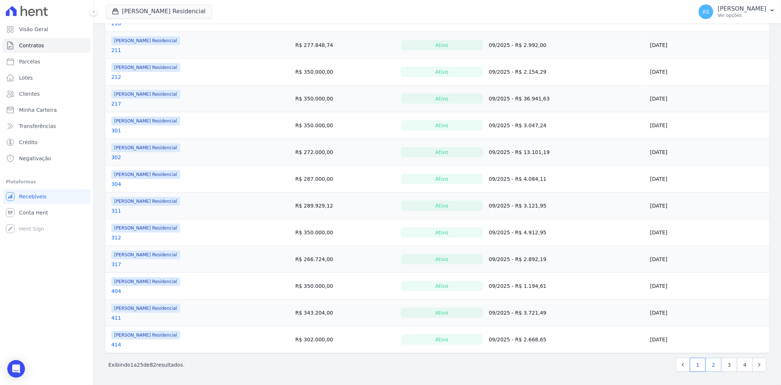
click at [708, 363] on link "2" at bounding box center [714, 365] width 16 height 14
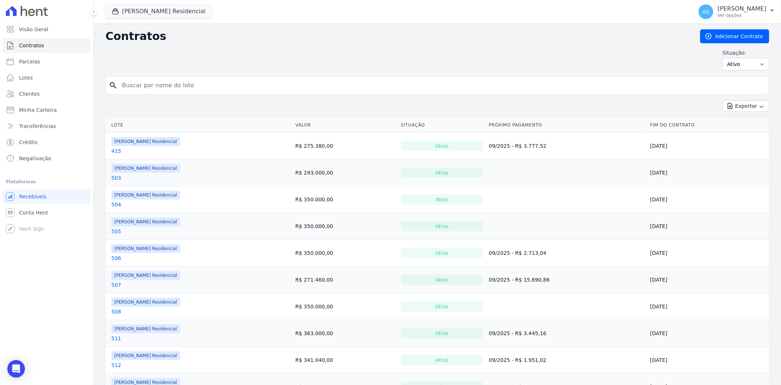
click at [112, 177] on link "503" at bounding box center [116, 177] width 10 height 7
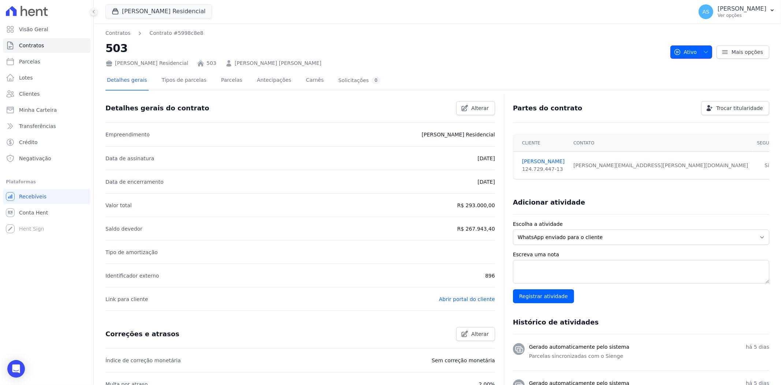
click at [702, 48] on span "button" at bounding box center [704, 52] width 9 height 12
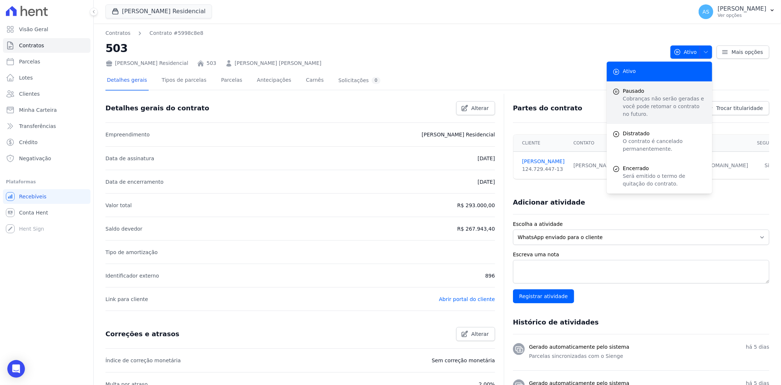
click at [638, 89] on span "Pausado" at bounding box center [665, 91] width 84 height 8
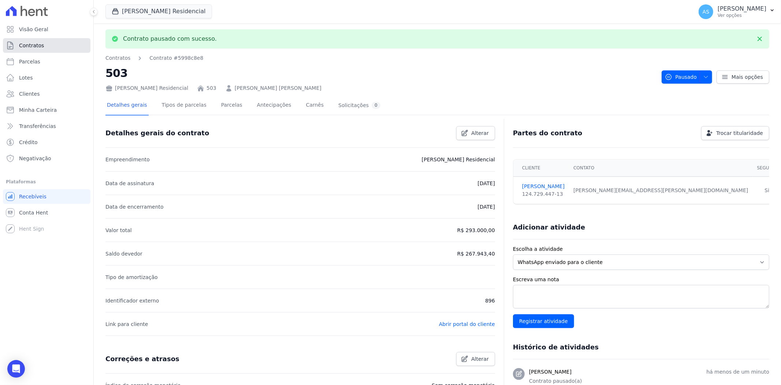
click at [32, 45] on span "Contratos" at bounding box center [31, 45] width 25 height 7
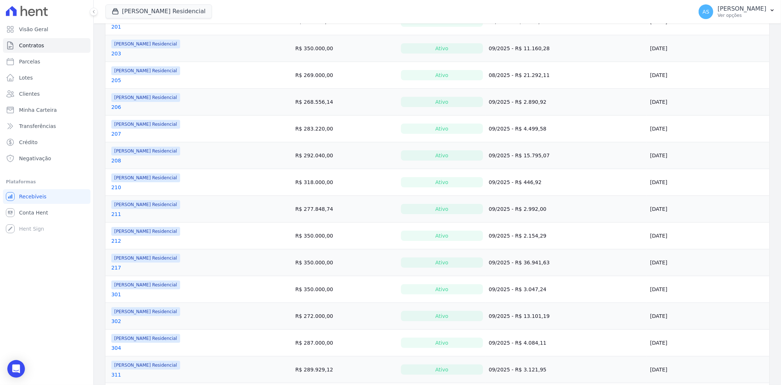
scroll to position [450, 0]
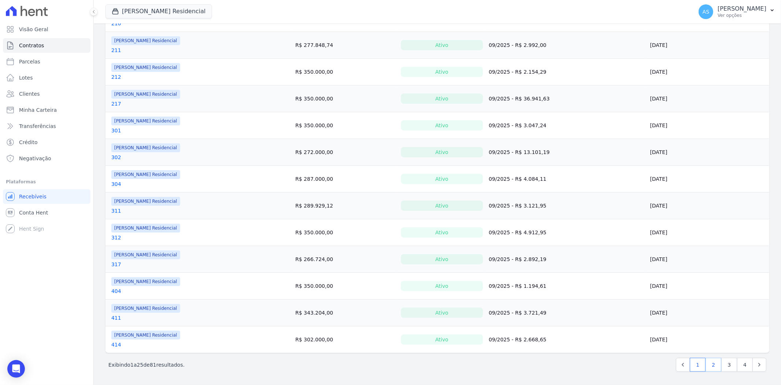
click at [709, 363] on link "2" at bounding box center [714, 365] width 16 height 14
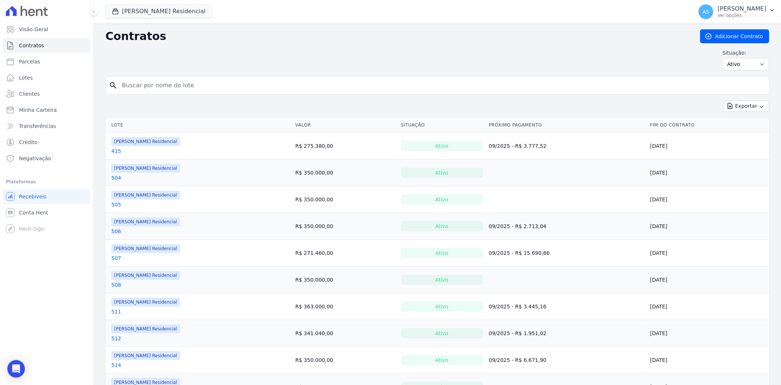
click at [114, 178] on link "504" at bounding box center [116, 177] width 10 height 7
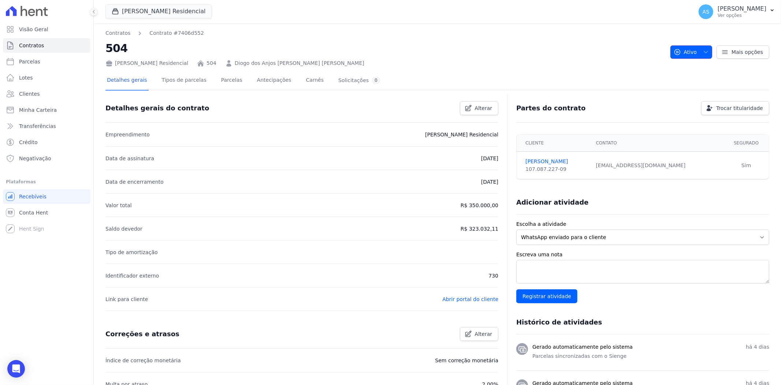
click at [682, 50] on span "Ativo" at bounding box center [685, 51] width 23 height 13
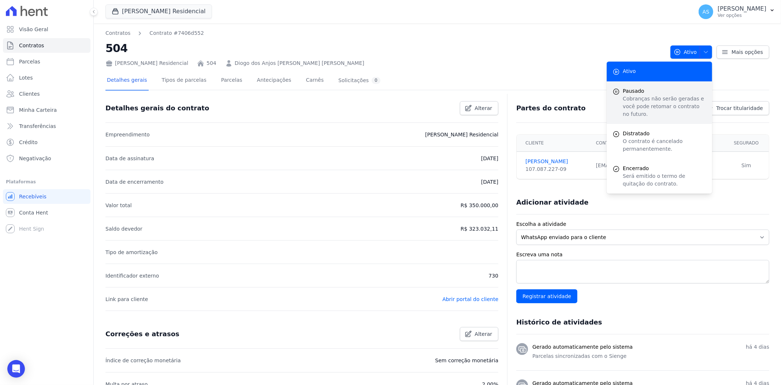
click at [640, 100] on p "Cobranças não serão geradas e você pode retomar o contrato no futuro." at bounding box center [665, 106] width 84 height 23
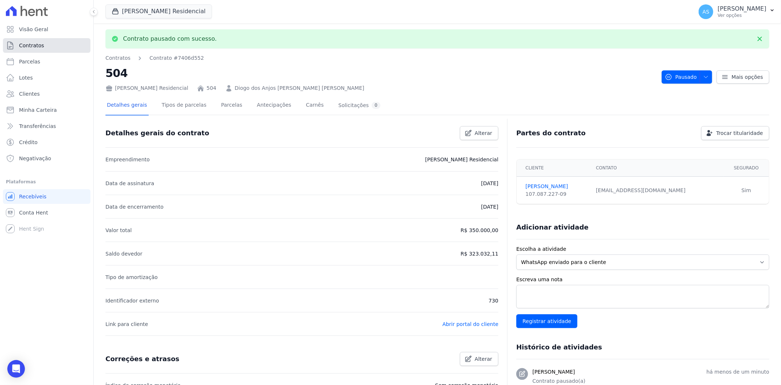
click at [33, 48] on span "Contratos" at bounding box center [31, 45] width 25 height 7
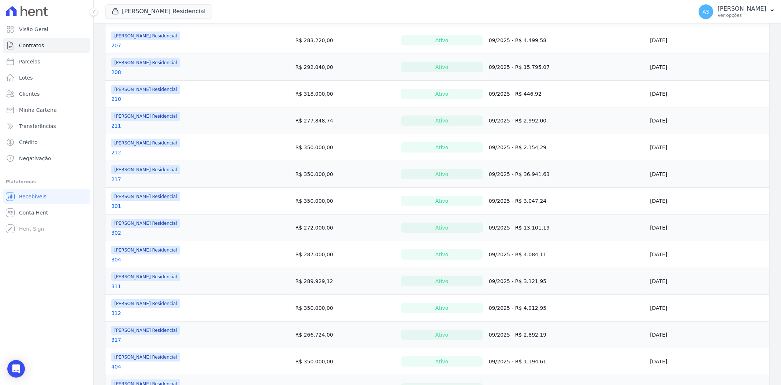
scroll to position [450, 0]
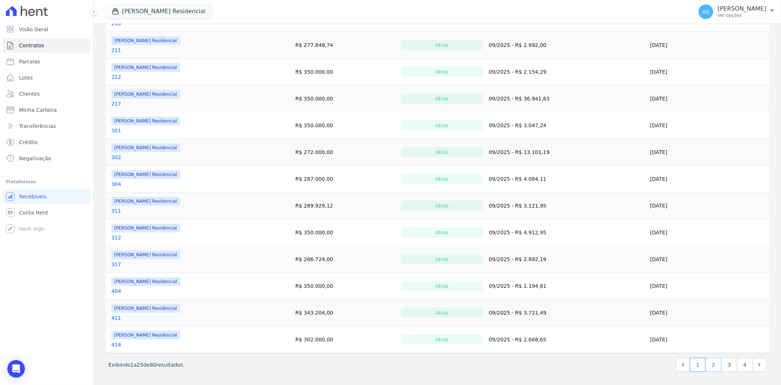
click at [706, 365] on link "2" at bounding box center [714, 365] width 16 height 14
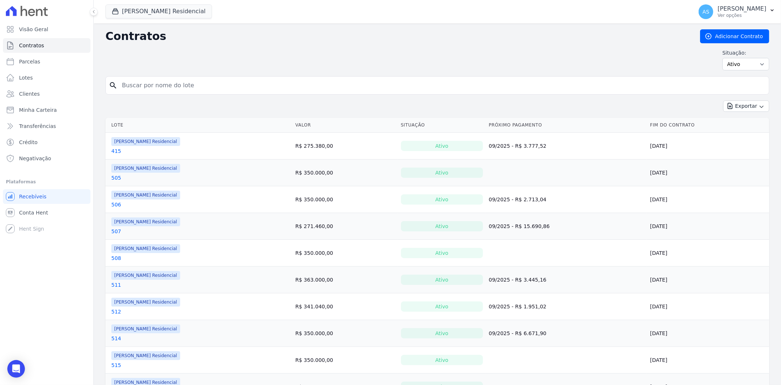
click at [114, 178] on link "505" at bounding box center [116, 177] width 10 height 7
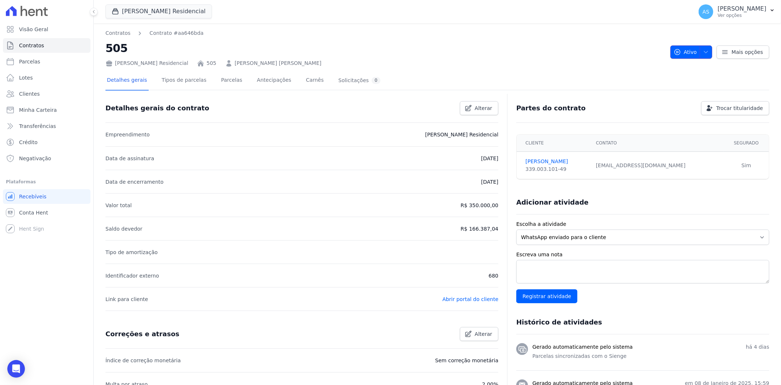
click at [703, 48] on span "button" at bounding box center [704, 52] width 9 height 12
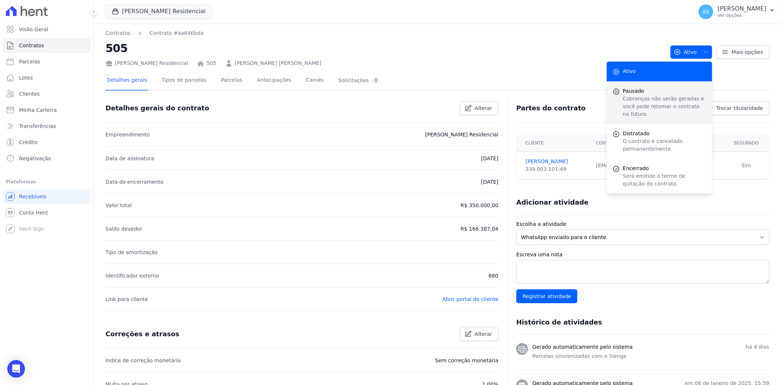
click at [647, 96] on p "Cobranças não serão geradas e você pode retomar o contrato no futuro." at bounding box center [665, 106] width 84 height 23
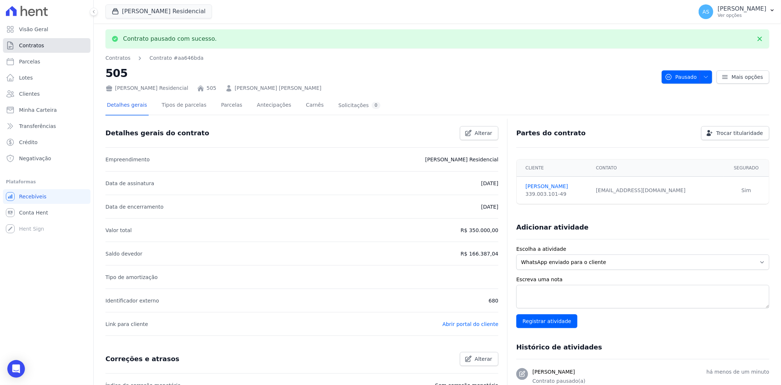
click at [29, 46] on span "Contratos" at bounding box center [31, 45] width 25 height 7
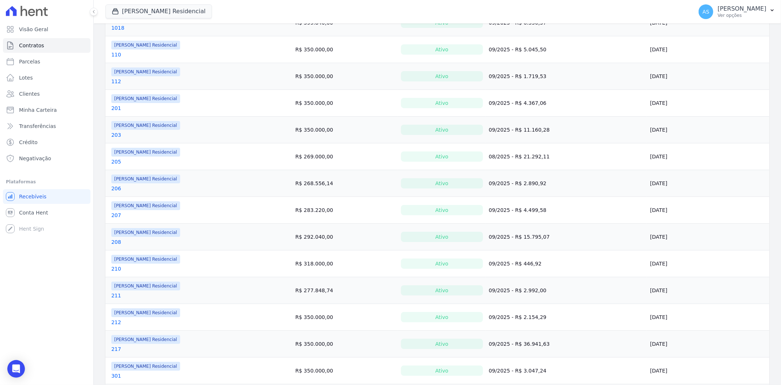
scroll to position [450, 0]
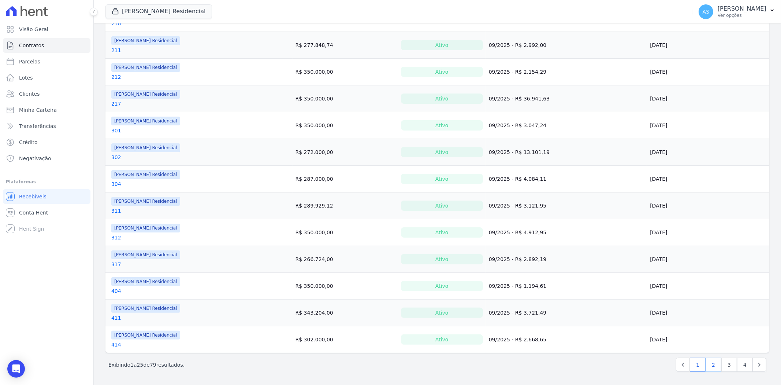
click at [706, 367] on link "2" at bounding box center [714, 365] width 16 height 14
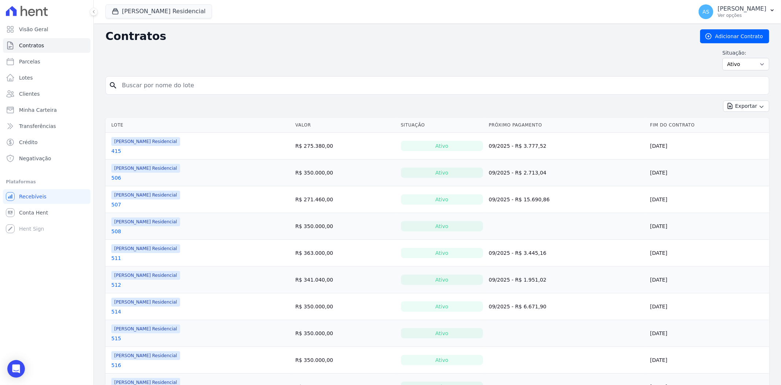
click at [115, 232] on link "508" at bounding box center [116, 231] width 10 height 7
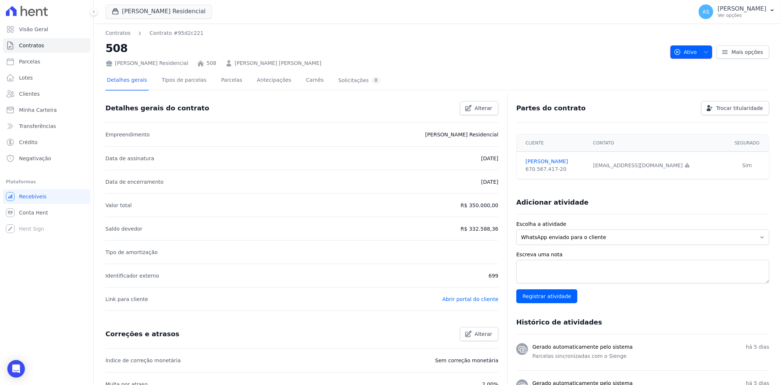
click at [705, 53] on icon "button" at bounding box center [706, 52] width 6 height 6
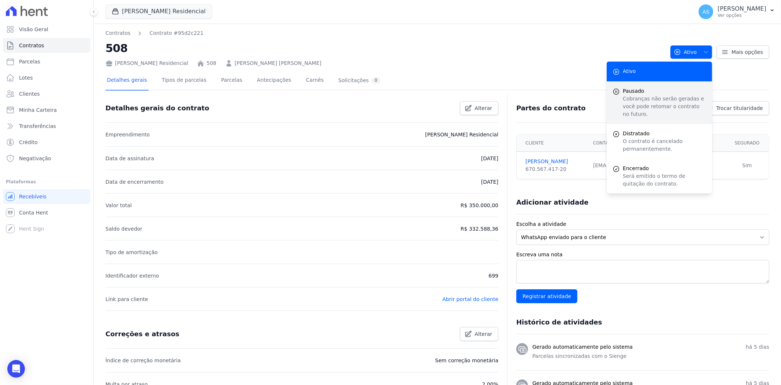
click at [638, 95] on p "Cobranças não serão geradas e você pode retomar o contrato no futuro." at bounding box center [665, 106] width 84 height 23
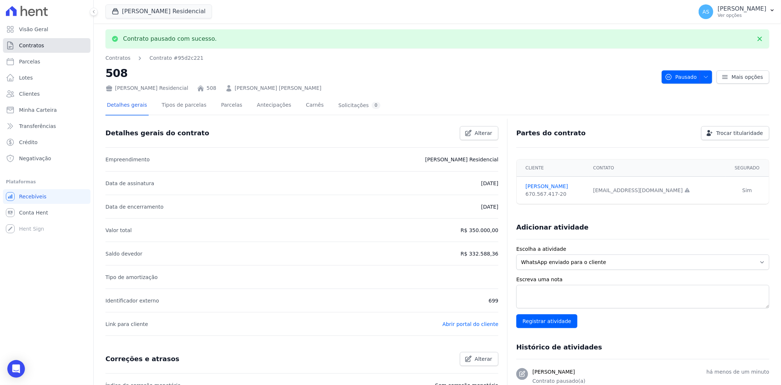
click at [24, 47] on span "Contratos" at bounding box center [31, 45] width 25 height 7
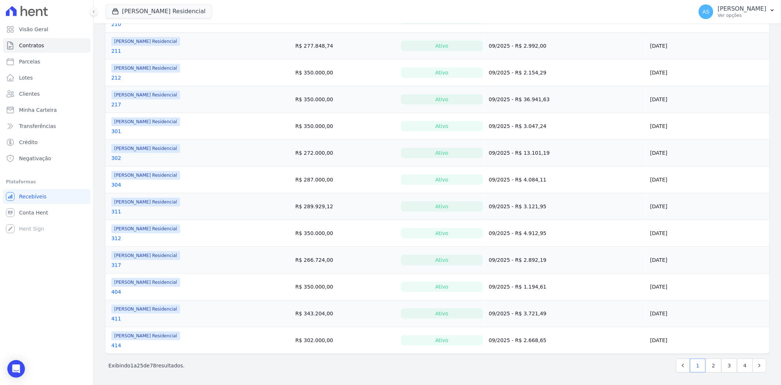
scroll to position [450, 0]
click at [706, 363] on link "2" at bounding box center [714, 365] width 16 height 14
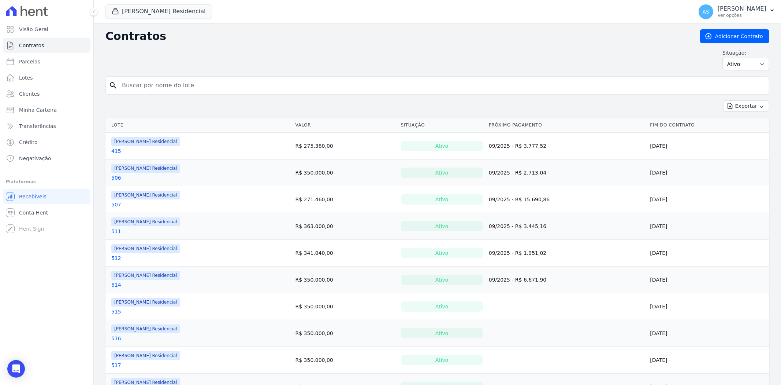
scroll to position [203, 0]
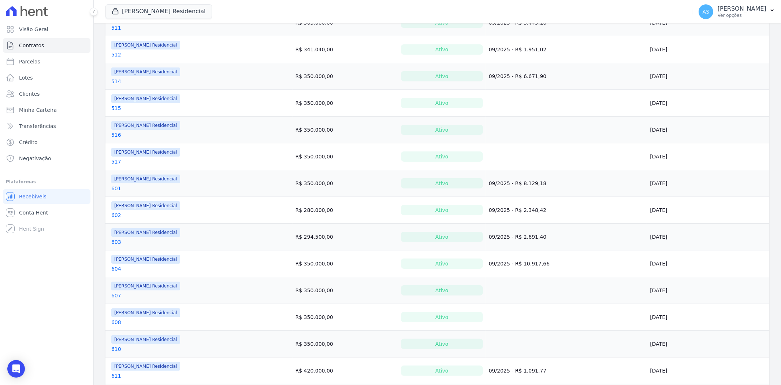
click at [115, 107] on link "515" at bounding box center [116, 107] width 10 height 7
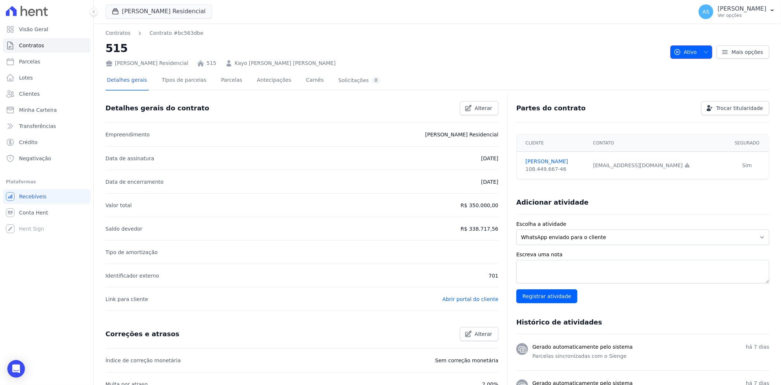
click at [703, 53] on icon "button" at bounding box center [706, 52] width 6 height 6
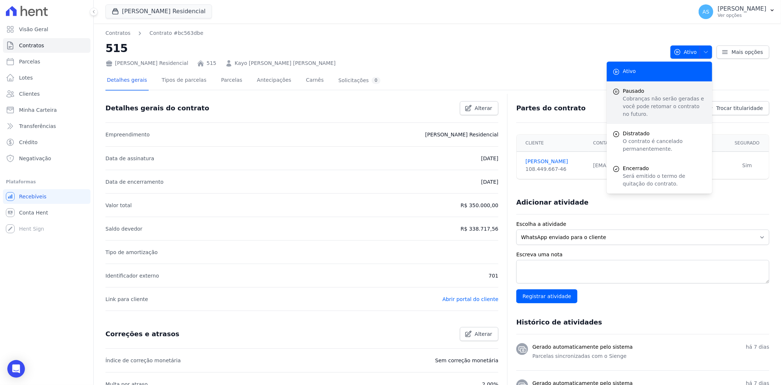
click at [639, 95] on p "Cobranças não serão geradas e você pode retomar o contrato no futuro." at bounding box center [665, 106] width 84 height 23
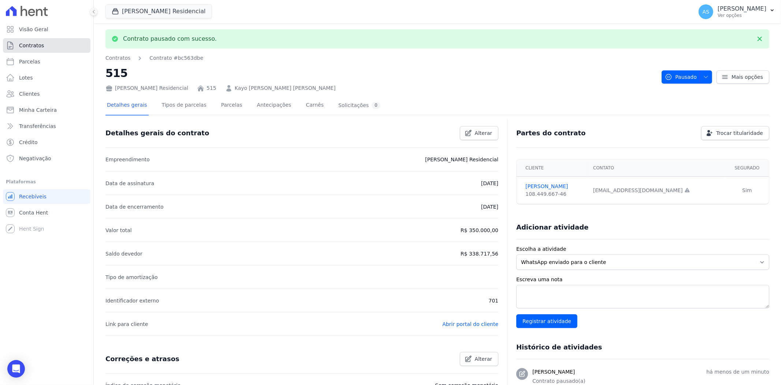
click at [30, 49] on link "Contratos" at bounding box center [47, 45] width 88 height 15
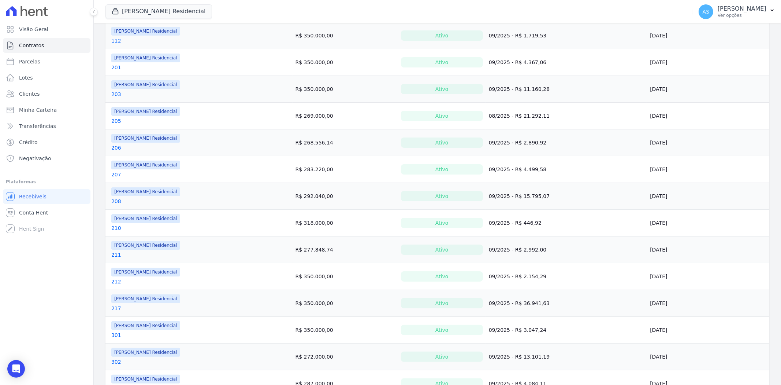
scroll to position [450, 0]
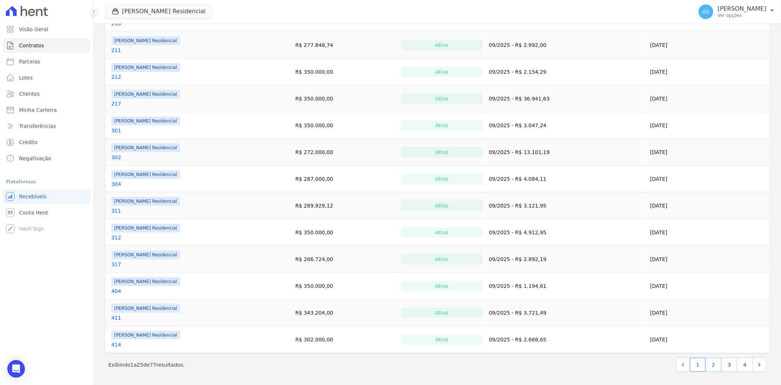
click at [708, 365] on link "2" at bounding box center [714, 365] width 16 height 14
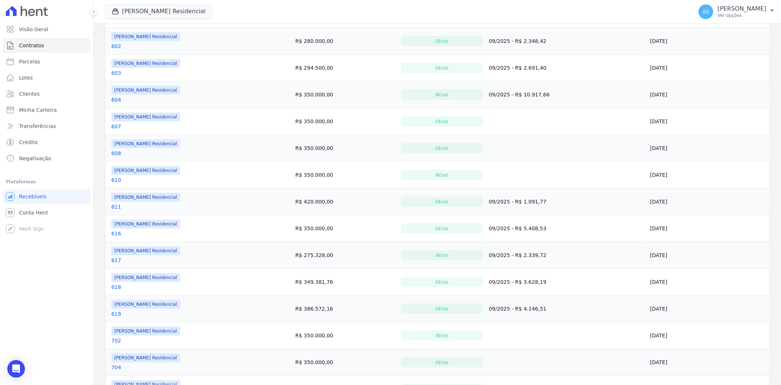
scroll to position [287, 0]
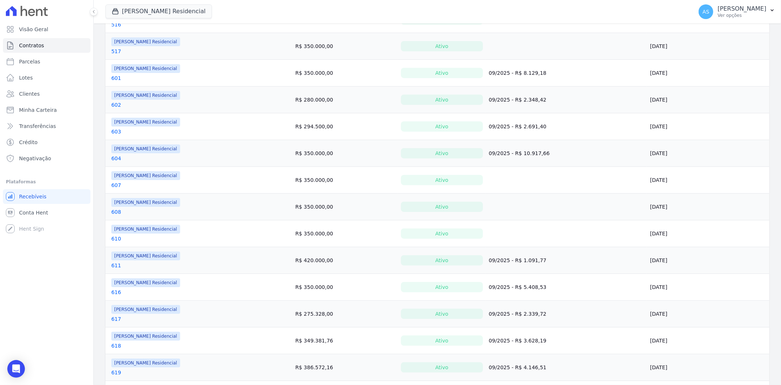
click at [114, 187] on link "607" at bounding box center [116, 184] width 10 height 7
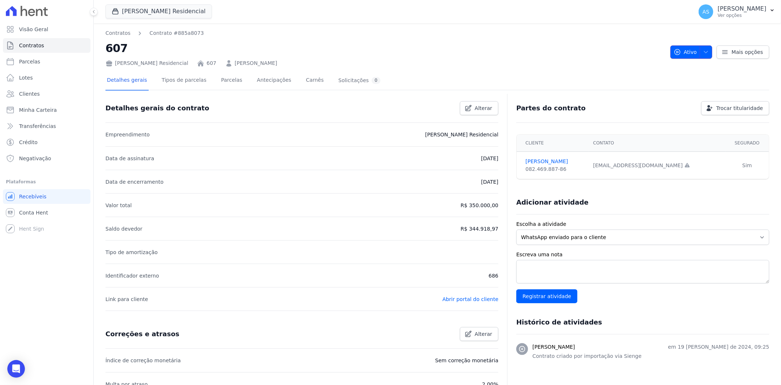
click at [703, 53] on icon "button" at bounding box center [706, 52] width 6 height 6
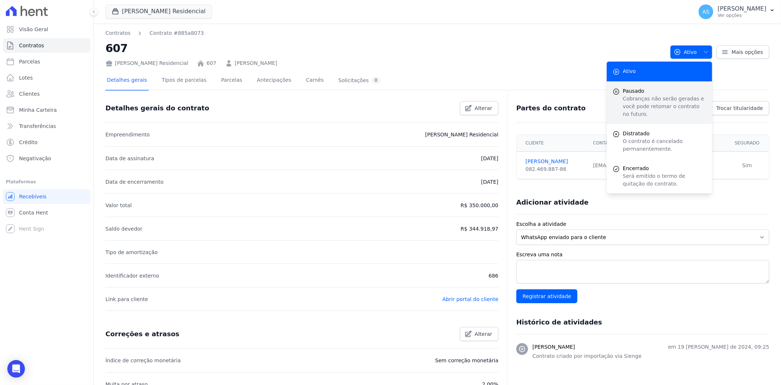
click at [628, 97] on p "Cobranças não serão geradas e você pode retomar o contrato no futuro." at bounding box center [665, 106] width 84 height 23
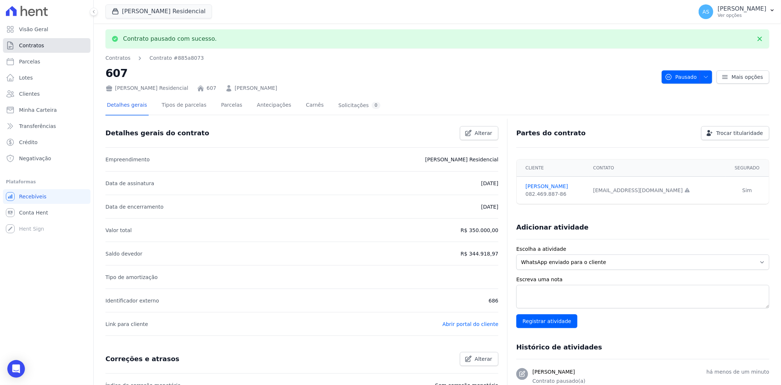
click at [27, 45] on span "Contratos" at bounding box center [31, 45] width 25 height 7
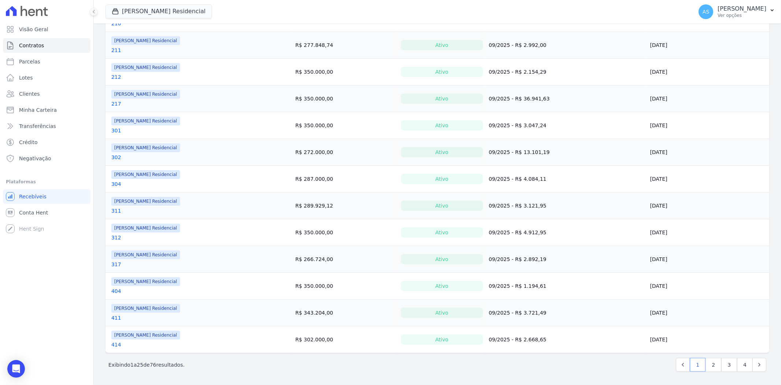
scroll to position [450, 0]
click at [711, 363] on link "2" at bounding box center [714, 365] width 16 height 14
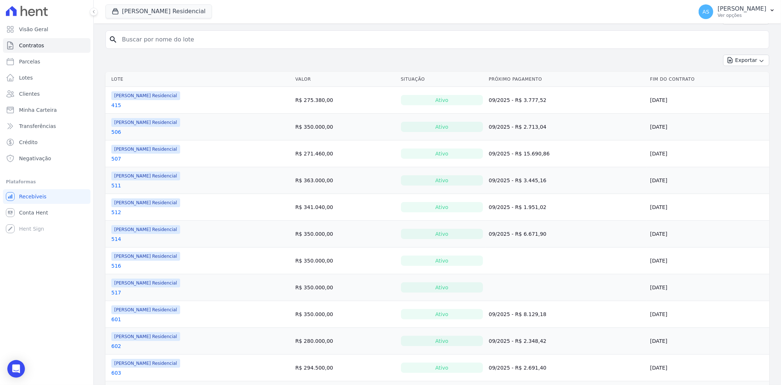
scroll to position [41, 0]
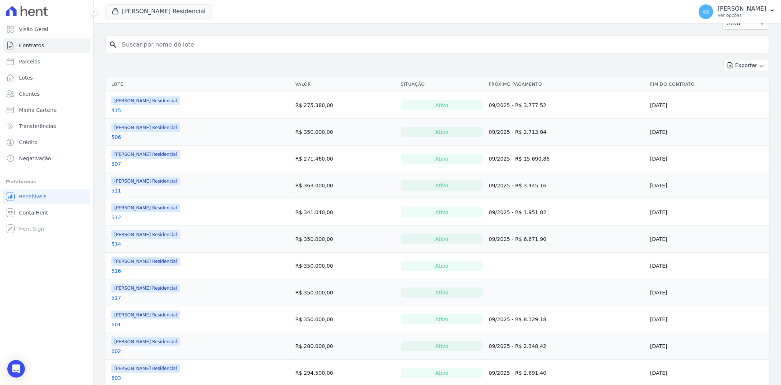
click at [114, 270] on link "516" at bounding box center [116, 270] width 10 height 7
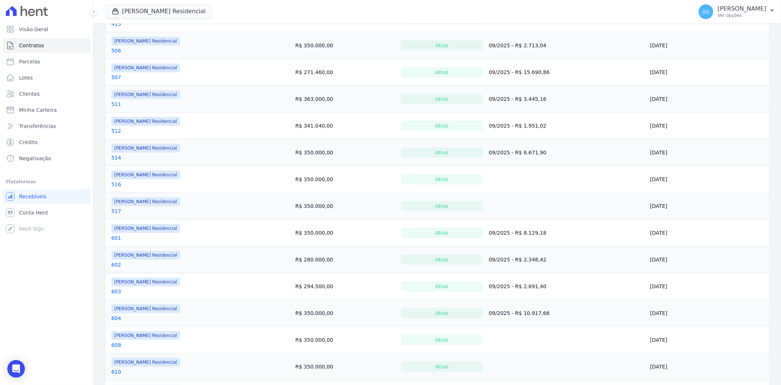
scroll to position [163, 0]
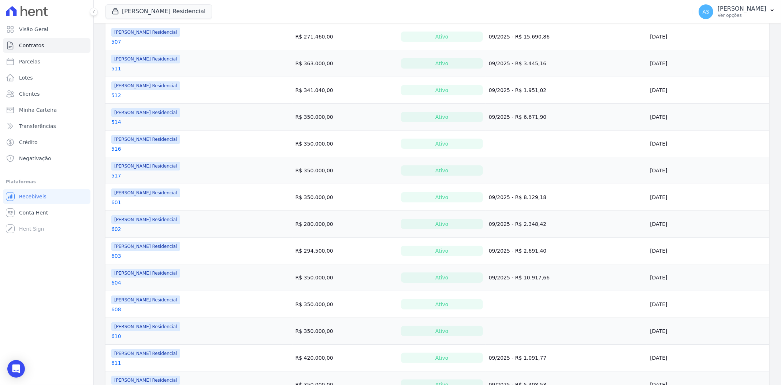
click at [115, 174] on link "517" at bounding box center [116, 175] width 10 height 7
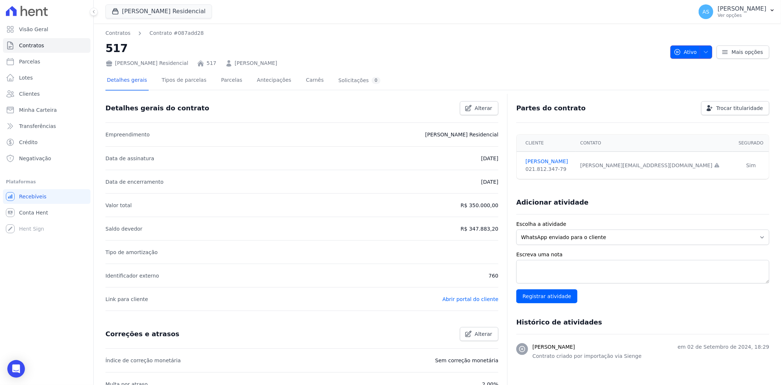
click at [706, 50] on button "Ativo" at bounding box center [692, 51] width 42 height 13
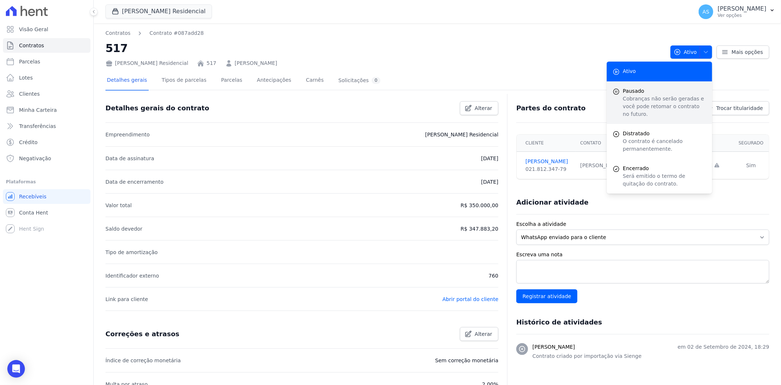
click at [625, 88] on span "Pausado" at bounding box center [665, 91] width 84 height 8
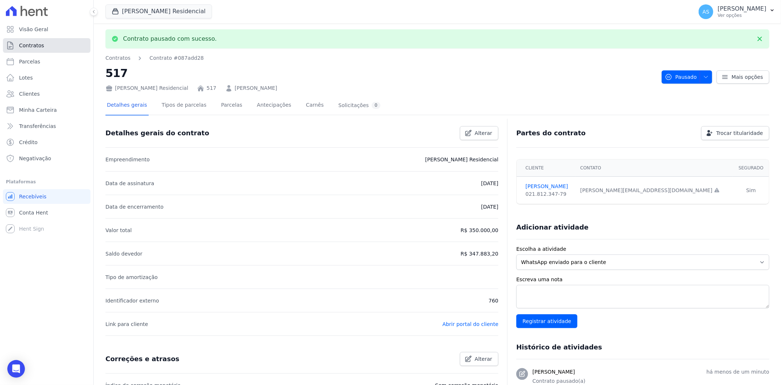
click at [32, 44] on span "Contratos" at bounding box center [31, 45] width 25 height 7
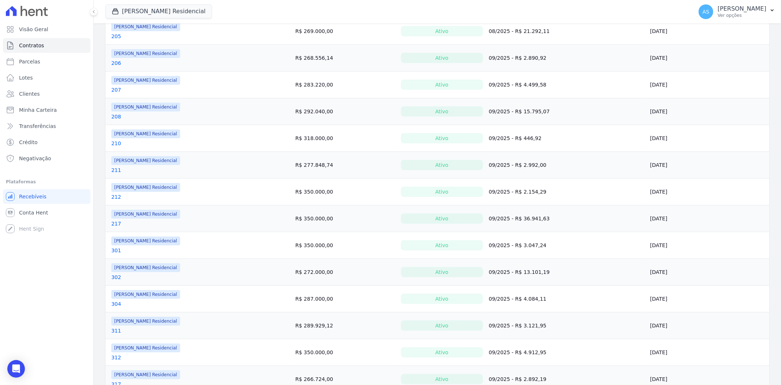
scroll to position [450, 0]
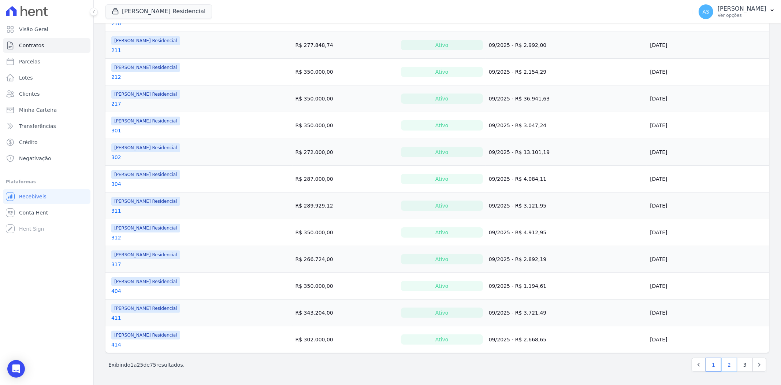
click at [724, 365] on link "2" at bounding box center [730, 365] width 16 height 14
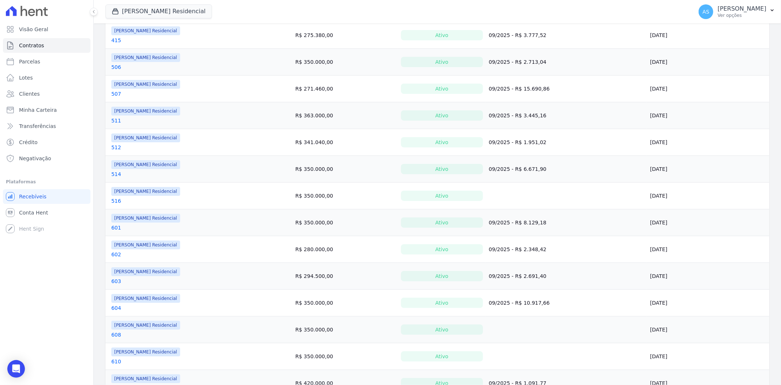
scroll to position [122, 0]
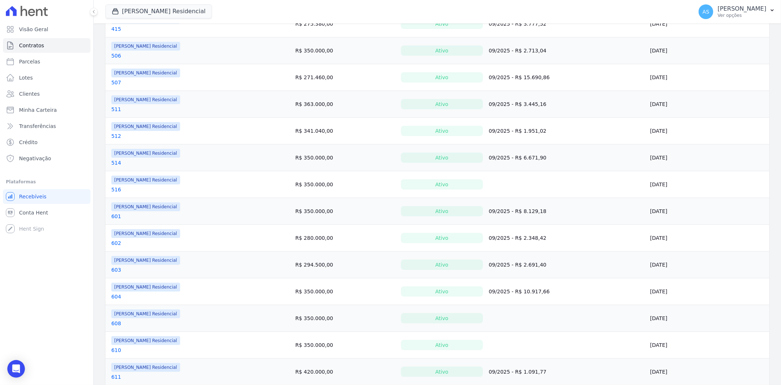
click at [112, 323] on link "608" at bounding box center [116, 322] width 10 height 7
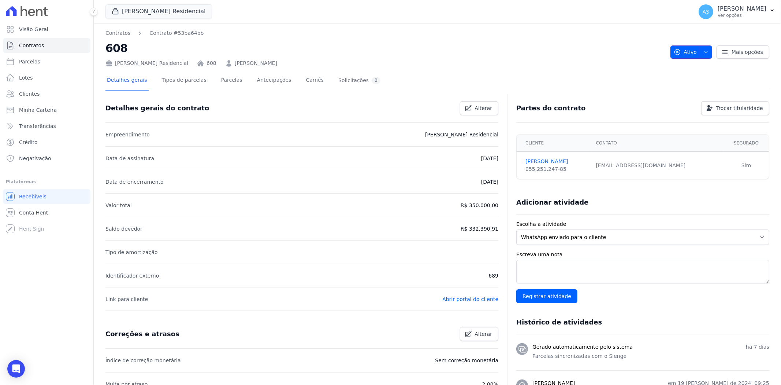
click at [703, 51] on icon "button" at bounding box center [706, 52] width 6 height 6
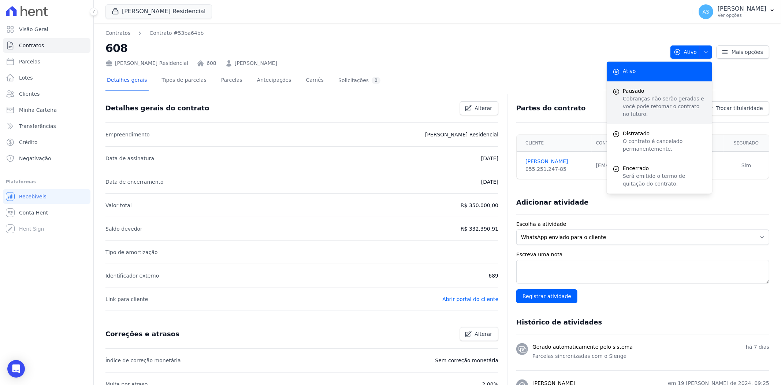
click at [628, 90] on span "Pausado" at bounding box center [665, 91] width 84 height 8
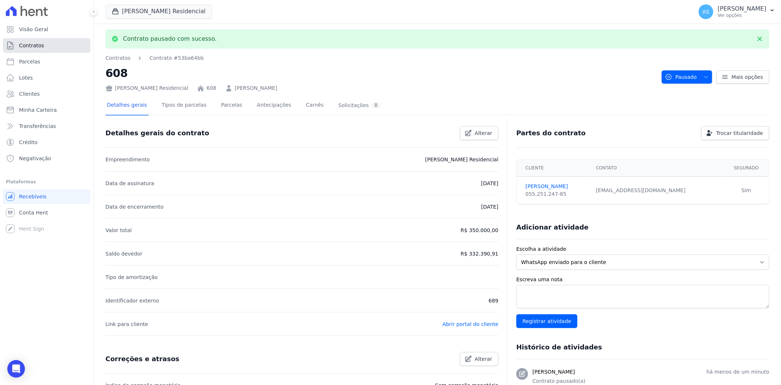
click at [29, 46] on span "Contratos" at bounding box center [31, 45] width 25 height 7
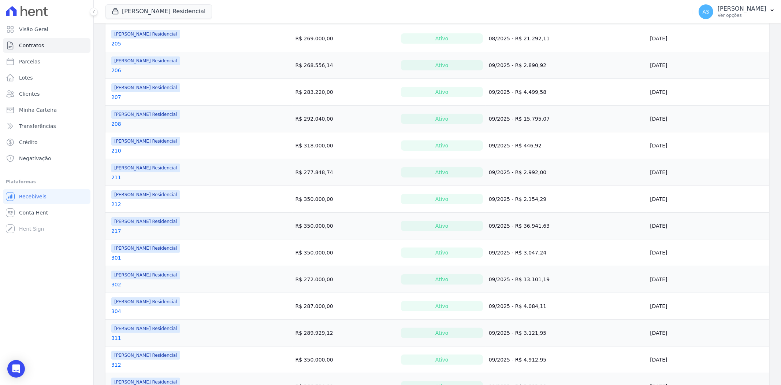
scroll to position [450, 0]
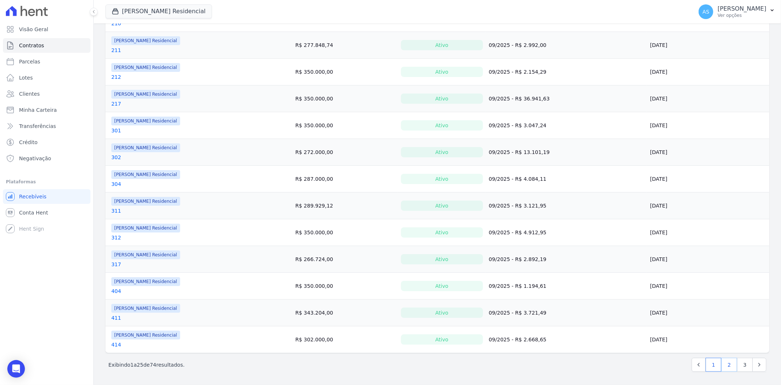
click at [722, 365] on link "2" at bounding box center [730, 365] width 16 height 14
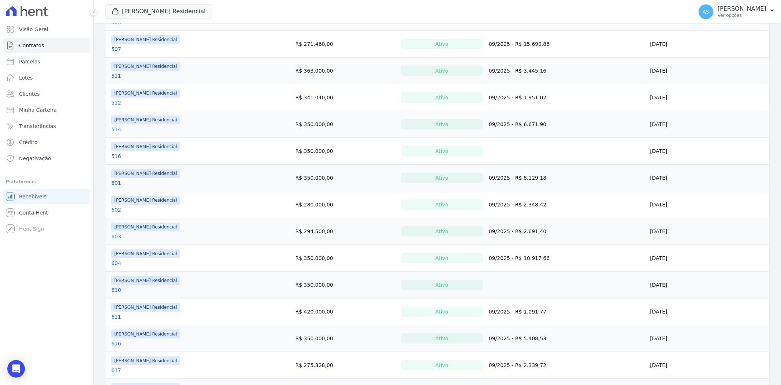
scroll to position [244, 0]
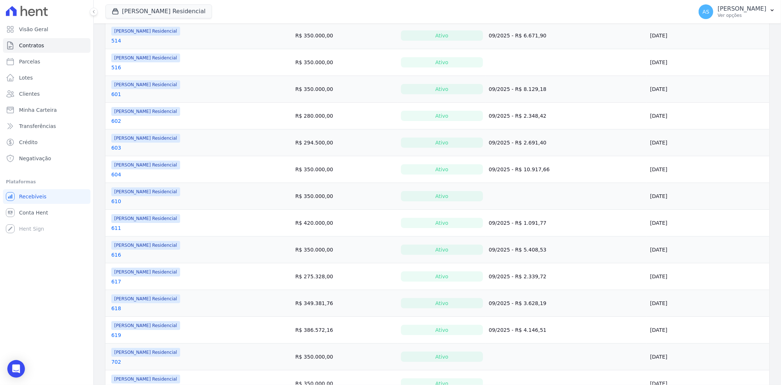
click at [112, 199] on link "610" at bounding box center [116, 200] width 10 height 7
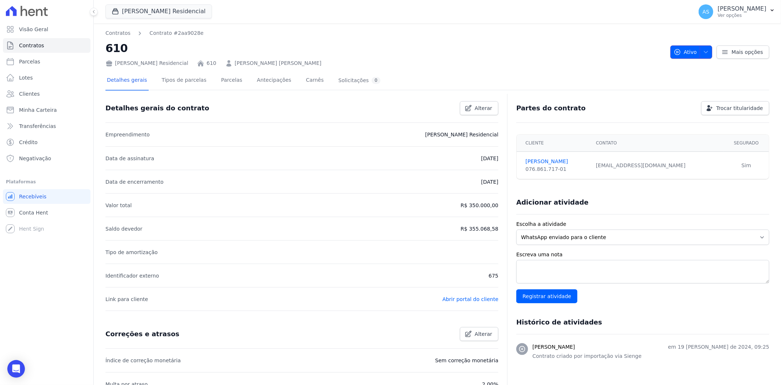
click at [705, 51] on icon "button" at bounding box center [706, 52] width 6 height 6
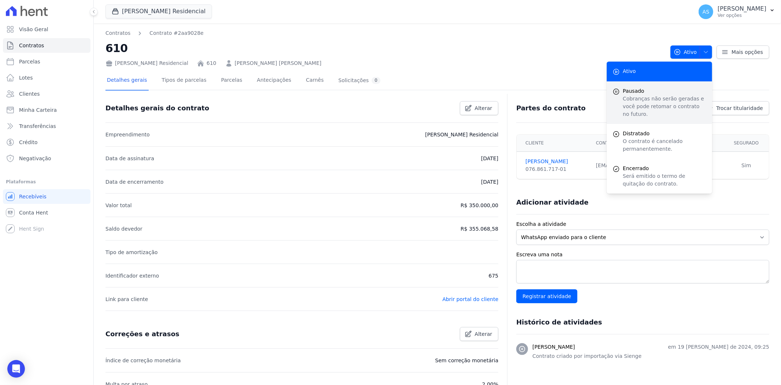
click at [632, 89] on span "Pausado" at bounding box center [665, 91] width 84 height 8
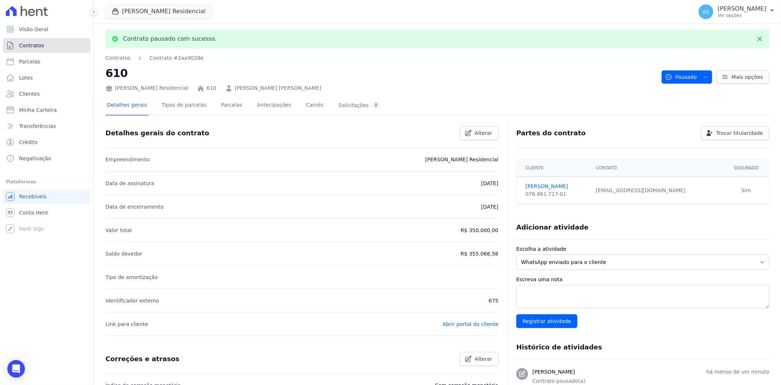
click at [28, 45] on span "Contratos" at bounding box center [31, 45] width 25 height 7
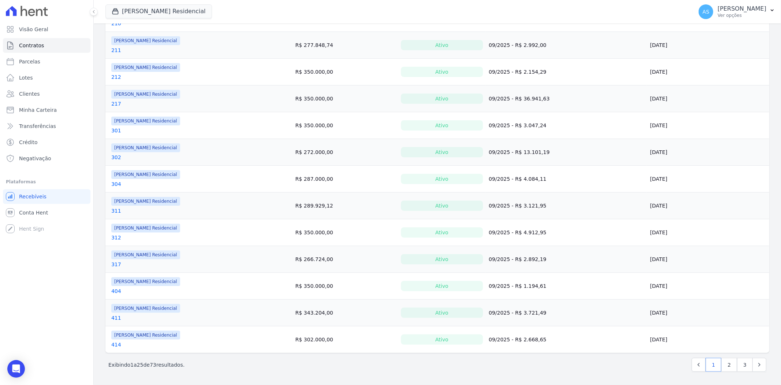
scroll to position [450, 0]
click at [722, 365] on link "2" at bounding box center [730, 365] width 16 height 14
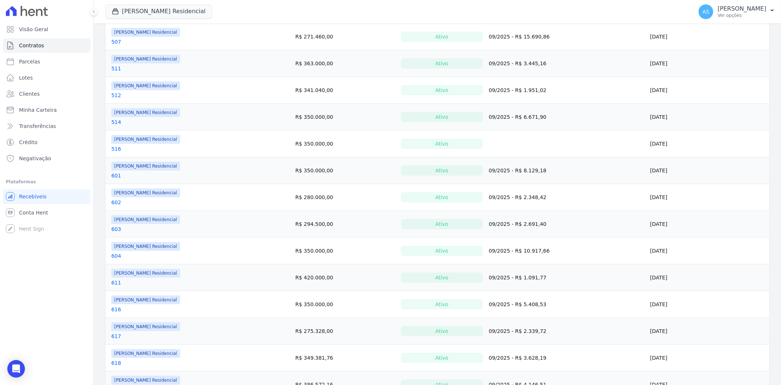
scroll to position [366, 0]
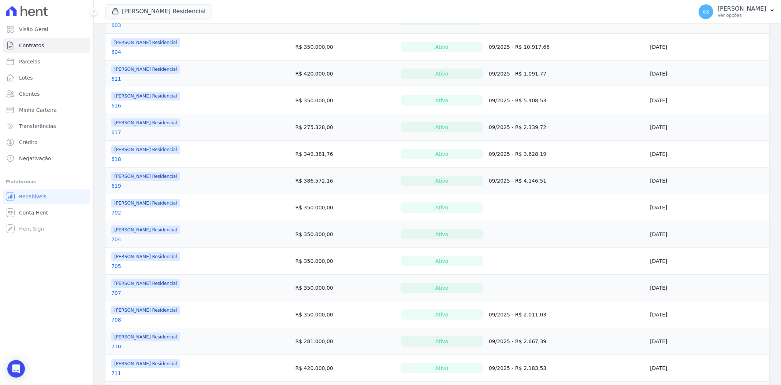
click at [115, 214] on link "702" at bounding box center [116, 212] width 10 height 7
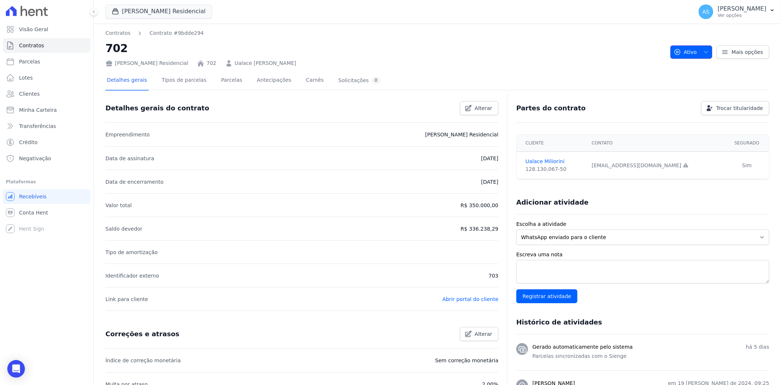
click at [705, 51] on icon "button" at bounding box center [707, 52] width 4 height 2
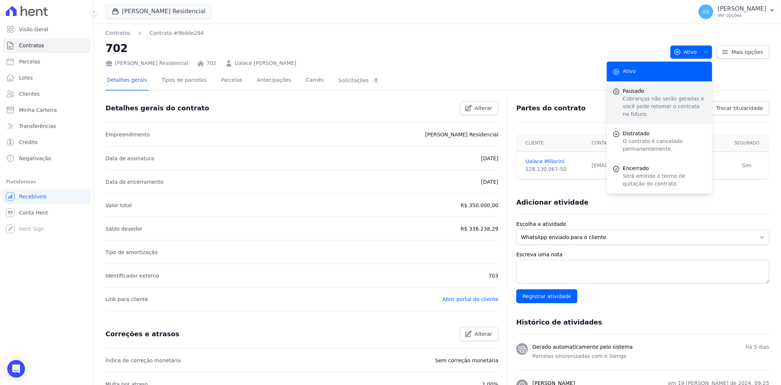
click at [633, 91] on span "Pausado" at bounding box center [665, 91] width 84 height 8
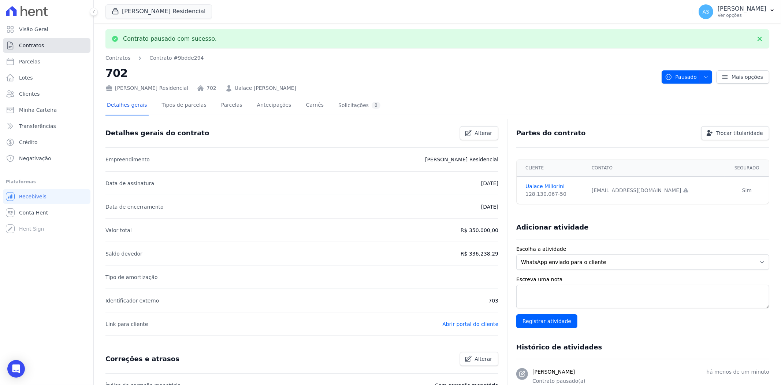
click at [38, 46] on span "Contratos" at bounding box center [31, 45] width 25 height 7
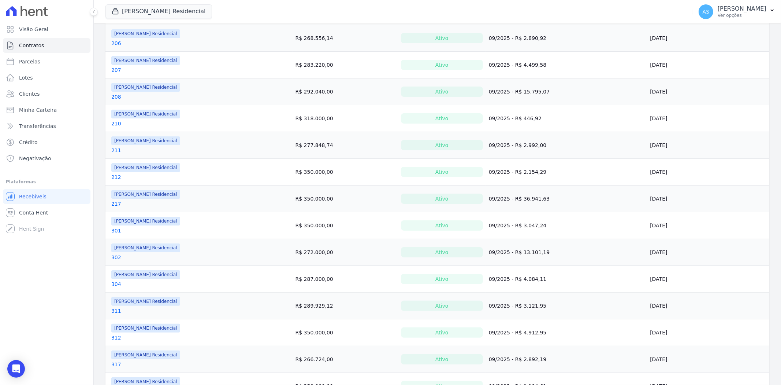
scroll to position [450, 0]
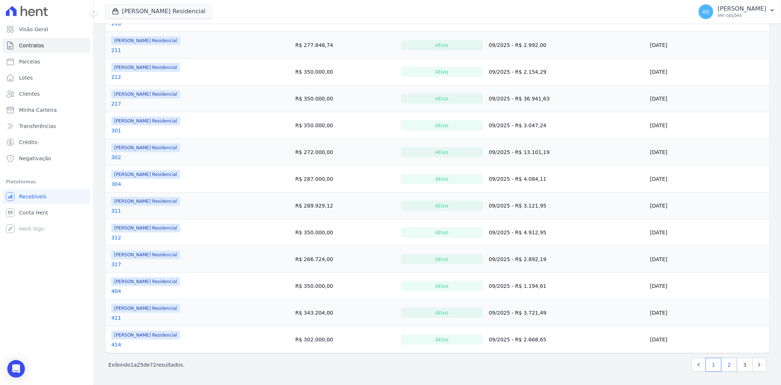
click at [725, 363] on link "2" at bounding box center [730, 365] width 16 height 14
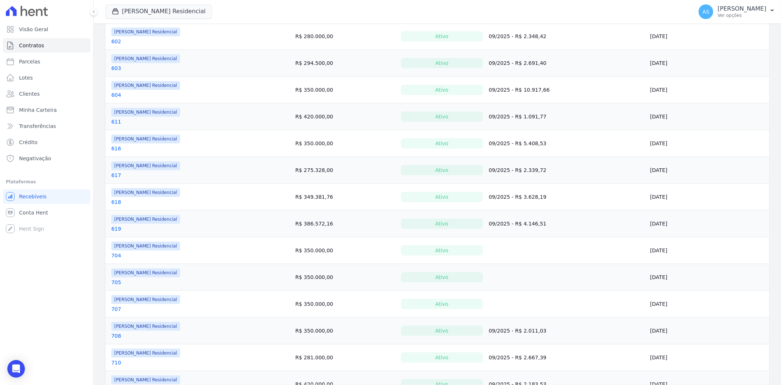
scroll to position [407, 0]
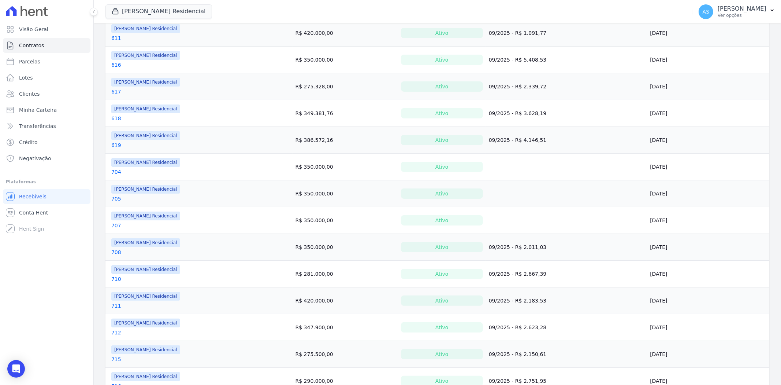
click at [118, 171] on link "704" at bounding box center [116, 171] width 10 height 7
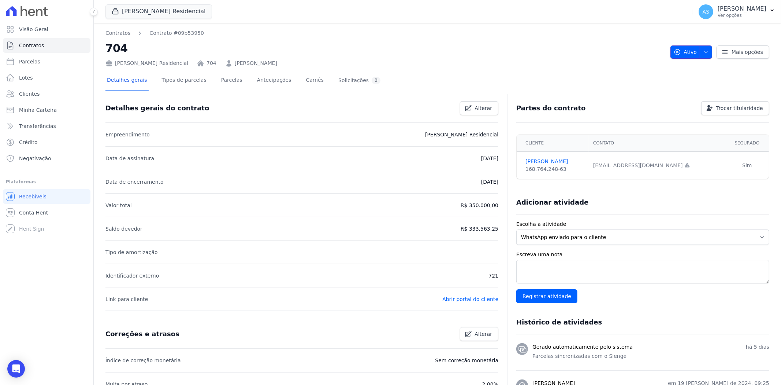
click at [703, 52] on icon "button" at bounding box center [706, 52] width 6 height 6
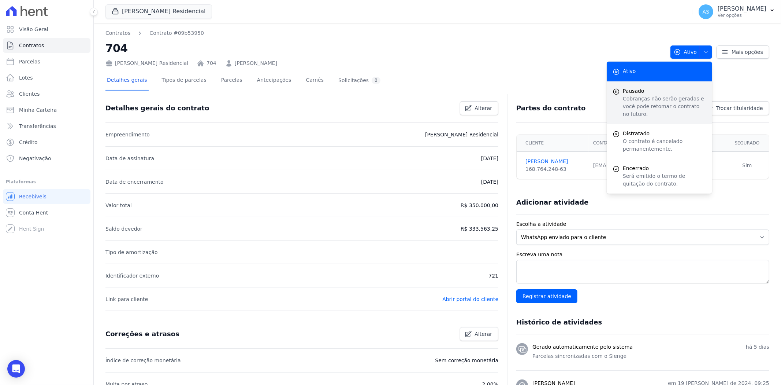
click at [623, 97] on p "Cobranças não serão geradas e você pode retomar o contrato no futuro." at bounding box center [665, 106] width 84 height 23
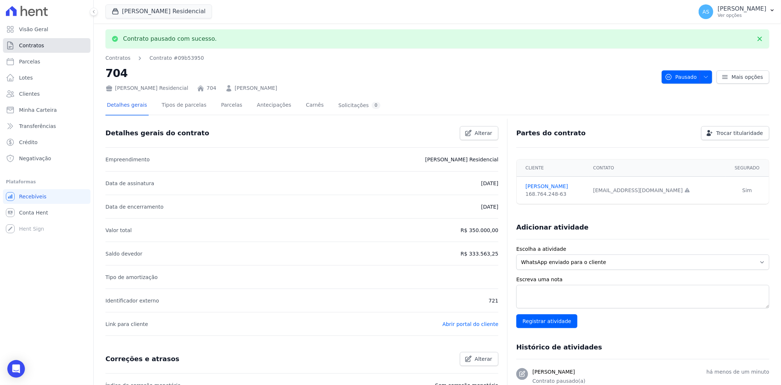
click at [26, 45] on span "Contratos" at bounding box center [31, 45] width 25 height 7
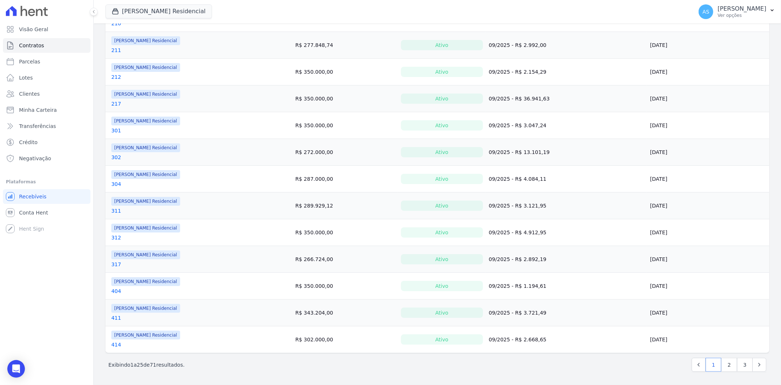
scroll to position [450, 0]
click at [725, 365] on link "2" at bounding box center [730, 365] width 16 height 14
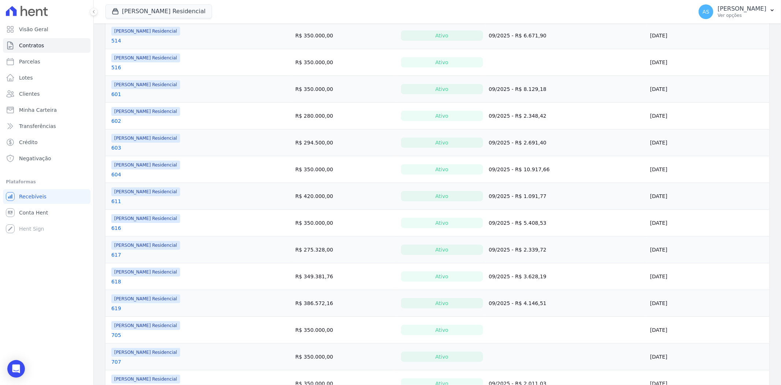
scroll to position [325, 0]
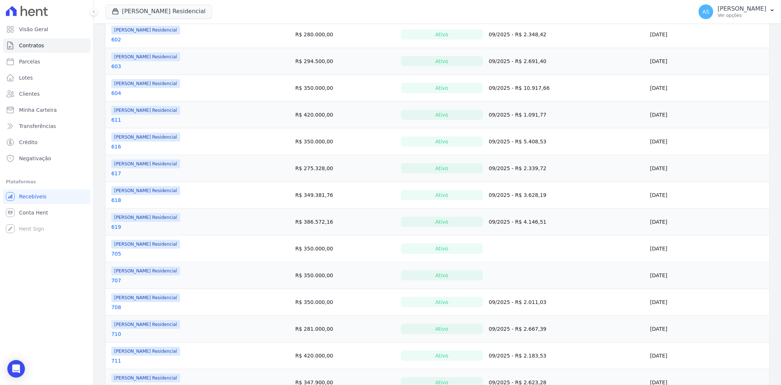
click at [118, 251] on link "705" at bounding box center [116, 253] width 10 height 7
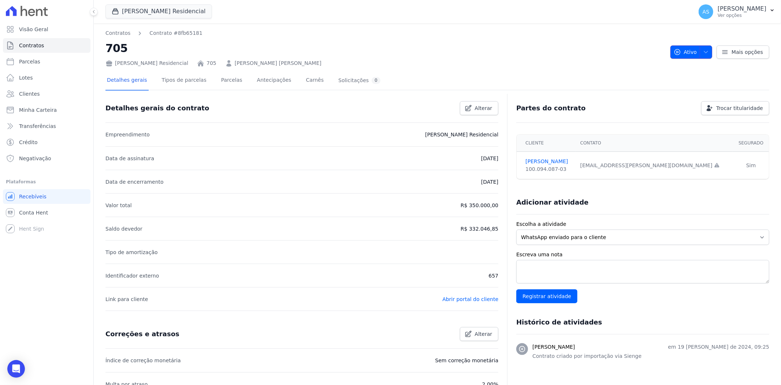
click at [703, 52] on icon "button" at bounding box center [706, 52] width 6 height 6
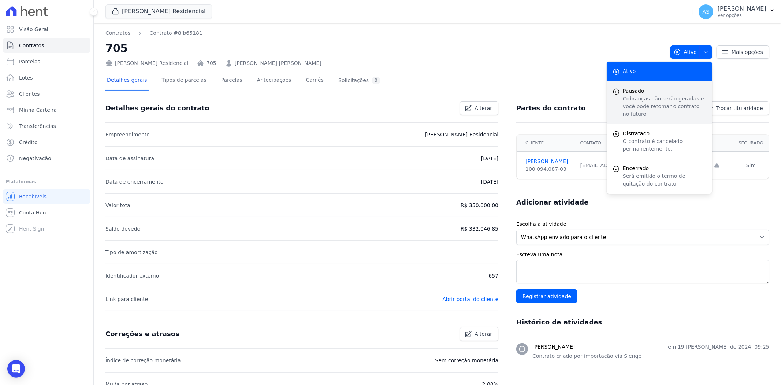
click at [635, 99] on p "Cobranças não serão geradas e você pode retomar o contrato no futuro." at bounding box center [665, 106] width 84 height 23
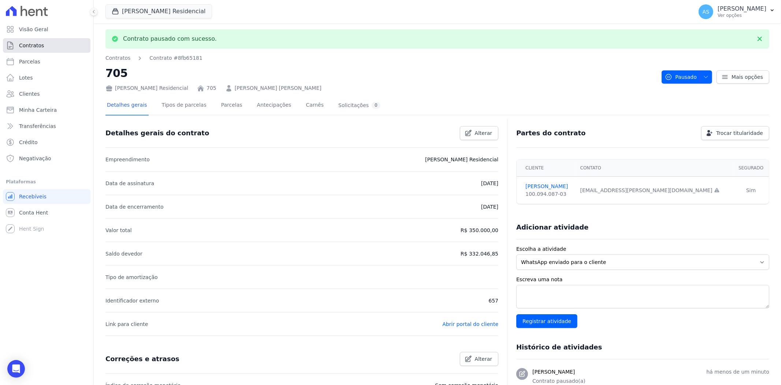
click at [31, 48] on span "Contratos" at bounding box center [31, 45] width 25 height 7
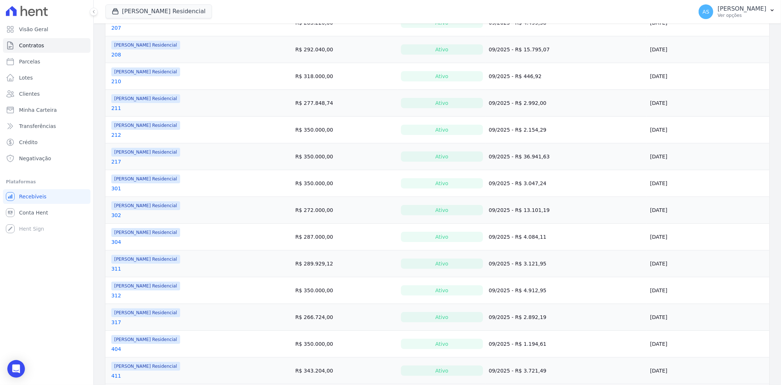
scroll to position [450, 0]
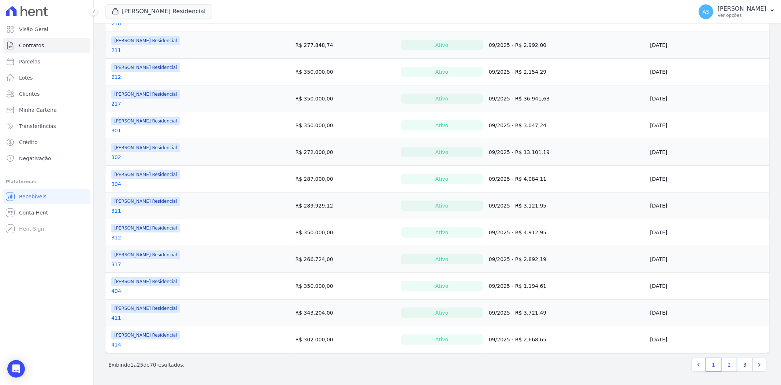
click at [722, 367] on link "2" at bounding box center [730, 365] width 16 height 14
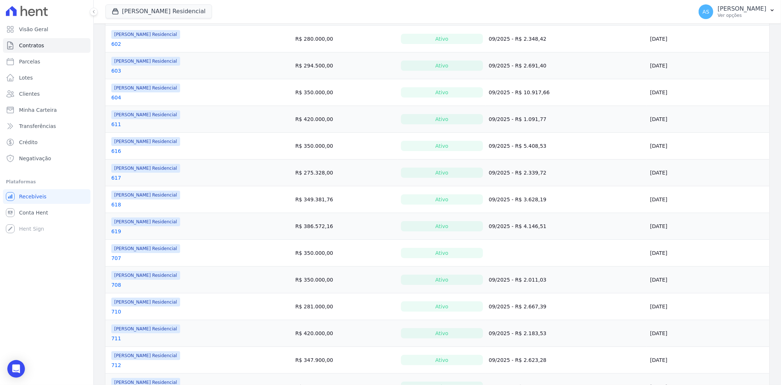
scroll to position [325, 0]
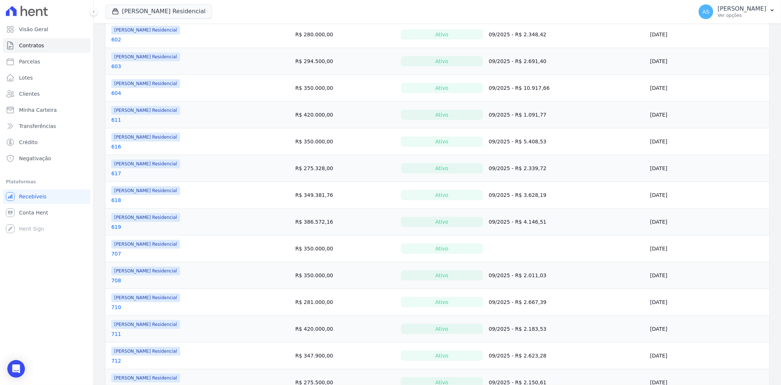
click at [114, 253] on link "707" at bounding box center [116, 253] width 10 height 7
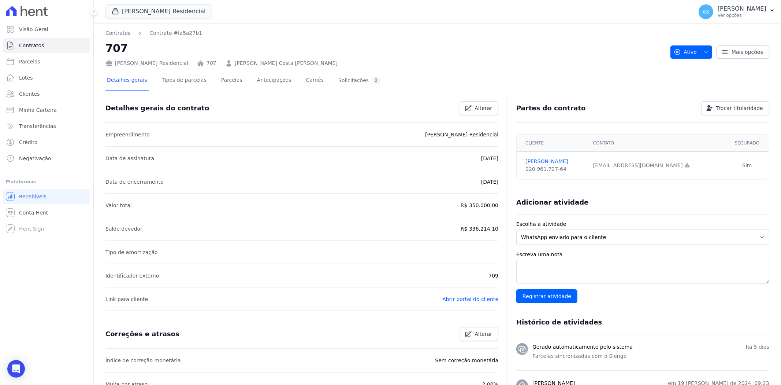
click at [713, 51] on div "Mais opções" at bounding box center [741, 51] width 57 height 13
click at [700, 52] on span "button" at bounding box center [704, 52] width 9 height 12
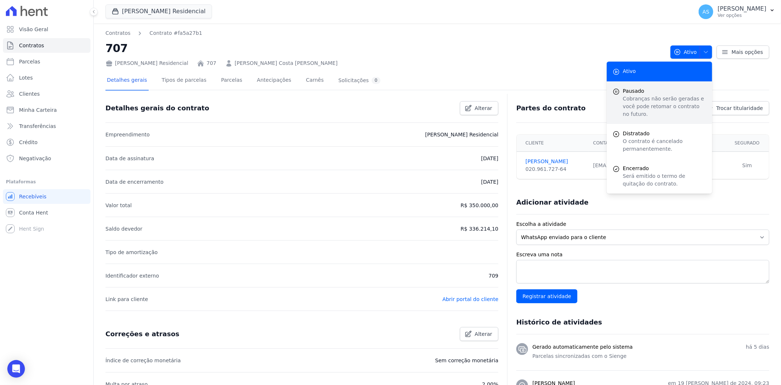
click at [646, 96] on p "Cobranças não serão geradas e você pode retomar o contrato no futuro." at bounding box center [665, 106] width 84 height 23
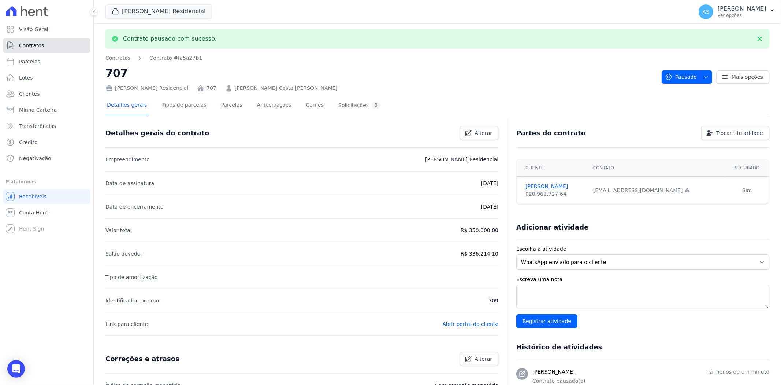
click at [32, 47] on span "Contratos" at bounding box center [31, 45] width 25 height 7
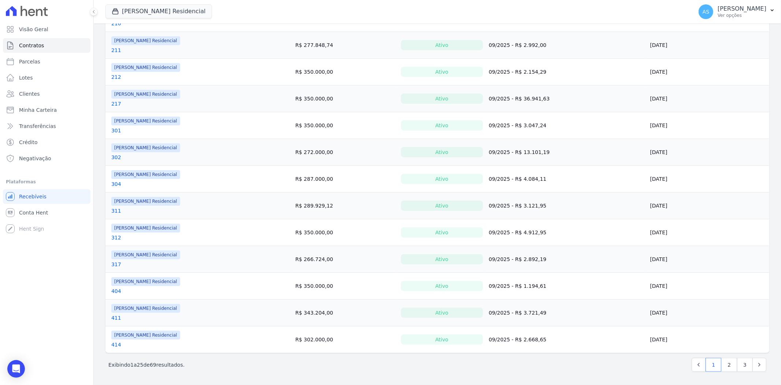
scroll to position [450, 0]
click at [727, 367] on link "2" at bounding box center [730, 365] width 16 height 14
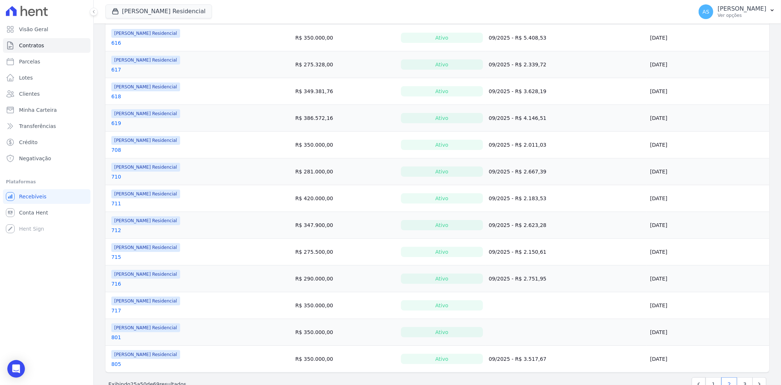
scroll to position [450, 0]
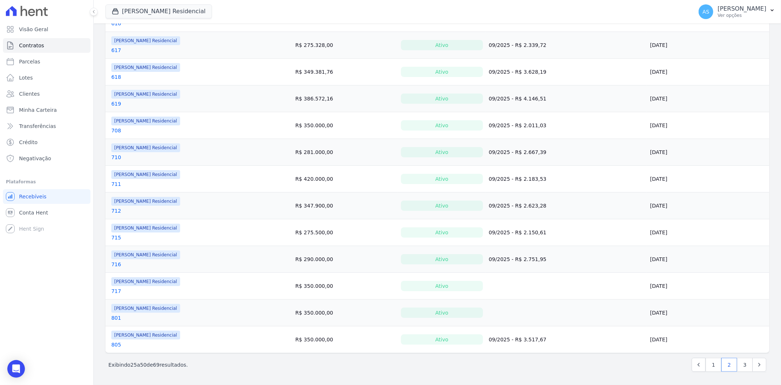
click at [115, 291] on link "717" at bounding box center [116, 290] width 10 height 7
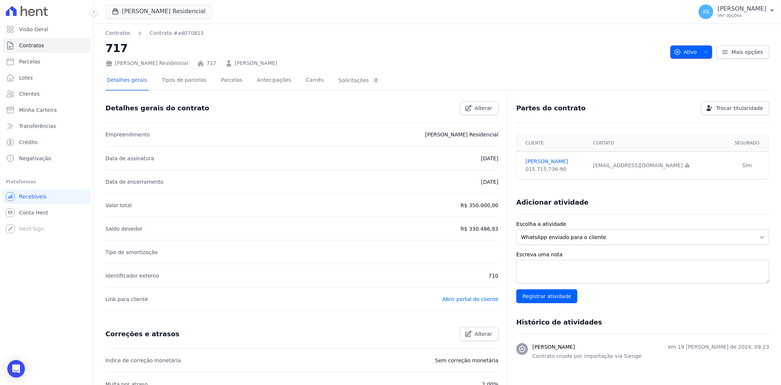
click at [703, 52] on icon "button" at bounding box center [706, 52] width 6 height 6
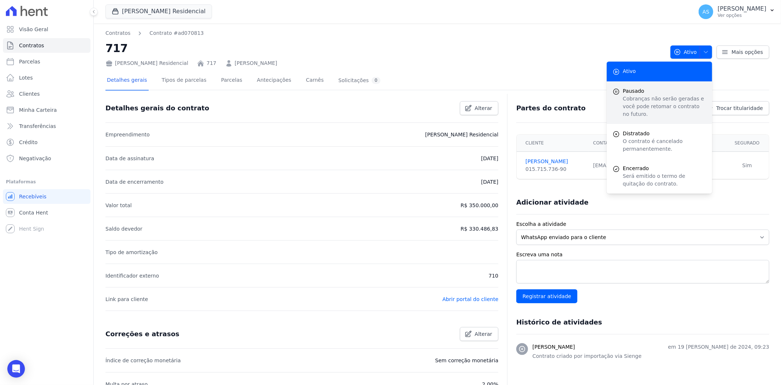
click at [640, 91] on span "Pausado" at bounding box center [665, 91] width 84 height 8
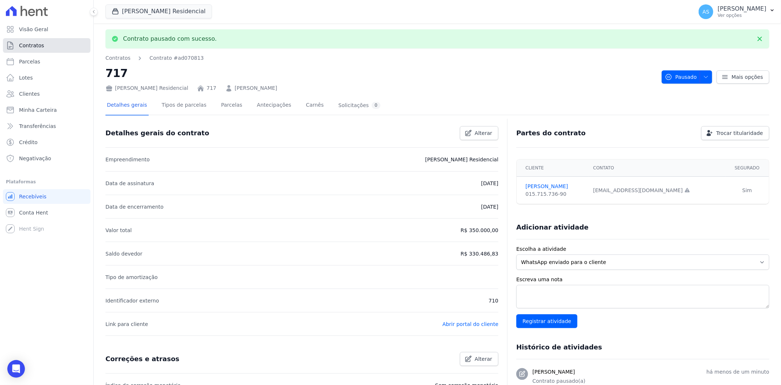
click at [27, 46] on span "Contratos" at bounding box center [31, 45] width 25 height 7
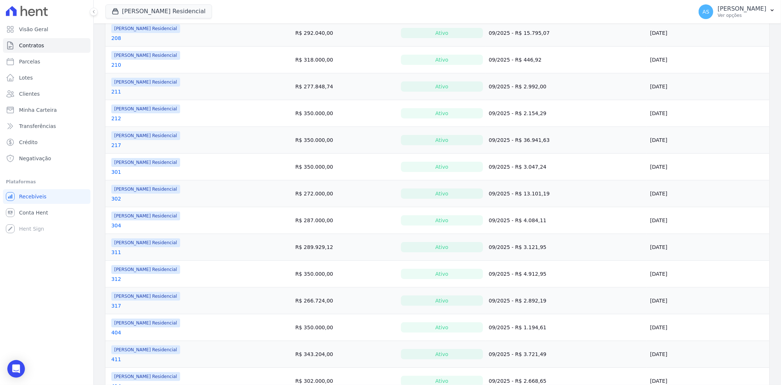
scroll to position [450, 0]
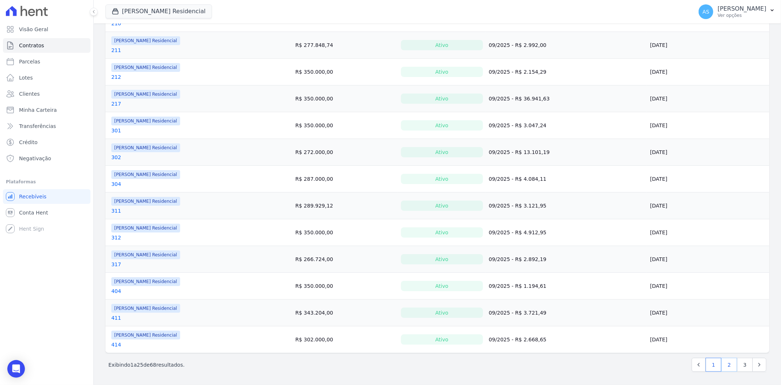
click at [727, 367] on link "2" at bounding box center [730, 365] width 16 height 14
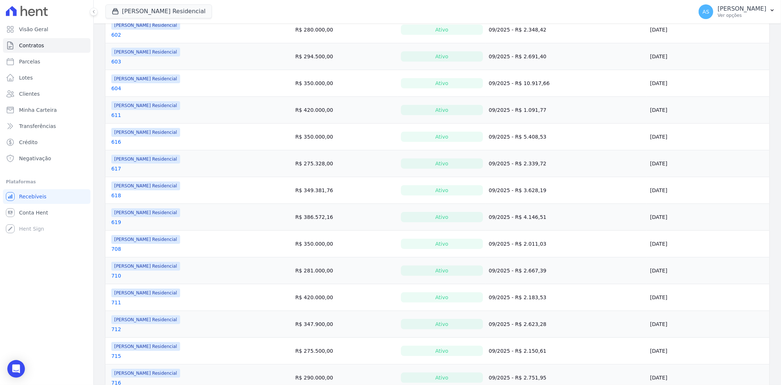
scroll to position [448, 0]
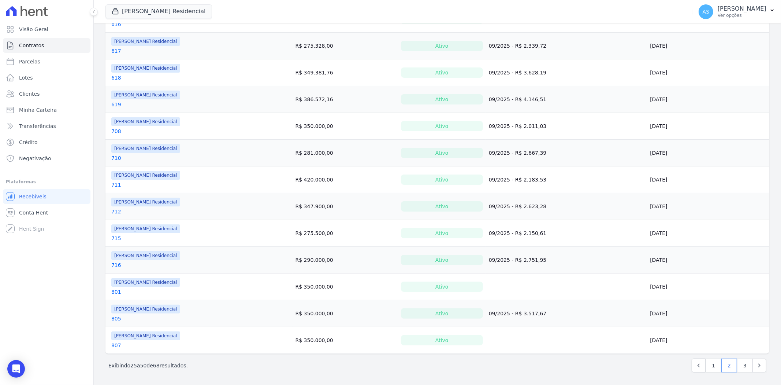
click at [116, 291] on link "801" at bounding box center [116, 291] width 10 height 7
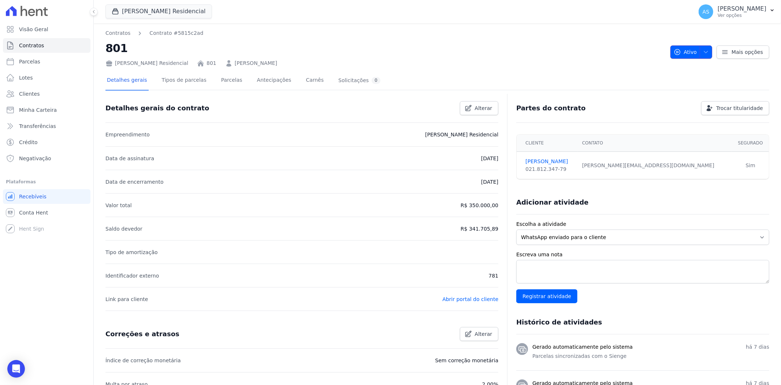
click at [705, 49] on icon "button" at bounding box center [706, 52] width 6 height 6
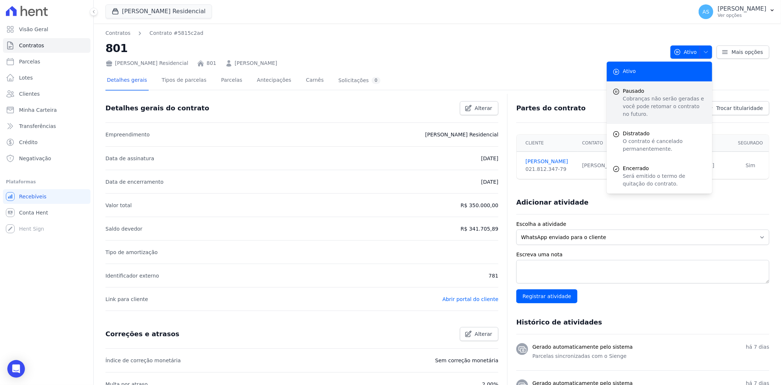
click at [635, 89] on span "Pausado" at bounding box center [665, 91] width 84 height 8
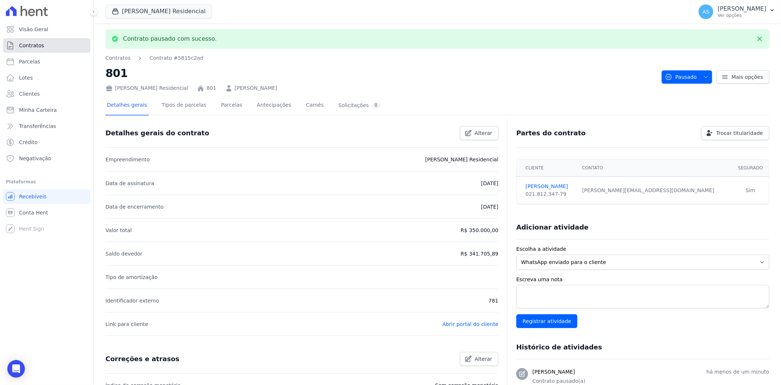
click at [29, 47] on span "Contratos" at bounding box center [31, 45] width 25 height 7
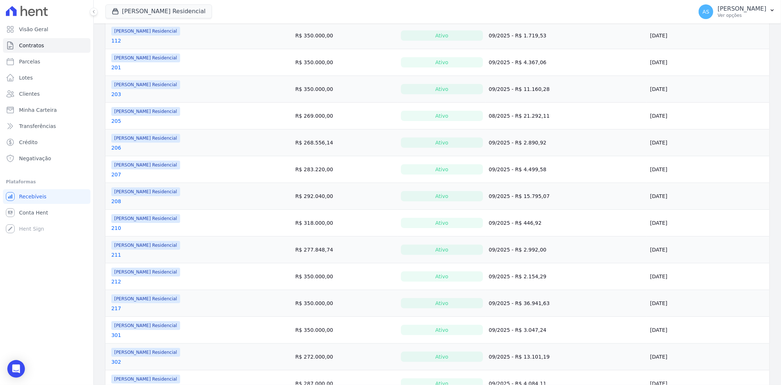
scroll to position [450, 0]
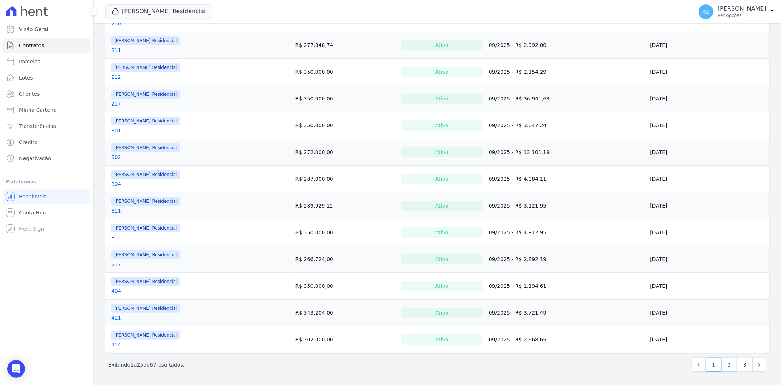
click at [728, 365] on link "2" at bounding box center [730, 365] width 16 height 14
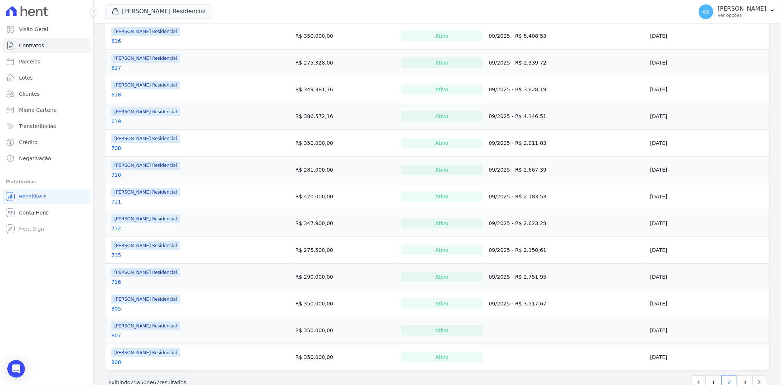
scroll to position [450, 0]
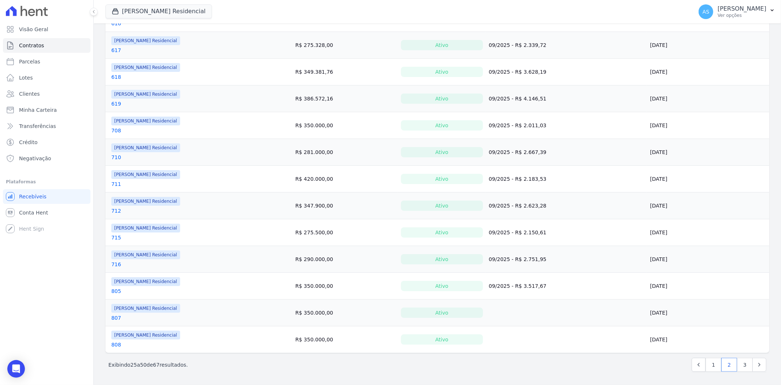
click at [114, 317] on link "807" at bounding box center [116, 317] width 10 height 7
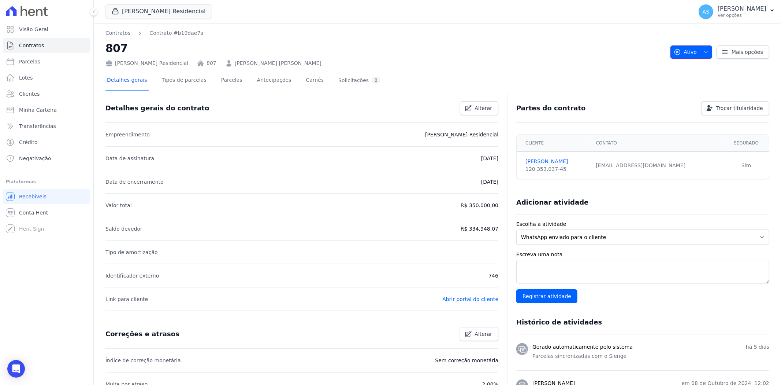
drag, startPoint x: 702, startPoint y: 48, endPoint x: 692, endPoint y: 48, distance: 9.9
click at [702, 48] on span "button" at bounding box center [704, 52] width 9 height 12
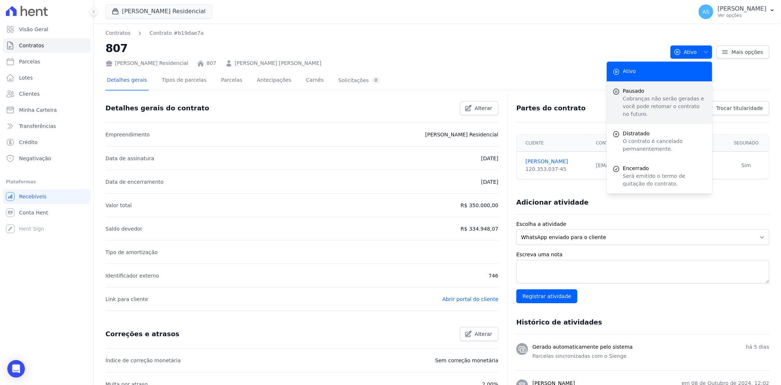
click at [617, 101] on div "submit" at bounding box center [616, 102] width 7 height 31
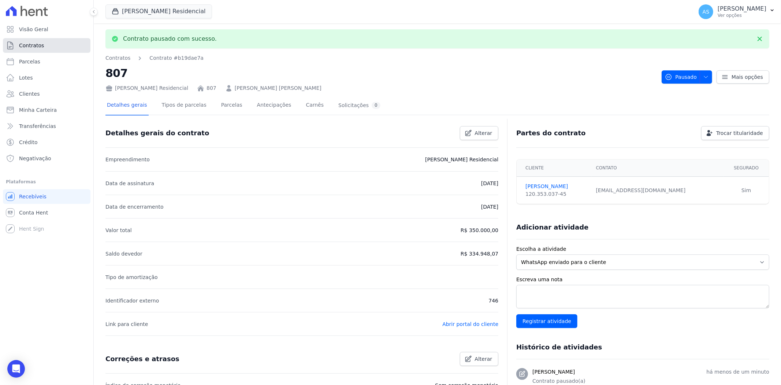
click at [28, 44] on span "Contratos" at bounding box center [31, 45] width 25 height 7
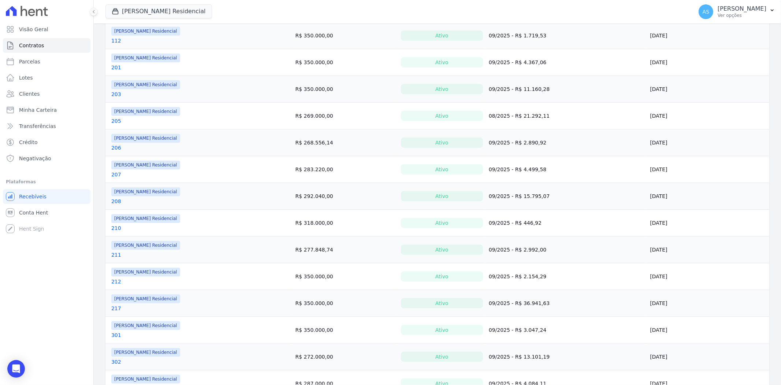
scroll to position [450, 0]
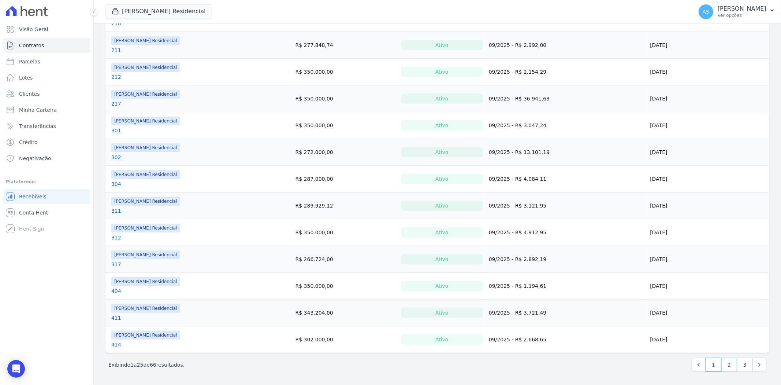
click at [726, 365] on link "2" at bounding box center [730, 365] width 16 height 14
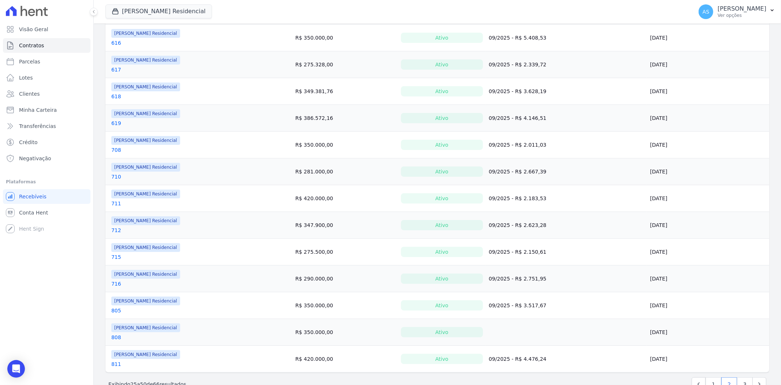
scroll to position [450, 0]
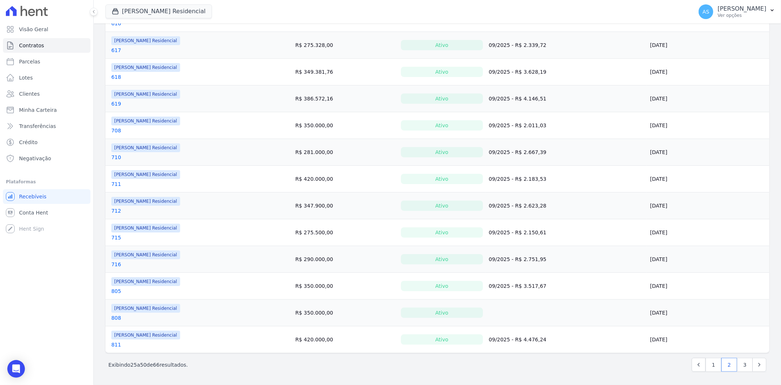
click at [115, 314] on link "808" at bounding box center [116, 317] width 10 height 7
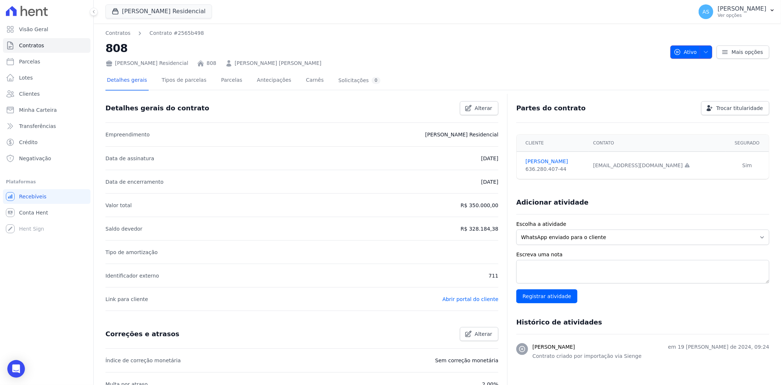
click at [703, 49] on icon "button" at bounding box center [706, 52] width 6 height 6
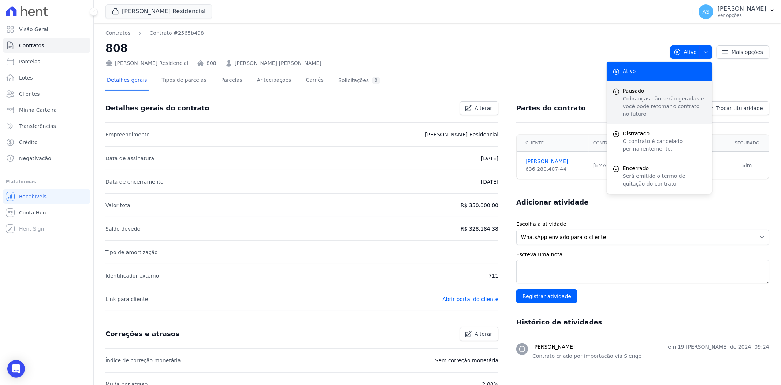
click at [633, 97] on p "Cobranças não serão geradas e você pode retomar o contrato no futuro." at bounding box center [665, 106] width 84 height 23
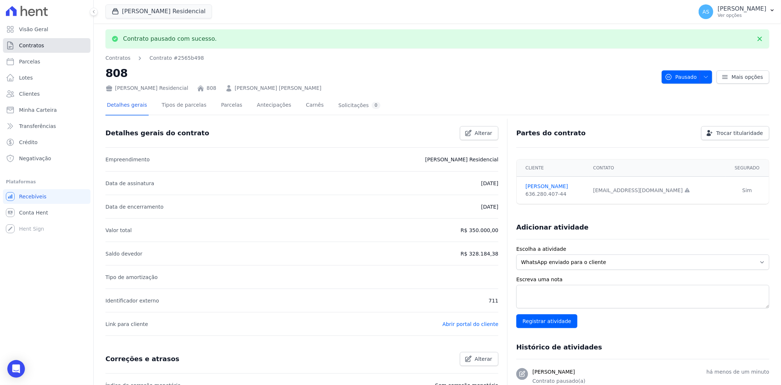
click at [21, 45] on span "Contratos" at bounding box center [31, 45] width 25 height 7
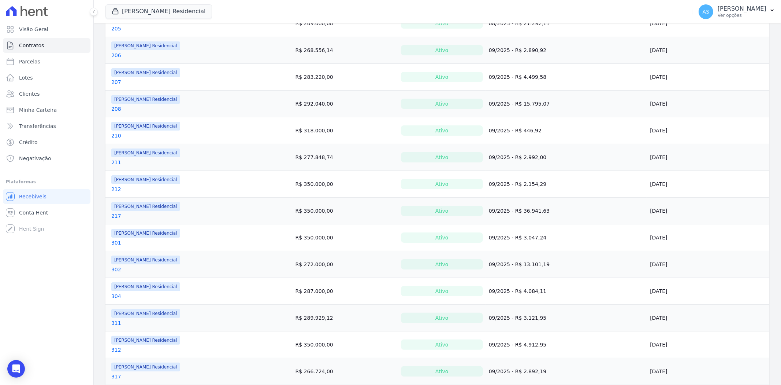
scroll to position [450, 0]
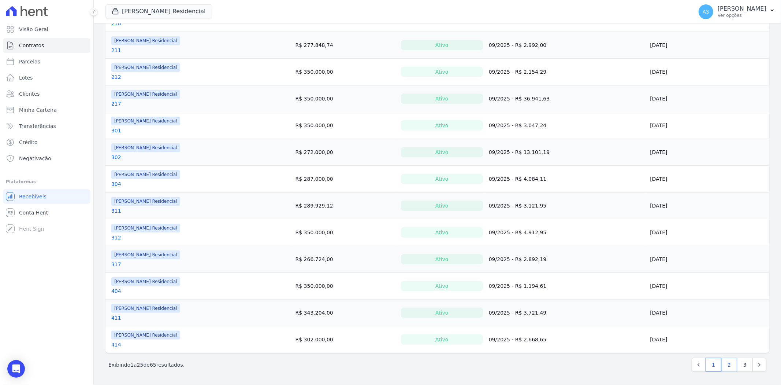
click at [724, 365] on link "2" at bounding box center [730, 365] width 16 height 14
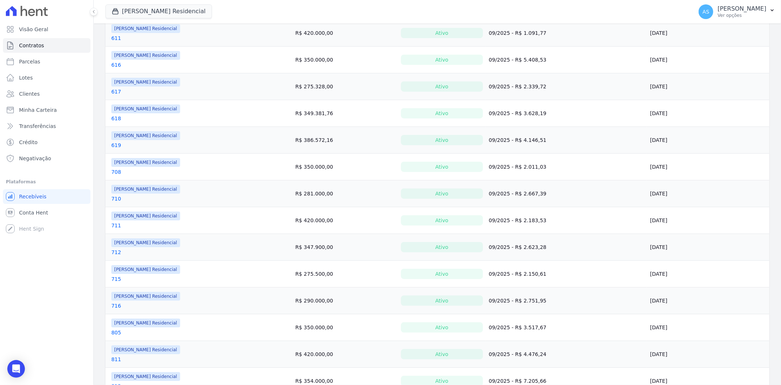
scroll to position [450, 0]
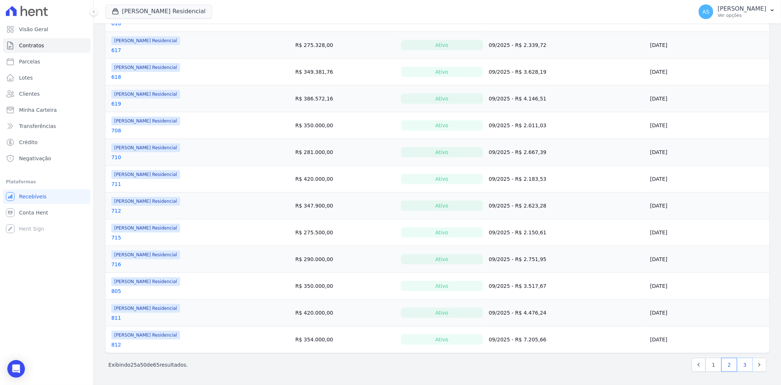
click at [742, 366] on link "3" at bounding box center [746, 365] width 16 height 14
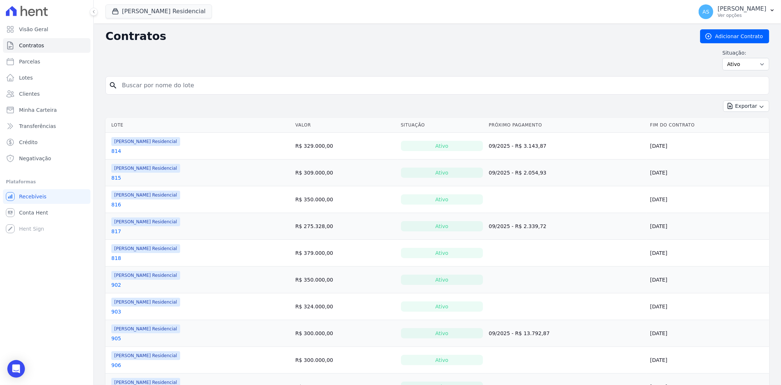
click at [117, 203] on link "816" at bounding box center [116, 204] width 10 height 7
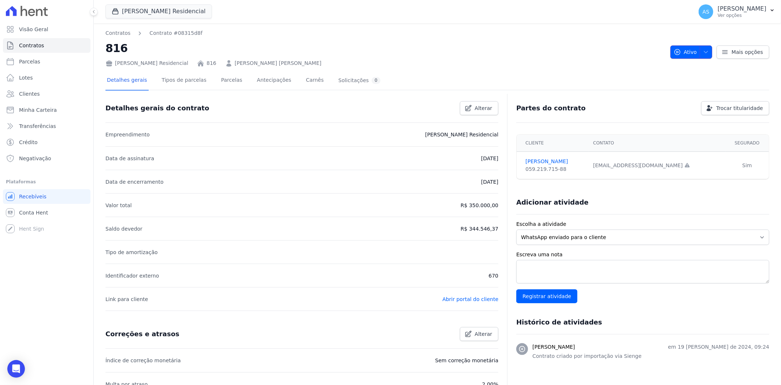
click at [700, 48] on span "button" at bounding box center [704, 52] width 9 height 12
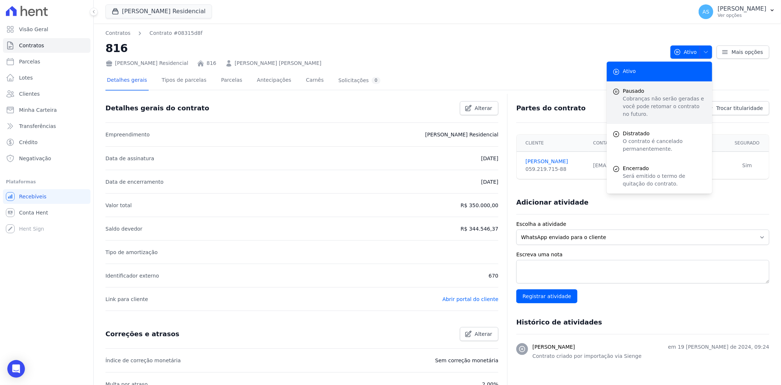
click at [635, 92] on span "Pausado" at bounding box center [665, 91] width 84 height 8
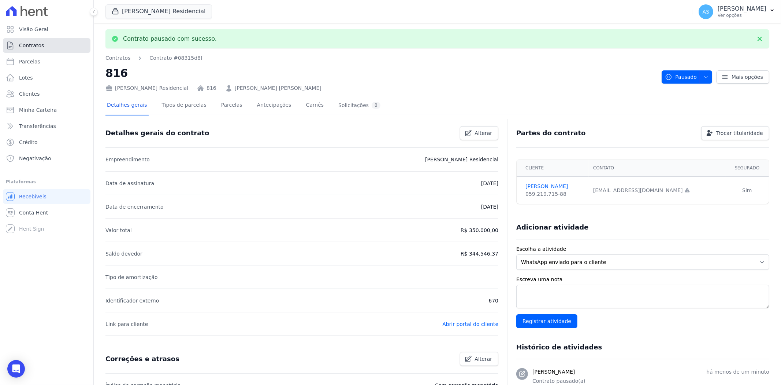
click at [20, 48] on span "Contratos" at bounding box center [31, 45] width 25 height 7
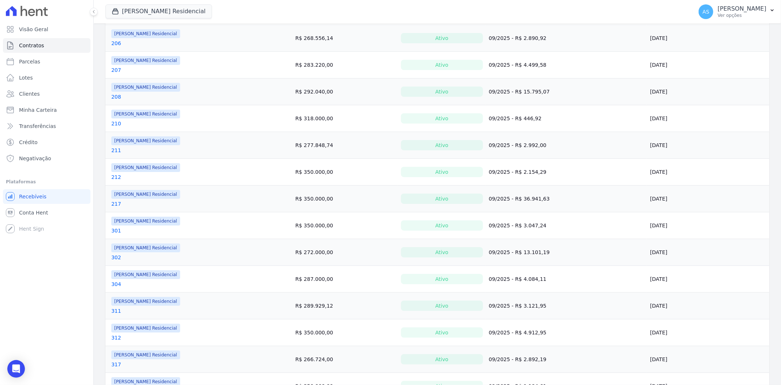
scroll to position [450, 0]
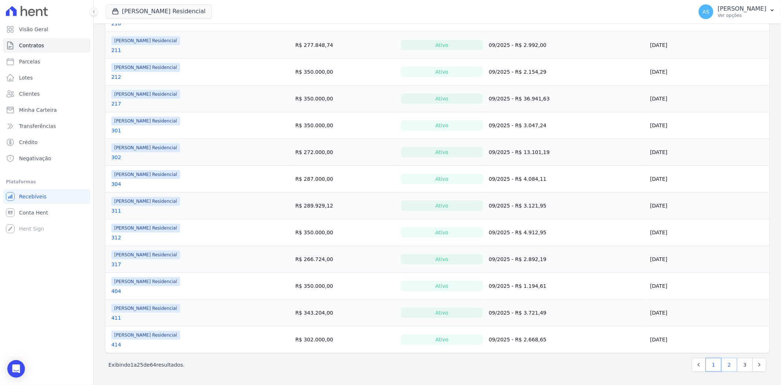
click at [722, 362] on link "2" at bounding box center [730, 365] width 16 height 14
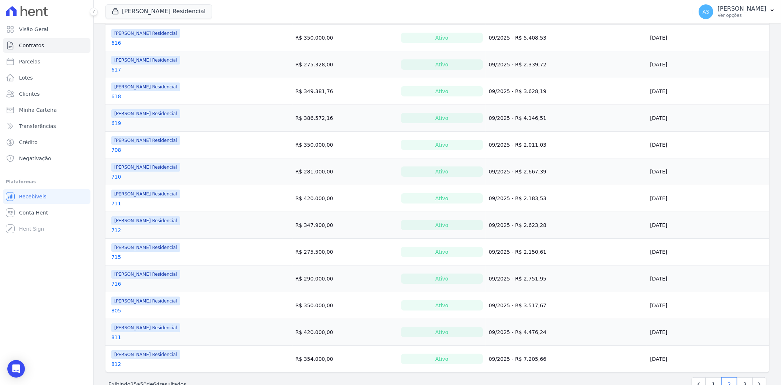
scroll to position [450, 0]
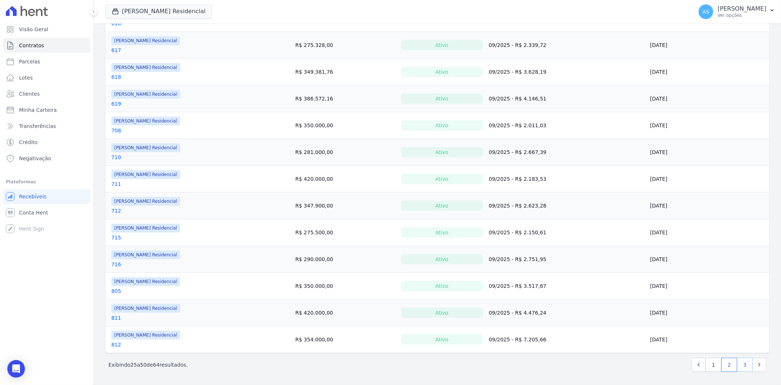
click at [740, 365] on link "3" at bounding box center [746, 365] width 16 height 14
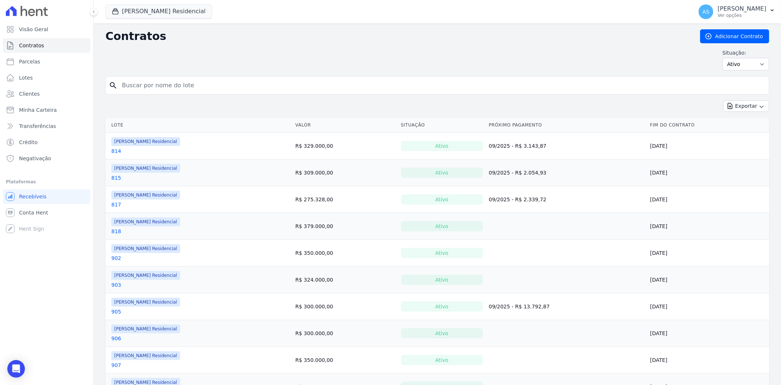
click at [112, 233] on link "818" at bounding box center [116, 231] width 10 height 7
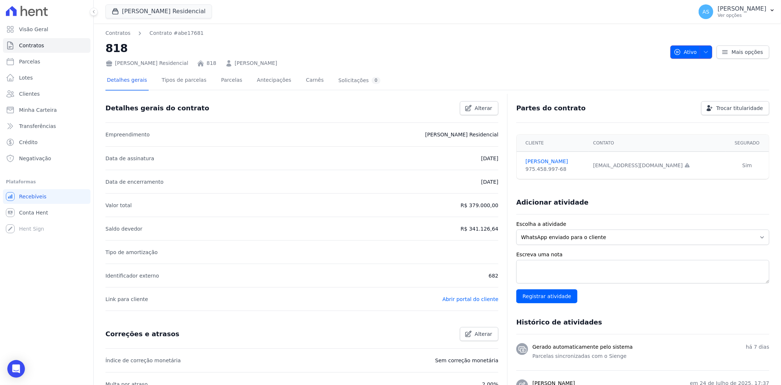
click at [703, 51] on icon "button" at bounding box center [706, 52] width 6 height 6
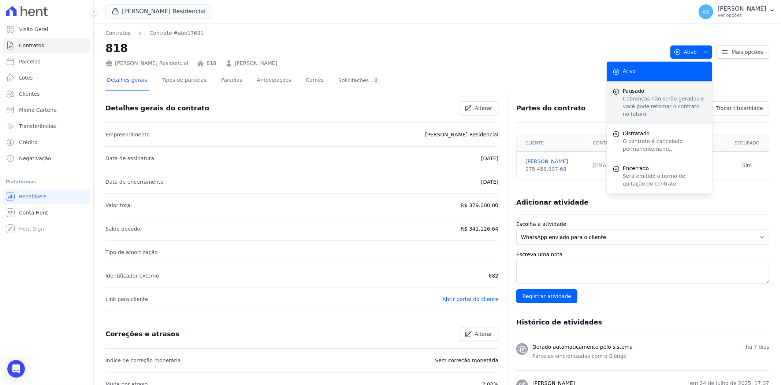
click at [631, 96] on p "Cobranças não serão geradas e você pode retomar o contrato no futuro." at bounding box center [665, 106] width 84 height 23
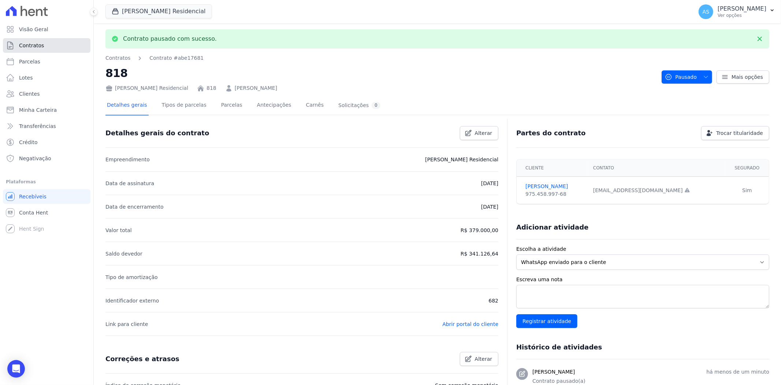
click at [26, 44] on span "Contratos" at bounding box center [31, 45] width 25 height 7
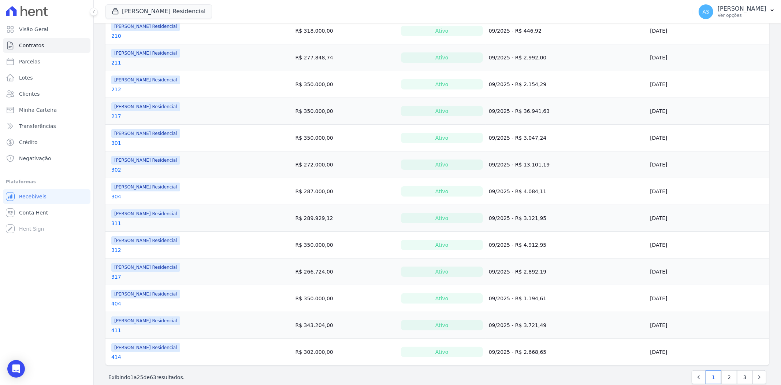
scroll to position [450, 0]
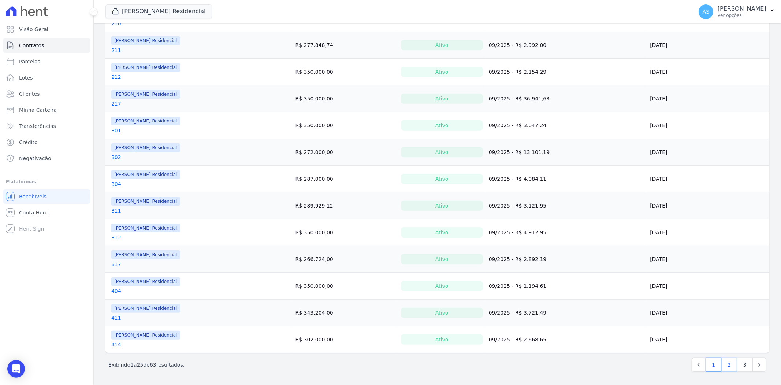
click at [722, 366] on link "2" at bounding box center [730, 365] width 16 height 14
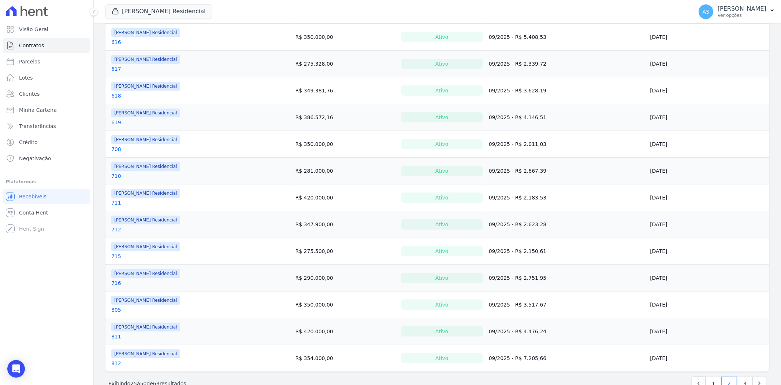
scroll to position [450, 0]
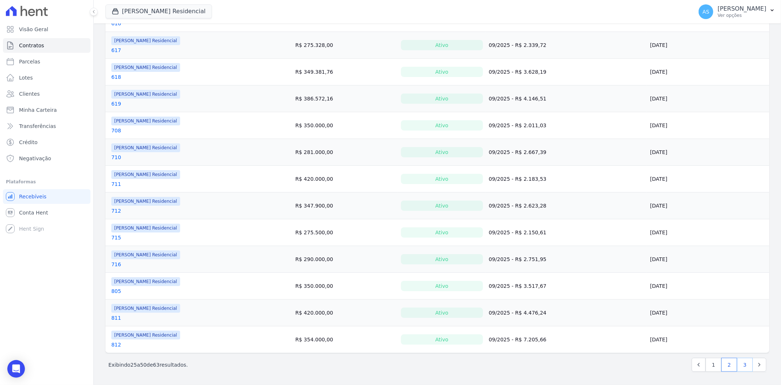
click at [739, 364] on link "3" at bounding box center [746, 365] width 16 height 14
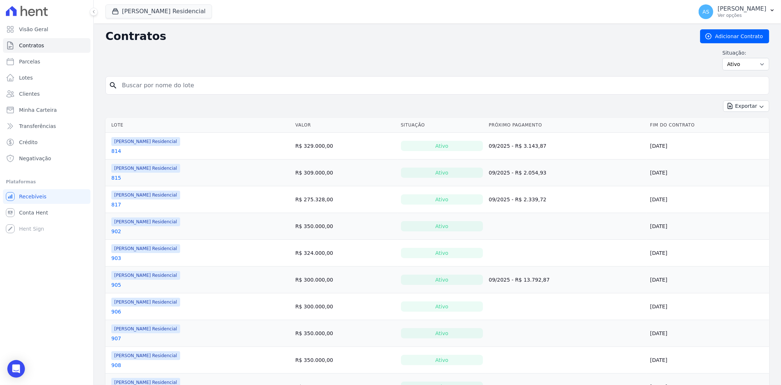
click at [116, 229] on link "902" at bounding box center [116, 231] width 10 height 7
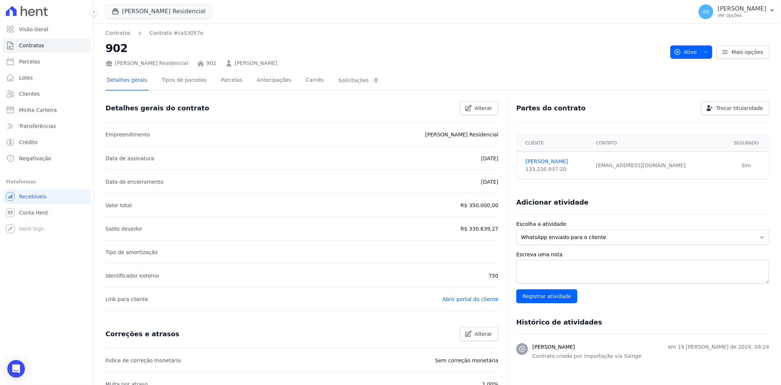
click at [705, 48] on span "button" at bounding box center [704, 52] width 9 height 12
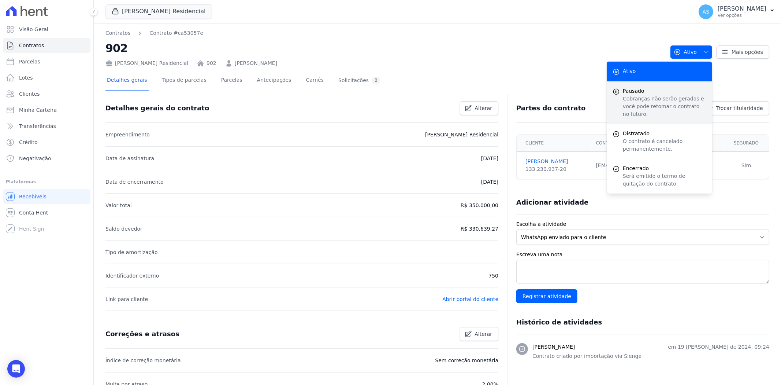
click at [640, 90] on span "Pausado" at bounding box center [665, 91] width 84 height 8
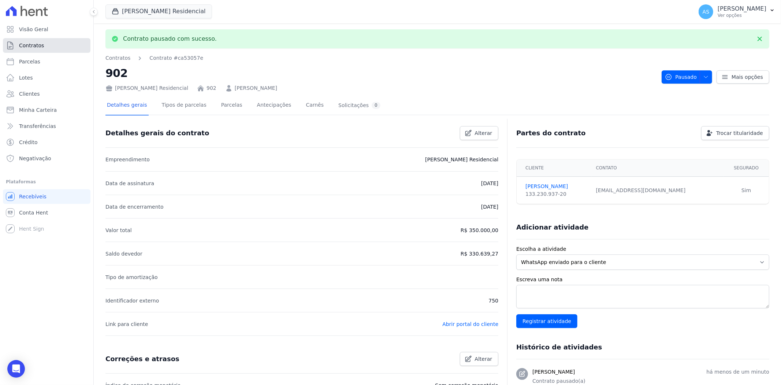
click at [38, 44] on span "Contratos" at bounding box center [31, 45] width 25 height 7
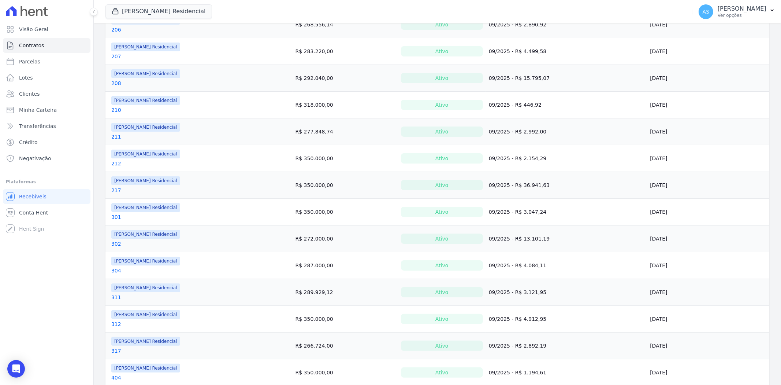
scroll to position [450, 0]
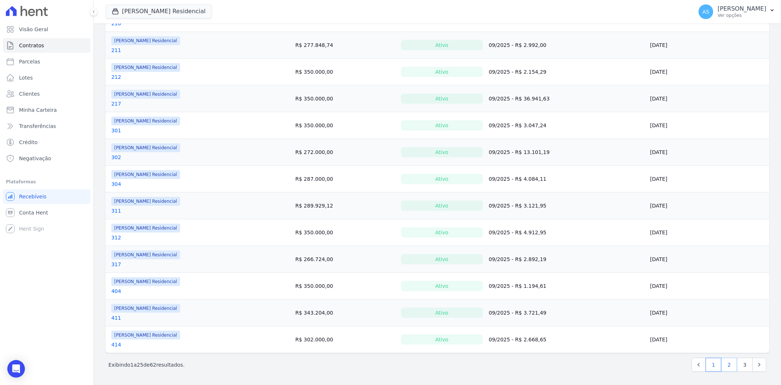
click at [723, 365] on link "2" at bounding box center [730, 365] width 16 height 14
click at [756, 366] on icon "Next" at bounding box center [759, 364] width 7 height 7
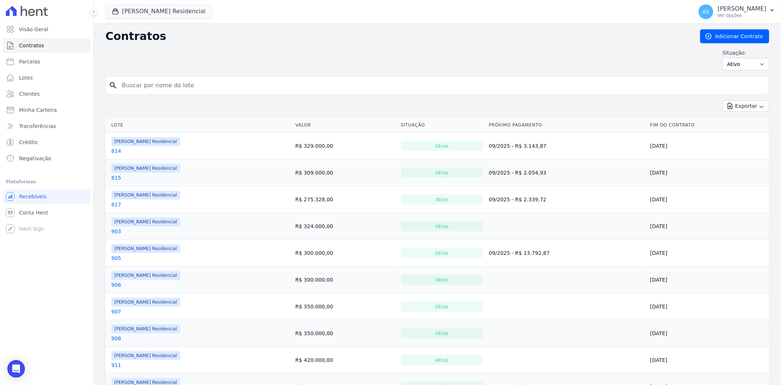
click at [117, 229] on link "903" at bounding box center [116, 231] width 10 height 7
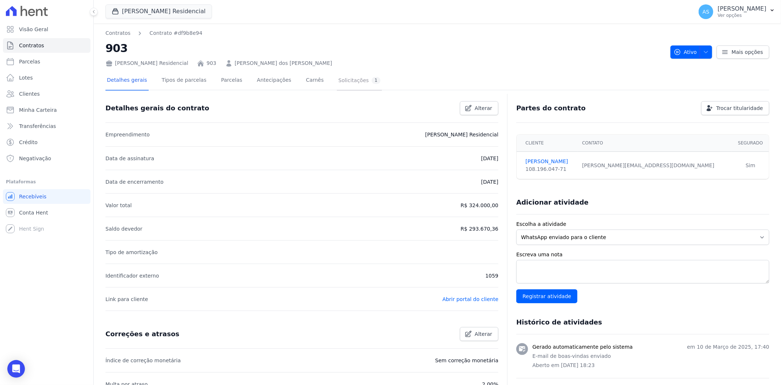
click at [339, 81] on div "Solicitações 1" at bounding box center [360, 80] width 42 height 7
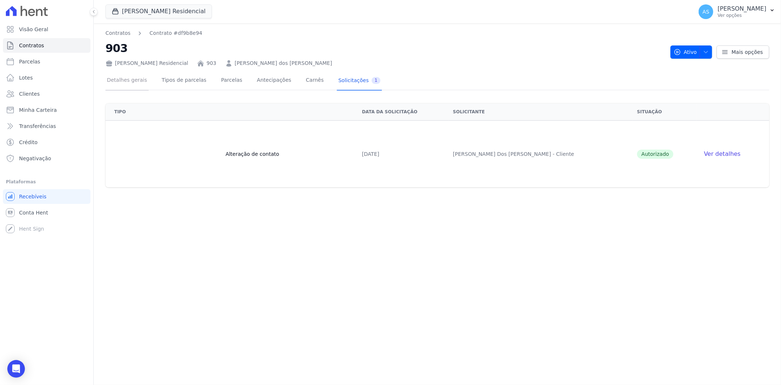
click at [122, 82] on link "Detalhes gerais" at bounding box center [127, 80] width 43 height 19
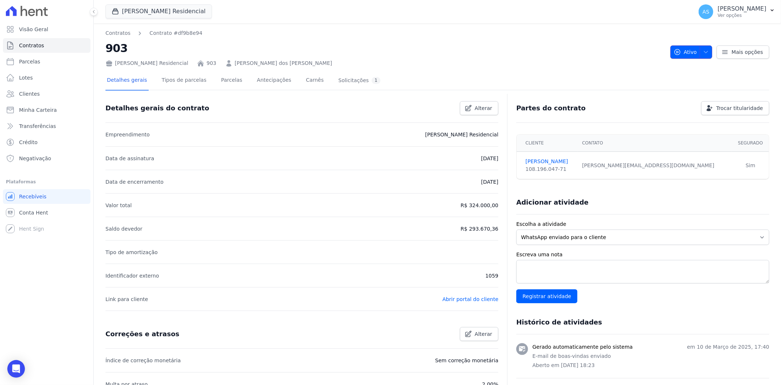
click at [700, 54] on span "button" at bounding box center [704, 52] width 9 height 12
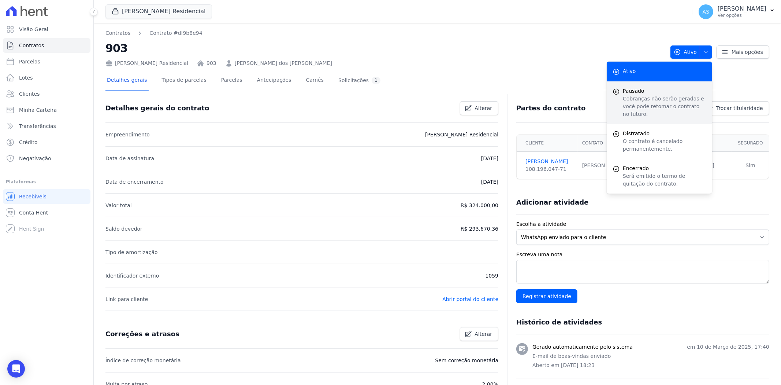
click at [628, 101] on p "Cobranças não serão geradas e você pode retomar o contrato no futuro." at bounding box center [665, 106] width 84 height 23
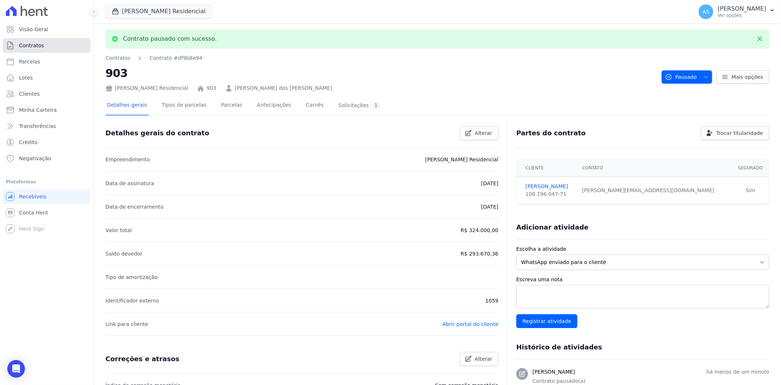
click at [34, 45] on span "Contratos" at bounding box center [31, 45] width 25 height 7
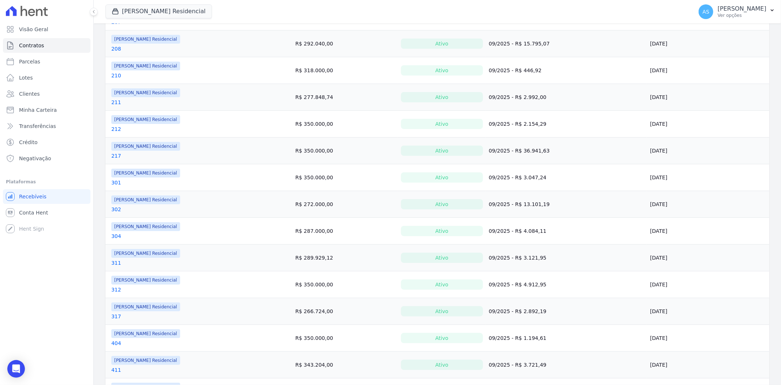
scroll to position [450, 0]
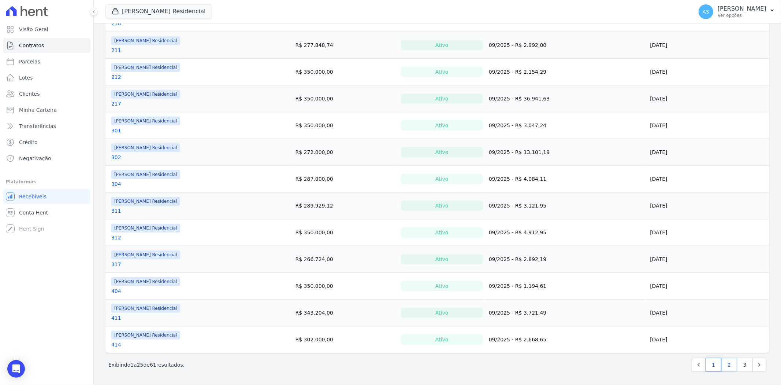
click at [724, 367] on link "2" at bounding box center [730, 365] width 16 height 14
click at [738, 363] on link "3" at bounding box center [746, 365] width 16 height 14
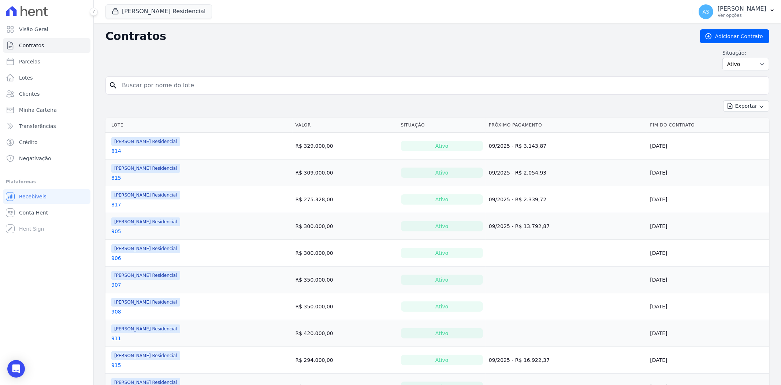
scroll to position [75, 0]
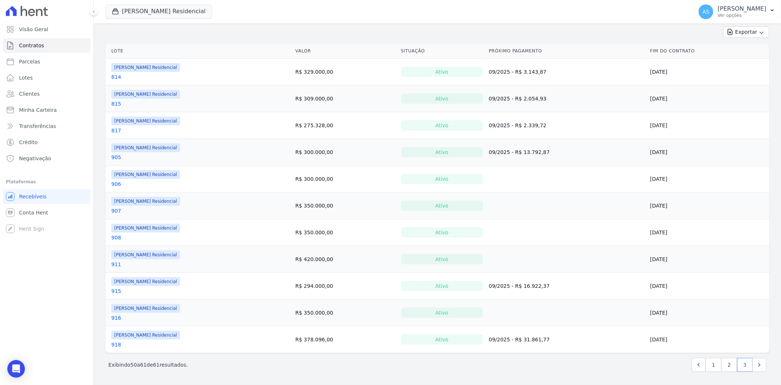
click at [119, 185] on link "906" at bounding box center [116, 183] width 10 height 7
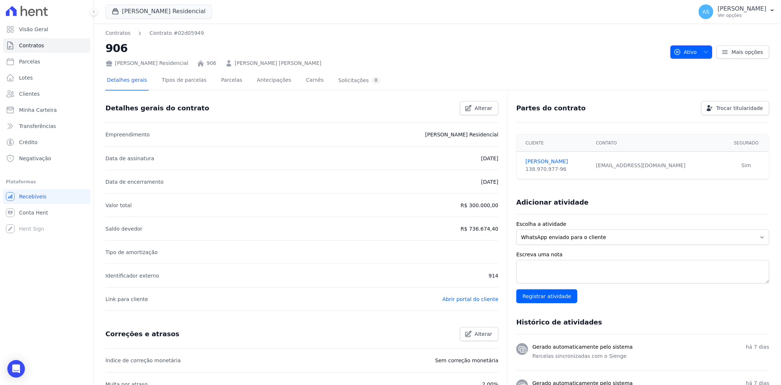
click at [703, 53] on icon "button" at bounding box center [706, 52] width 6 height 6
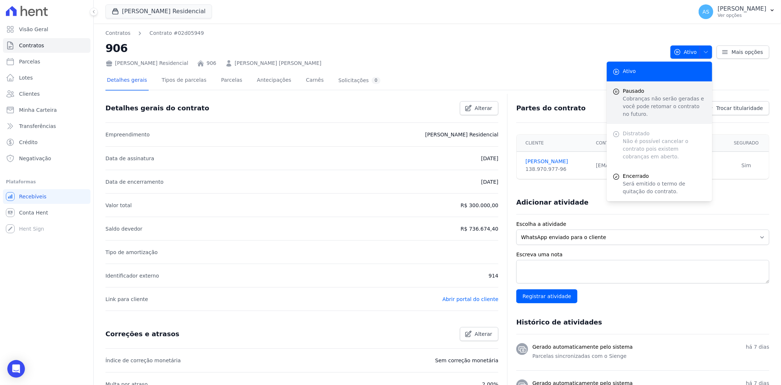
click at [630, 94] on span "Pausado" at bounding box center [665, 91] width 84 height 8
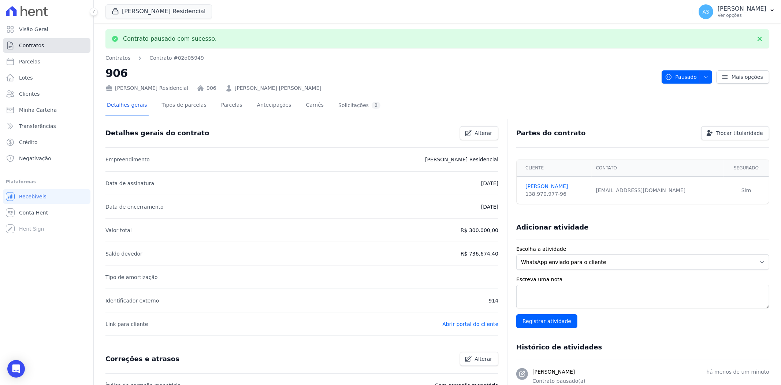
click at [21, 46] on span "Contratos" at bounding box center [31, 45] width 25 height 7
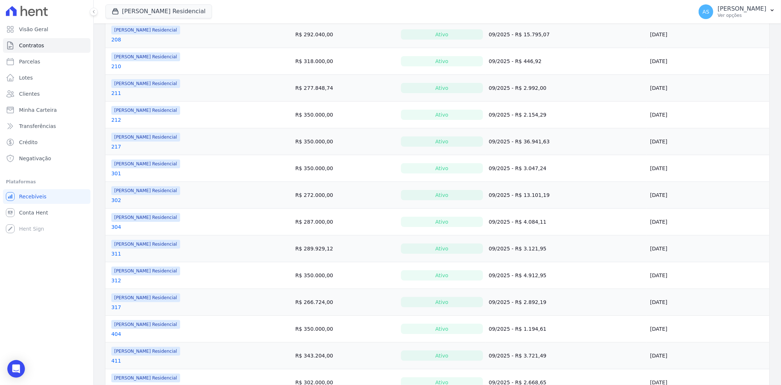
scroll to position [450, 0]
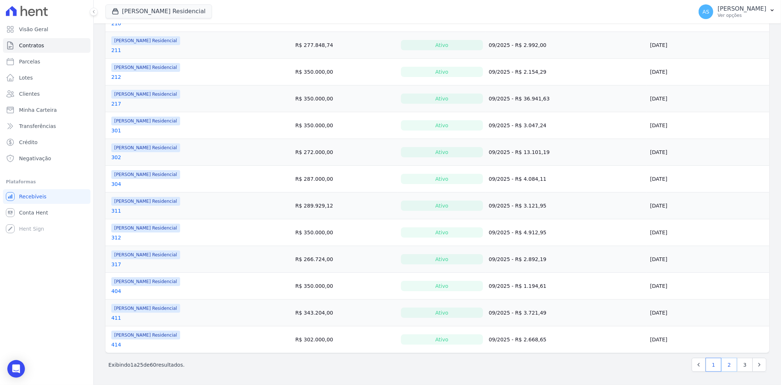
click at [727, 363] on link "2" at bounding box center [730, 365] width 16 height 14
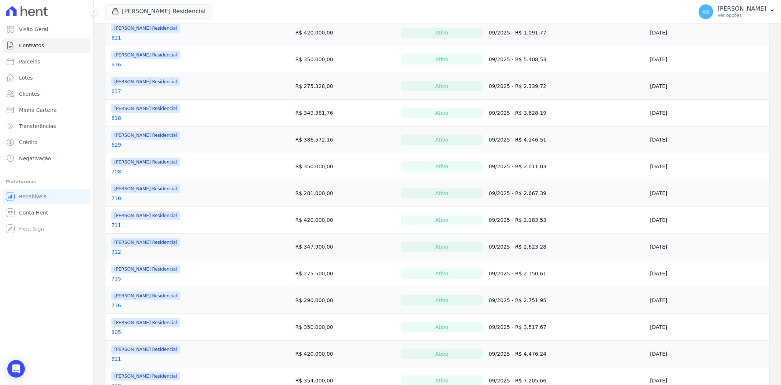
scroll to position [450, 0]
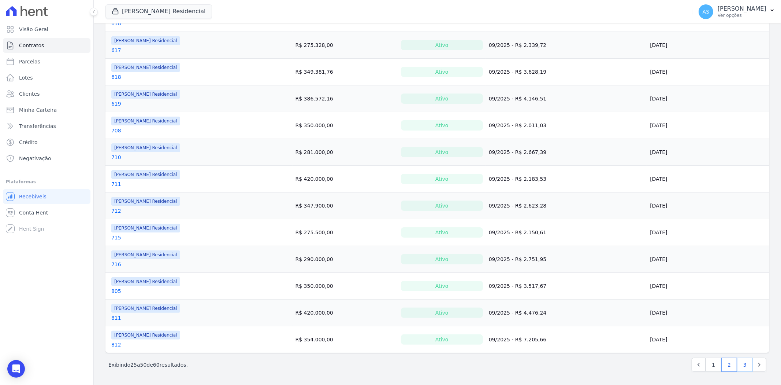
click at [738, 363] on link "3" at bounding box center [746, 365] width 16 height 14
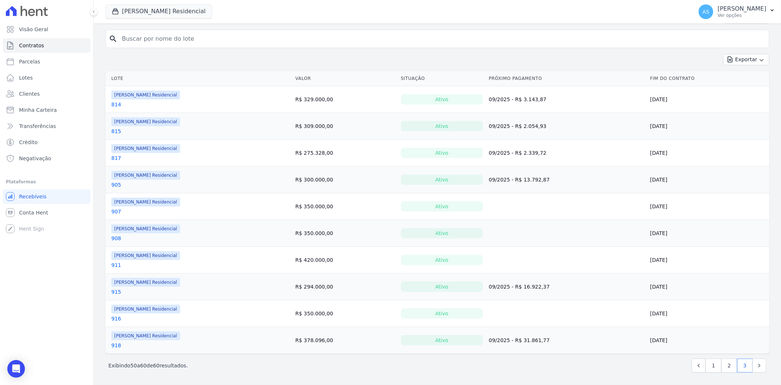
scroll to position [48, 0]
click at [114, 317] on link "916" at bounding box center [116, 317] width 10 height 7
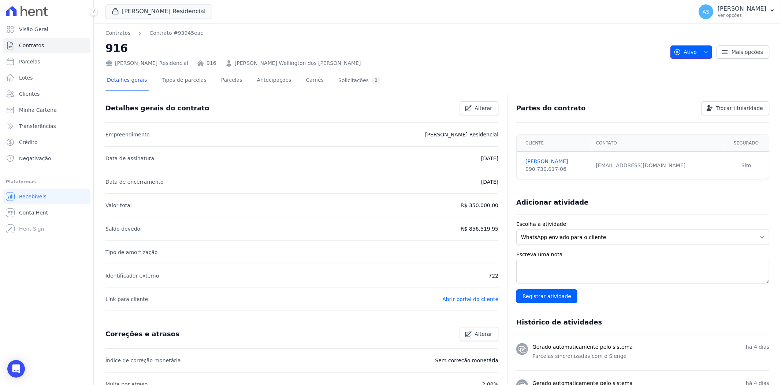
click at [704, 49] on icon "button" at bounding box center [706, 52] width 6 height 6
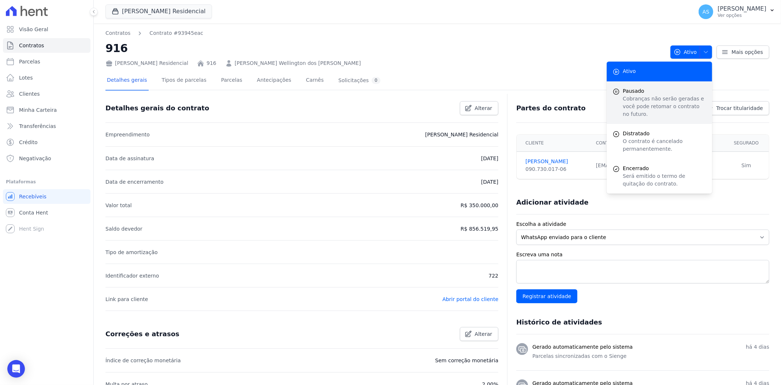
click at [630, 93] on span "Pausado" at bounding box center [665, 91] width 84 height 8
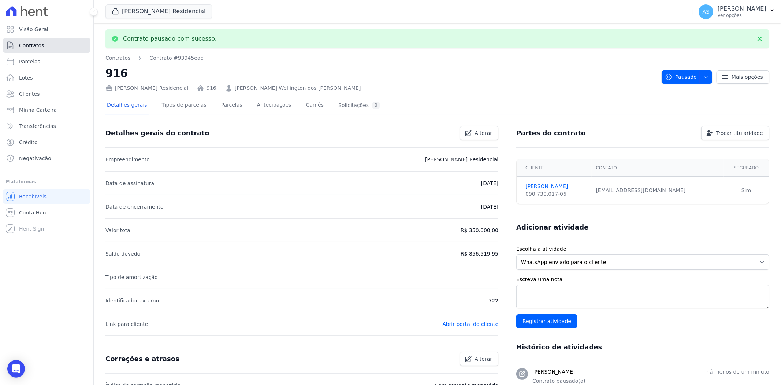
click at [33, 47] on span "Contratos" at bounding box center [31, 45] width 25 height 7
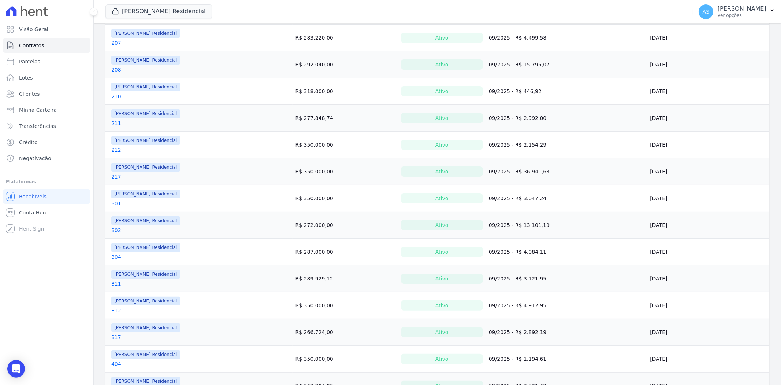
scroll to position [450, 0]
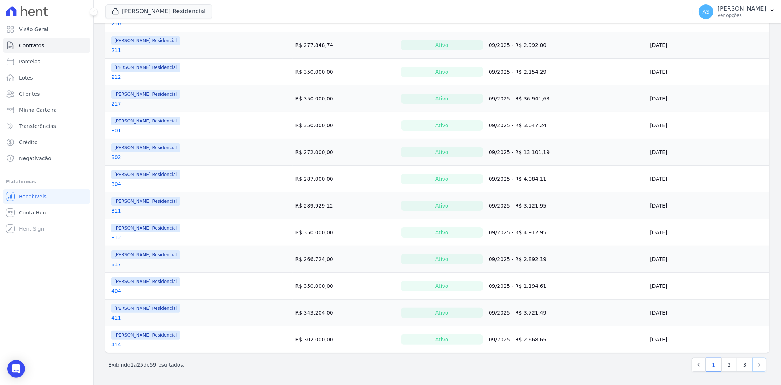
click at [756, 366] on icon "Next" at bounding box center [759, 364] width 7 height 7
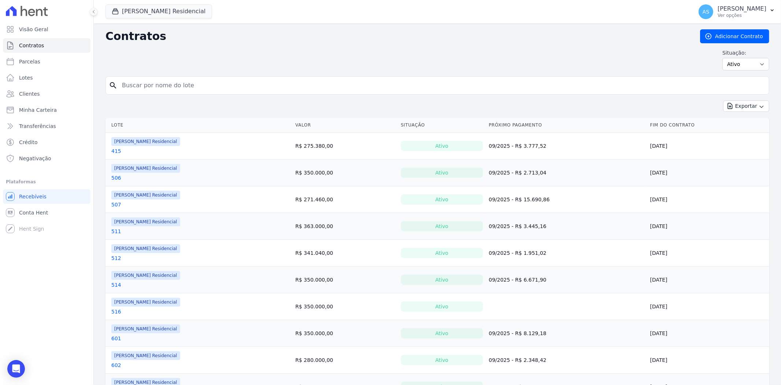
click at [750, 366] on td "28/02/2026" at bounding box center [708, 360] width 122 height 27
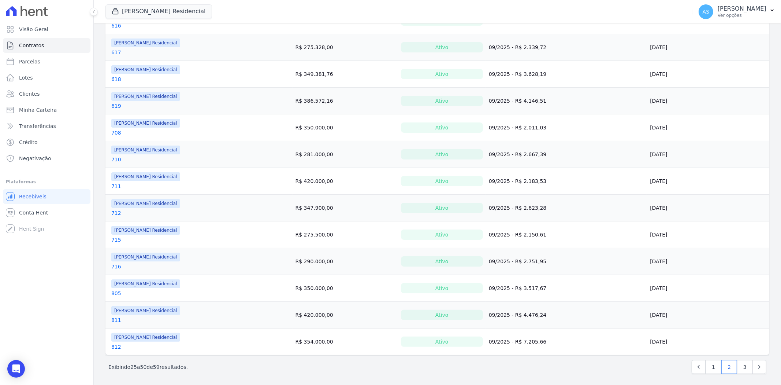
scroll to position [450, 0]
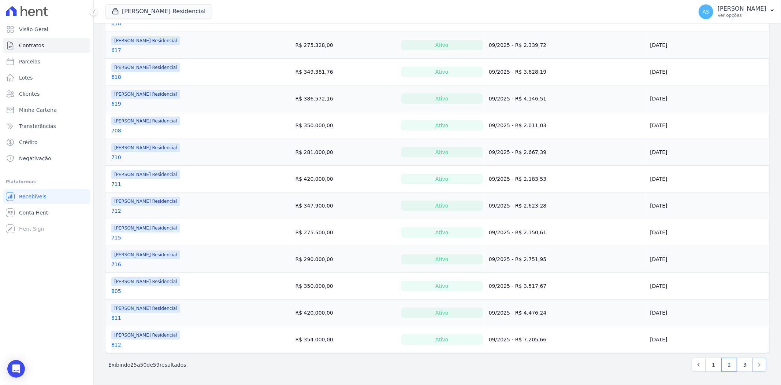
click at [756, 367] on icon "Next" at bounding box center [759, 364] width 7 height 7
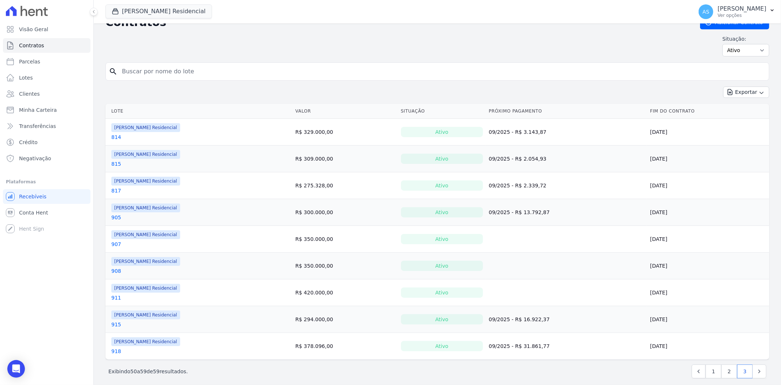
scroll to position [21, 0]
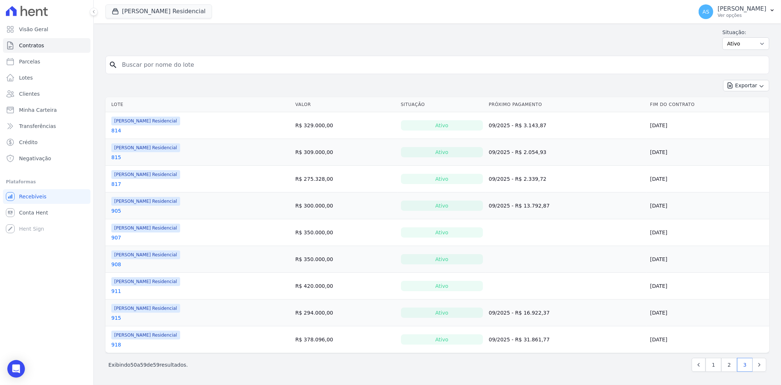
click at [112, 237] on link "907" at bounding box center [116, 237] width 10 height 7
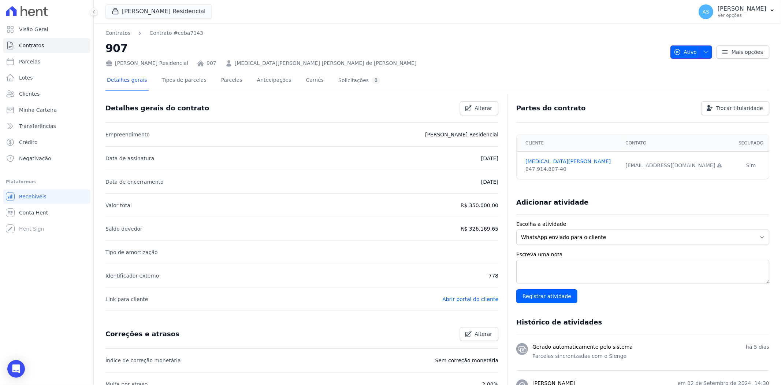
click at [705, 51] on icon "button" at bounding box center [706, 52] width 6 height 6
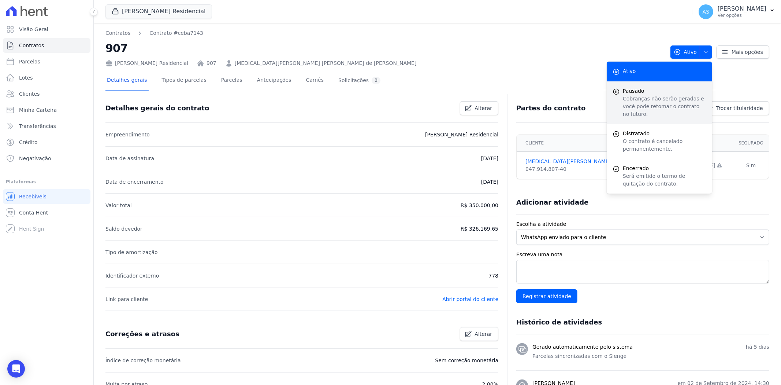
click at [636, 93] on span "Pausado" at bounding box center [665, 91] width 84 height 8
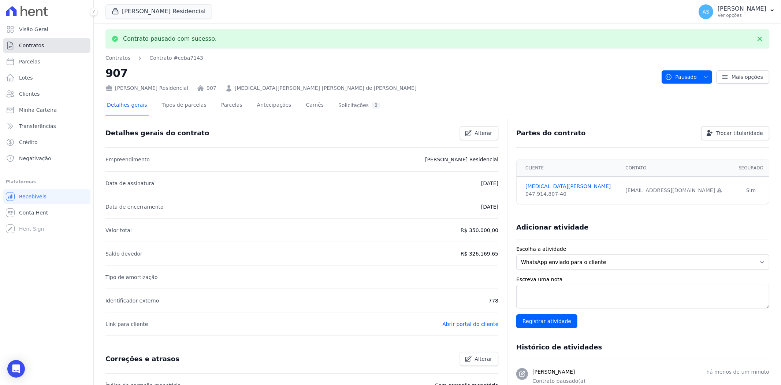
click at [27, 48] on span "Contratos" at bounding box center [31, 45] width 25 height 7
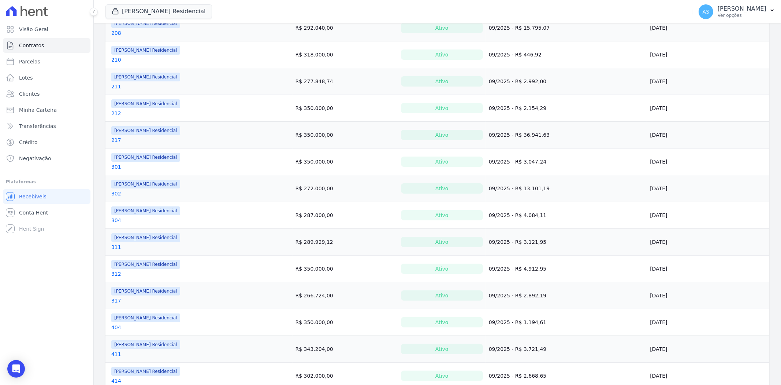
scroll to position [450, 0]
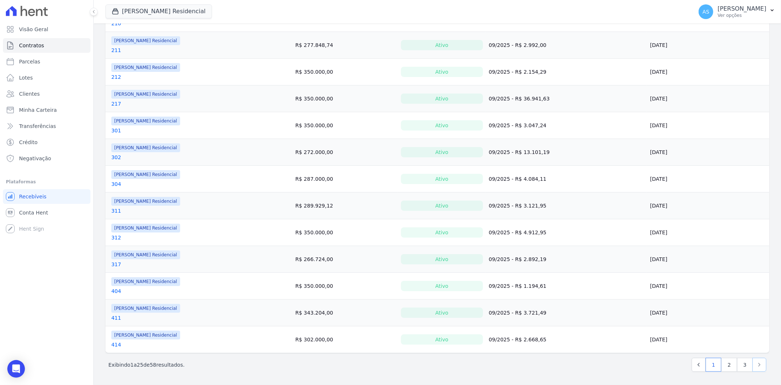
click at [756, 363] on icon "Next" at bounding box center [759, 364] width 7 height 7
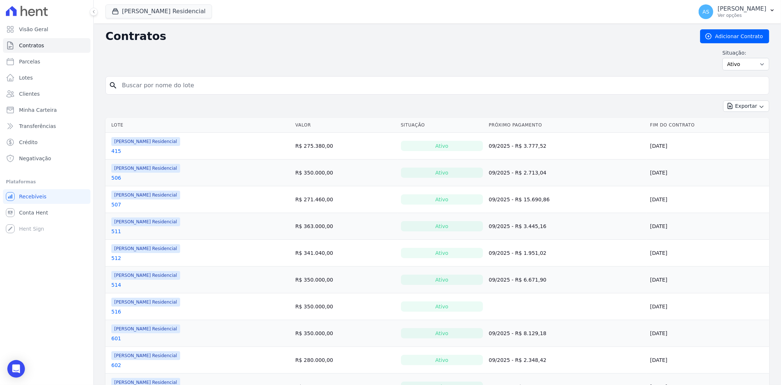
click at [750, 363] on td "28/02/2026" at bounding box center [708, 360] width 122 height 27
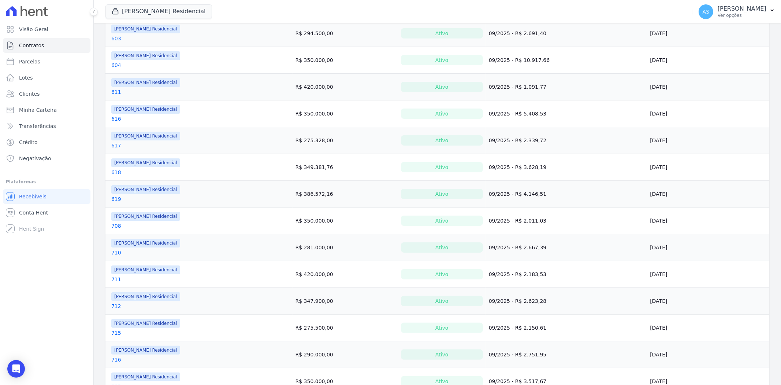
scroll to position [448, 0]
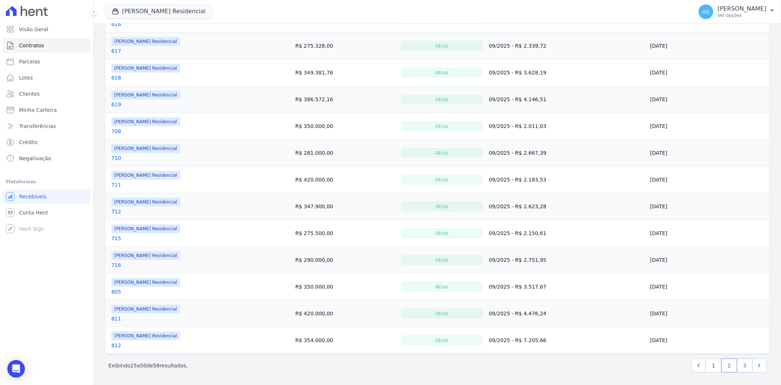
click at [742, 367] on link "3" at bounding box center [746, 365] width 16 height 14
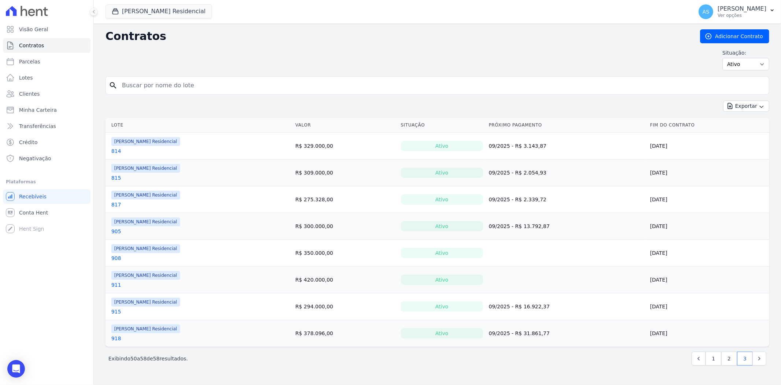
click at [116, 258] on link "908" at bounding box center [116, 257] width 10 height 7
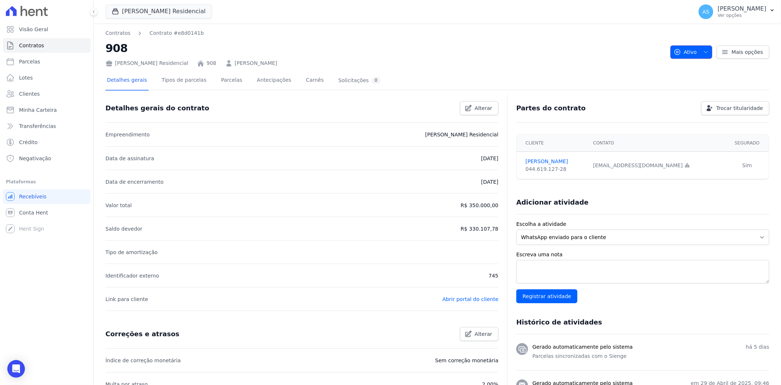
click at [704, 51] on icon "button" at bounding box center [706, 52] width 6 height 6
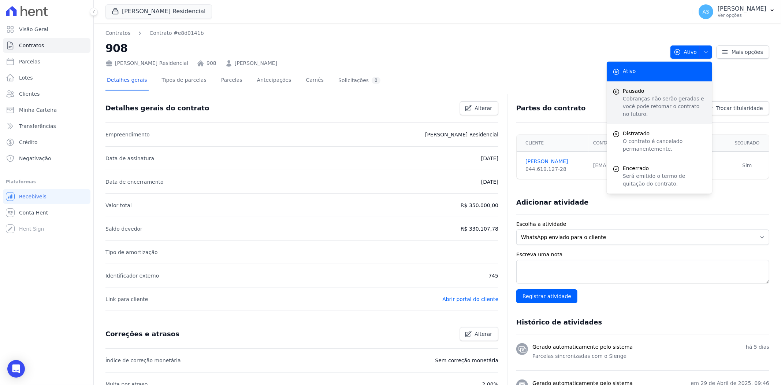
click at [625, 90] on span "Pausado" at bounding box center [665, 91] width 84 height 8
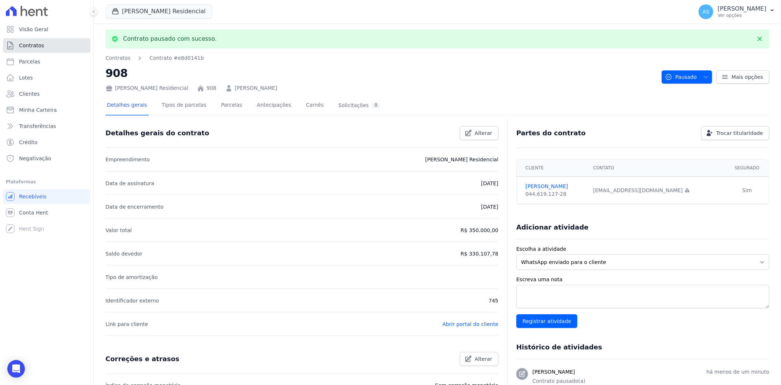
click at [26, 45] on span "Contratos" at bounding box center [31, 45] width 25 height 7
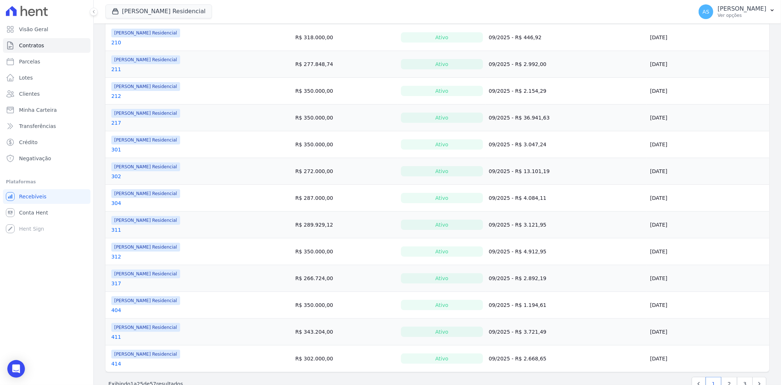
scroll to position [450, 0]
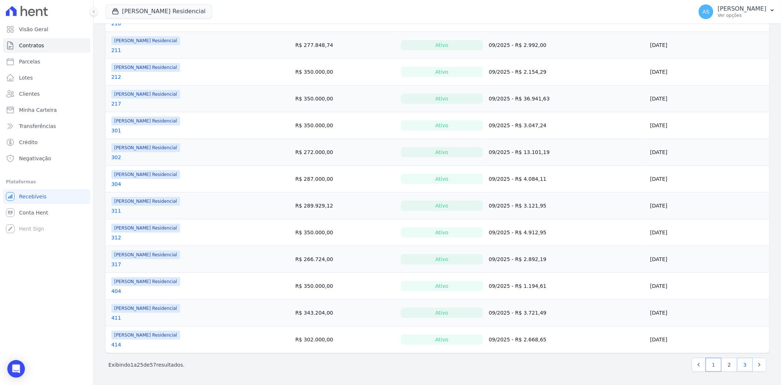
click at [742, 364] on link "3" at bounding box center [746, 365] width 16 height 14
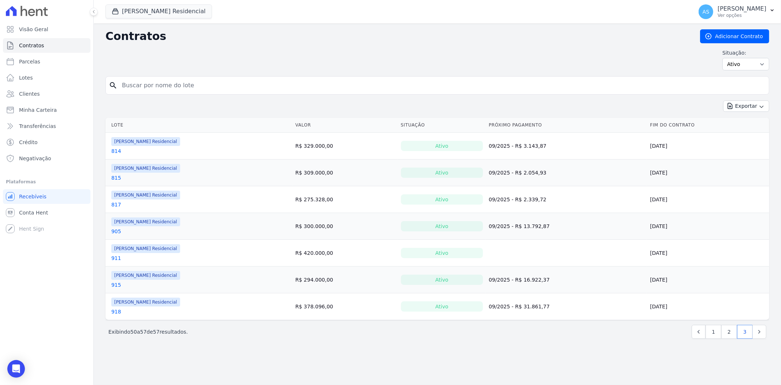
click at [114, 258] on link "911" at bounding box center [116, 257] width 10 height 7
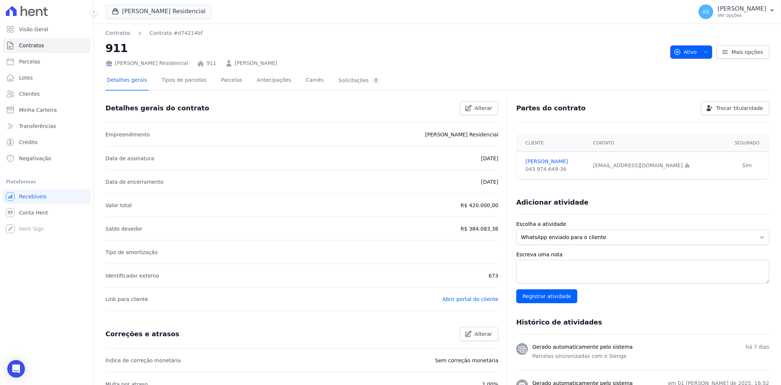
click at [703, 50] on icon "button" at bounding box center [706, 52] width 6 height 6
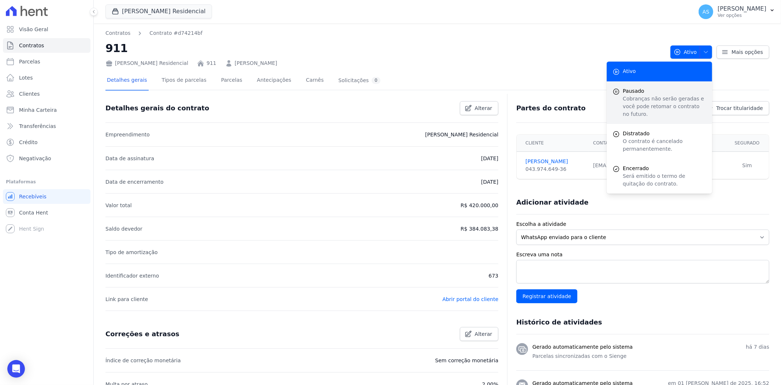
click at [638, 97] on p "Cobranças não serão geradas e você pode retomar o contrato no futuro." at bounding box center [665, 106] width 84 height 23
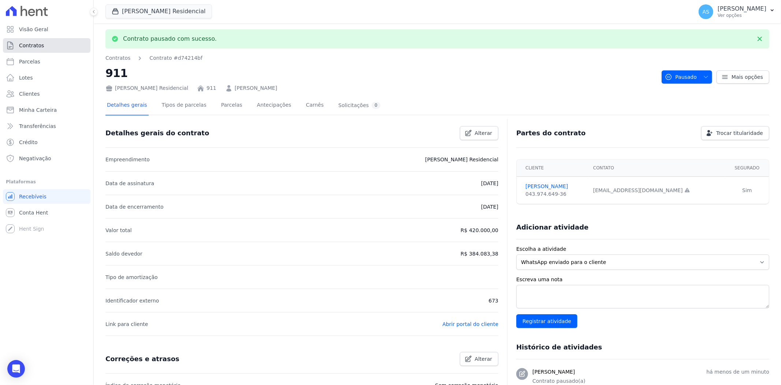
click at [34, 48] on span "Contratos" at bounding box center [31, 45] width 25 height 7
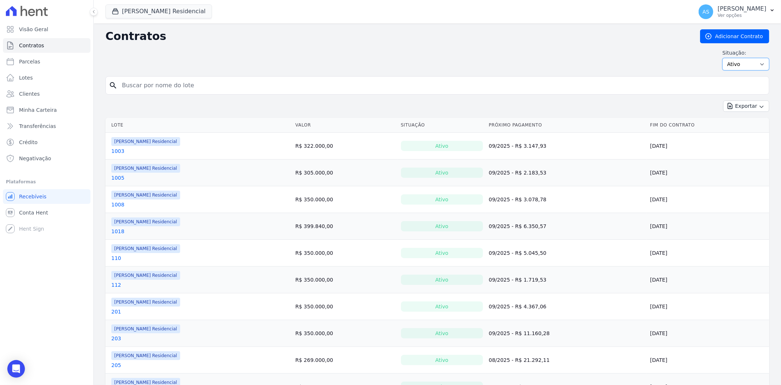
click at [757, 63] on select "Ativo Todos Pausado Distratado Rascunho Expirado Encerrado" at bounding box center [746, 64] width 47 height 12
select select "on_hold"
click at [723, 58] on select "Ativo Todos Pausado Distratado Rascunho Expirado Encerrado" at bounding box center [746, 64] width 47 height 12
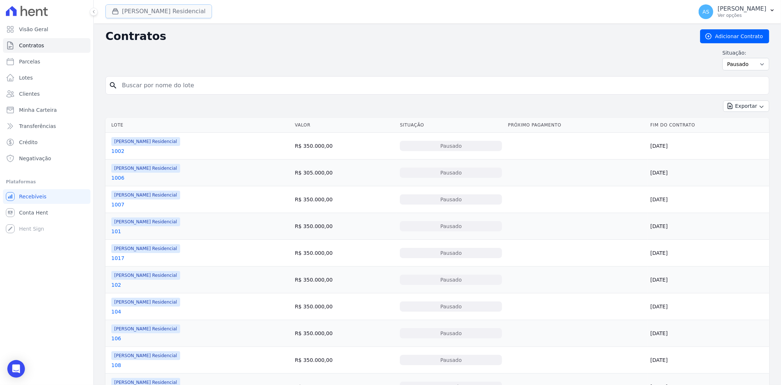
click at [133, 8] on button "[PERSON_NAME] Residencial" at bounding box center [159, 11] width 107 height 14
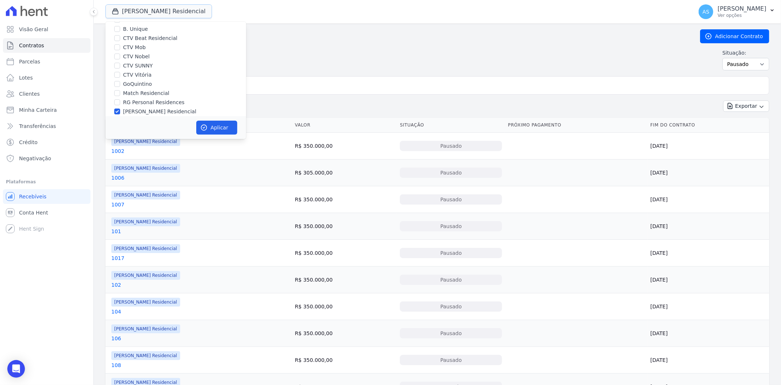
scroll to position [70, 0]
click at [156, 79] on label "[PERSON_NAME] Residencial" at bounding box center [159, 81] width 73 height 8
click at [120, 79] on input "[PERSON_NAME] Residencial" at bounding box center [117, 80] width 6 height 6
checkbox input "false"
click at [152, 86] on label "Star Residencial Exclusivo" at bounding box center [156, 90] width 67 height 8
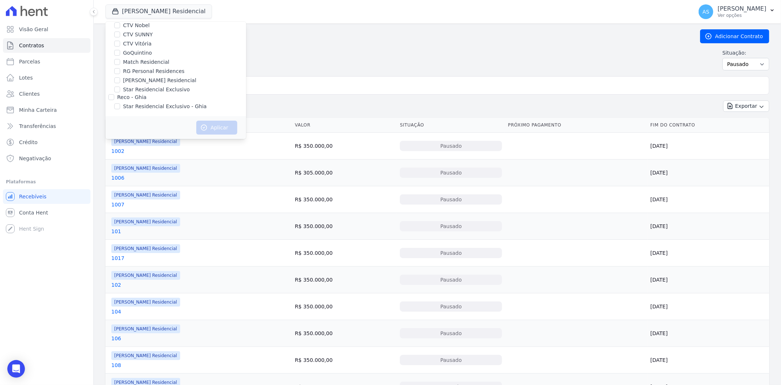
click at [120, 86] on input "Star Residencial Exclusivo" at bounding box center [117, 89] width 6 height 6
checkbox input "true"
click at [217, 126] on button "Aplicar" at bounding box center [216, 128] width 41 height 14
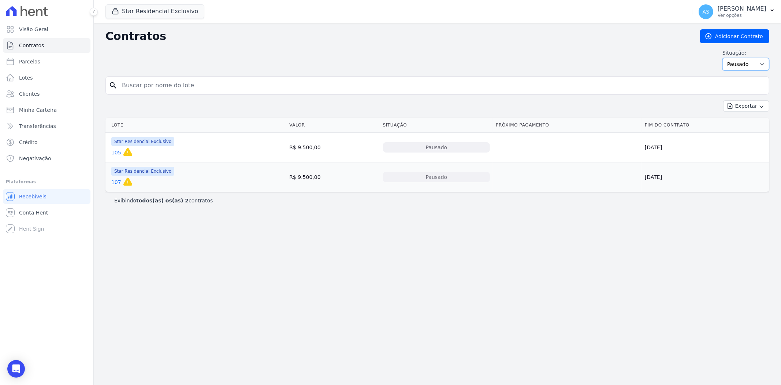
click at [764, 63] on select "Ativo Todos Pausado Distratado Rascunho Expirado Encerrado" at bounding box center [746, 64] width 47 height 12
select select "all"
click at [726, 58] on select "Ativo Todos Pausado Distratado Rascunho Expirado Encerrado" at bounding box center [746, 64] width 47 height 12
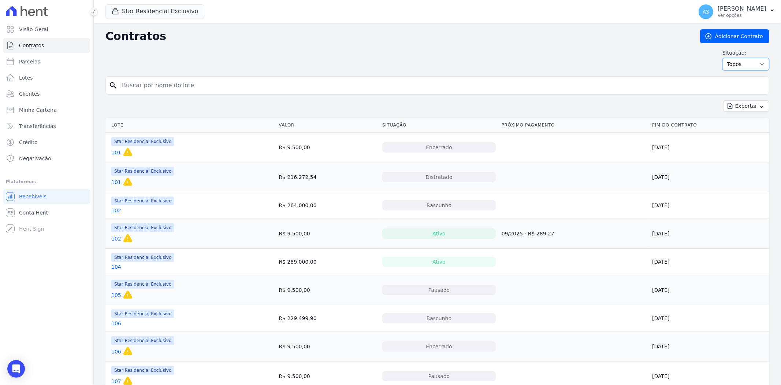
click at [757, 64] on select "Ativo Todos Pausado Distratado Rascunho Expirado Encerrado" at bounding box center [746, 64] width 47 height 12
select select
click at [723, 58] on select "Ativo Todos Pausado Distratado Rascunho Expirado Encerrado" at bounding box center [746, 64] width 47 height 12
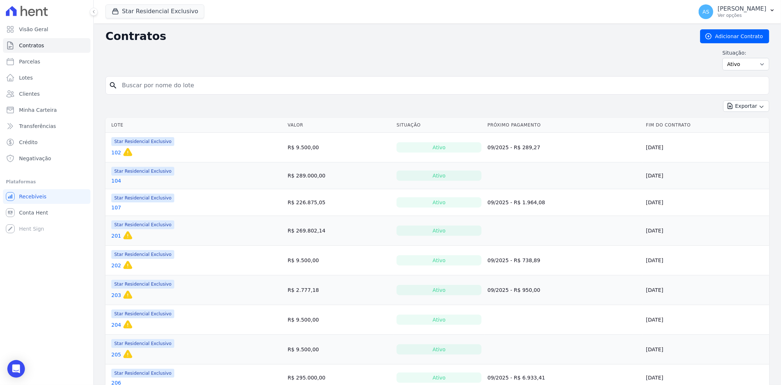
click at [116, 180] on link "104" at bounding box center [116, 180] width 10 height 7
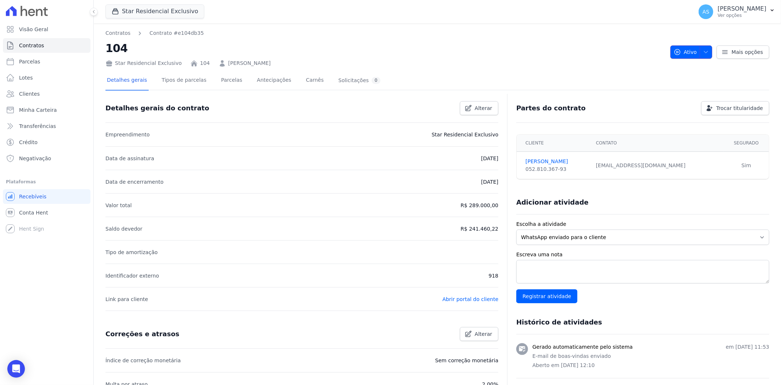
click at [705, 50] on icon "button" at bounding box center [706, 52] width 6 height 6
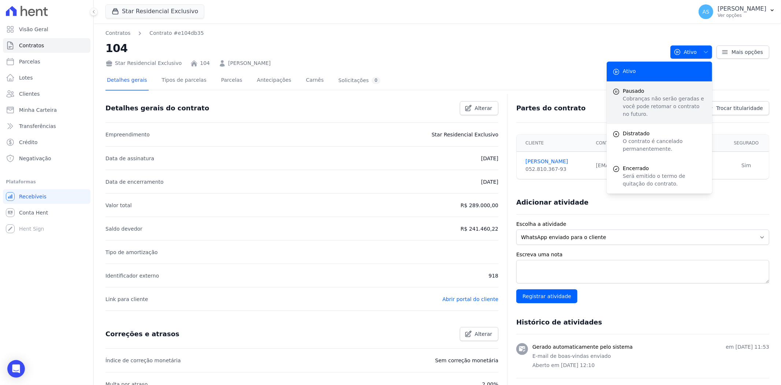
click at [642, 92] on span "Pausado" at bounding box center [665, 91] width 84 height 8
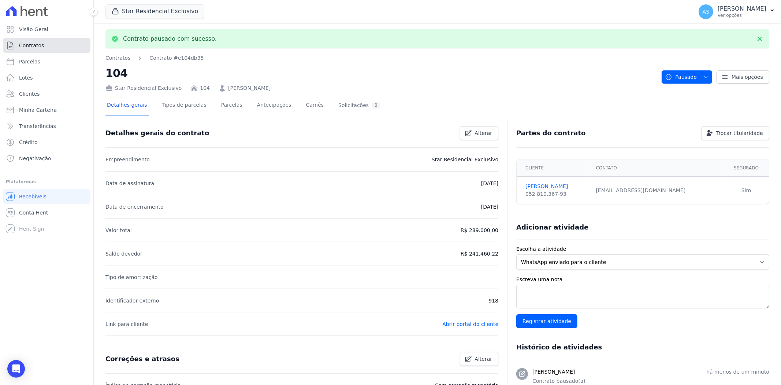
click at [34, 43] on span "Contratos" at bounding box center [31, 45] width 25 height 7
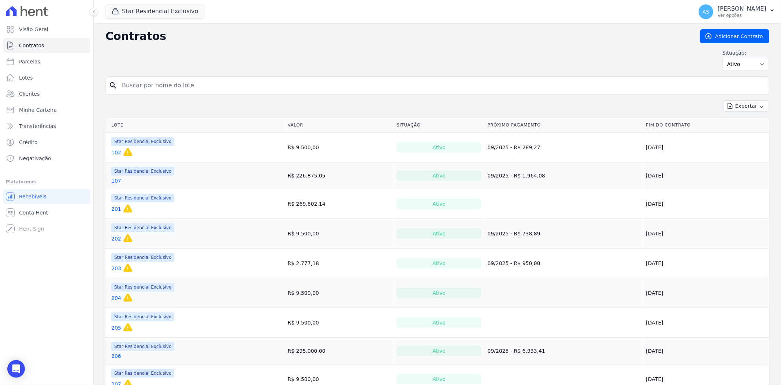
click at [118, 210] on link "201" at bounding box center [116, 208] width 10 height 7
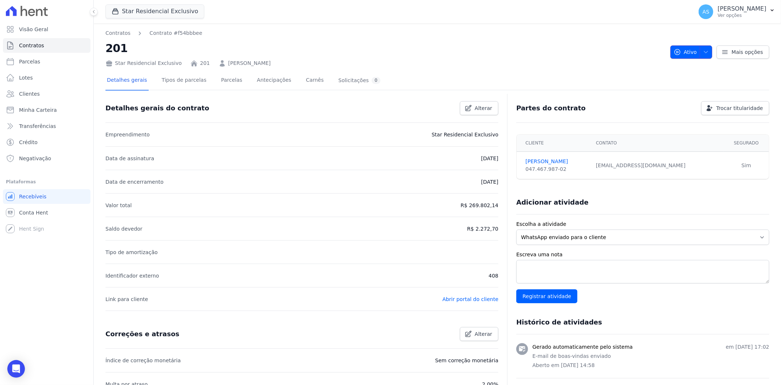
click at [704, 50] on icon "button" at bounding box center [706, 52] width 6 height 6
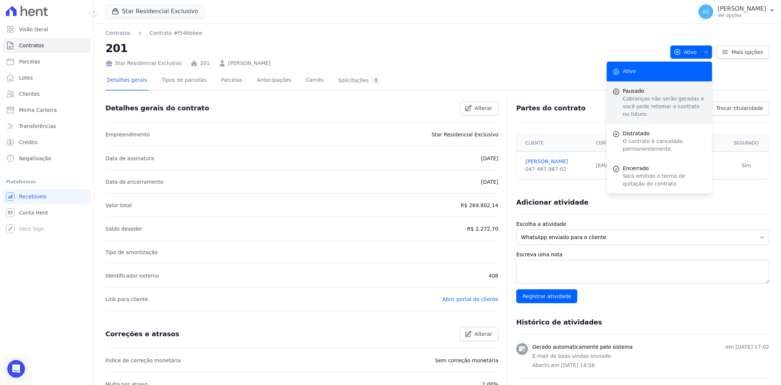
click at [630, 92] on span "Pausado" at bounding box center [665, 91] width 84 height 8
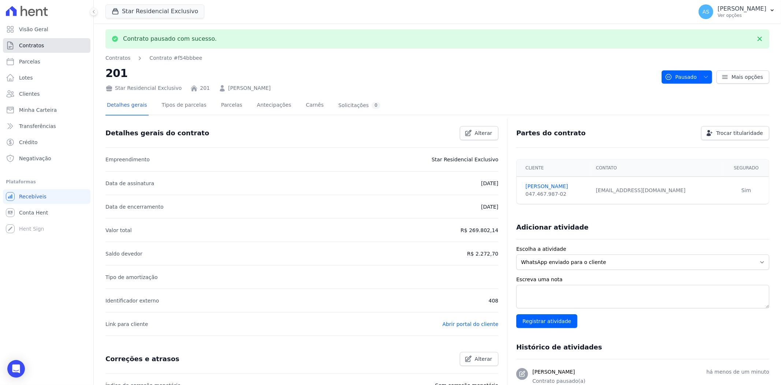
click at [32, 46] on span "Contratos" at bounding box center [31, 45] width 25 height 7
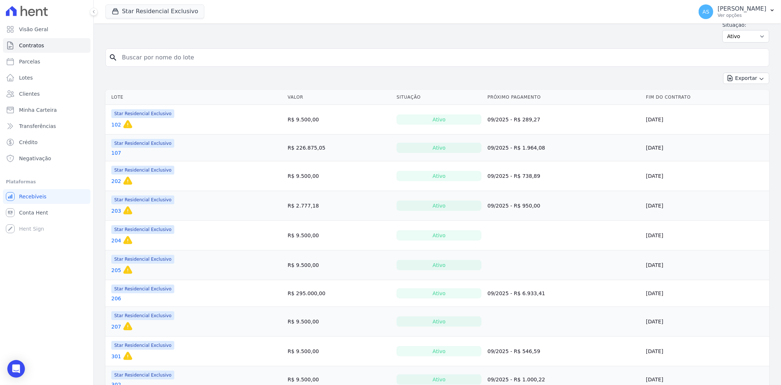
scroll to position [41, 0]
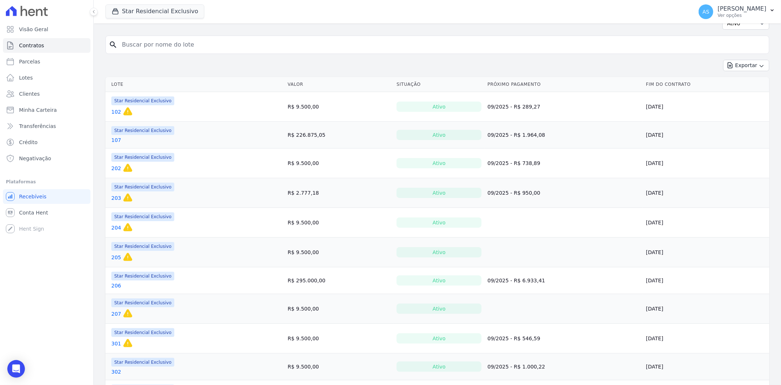
click at [115, 229] on link "204" at bounding box center [116, 227] width 10 height 7
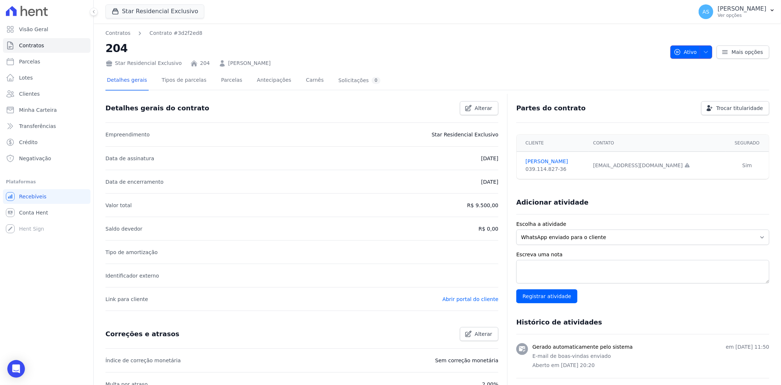
click at [703, 51] on icon "button" at bounding box center [706, 52] width 6 height 6
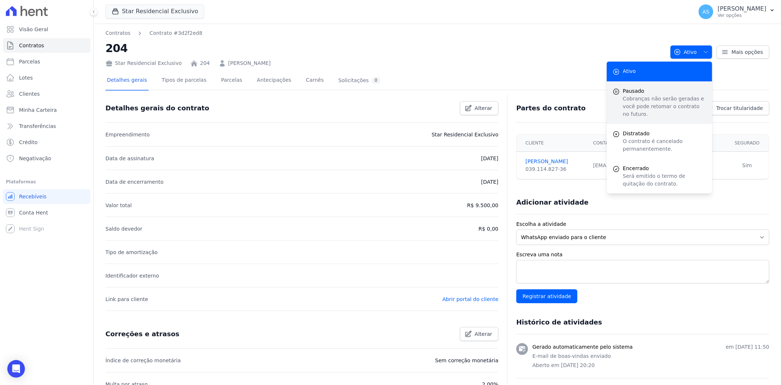
click at [627, 95] on p "Cobranças não serão geradas e você pode retomar o contrato no futuro." at bounding box center [665, 106] width 84 height 23
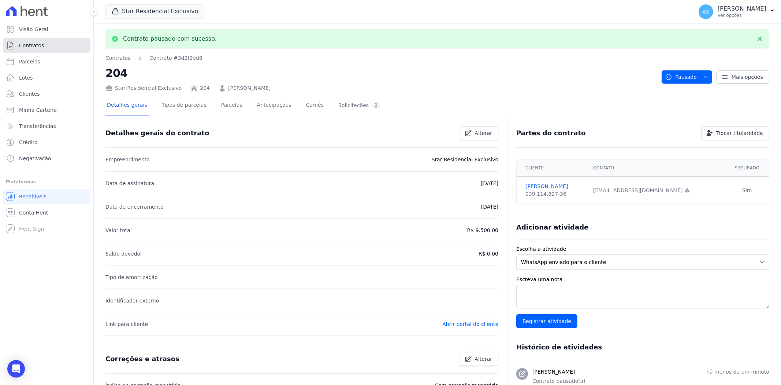
click at [26, 48] on span "Contratos" at bounding box center [31, 45] width 25 height 7
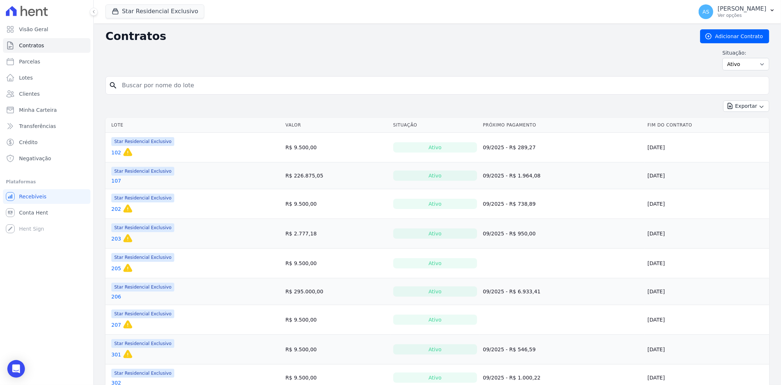
click at [112, 268] on link "205" at bounding box center [116, 268] width 10 height 7
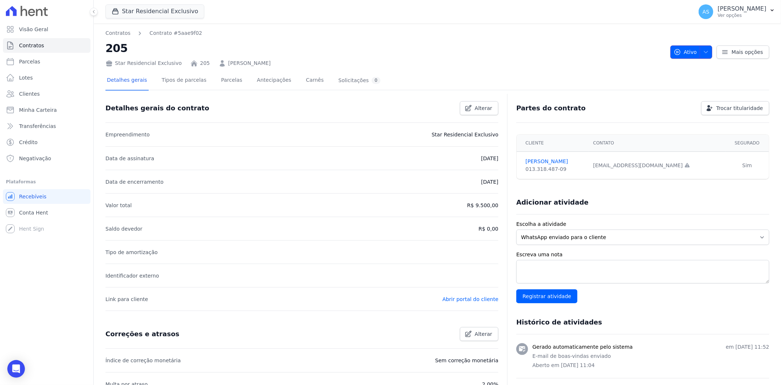
click at [703, 52] on icon "button" at bounding box center [706, 52] width 6 height 6
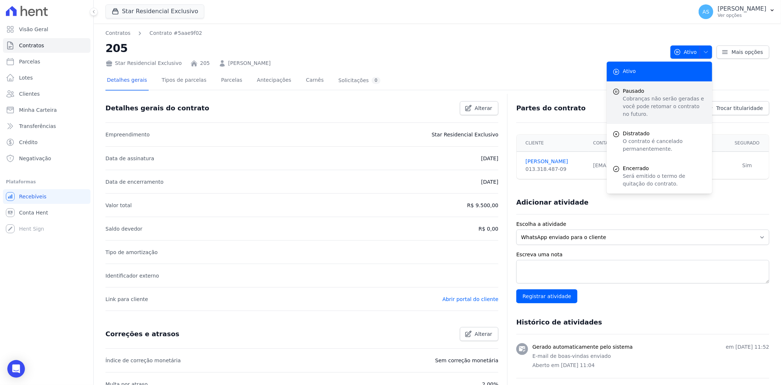
click at [625, 90] on span "Pausado" at bounding box center [665, 91] width 84 height 8
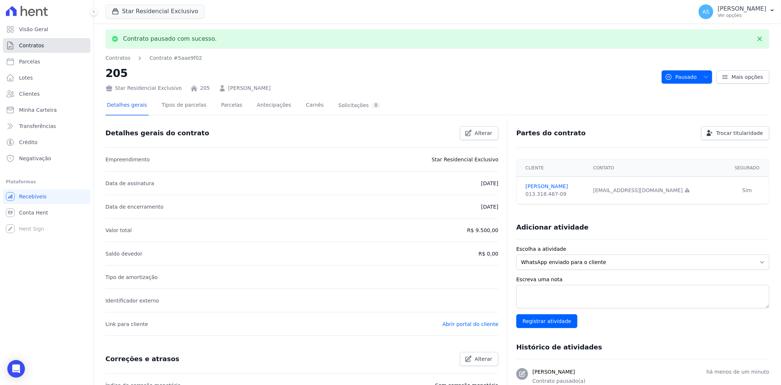
click at [42, 41] on link "Contratos" at bounding box center [47, 45] width 88 height 15
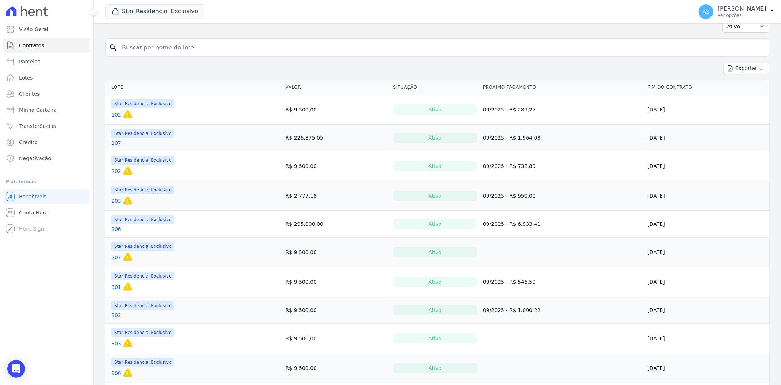
scroll to position [81, 0]
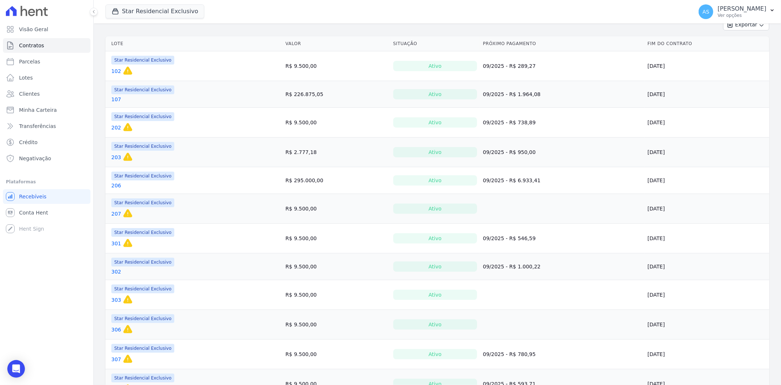
click at [117, 213] on link "207" at bounding box center [116, 213] width 10 height 7
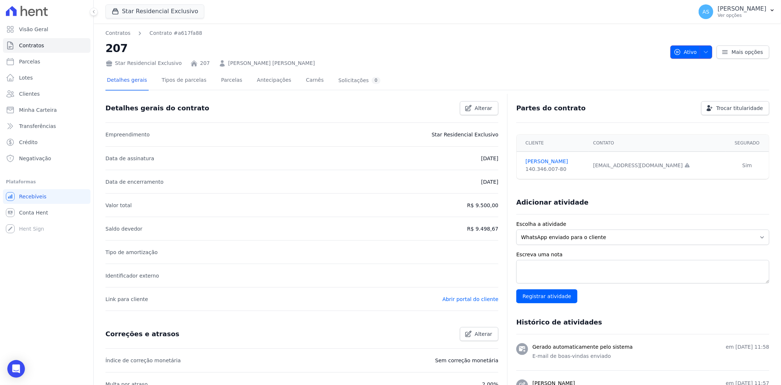
click at [703, 52] on icon "button" at bounding box center [706, 52] width 6 height 6
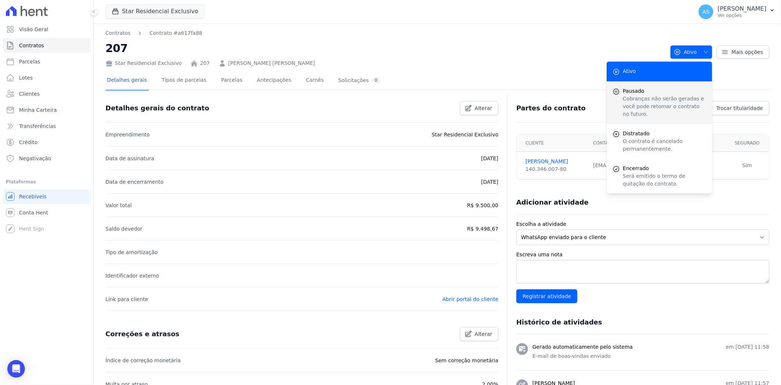
click at [625, 85] on div "Pausado Cobranças não serão geradas e você pode retomar o contrato no futuro." at bounding box center [660, 102] width 106 height 43
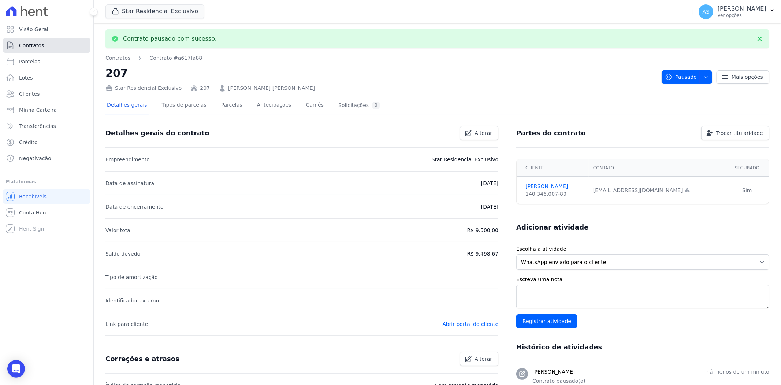
click at [35, 46] on span "Contratos" at bounding box center [31, 45] width 25 height 7
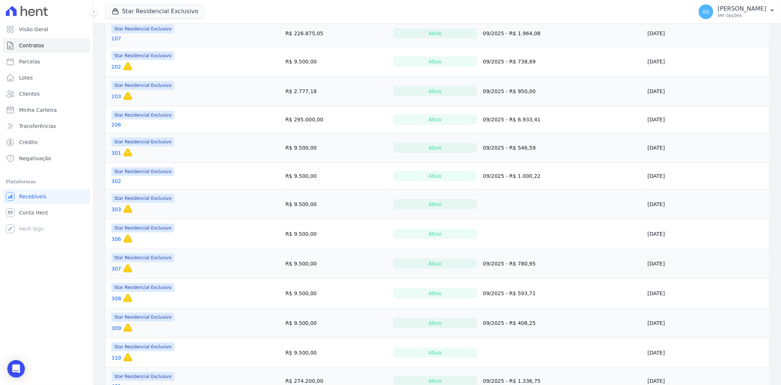
scroll to position [163, 0]
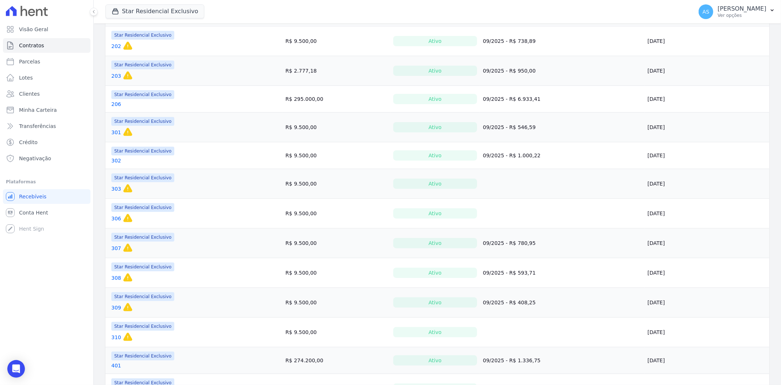
click at [114, 189] on link "303" at bounding box center [116, 188] width 10 height 7
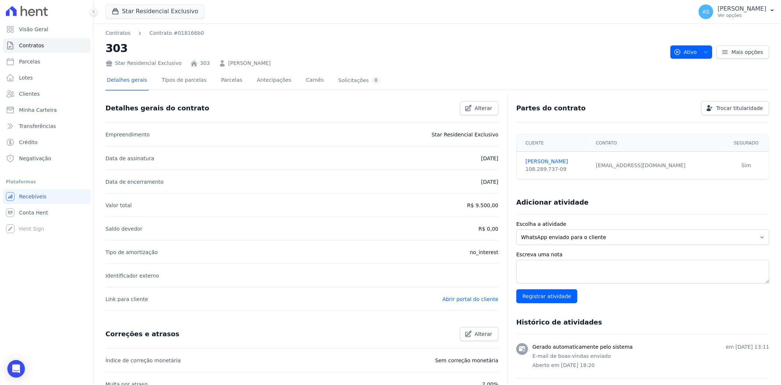
click at [700, 52] on span "button" at bounding box center [704, 52] width 9 height 12
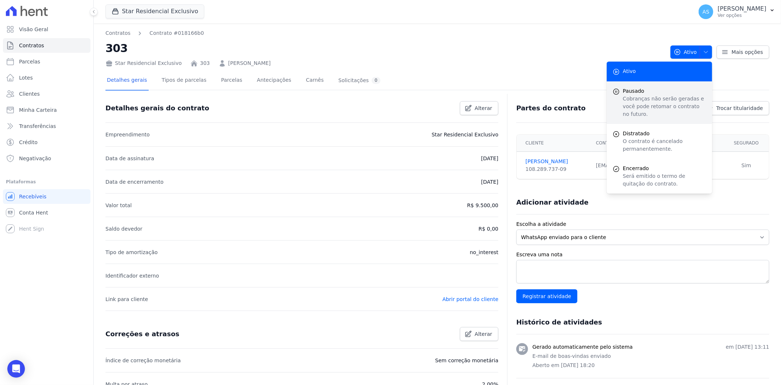
click at [623, 100] on p "Cobranças não serão geradas e você pode retomar o contrato no futuro." at bounding box center [665, 106] width 84 height 23
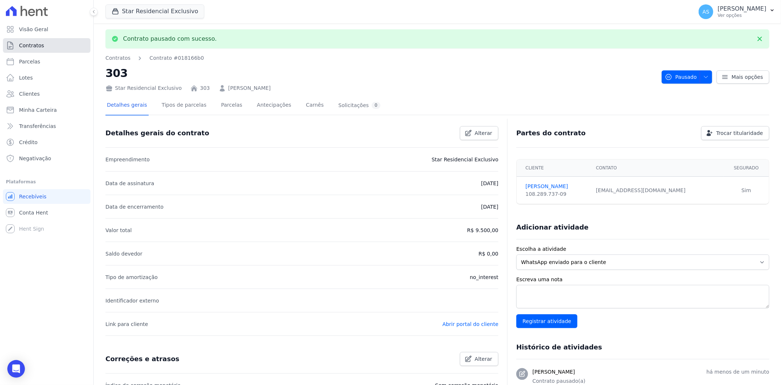
click at [21, 48] on span "Contratos" at bounding box center [31, 45] width 25 height 7
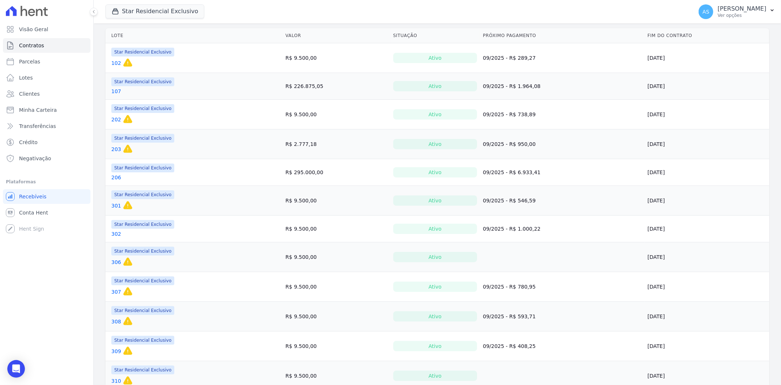
scroll to position [122, 0]
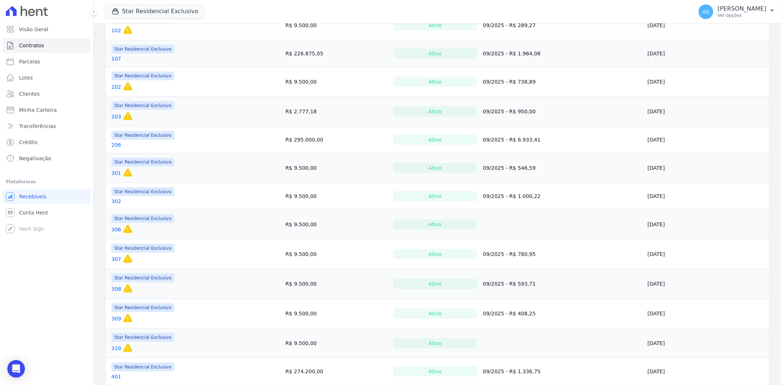
click at [115, 230] on link "306" at bounding box center [116, 229] width 10 height 7
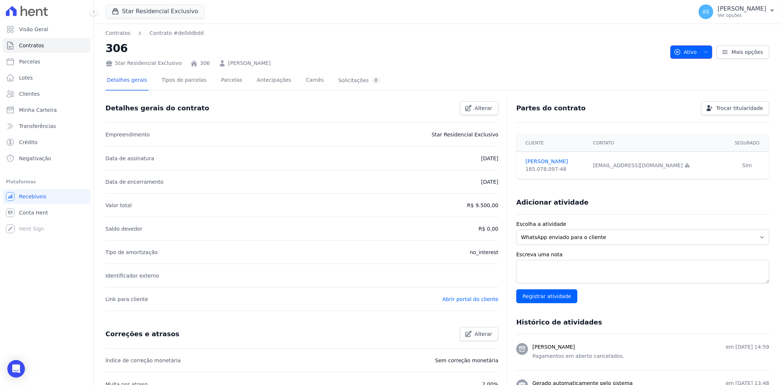
click at [706, 51] on button "Ativo" at bounding box center [692, 51] width 42 height 13
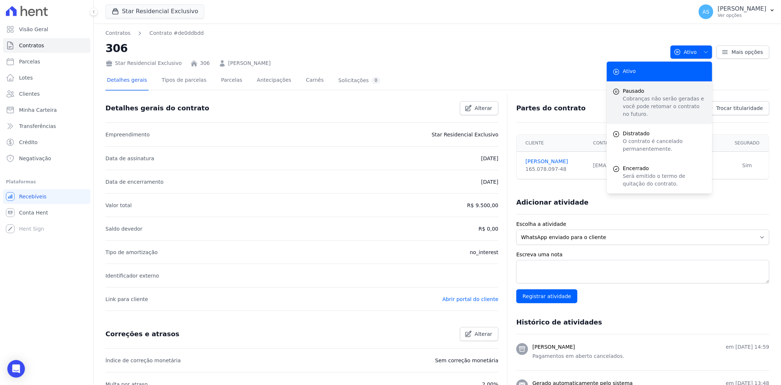
click at [642, 91] on span "Pausado" at bounding box center [665, 91] width 84 height 8
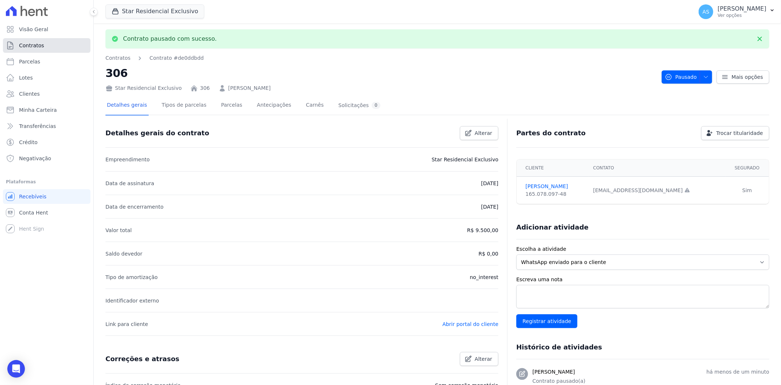
click at [30, 45] on span "Contratos" at bounding box center [31, 45] width 25 height 7
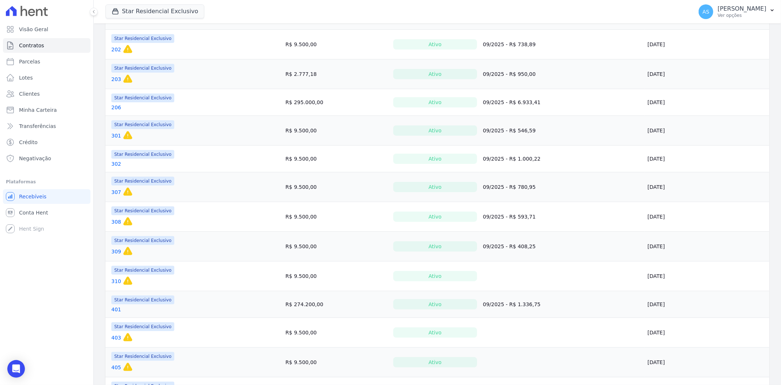
scroll to position [244, 0]
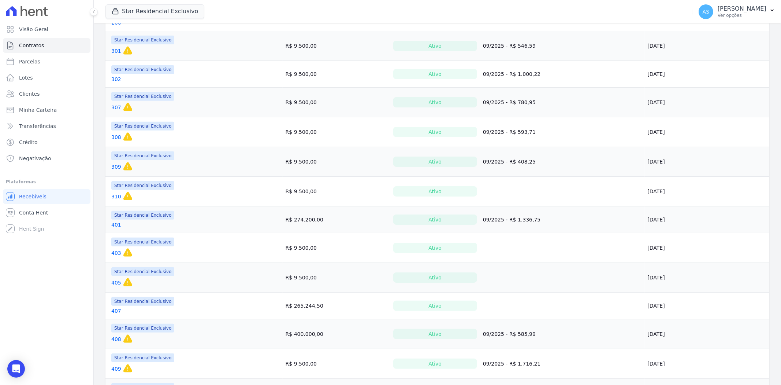
click at [115, 196] on link "310" at bounding box center [116, 196] width 10 height 7
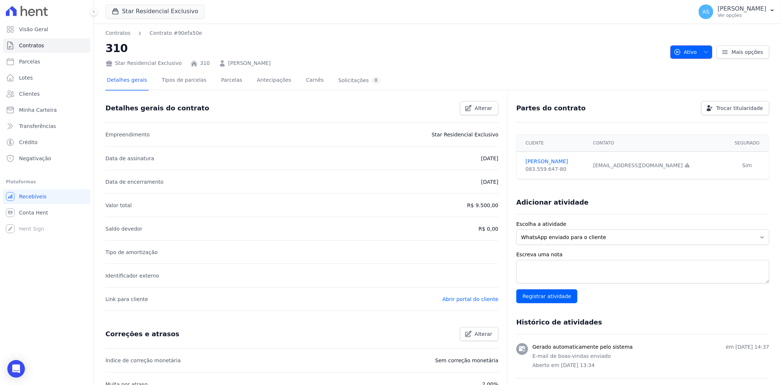
click at [703, 52] on icon "button" at bounding box center [706, 52] width 6 height 6
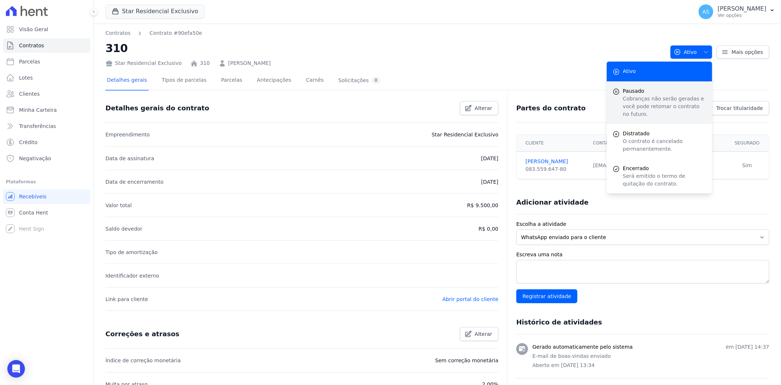
click at [627, 96] on p "Cobranças não serão geradas e você pode retomar o contrato no futuro." at bounding box center [665, 106] width 84 height 23
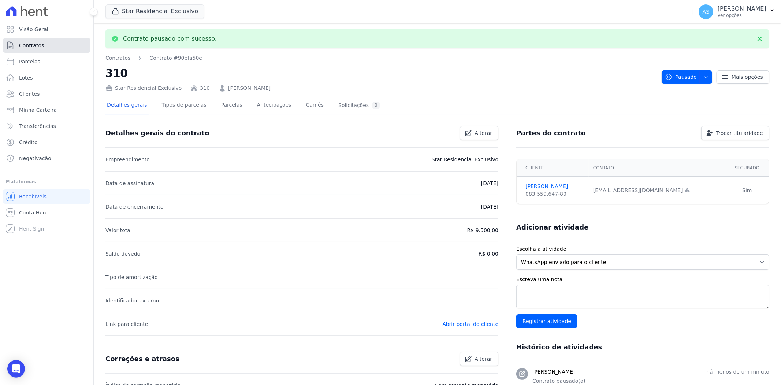
click at [40, 43] on span "Contratos" at bounding box center [31, 45] width 25 height 7
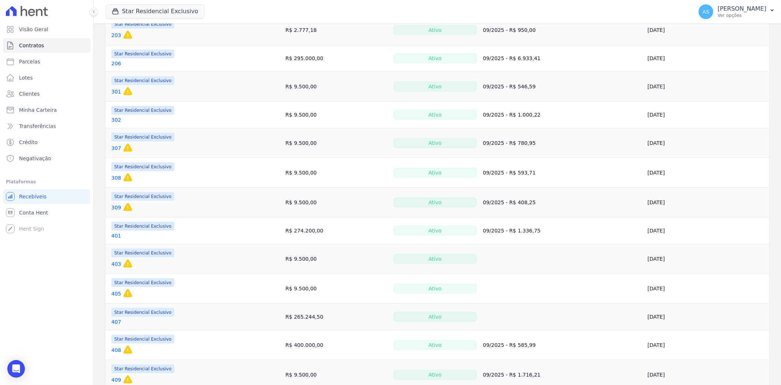
scroll to position [244, 0]
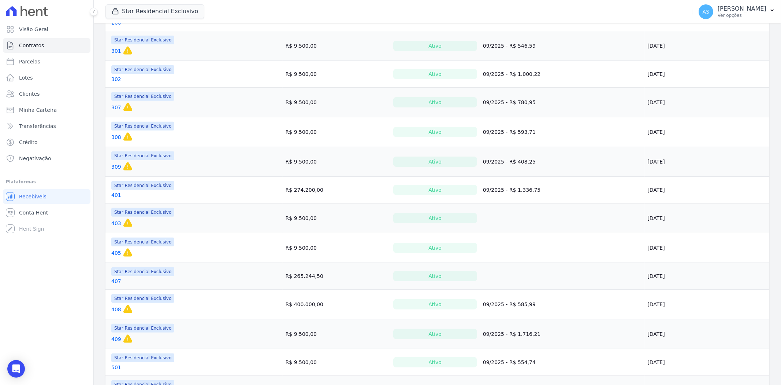
click at [116, 222] on link "403" at bounding box center [116, 222] width 10 height 7
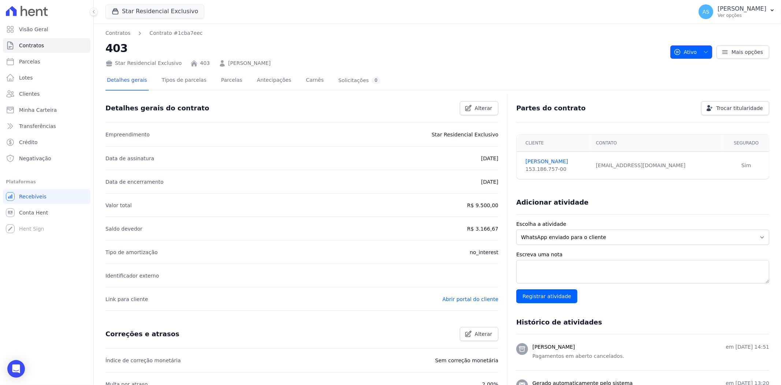
click at [682, 51] on span "Ativo" at bounding box center [685, 51] width 23 height 13
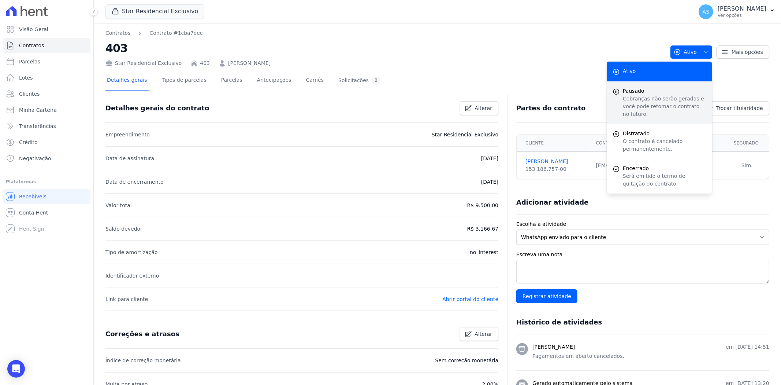
click at [628, 93] on span "Pausado" at bounding box center [665, 91] width 84 height 8
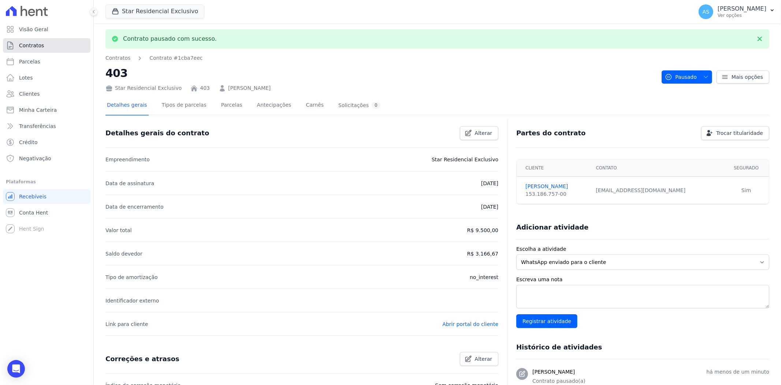
click at [30, 47] on span "Contratos" at bounding box center [31, 45] width 25 height 7
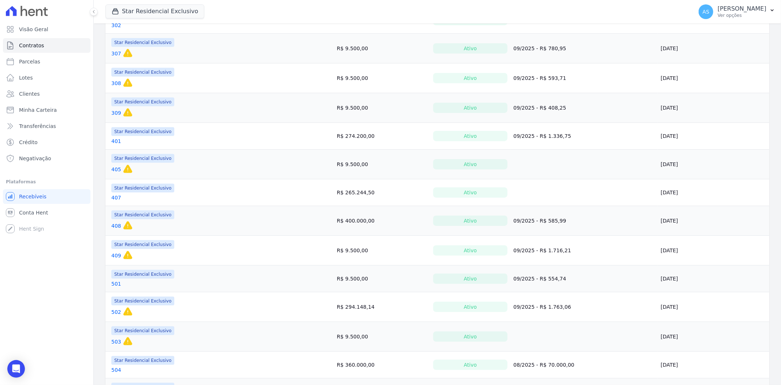
scroll to position [366, 0]
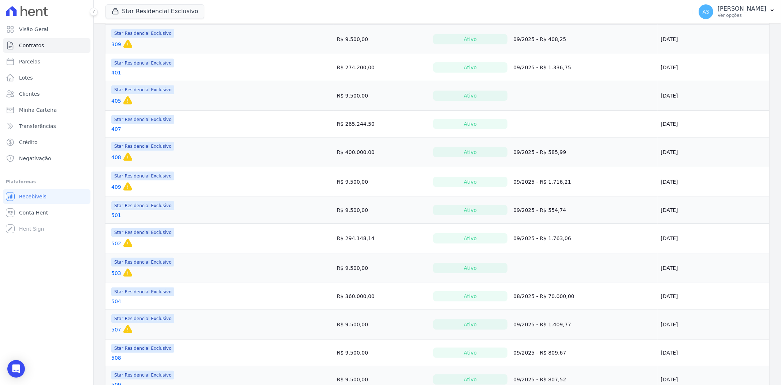
click at [116, 103] on link "405" at bounding box center [116, 100] width 10 height 7
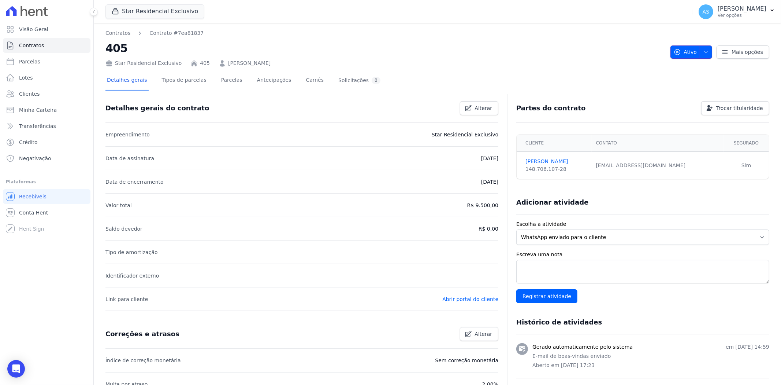
click at [705, 50] on icon "button" at bounding box center [706, 52] width 6 height 6
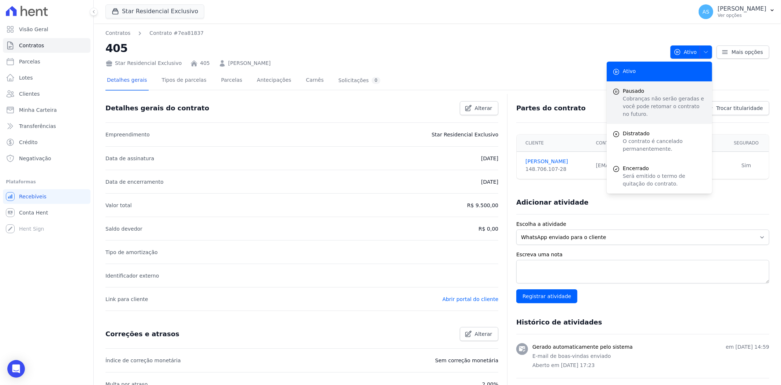
click at [639, 93] on span "Pausado" at bounding box center [665, 91] width 84 height 8
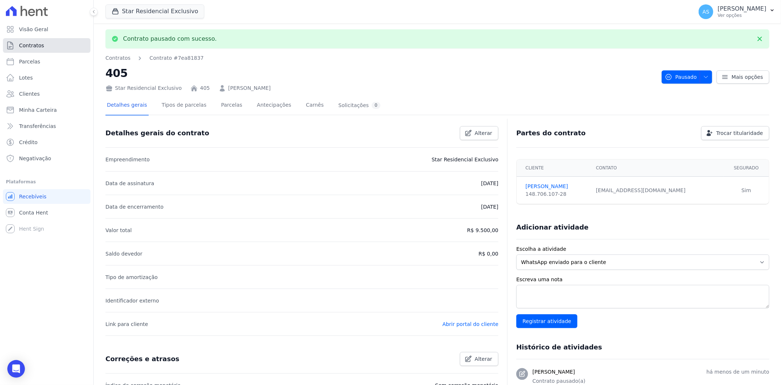
click at [27, 44] on span "Contratos" at bounding box center [31, 45] width 25 height 7
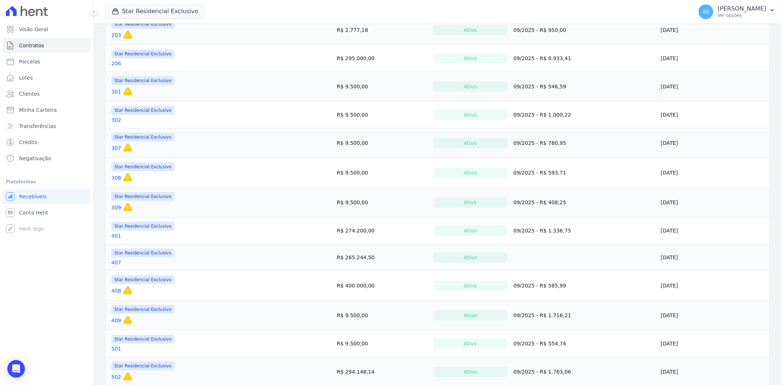
scroll to position [285, 0]
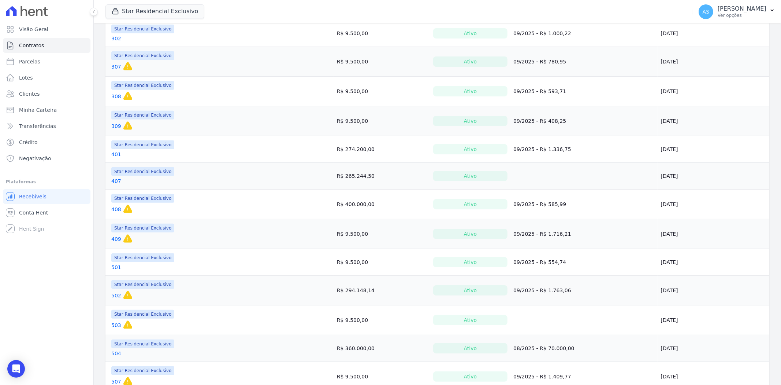
click at [114, 182] on link "407" at bounding box center [116, 180] width 10 height 7
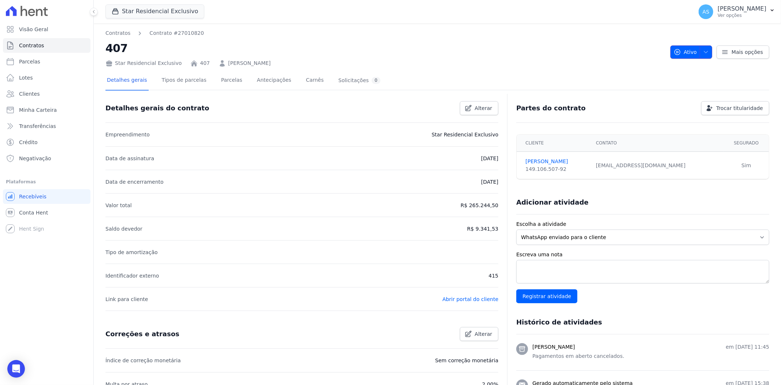
click at [703, 52] on icon "button" at bounding box center [706, 52] width 6 height 6
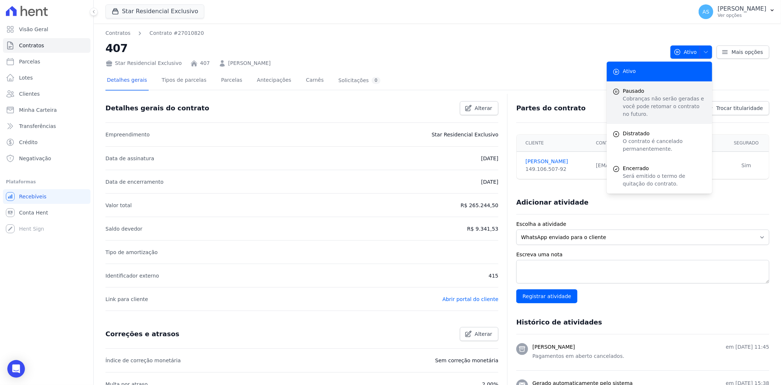
click at [630, 91] on span "Pausado" at bounding box center [665, 91] width 84 height 8
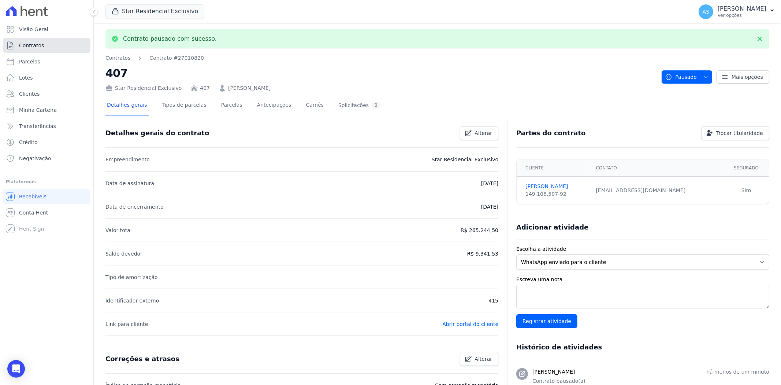
click at [23, 49] on span "Contratos" at bounding box center [31, 45] width 25 height 7
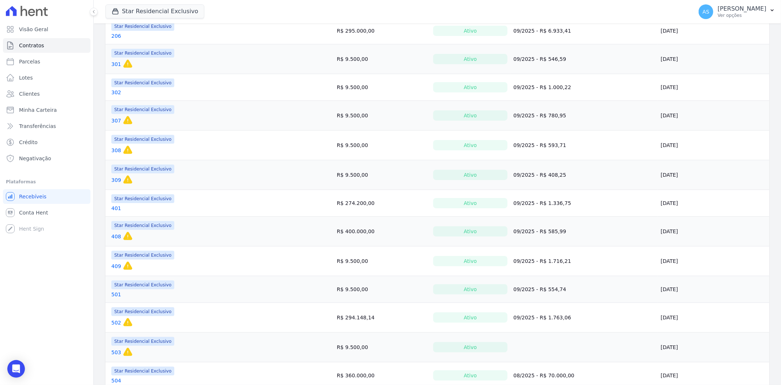
scroll to position [407, 0]
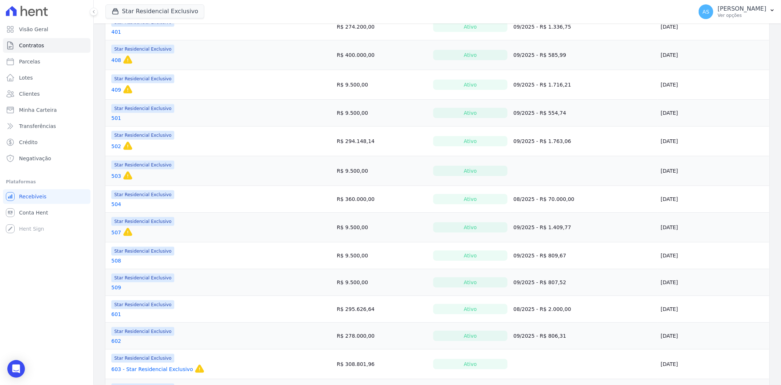
click at [115, 177] on link "503" at bounding box center [116, 175] width 10 height 7
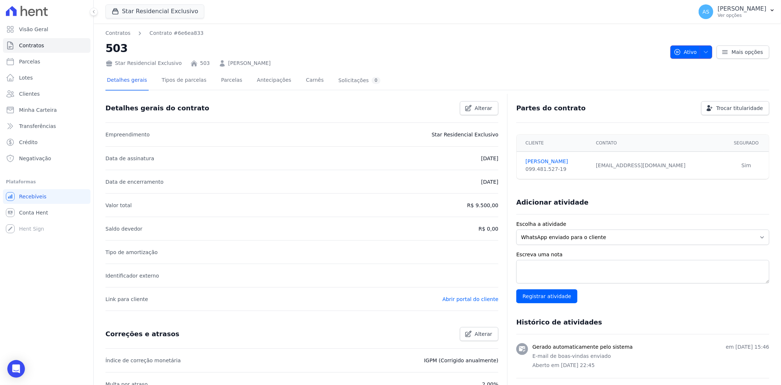
click at [704, 51] on icon "button" at bounding box center [706, 52] width 6 height 6
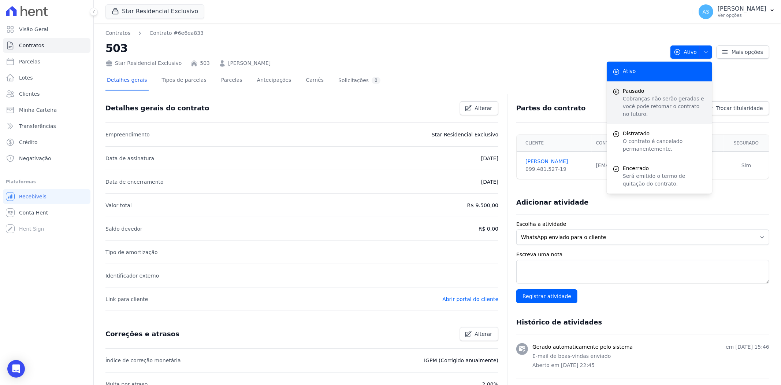
click at [632, 95] on p "Cobranças não serão geradas e você pode retomar o contrato no futuro." at bounding box center [665, 106] width 84 height 23
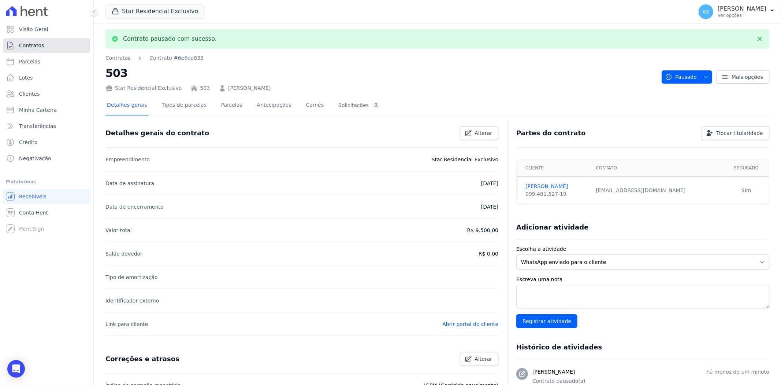
click at [19, 48] on span "Contratos" at bounding box center [31, 45] width 25 height 7
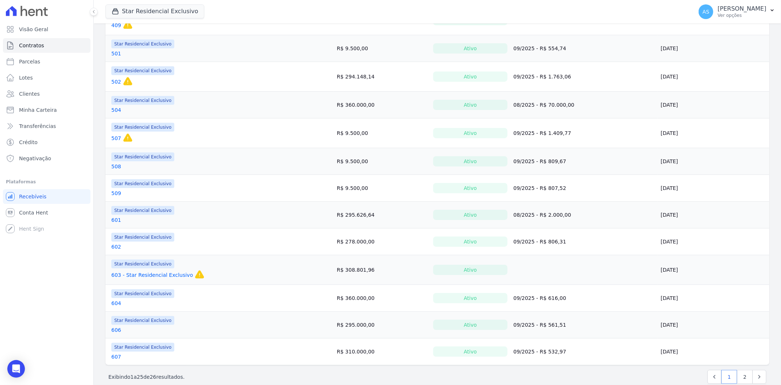
scroll to position [485, 0]
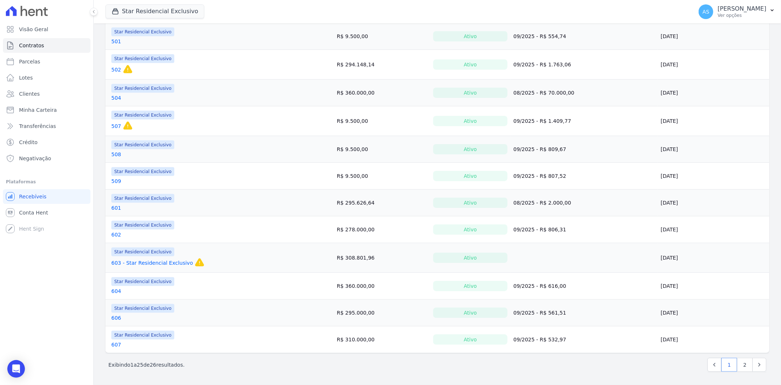
click at [129, 263] on link "603 - Star Residencial Exclusivo" at bounding box center [152, 262] width 82 height 7
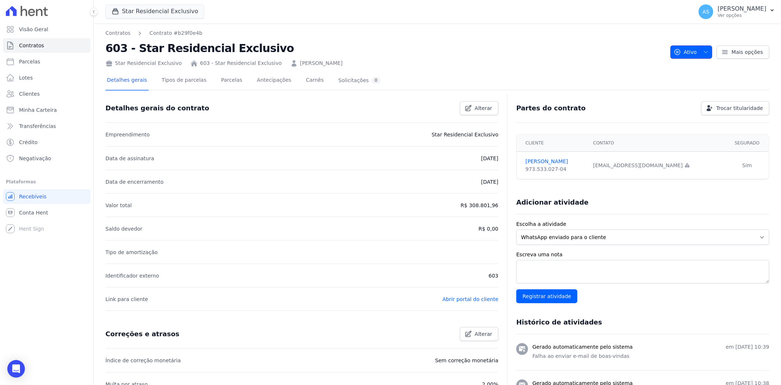
click at [703, 53] on icon "button" at bounding box center [706, 52] width 6 height 6
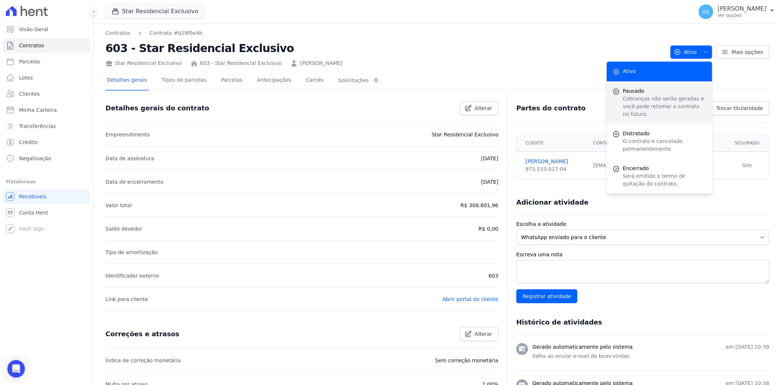
click at [632, 95] on p "Cobranças não serão geradas e você pode retomar o contrato no futuro." at bounding box center [665, 106] width 84 height 23
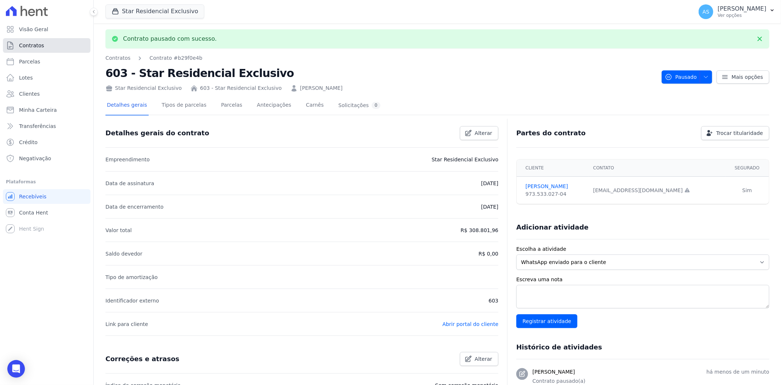
click at [26, 45] on span "Contratos" at bounding box center [31, 45] width 25 height 7
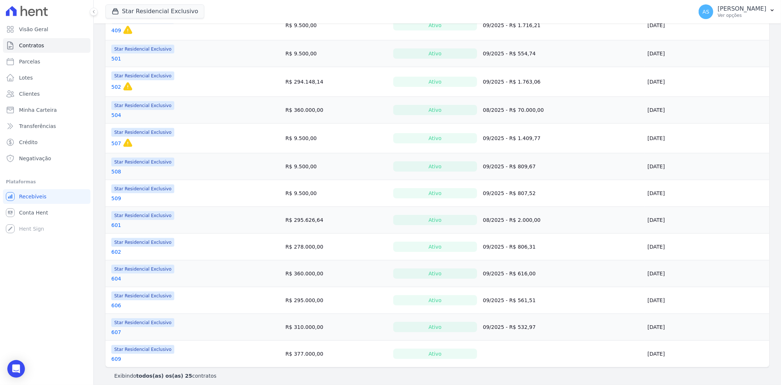
scroll to position [472, 0]
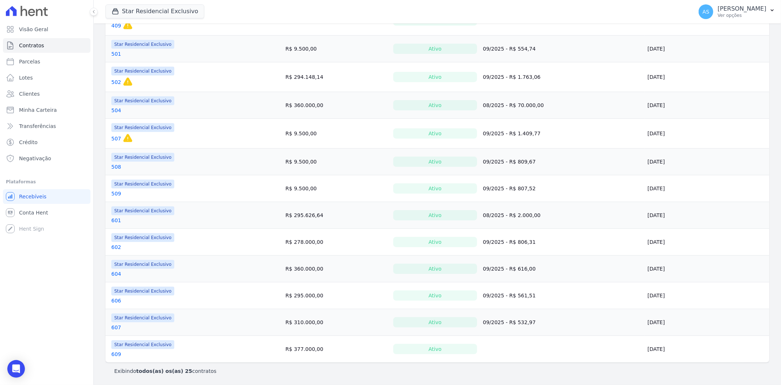
click at [114, 354] on link "609" at bounding box center [116, 353] width 10 height 7
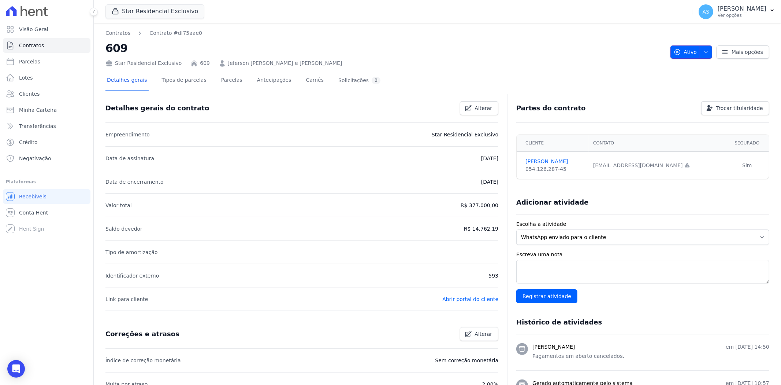
click at [705, 49] on icon "button" at bounding box center [706, 52] width 6 height 6
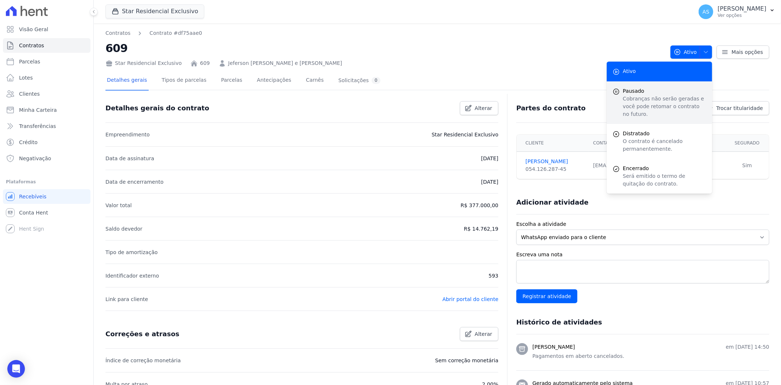
click at [635, 93] on span "Pausado" at bounding box center [665, 91] width 84 height 8
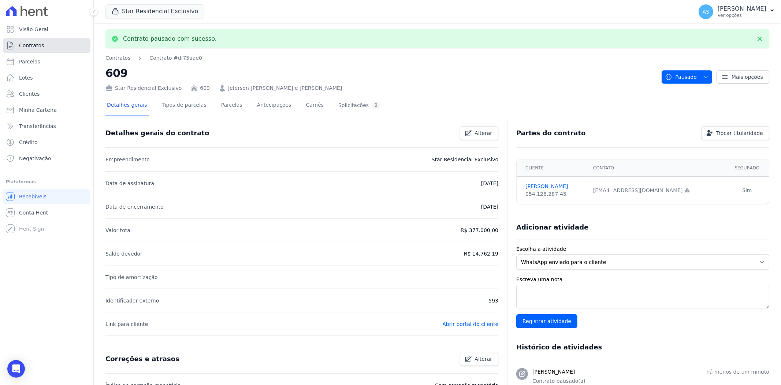
click at [34, 49] on link "Contratos" at bounding box center [47, 45] width 88 height 15
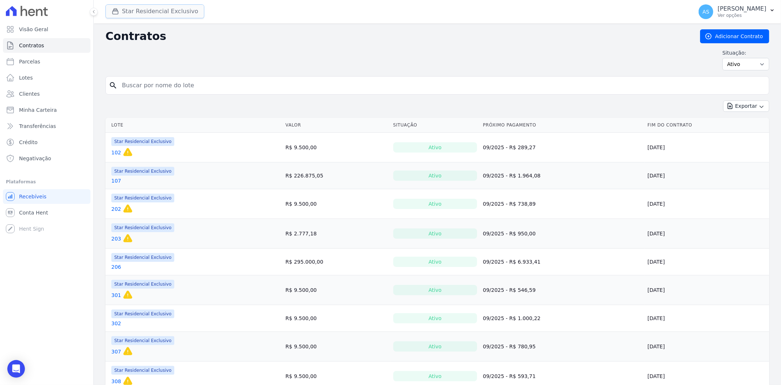
click at [185, 14] on button "Star Residencial Exclusivo" at bounding box center [155, 11] width 99 height 14
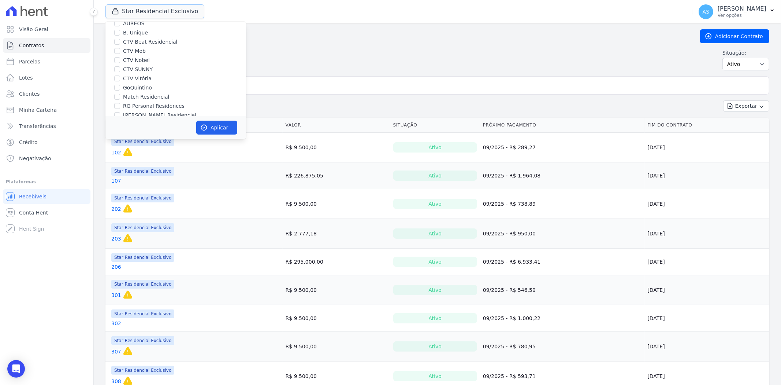
scroll to position [70, 0]
click at [119, 88] on input "Star Residencial Exclusivo" at bounding box center [117, 89] width 6 height 6
checkbox input "false"
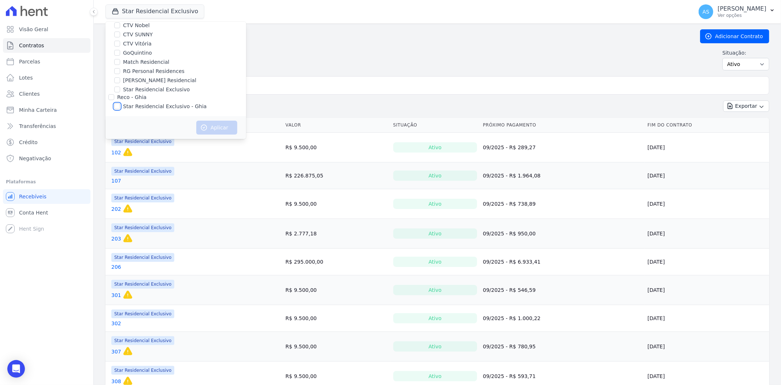
click at [118, 106] on input "Star Residencial Exclusivo - Ghia" at bounding box center [117, 106] width 6 height 6
checkbox input "true"
click at [217, 126] on button "Aplicar" at bounding box center [216, 128] width 41 height 14
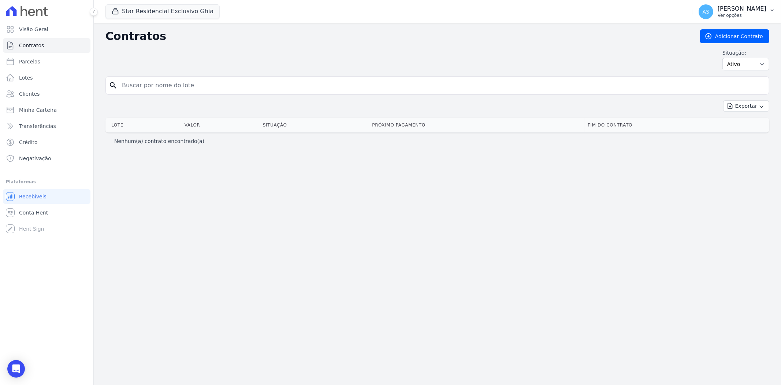
click at [773, 12] on icon "button" at bounding box center [773, 10] width 6 height 6
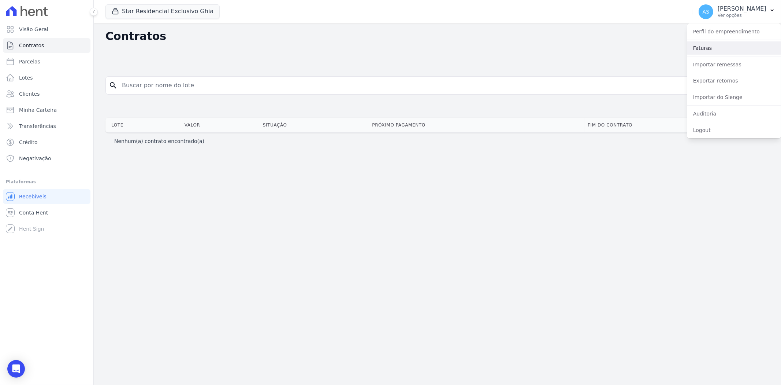
click at [710, 45] on link "Faturas" at bounding box center [735, 47] width 94 height 13
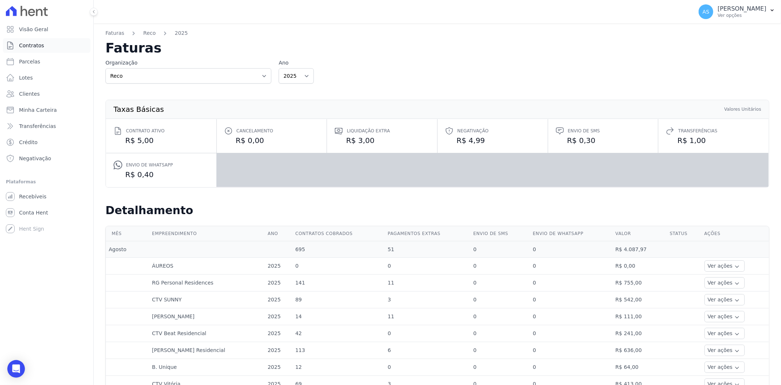
click at [38, 48] on span "Contratos" at bounding box center [31, 45] width 25 height 7
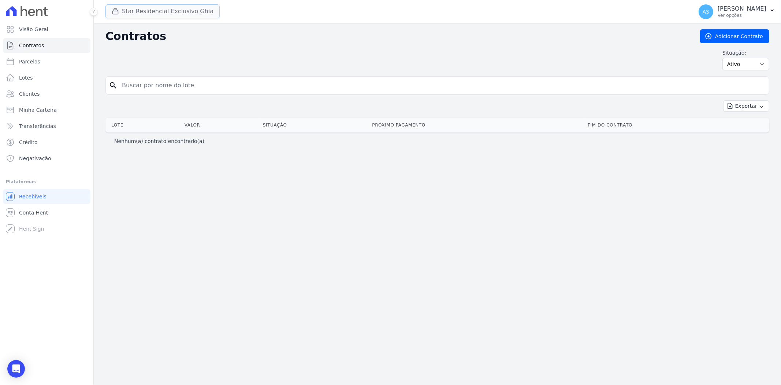
click at [142, 10] on button "Star Residencial Exclusivo Ghia" at bounding box center [163, 11] width 114 height 14
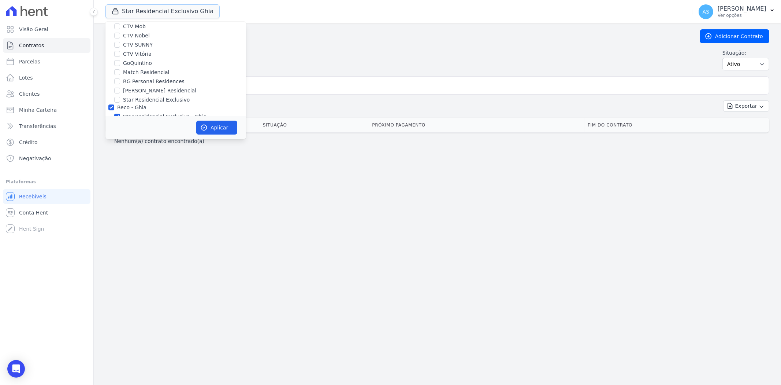
scroll to position [70, 0]
click at [131, 72] on label "RG Personal Residences" at bounding box center [154, 71] width 62 height 8
click at [120, 72] on input "RG Personal Residences" at bounding box center [117, 71] width 6 height 6
checkbox input "true"
click at [120, 107] on div "Star Residencial Exclusivo - Ghia" at bounding box center [176, 107] width 141 height 8
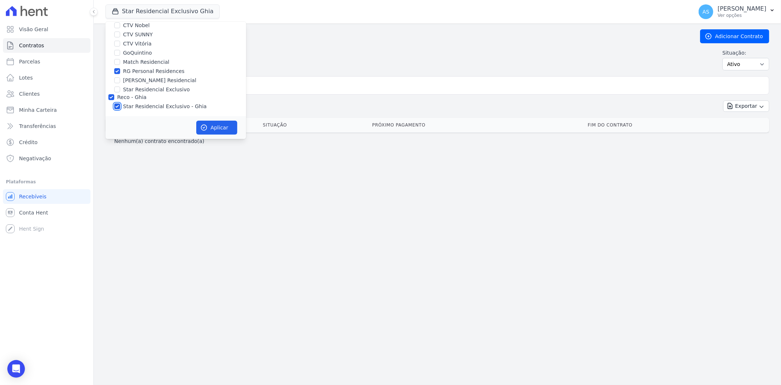
click at [117, 104] on input "Star Residencial Exclusivo - Ghia" at bounding box center [117, 106] width 6 height 6
checkbox input "false"
click at [213, 123] on button "Aplicar" at bounding box center [216, 128] width 41 height 14
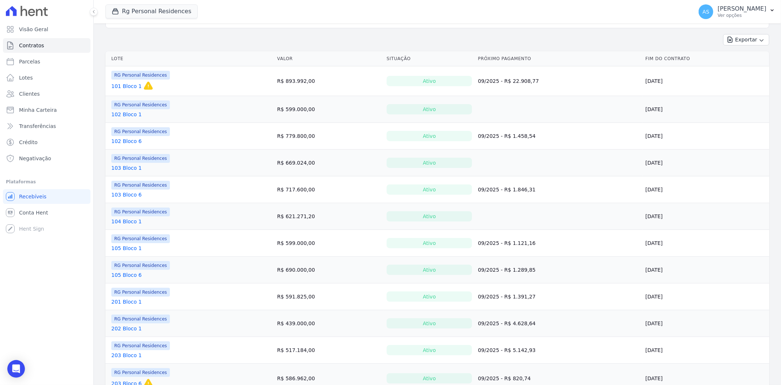
scroll to position [57, 0]
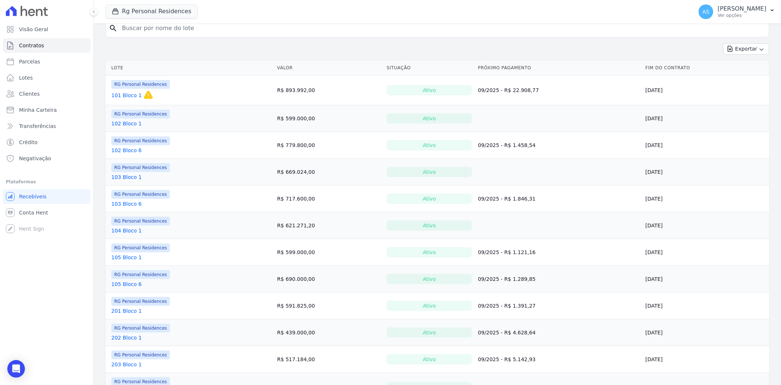
click at [121, 123] on link "102 Bloco 1" at bounding box center [126, 123] width 30 height 7
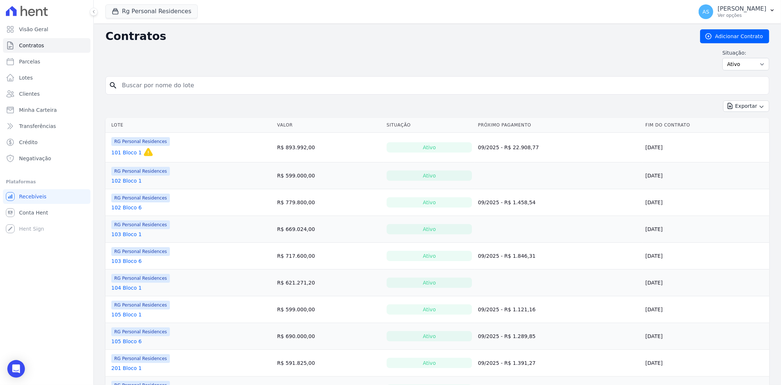
click at [126, 234] on link "103 Bloco 1" at bounding box center [126, 233] width 30 height 7
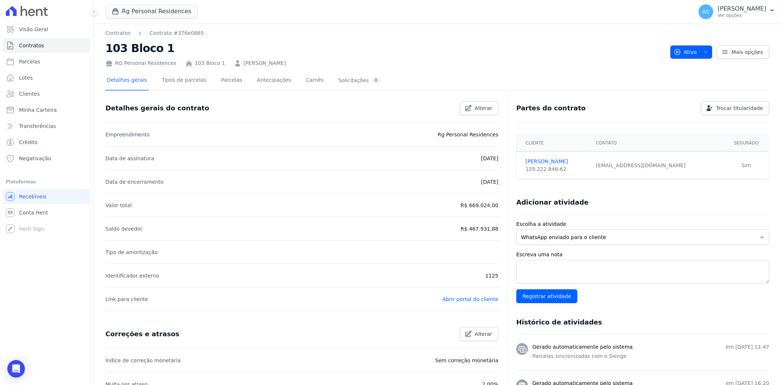
click at [703, 50] on icon "button" at bounding box center [706, 52] width 6 height 6
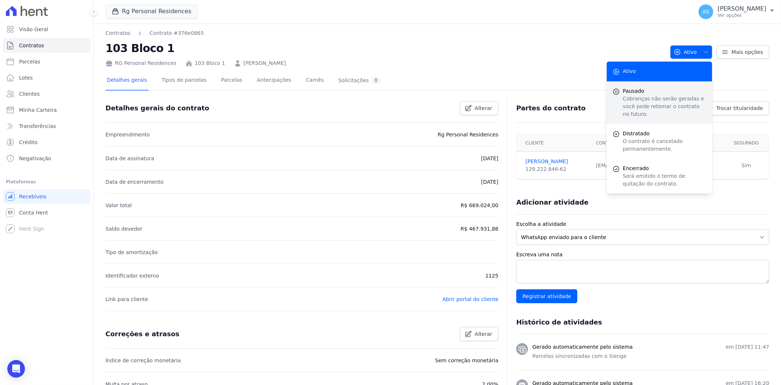
click at [642, 91] on span "Pausado" at bounding box center [665, 91] width 84 height 8
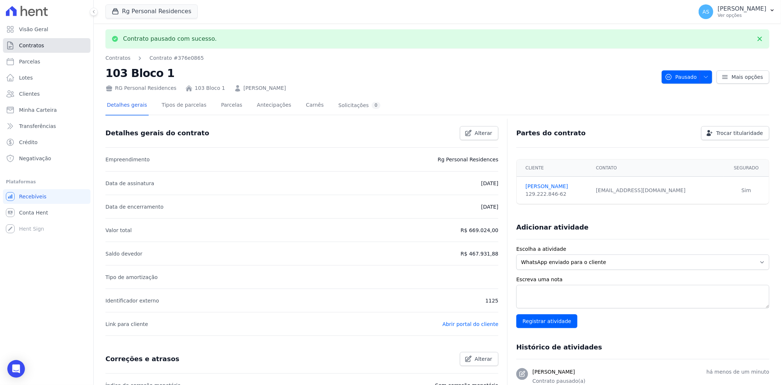
click at [26, 48] on span "Contratos" at bounding box center [31, 45] width 25 height 7
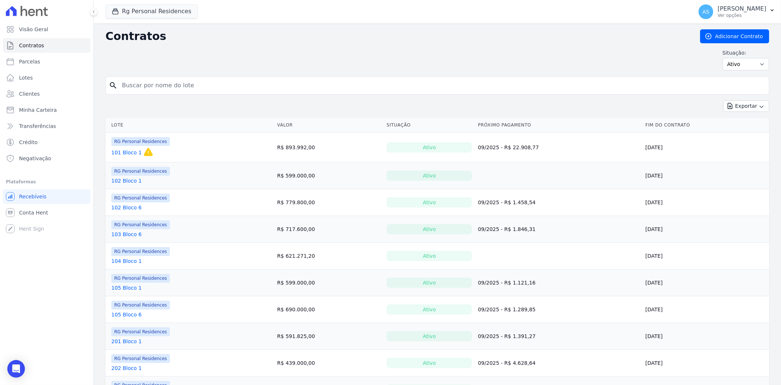
click at [116, 261] on link "104 Bloco 1" at bounding box center [126, 260] width 30 height 7
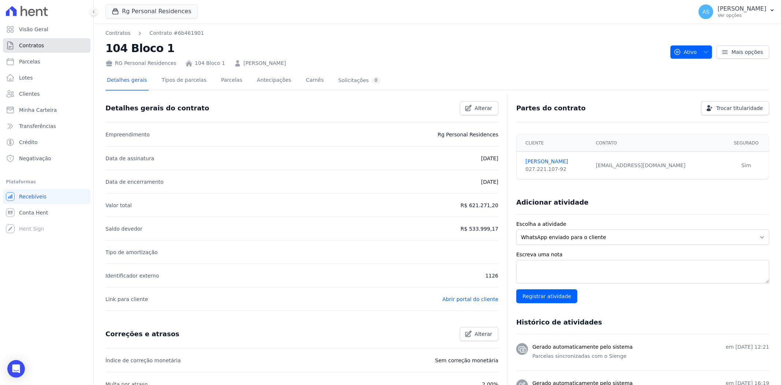
click at [35, 43] on span "Contratos" at bounding box center [31, 45] width 25 height 7
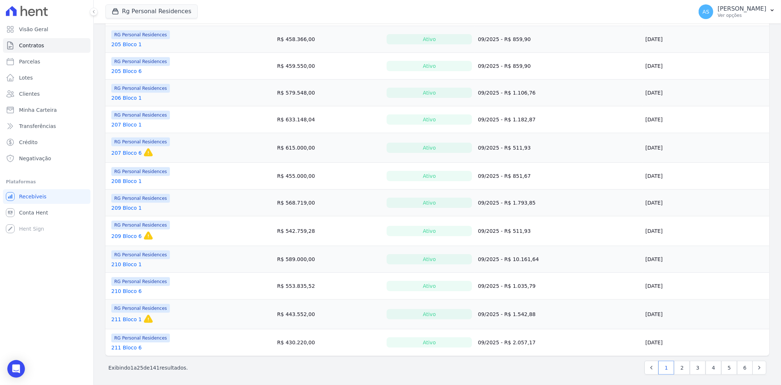
scroll to position [464, 0]
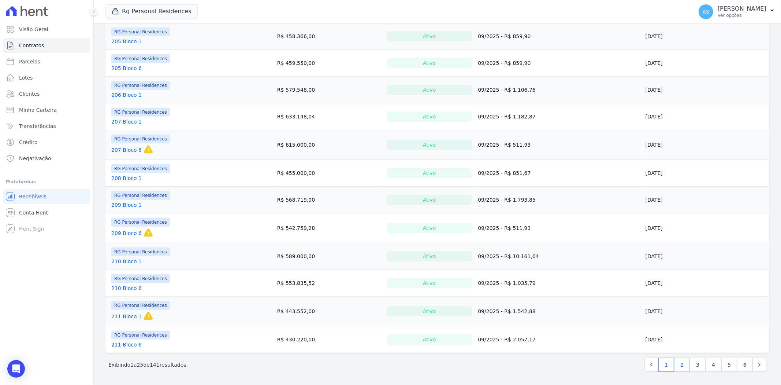
click at [676, 363] on link "2" at bounding box center [683, 365] width 16 height 14
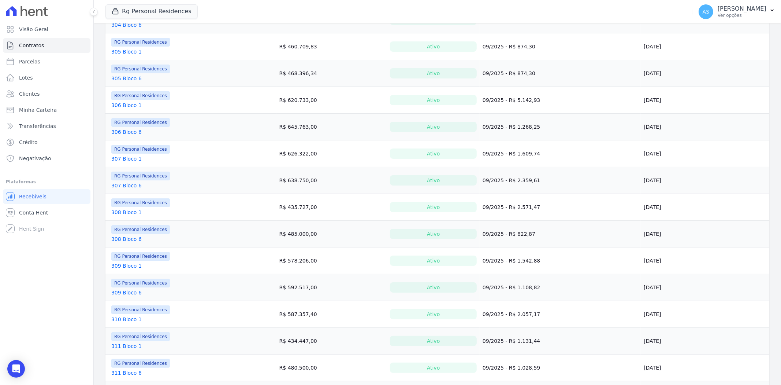
scroll to position [455, 0]
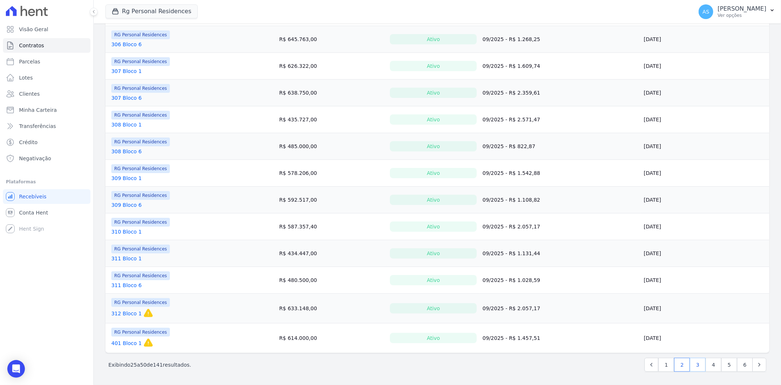
click at [691, 367] on link "3" at bounding box center [698, 365] width 16 height 14
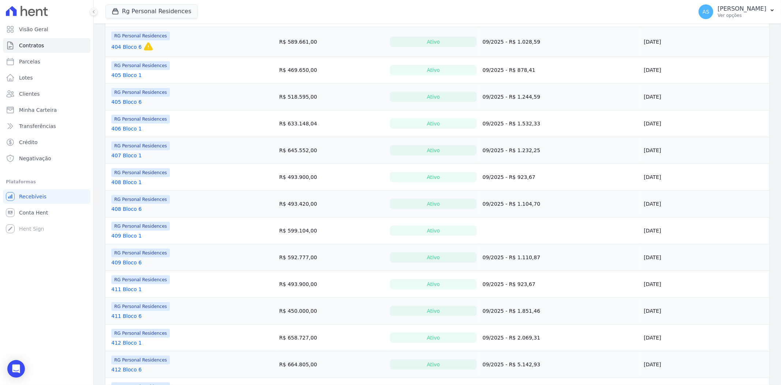
scroll to position [244, 0]
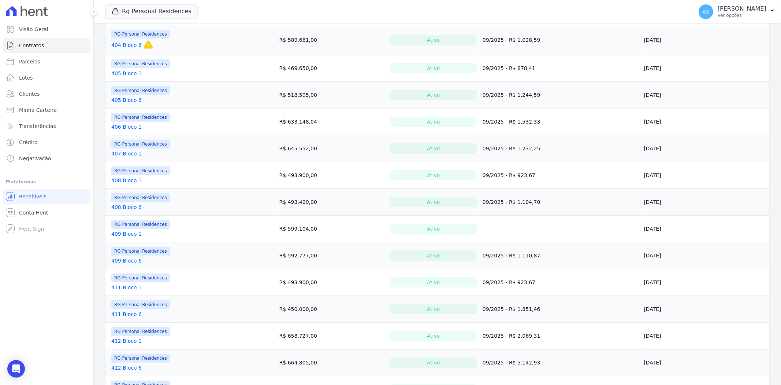
click at [123, 235] on link "409 Bloco 1" at bounding box center [126, 233] width 30 height 7
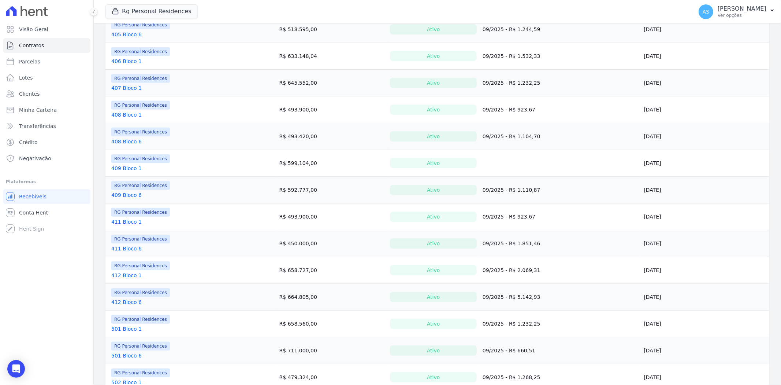
scroll to position [458, 0]
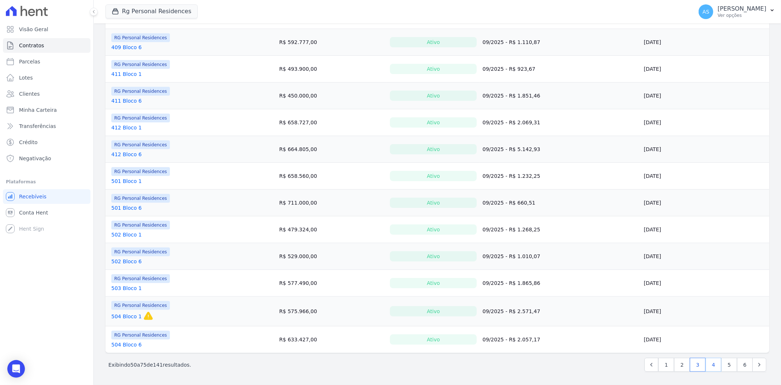
click at [708, 362] on link "4" at bounding box center [714, 365] width 16 height 14
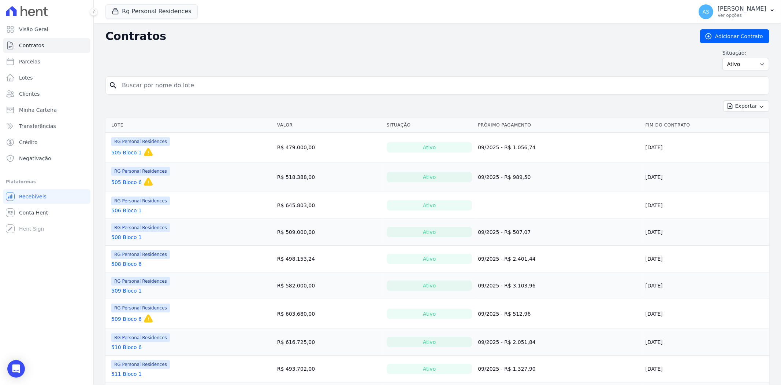
click at [123, 209] on link "506 Bloco 1" at bounding box center [126, 210] width 30 height 7
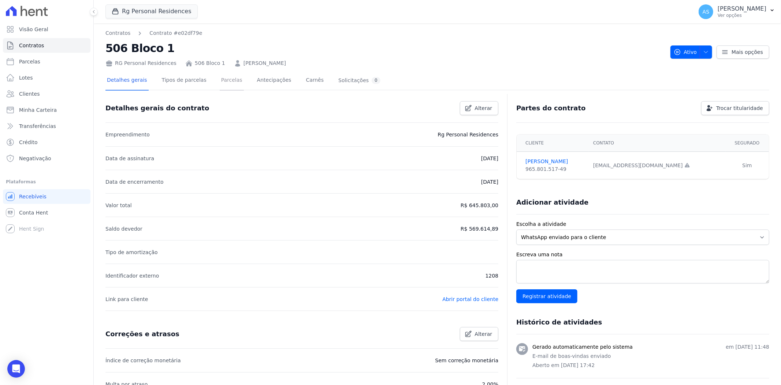
click at [220, 80] on link "Parcelas" at bounding box center [232, 80] width 24 height 19
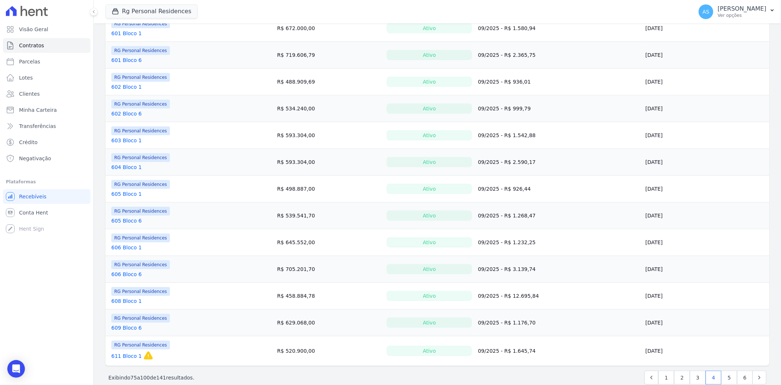
scroll to position [461, 0]
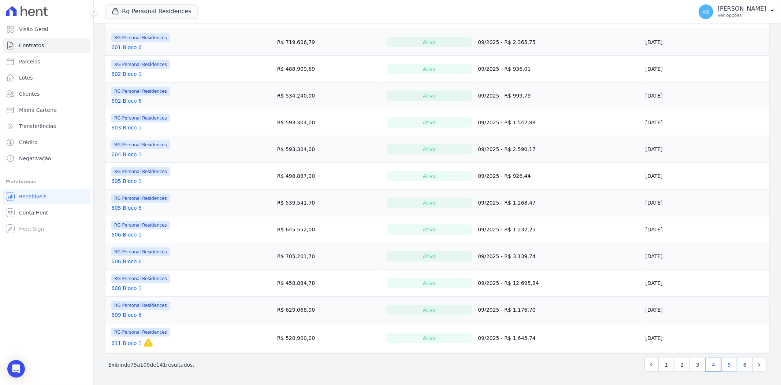
click at [722, 364] on link "5" at bounding box center [730, 365] width 16 height 14
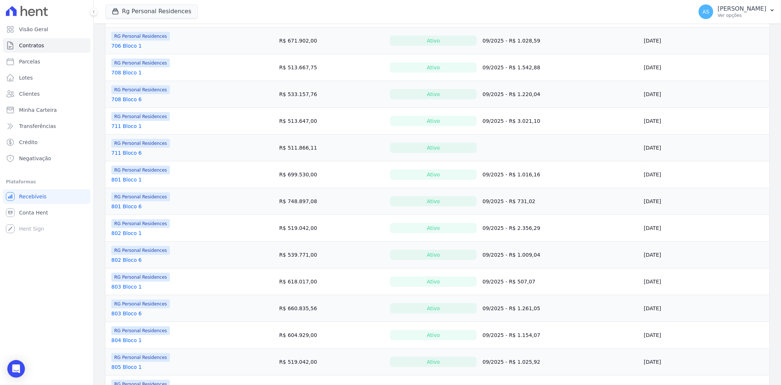
scroll to position [407, 0]
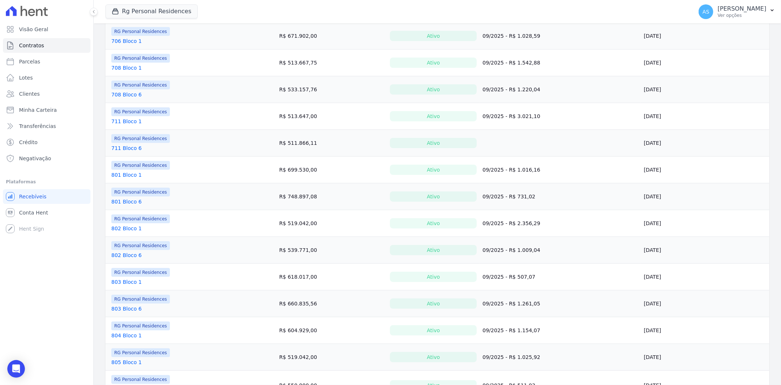
click at [125, 148] on link "711 Bloco 6" at bounding box center [126, 147] width 30 height 7
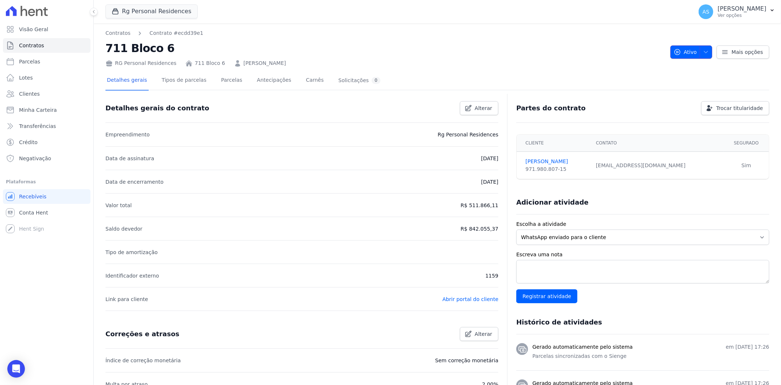
click at [703, 48] on span "button" at bounding box center [704, 52] width 9 height 12
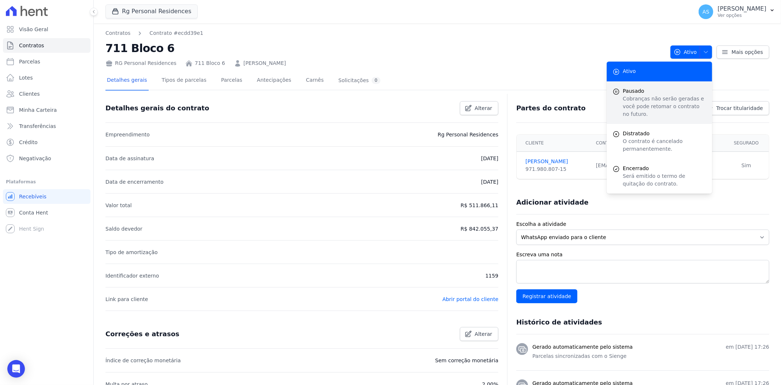
click at [609, 90] on div "Pausado Cobranças não serão geradas e você pode retomar o contrato no futuro." at bounding box center [660, 102] width 106 height 43
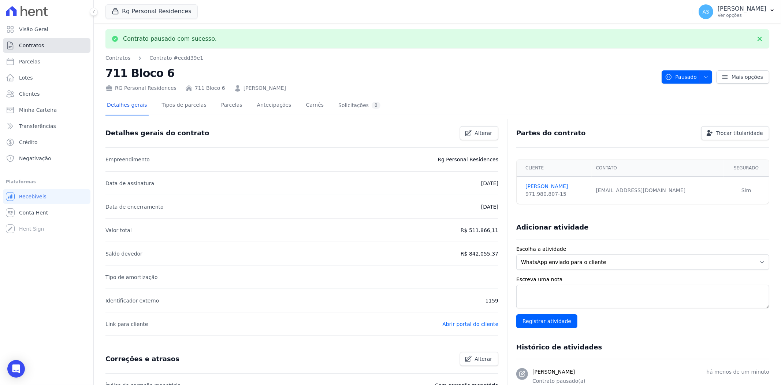
click at [30, 48] on span "Contratos" at bounding box center [31, 45] width 25 height 7
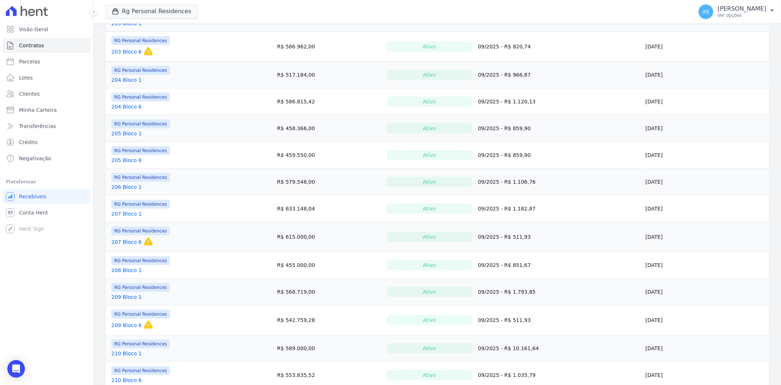
scroll to position [464, 0]
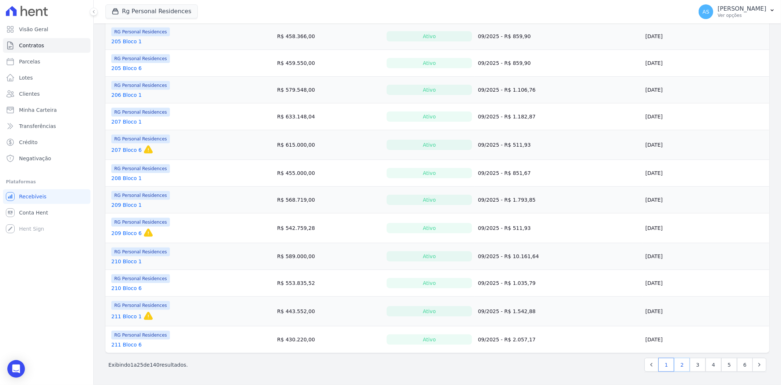
click at [676, 366] on link "2" at bounding box center [683, 365] width 16 height 14
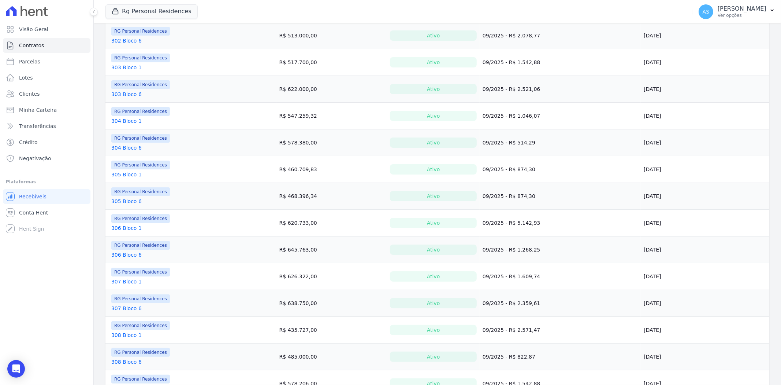
scroll to position [455, 0]
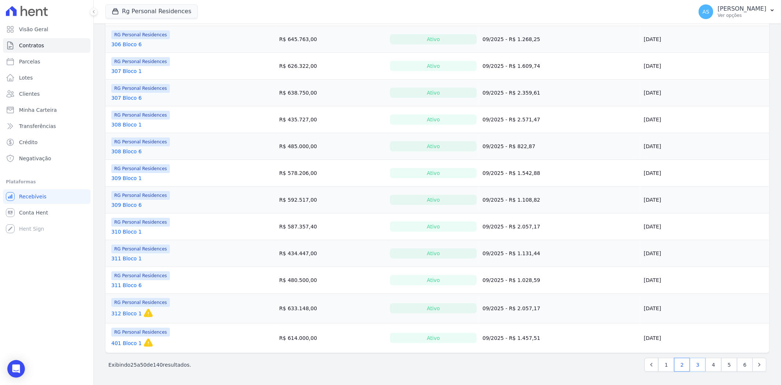
click at [693, 366] on link "3" at bounding box center [698, 365] width 16 height 14
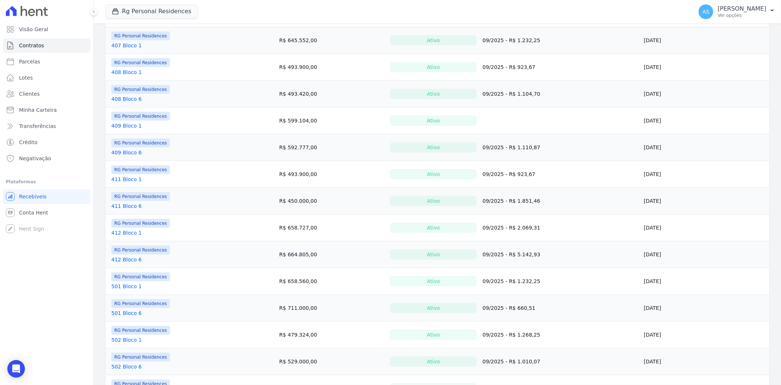
scroll to position [458, 0]
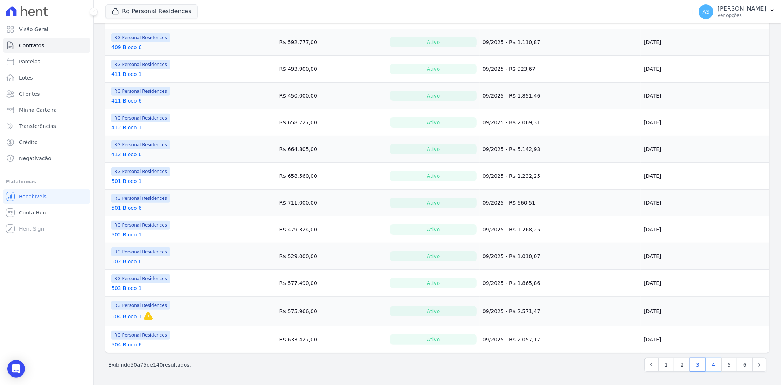
click at [709, 366] on link "4" at bounding box center [714, 365] width 16 height 14
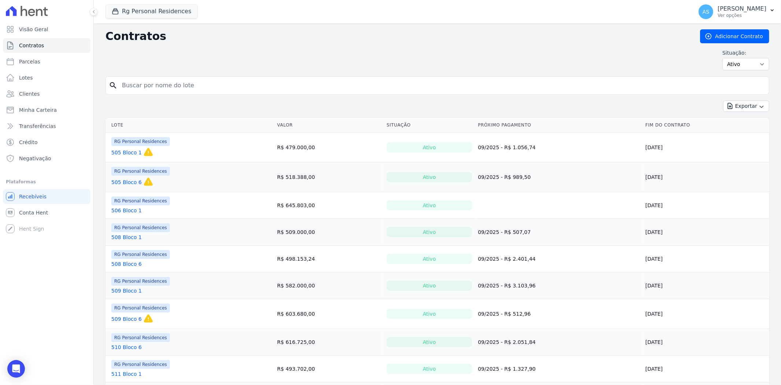
click at [114, 212] on link "506 Bloco 1" at bounding box center [126, 210] width 30 height 7
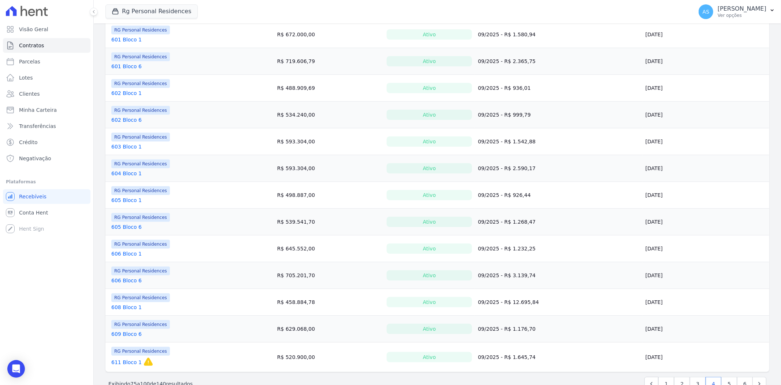
scroll to position [461, 0]
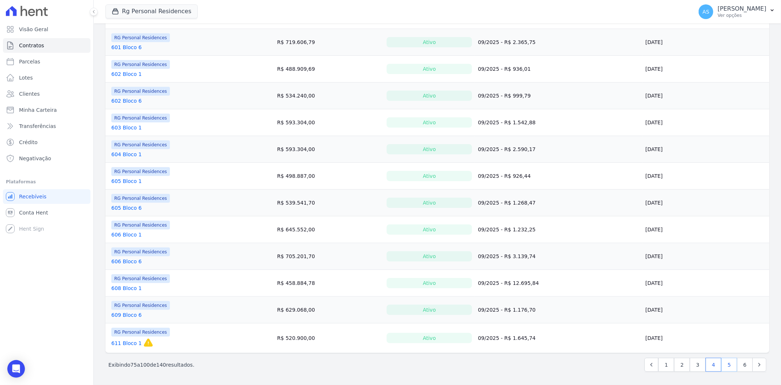
click at [727, 365] on link "5" at bounding box center [730, 365] width 16 height 14
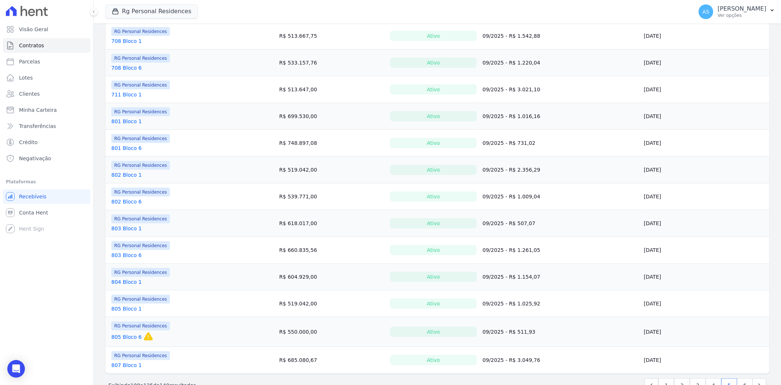
scroll to position [455, 0]
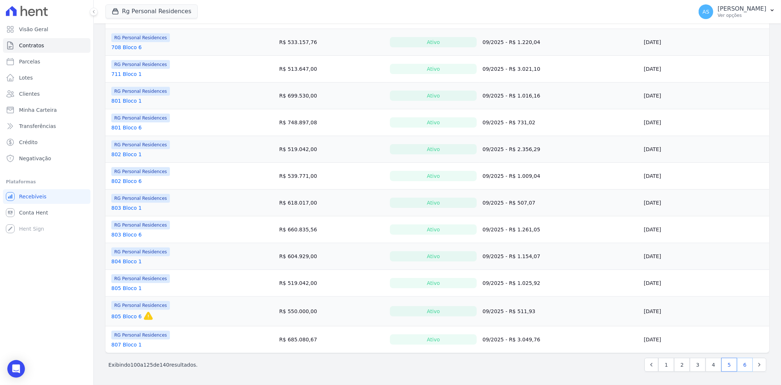
click at [738, 364] on link "6" at bounding box center [746, 365] width 16 height 14
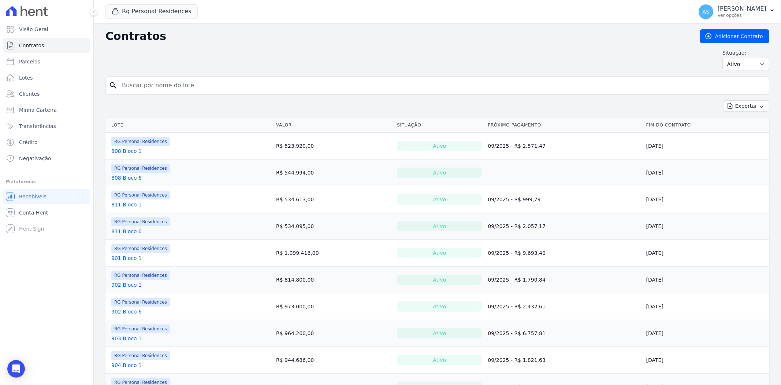
click at [130, 176] on link "808 Bloco 6" at bounding box center [126, 177] width 30 height 7
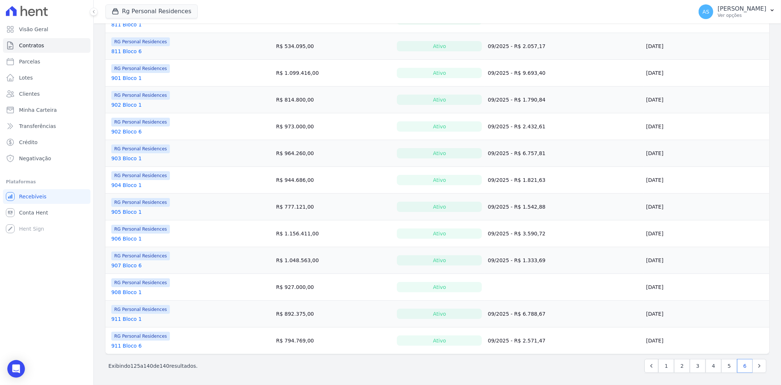
scroll to position [182, 0]
click at [122, 289] on link "908 Bloco 1" at bounding box center [126, 290] width 30 height 7
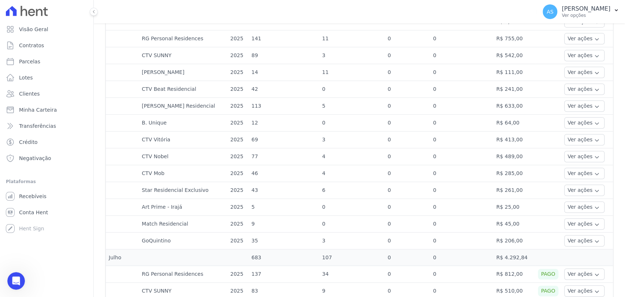
scroll to position [4285, 0]
